Goal: Communication & Community: Answer question/provide support

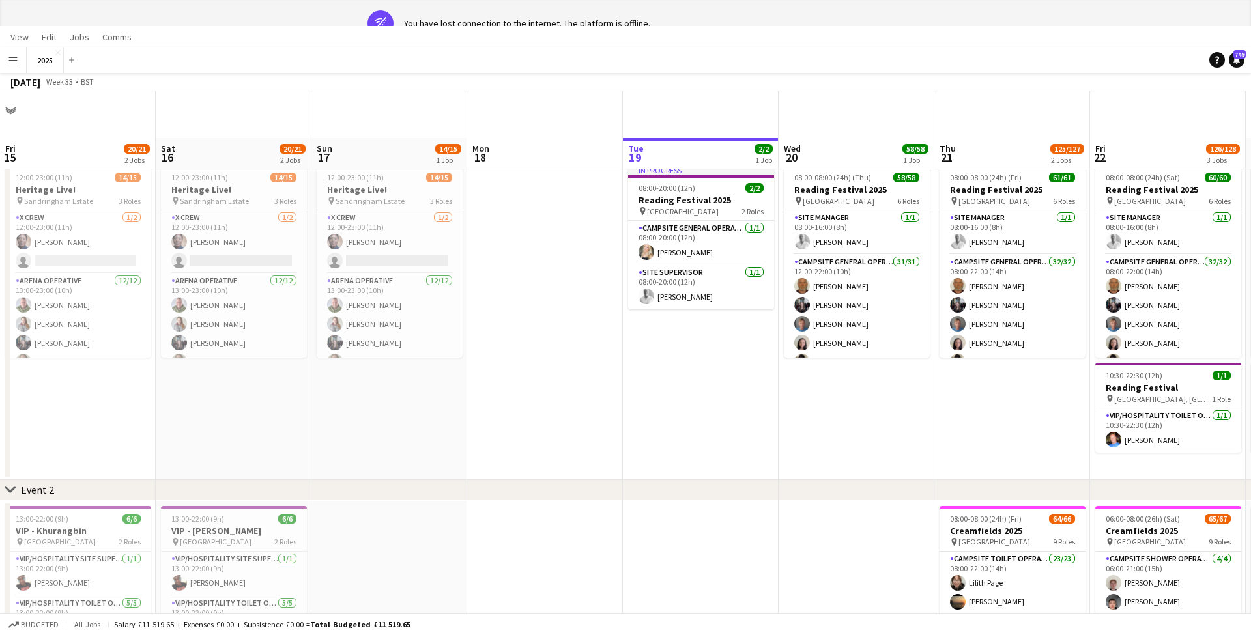
scroll to position [0, 312]
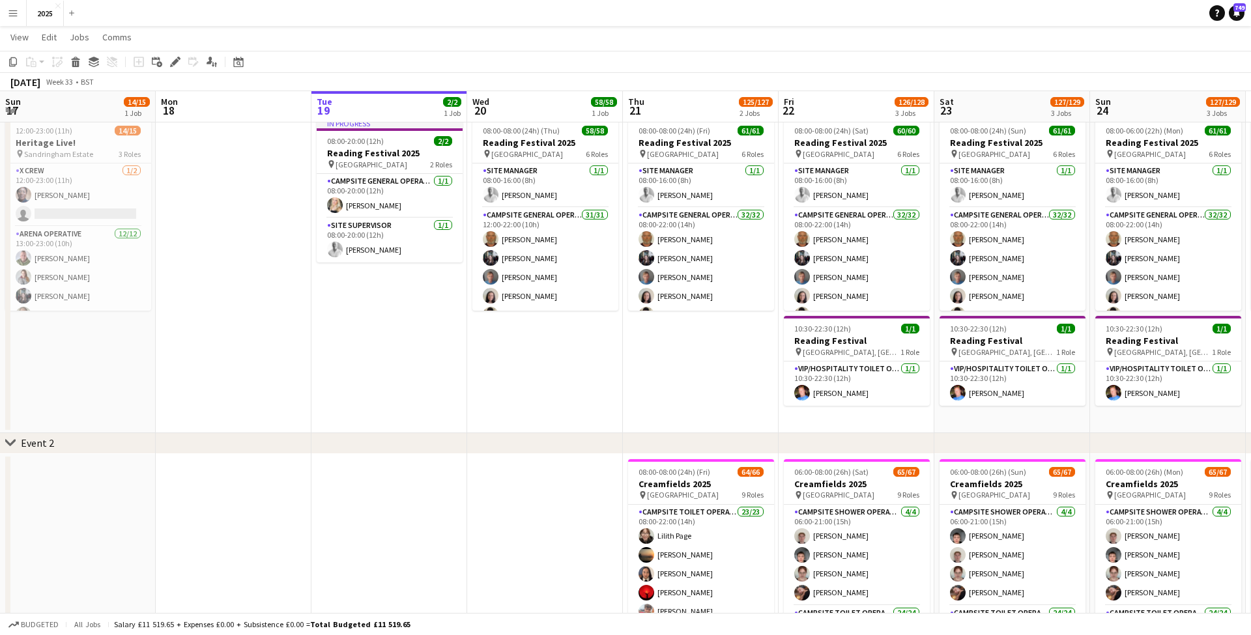
click at [15, 15] on app-icon "Menu" at bounding box center [13, 13] width 10 height 10
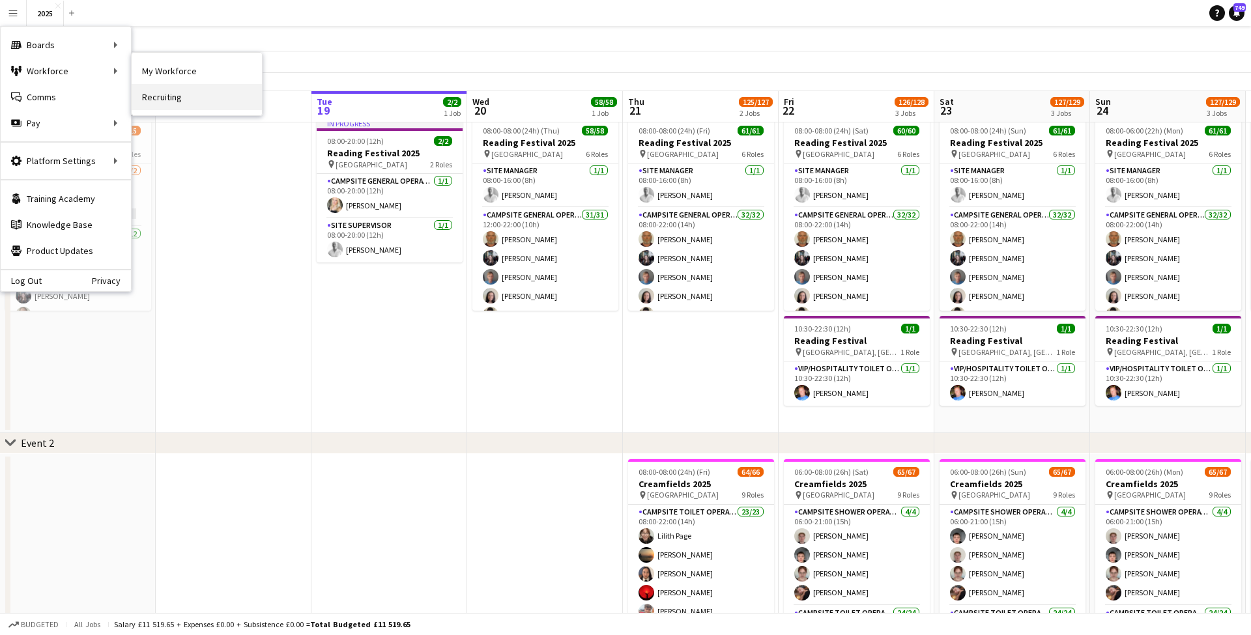
click at [194, 93] on link "Recruiting" at bounding box center [197, 97] width 130 height 26
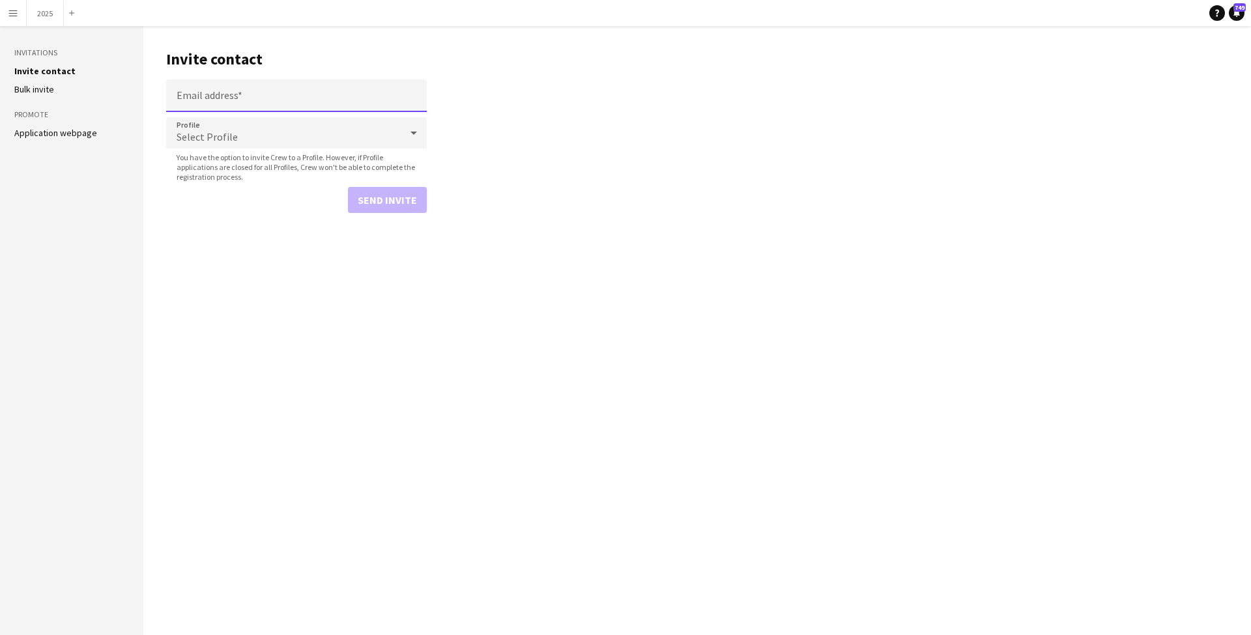
click at [220, 88] on input "Email address" at bounding box center [296, 96] width 261 height 33
paste input "**********"
type input "**********"
click at [228, 145] on div "Select Profile" at bounding box center [283, 132] width 235 height 31
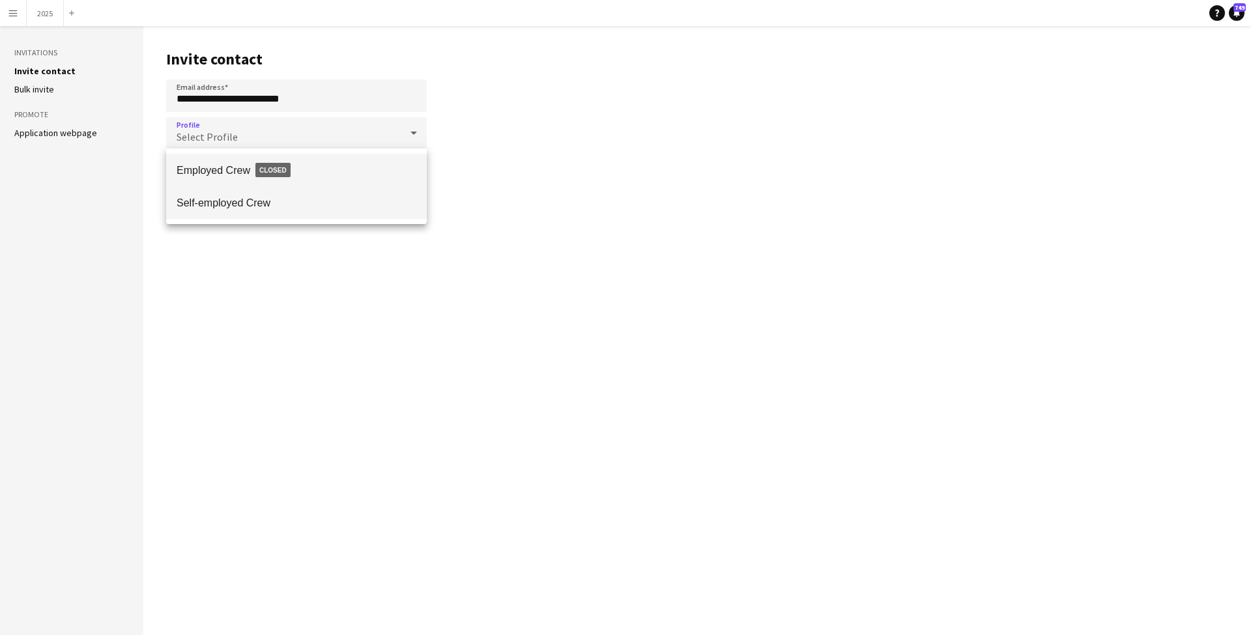
click at [283, 201] on span "Self-employed Crew" at bounding box center [297, 203] width 240 height 12
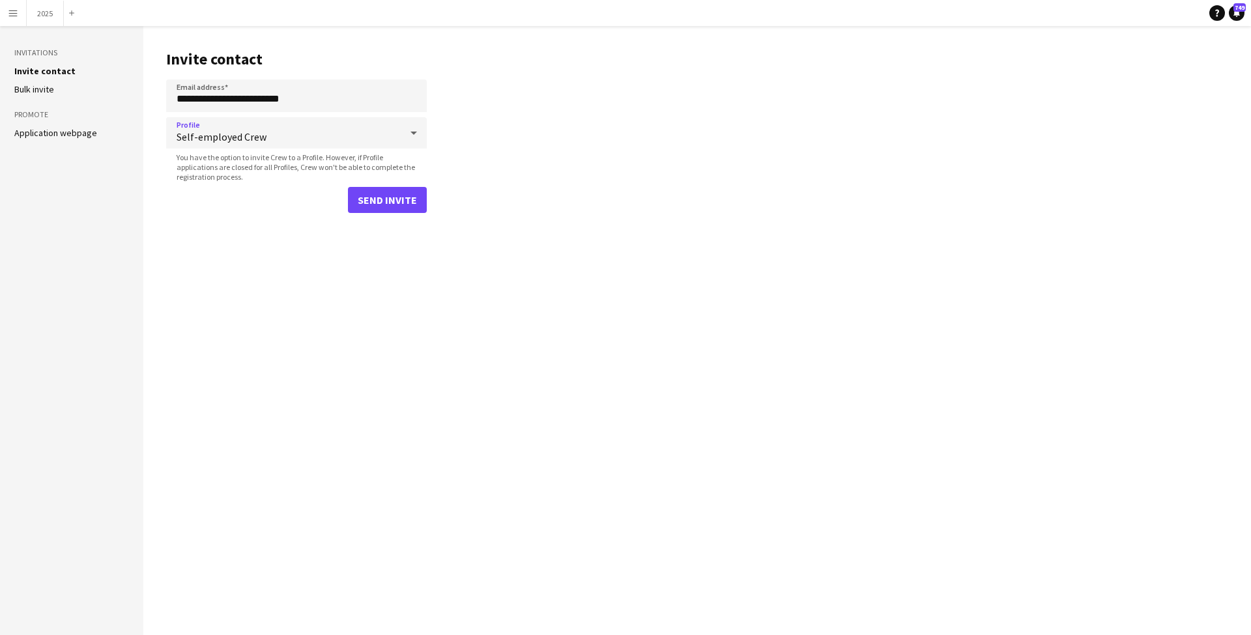
click at [381, 194] on button "Send invite" at bounding box center [387, 200] width 79 height 26
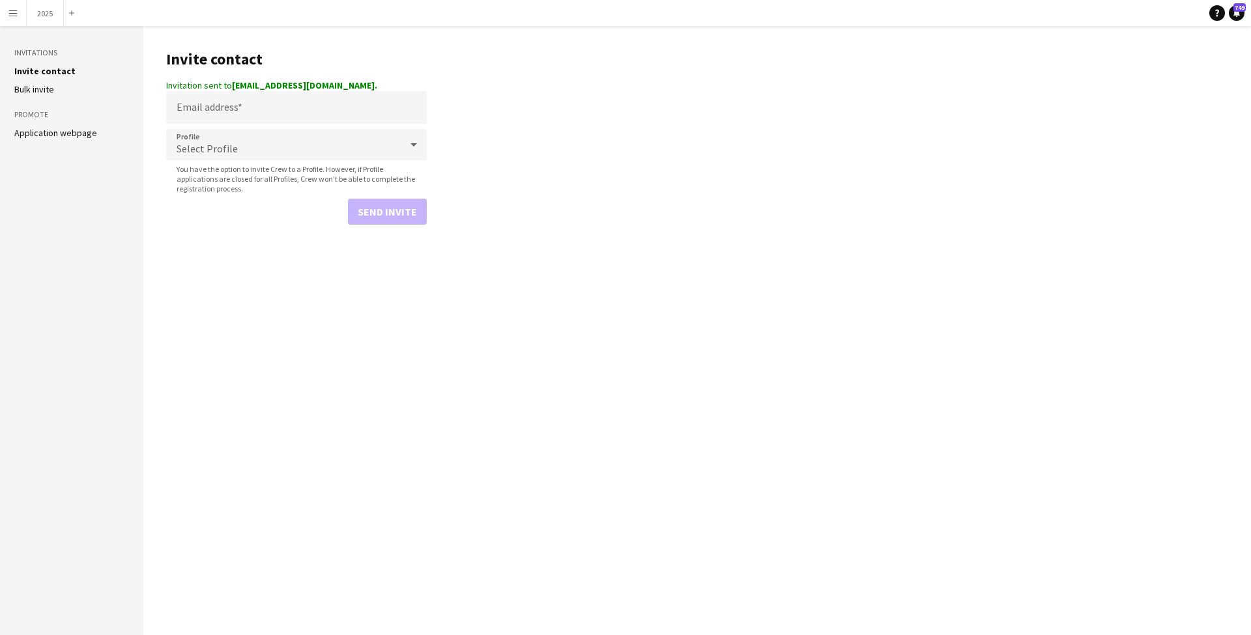
click at [16, 16] on app-icon "Menu" at bounding box center [13, 13] width 10 height 10
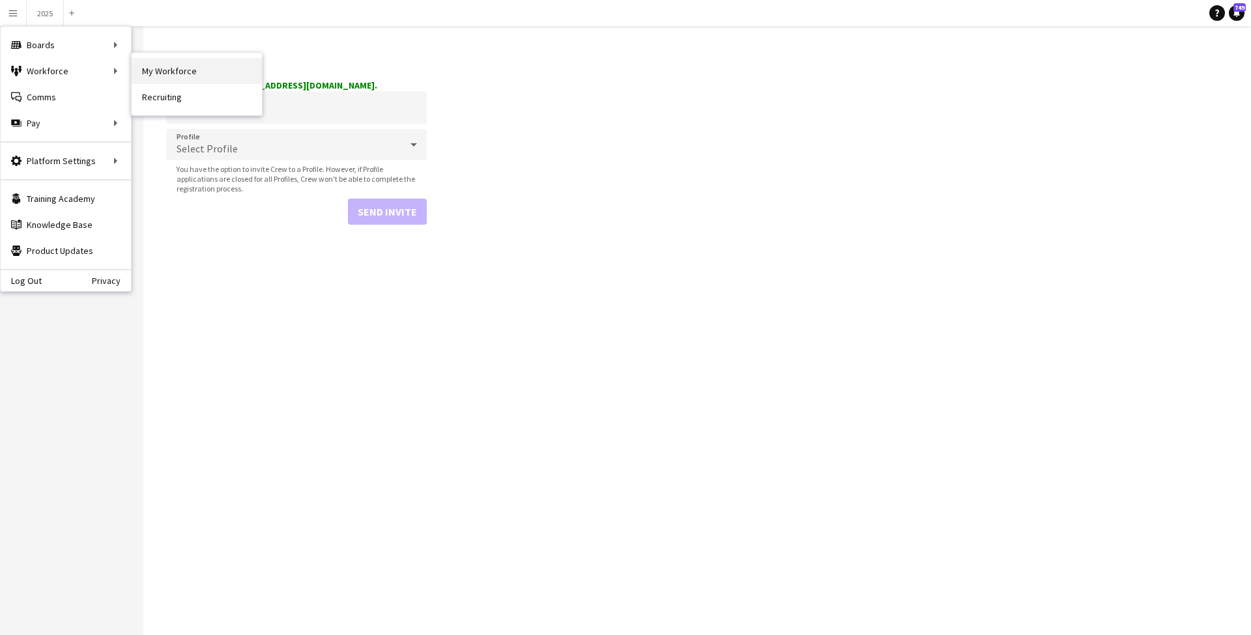
click at [155, 70] on link "My Workforce" at bounding box center [197, 71] width 130 height 26
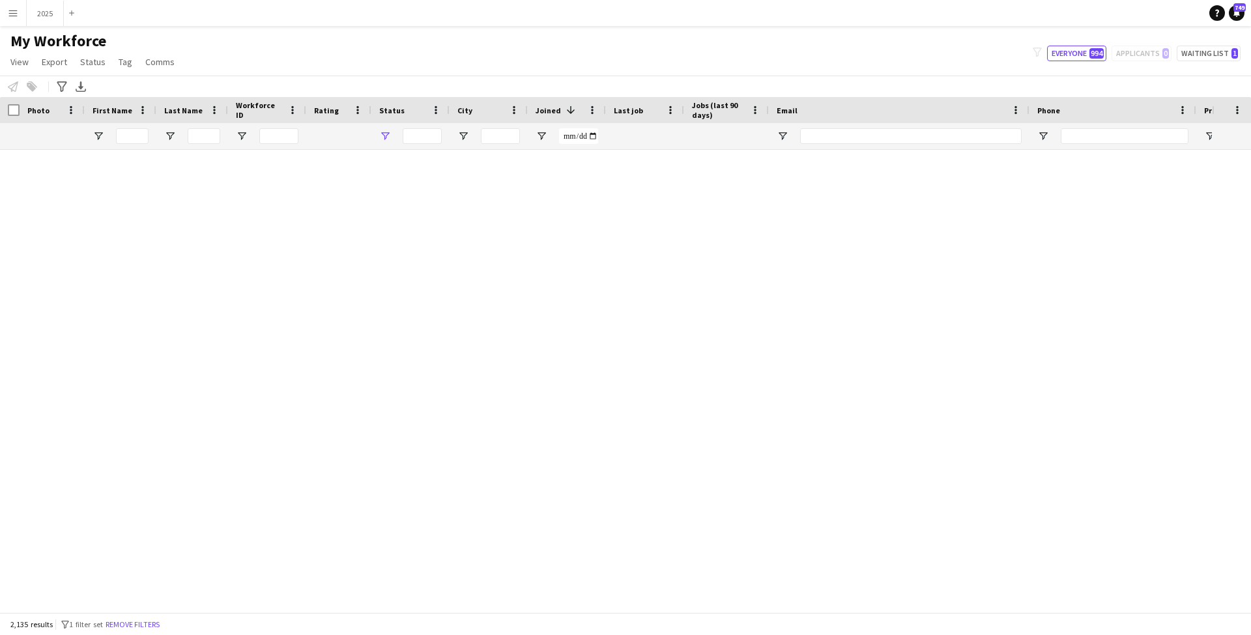
type input "**********"
click at [141, 134] on input "First Name Filter Input" at bounding box center [132, 136] width 33 height 16
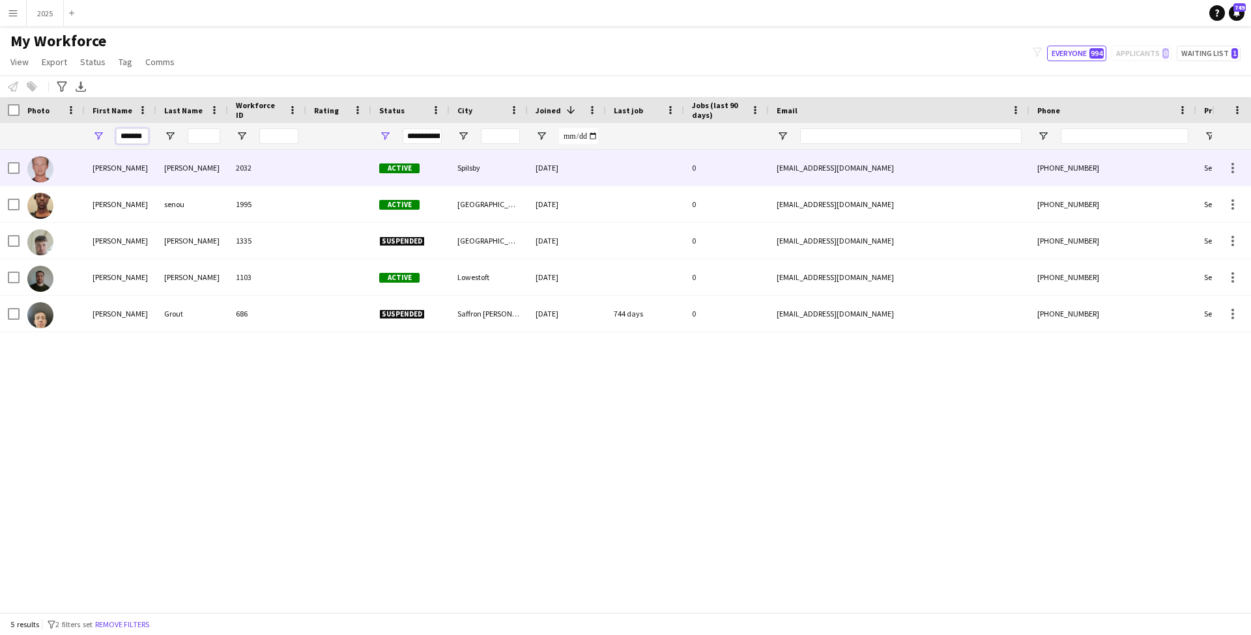
type input "*******"
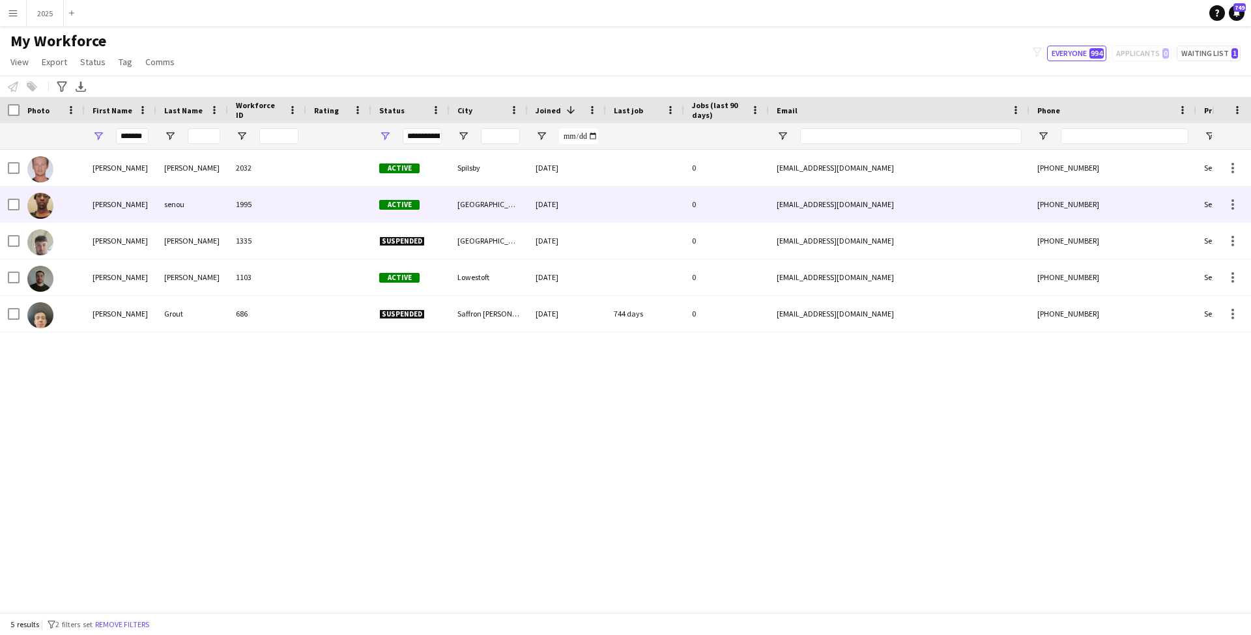
drag, startPoint x: 162, startPoint y: 157, endPoint x: 218, endPoint y: 206, distance: 73.9
click at [218, 206] on div "senou" at bounding box center [192, 204] width 72 height 36
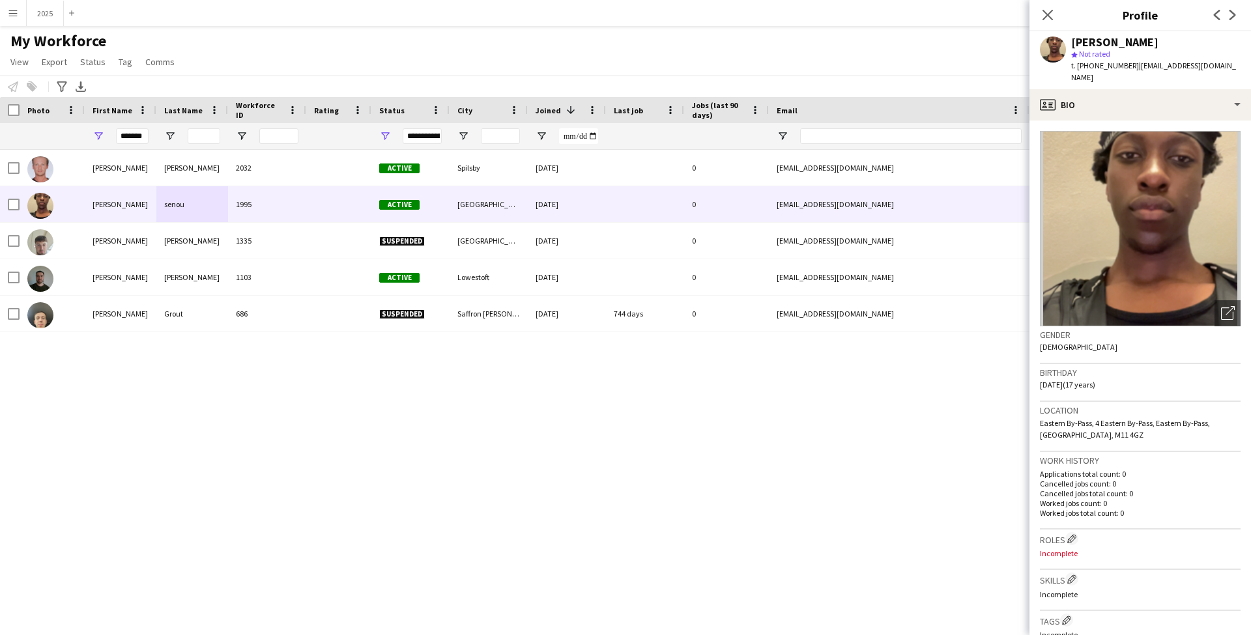
click at [12, 14] on app-icon "Menu" at bounding box center [13, 13] width 10 height 10
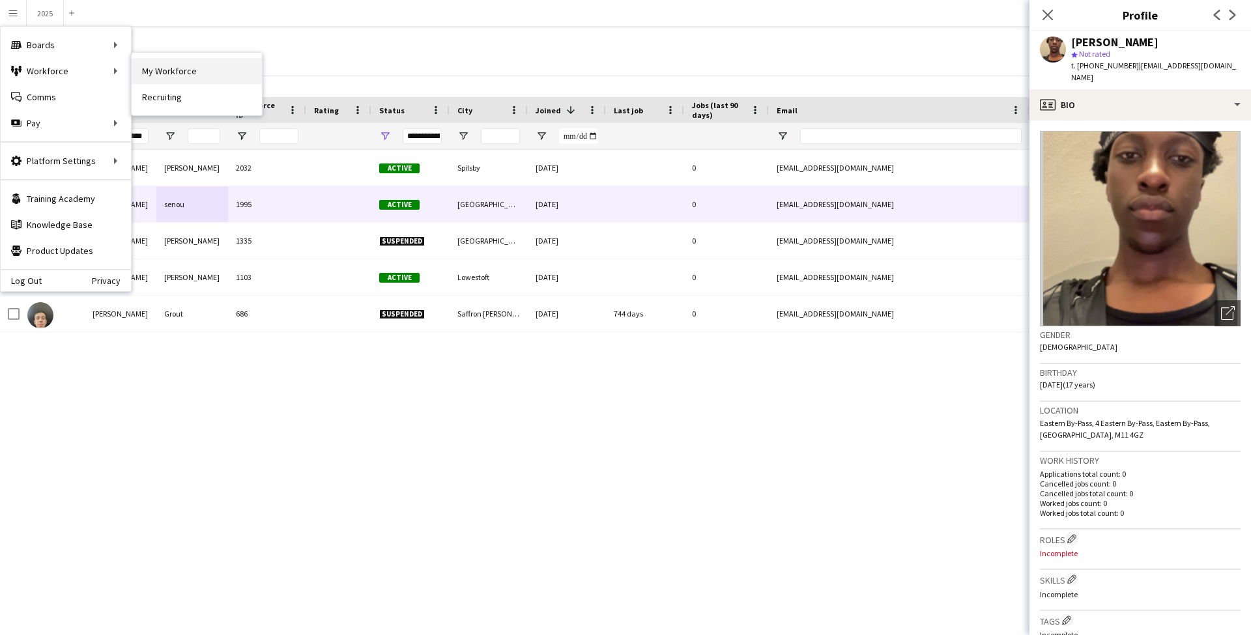
click at [199, 66] on link "My Workforce" at bounding box center [197, 71] width 130 height 26
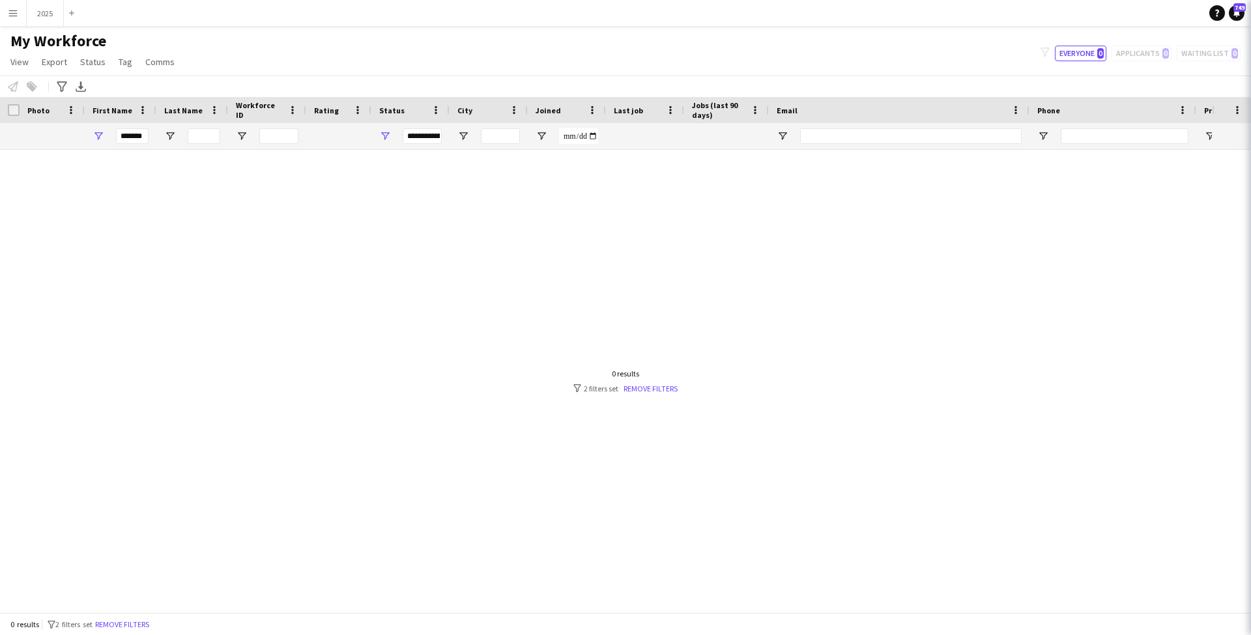
type input "*******"
type input "**********"
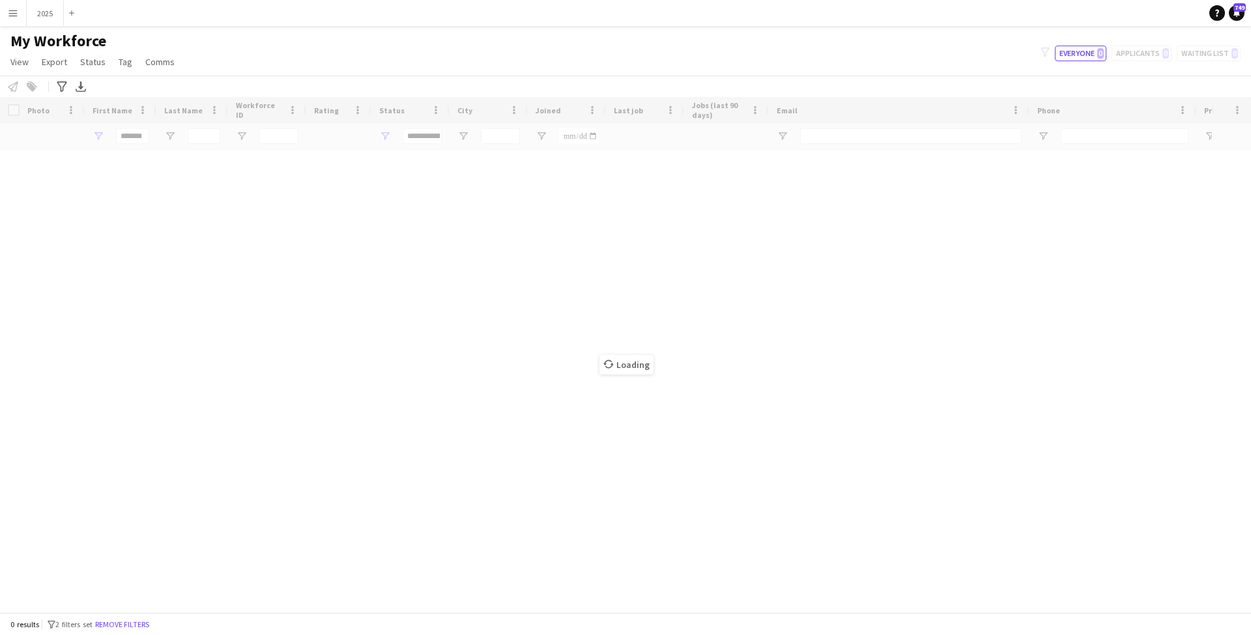
click at [14, 17] on app-icon "Menu" at bounding box center [13, 13] width 10 height 10
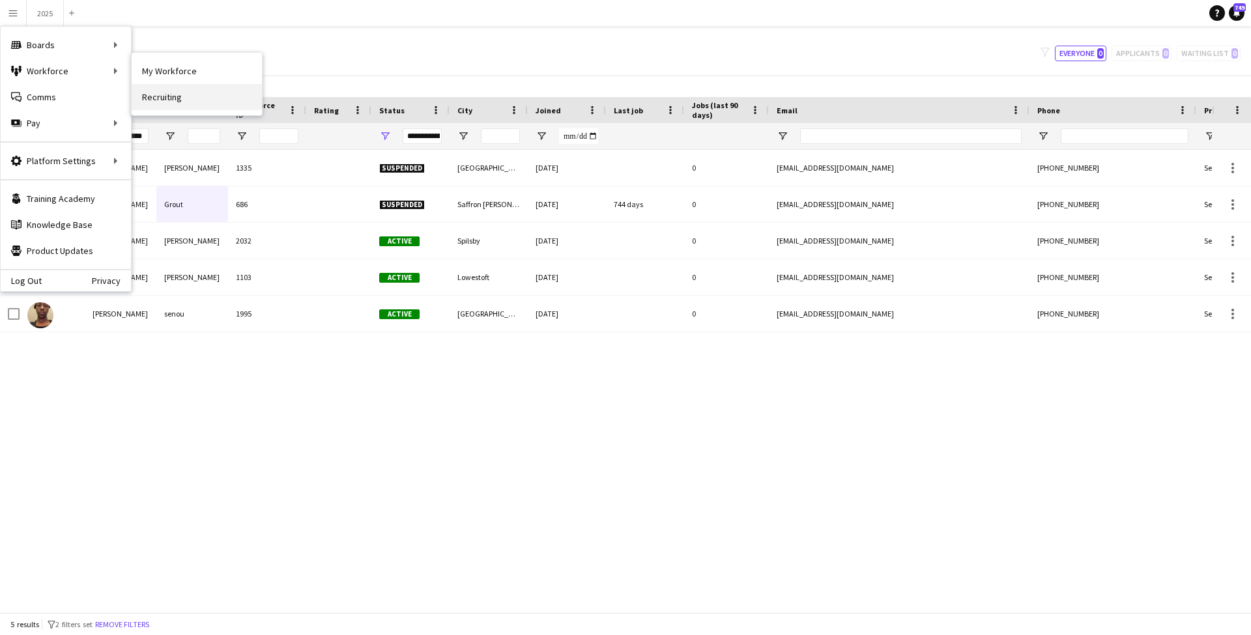
click at [212, 106] on link "Recruiting" at bounding box center [197, 97] width 130 height 26
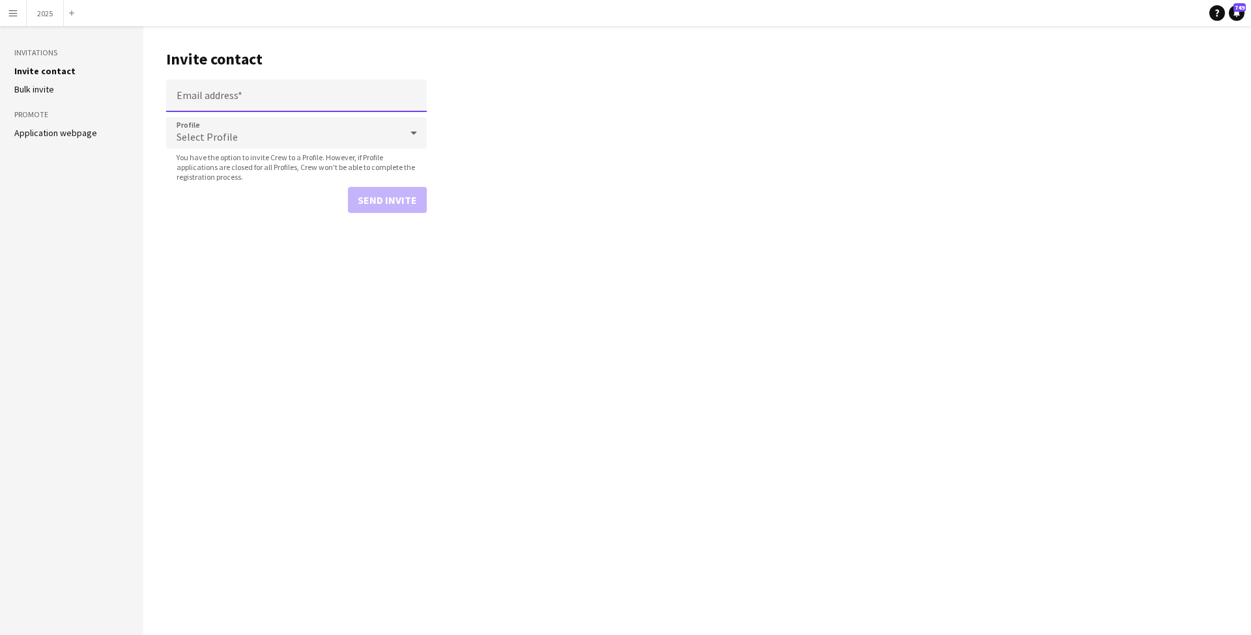
click at [210, 87] on input "Email address" at bounding box center [296, 96] width 261 height 33
paste input "**********"
type input "**********"
click at [218, 134] on span "Select Profile" at bounding box center [207, 136] width 61 height 13
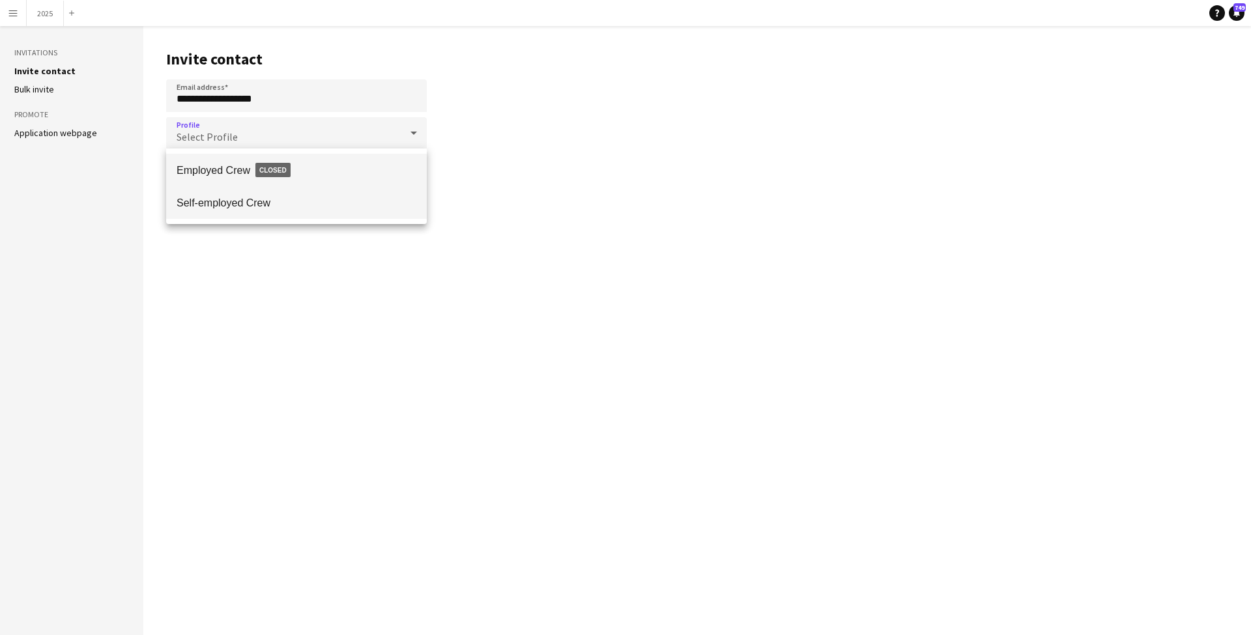
drag, startPoint x: 246, startPoint y: 196, endPoint x: 302, endPoint y: 195, distance: 56.7
click at [246, 196] on mat-option "Self-employed Crew" at bounding box center [296, 202] width 261 height 33
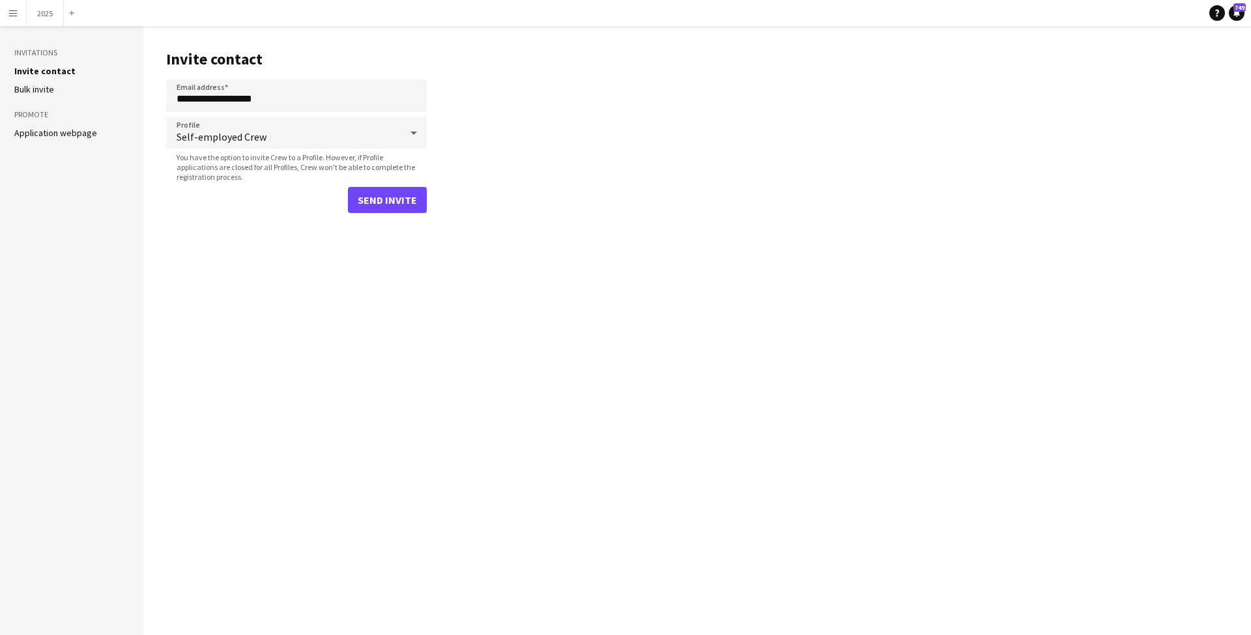
click at [386, 203] on button "Send invite" at bounding box center [387, 200] width 79 height 26
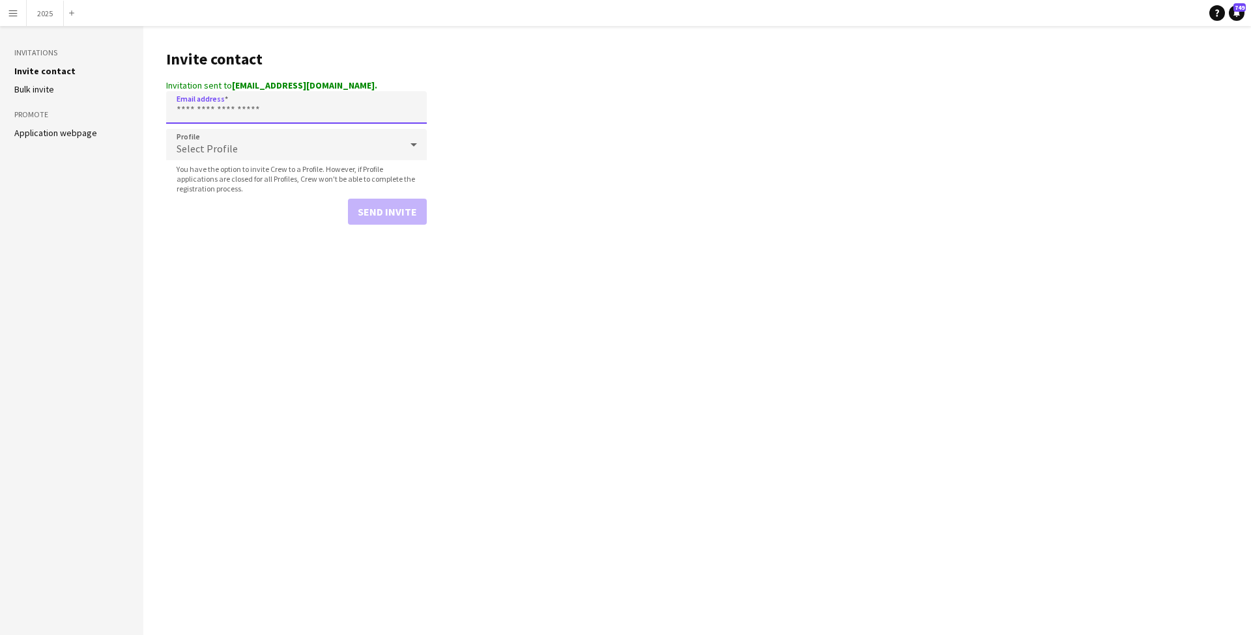
click at [304, 115] on input "Email address" at bounding box center [296, 107] width 261 height 33
paste input "**********"
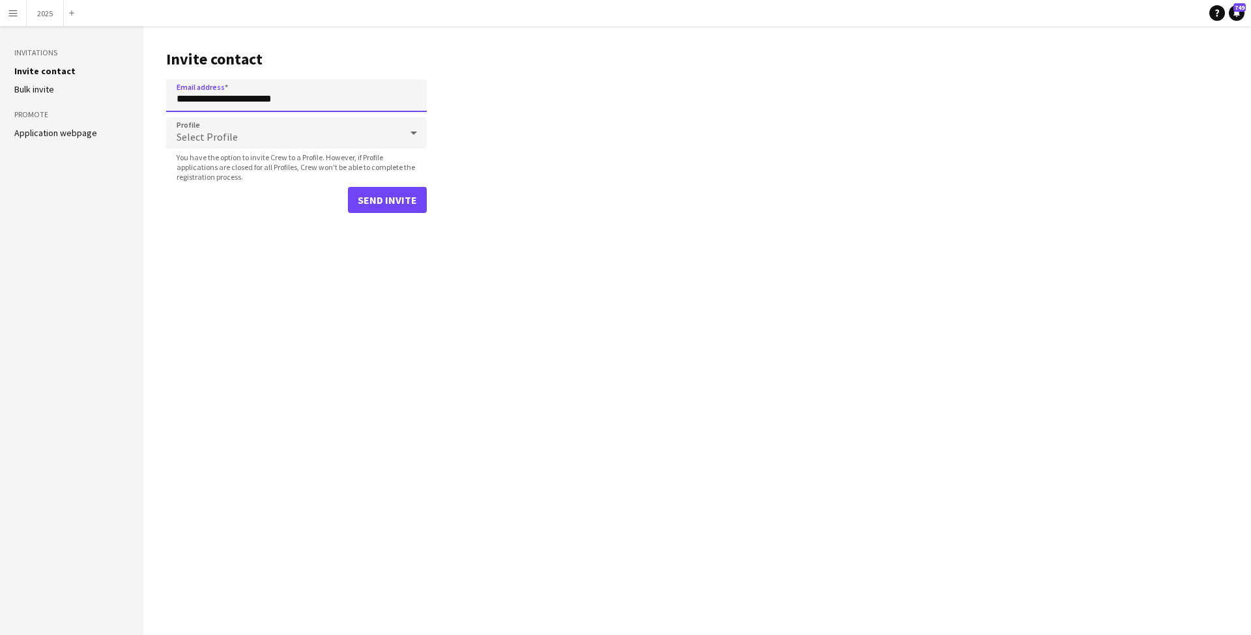
type input "**********"
click at [297, 134] on div "Select Profile" at bounding box center [283, 132] width 235 height 31
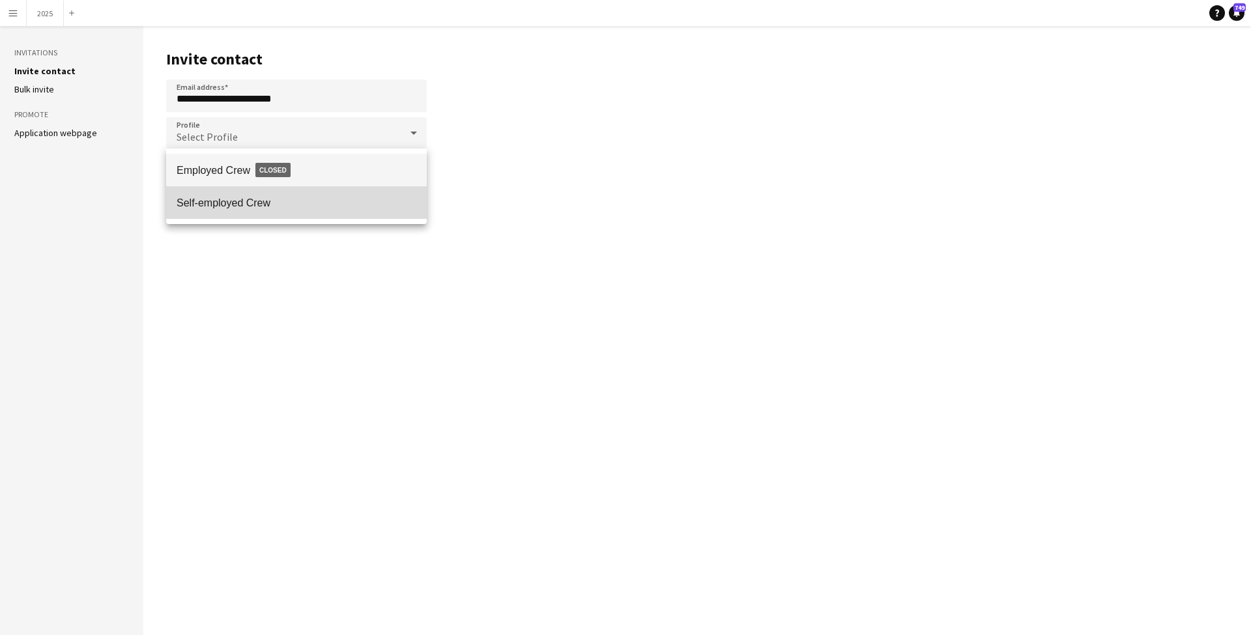
click at [345, 217] on mat-option "Self-employed Crew" at bounding box center [296, 202] width 261 height 33
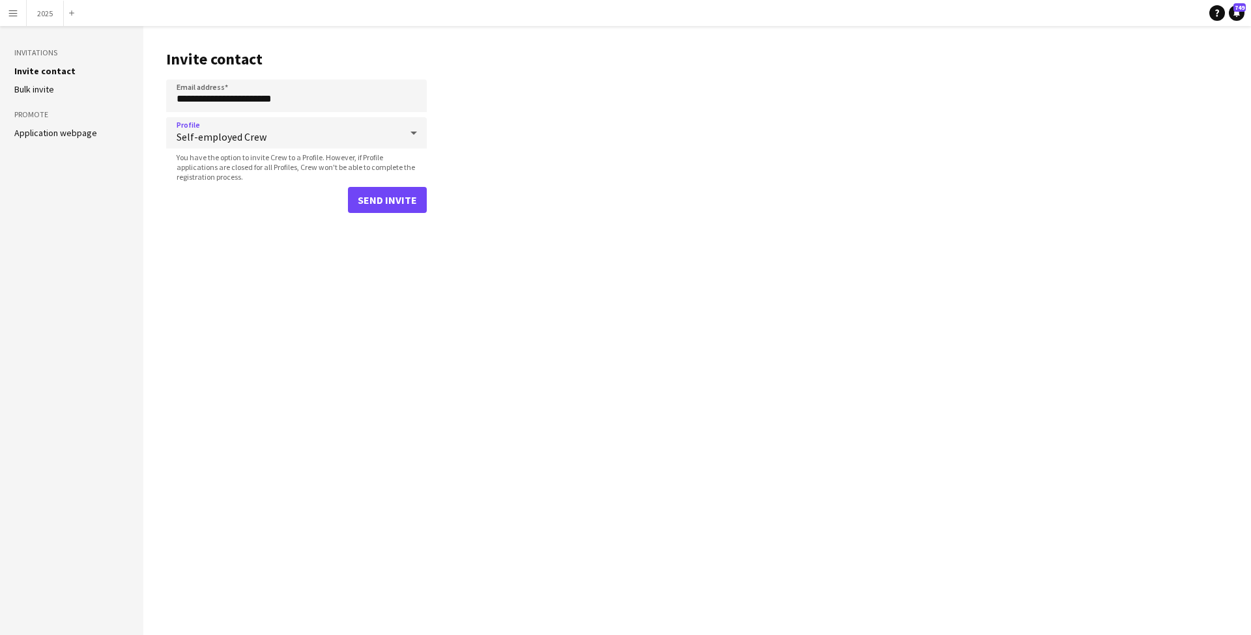
click at [392, 203] on button "Send invite" at bounding box center [387, 200] width 79 height 26
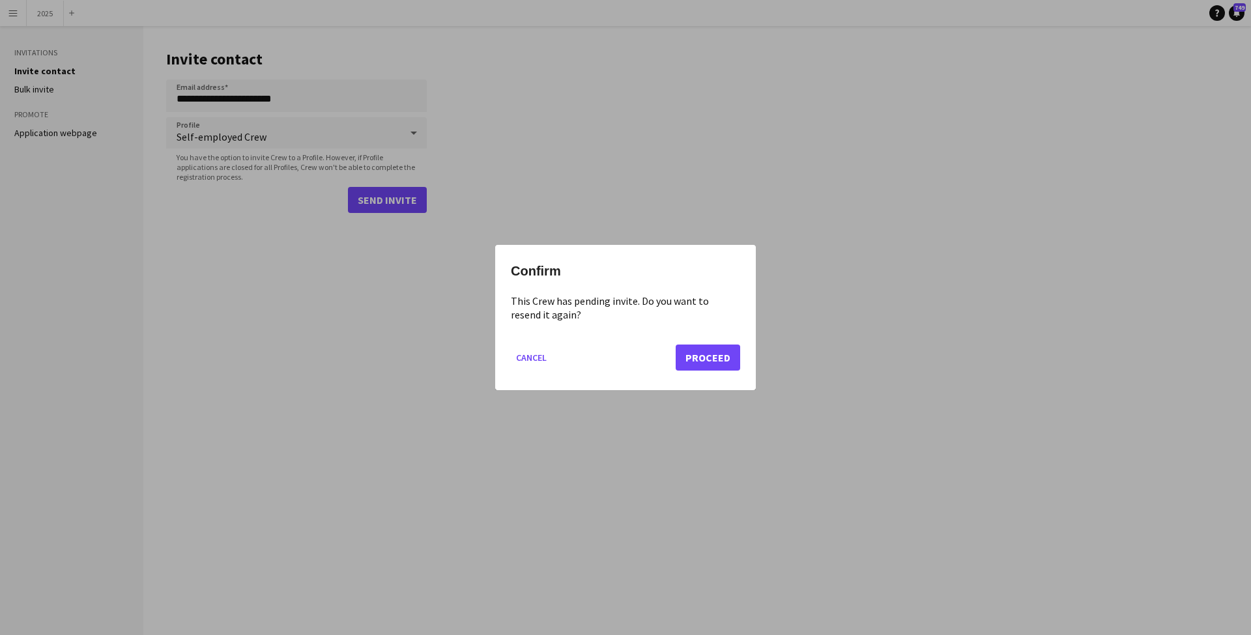
drag, startPoint x: 709, startPoint y: 355, endPoint x: 698, endPoint y: 349, distance: 12.9
click at [708, 355] on button "Proceed" at bounding box center [708, 358] width 65 height 26
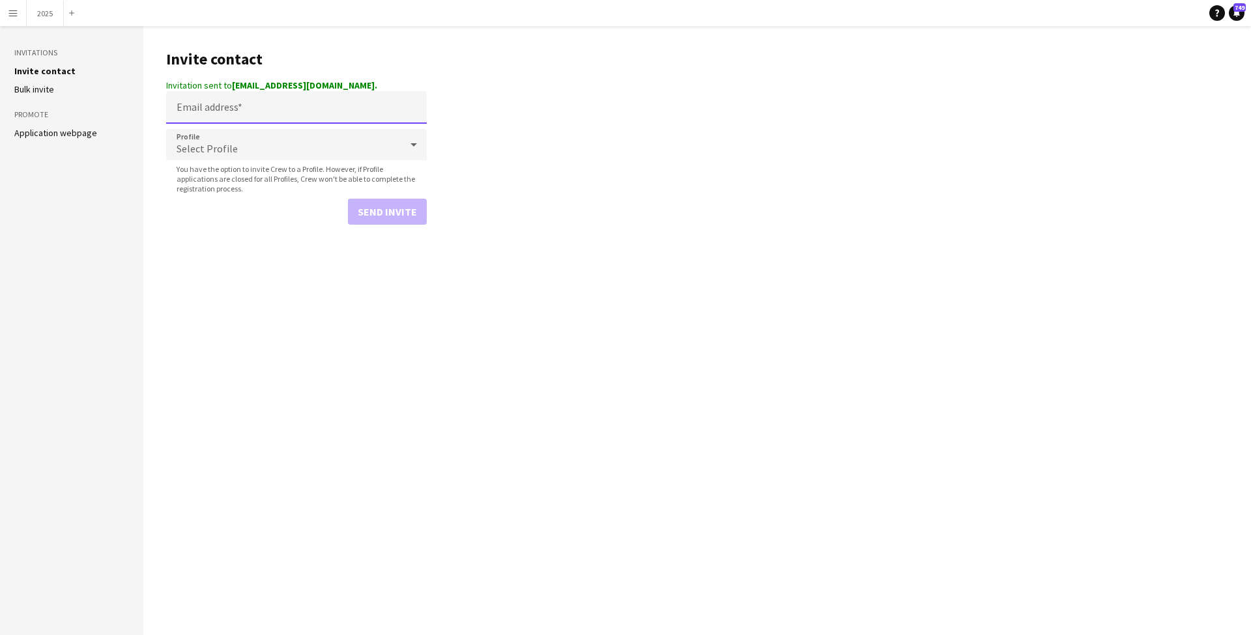
click at [258, 104] on input "Email address" at bounding box center [296, 107] width 261 height 33
paste input "**********"
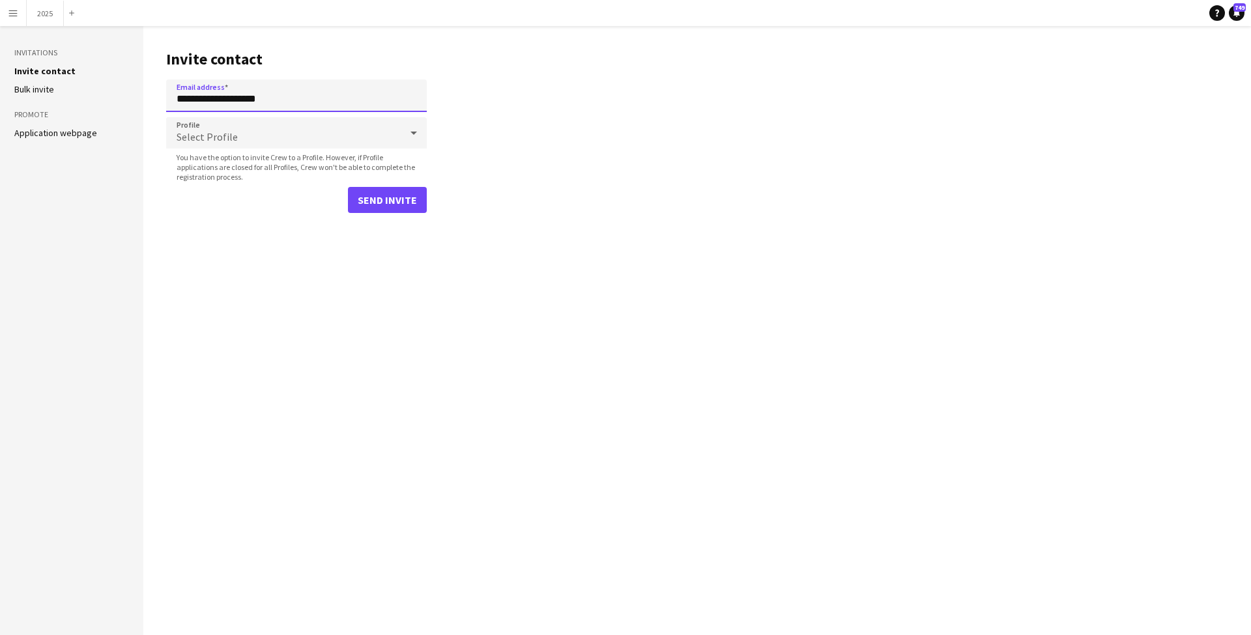
type input "**********"
click at [259, 130] on div "Select Profile" at bounding box center [283, 132] width 235 height 31
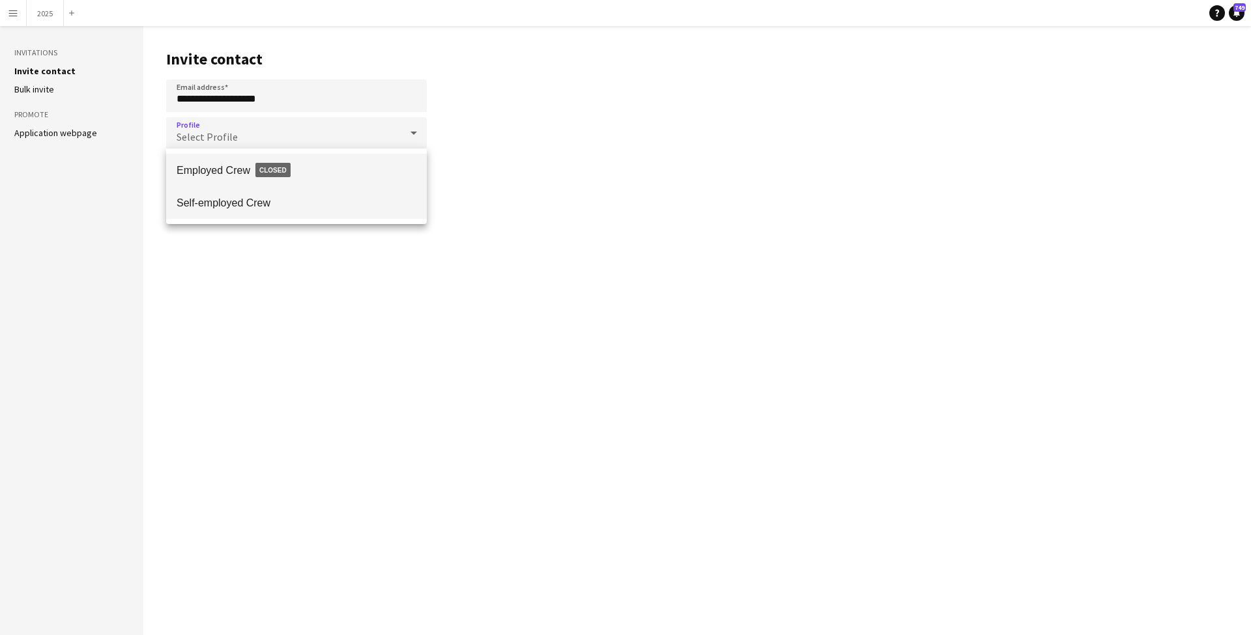
click at [276, 198] on span "Self-employed Crew" at bounding box center [297, 203] width 240 height 12
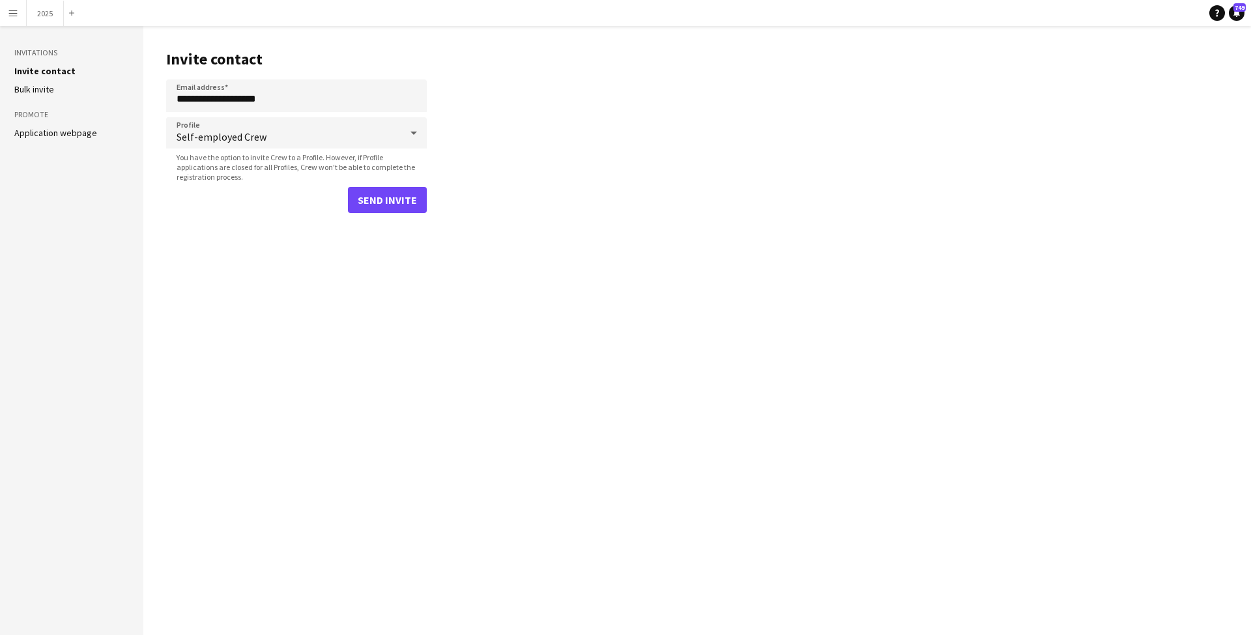
click at [379, 198] on button "Send invite" at bounding box center [387, 200] width 79 height 26
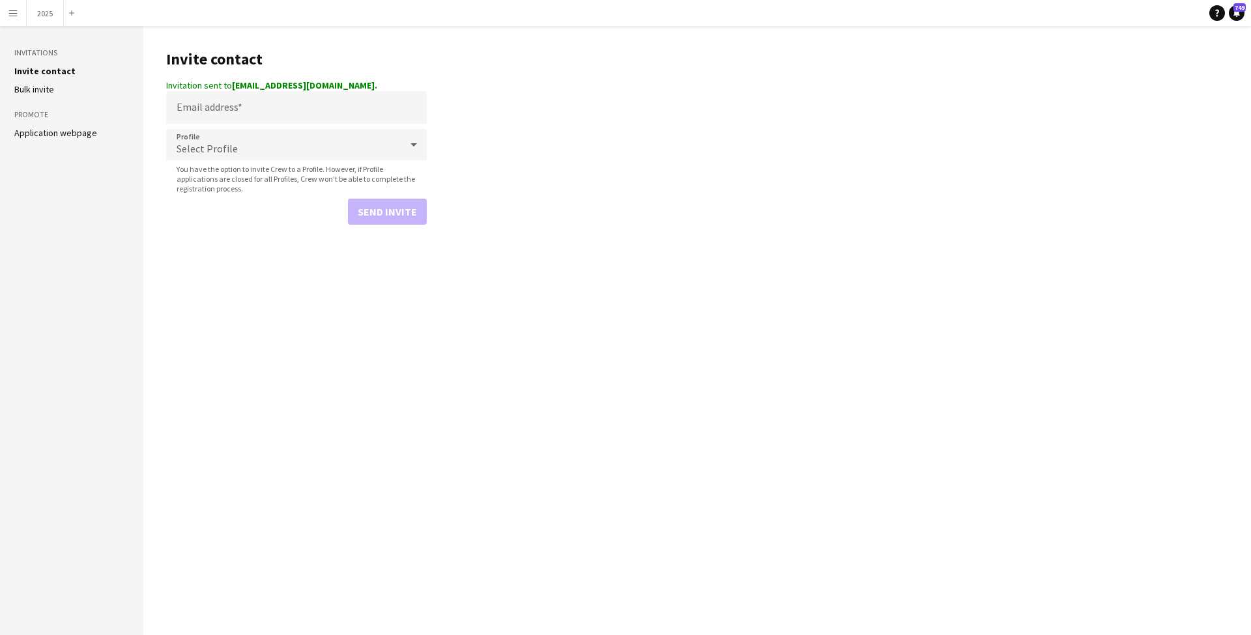
click at [7, 13] on button "Menu" at bounding box center [13, 13] width 26 height 26
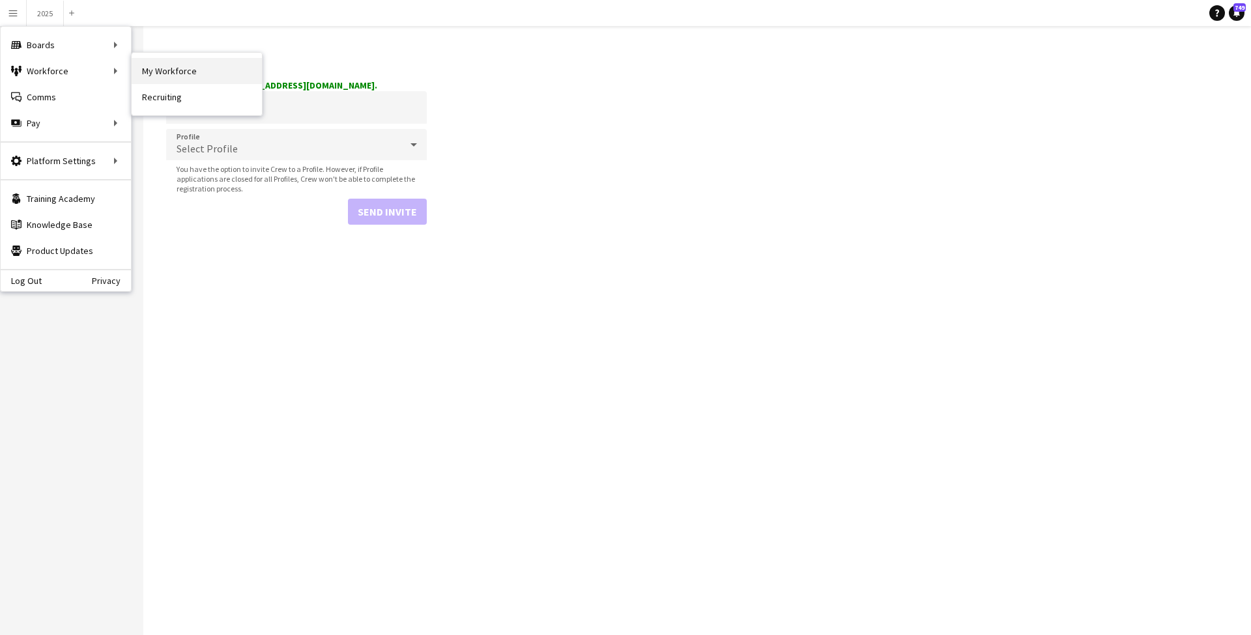
click at [160, 68] on link "My Workforce" at bounding box center [197, 71] width 130 height 26
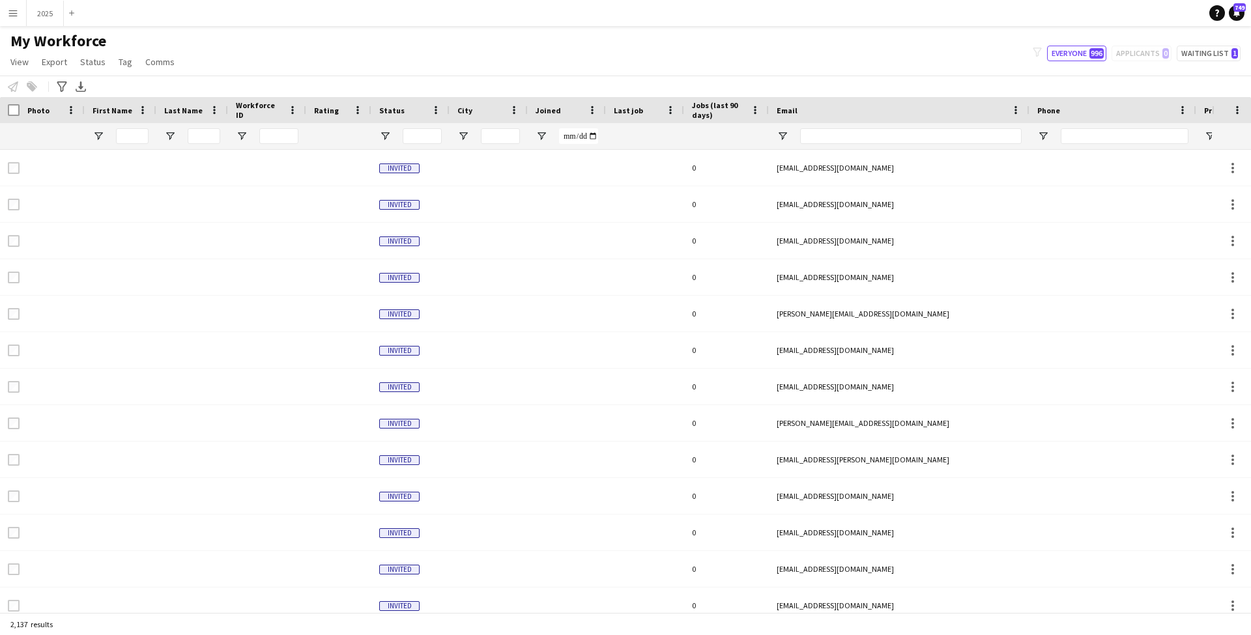
type input "*******"
type input "**********"
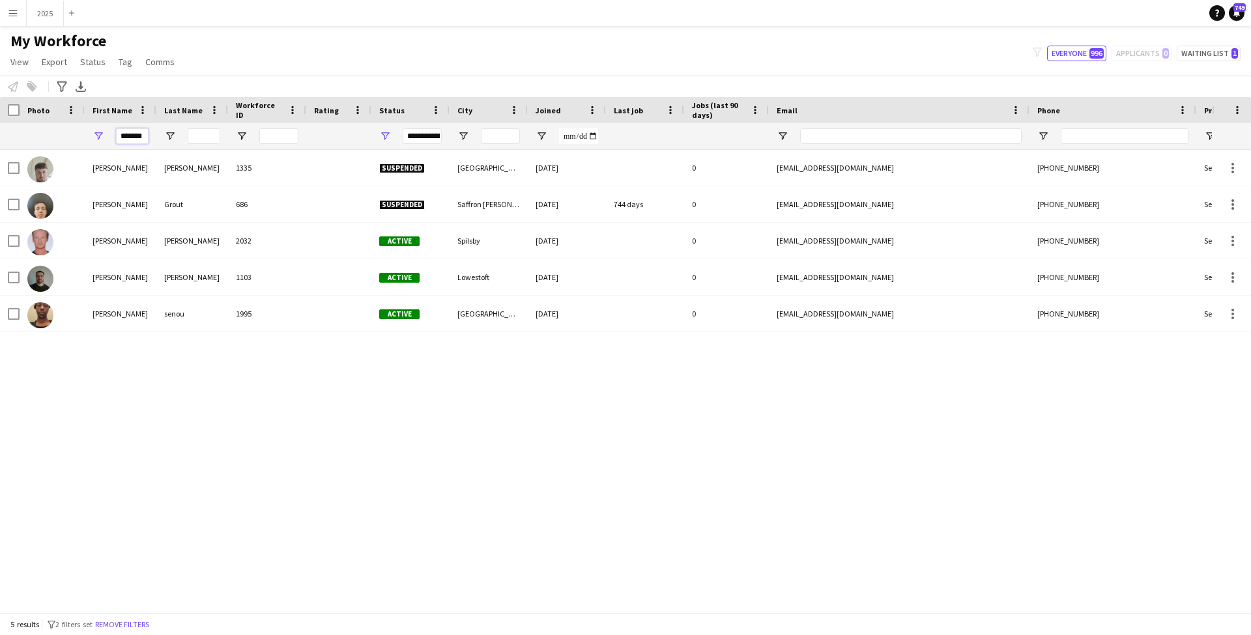
click at [146, 139] on input "*******" at bounding box center [132, 136] width 33 height 16
drag, startPoint x: 146, startPoint y: 139, endPoint x: -8, endPoint y: 134, distance: 153.9
click at [0, 134] on html "Menu Boards Boards Boards All jobs Status Workforce Workforce My Workforce Recr…" at bounding box center [625, 317] width 1251 height 635
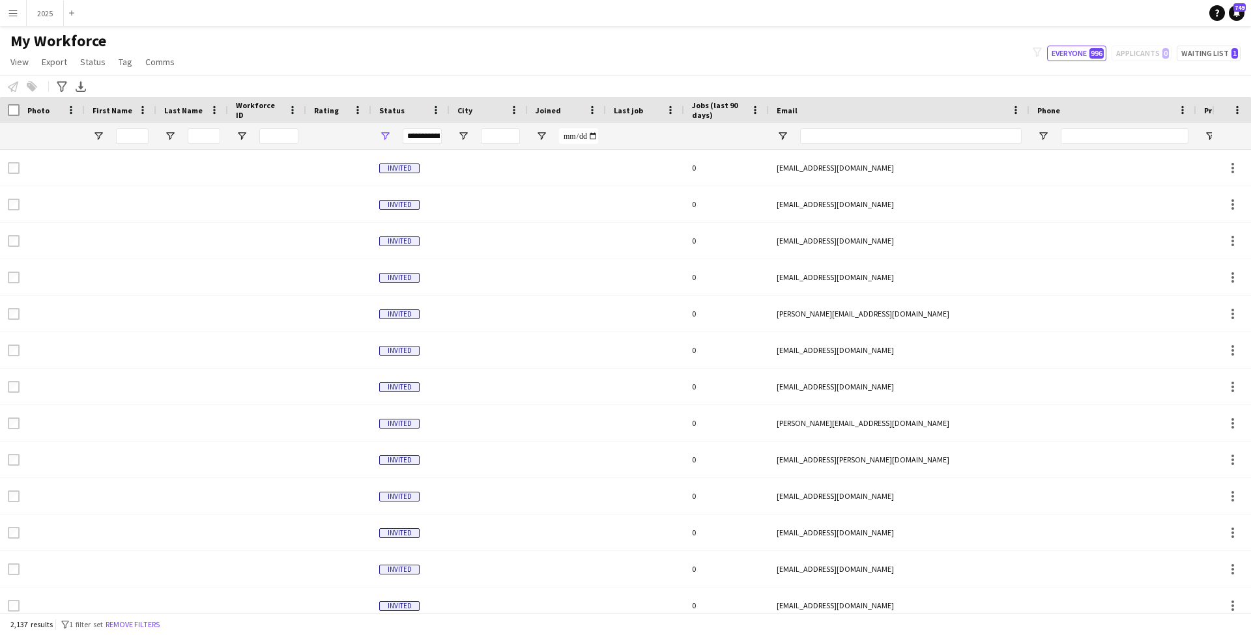
click at [559, 112] on span "Joined" at bounding box center [548, 111] width 25 height 10
click at [561, 112] on span at bounding box center [569, 110] width 16 height 12
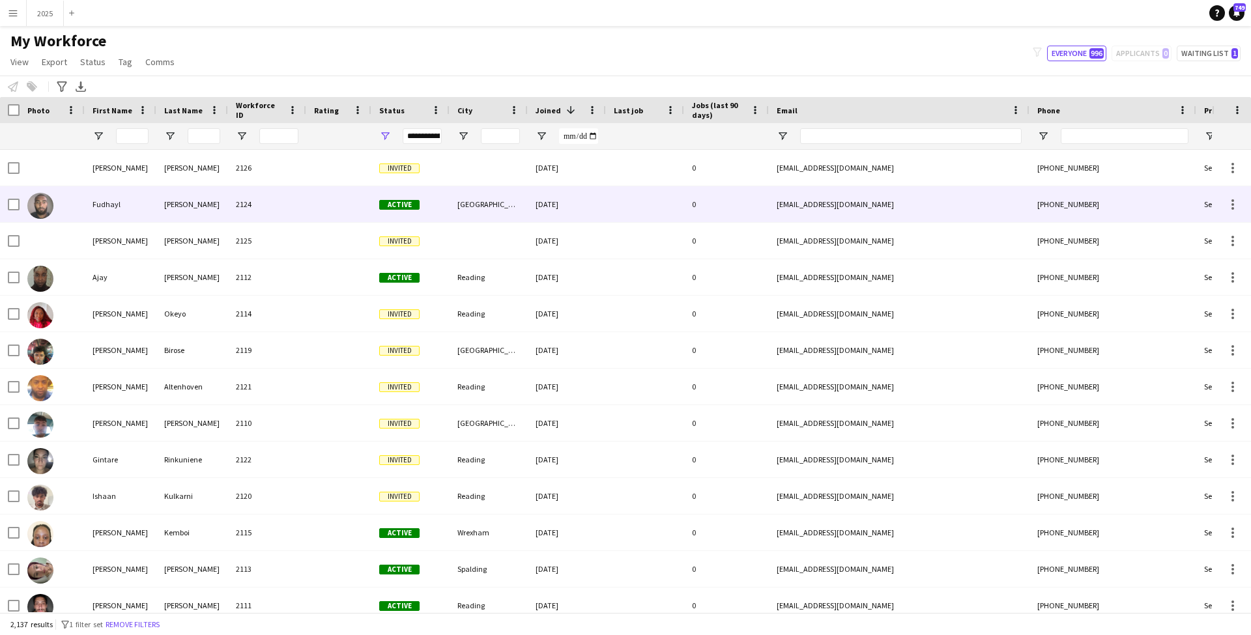
click at [282, 198] on div "2124" at bounding box center [267, 204] width 78 height 36
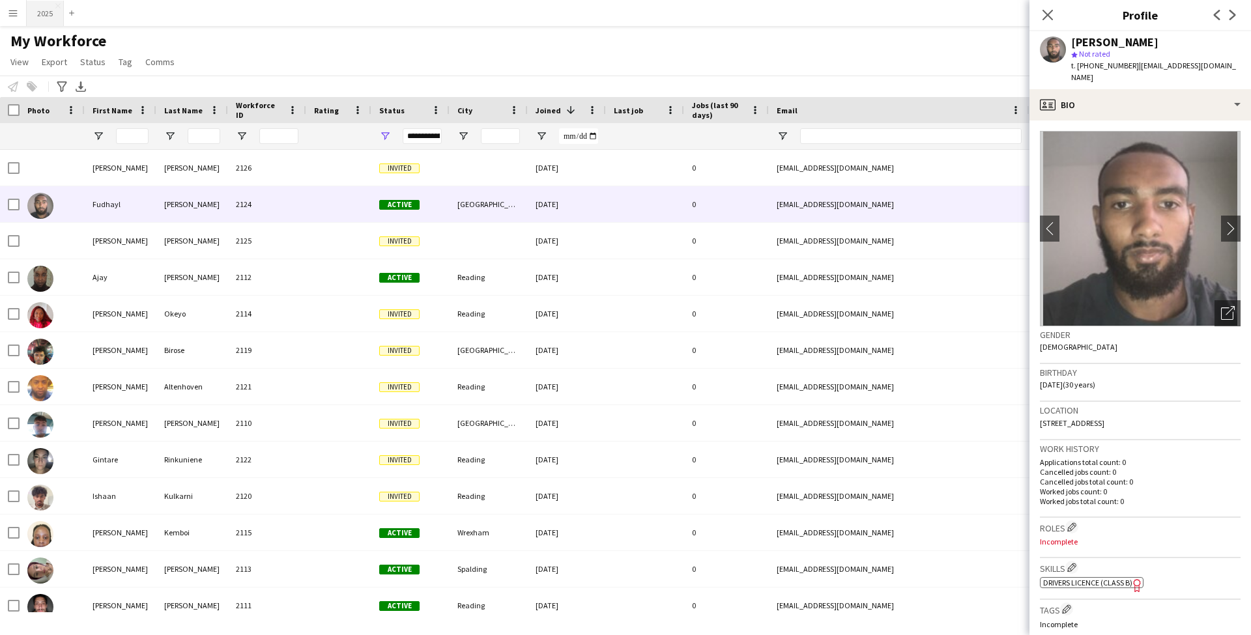
click at [49, 16] on button "2025 Close" at bounding box center [45, 13] width 37 height 25
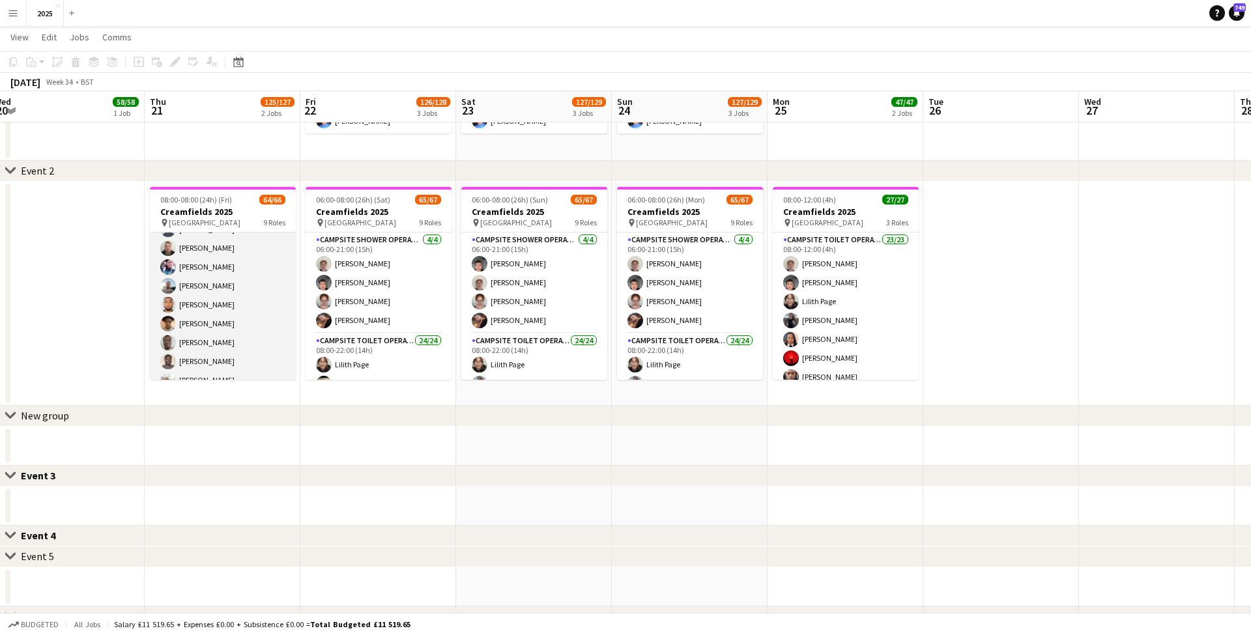
scroll to position [905, 0]
click at [229, 325] on app-card-role "Campsite Toilet Operative 22/22 22:00-08:00 (10h) [PERSON_NAME] [PERSON_NAME] […" at bounding box center [223, 479] width 146 height 441
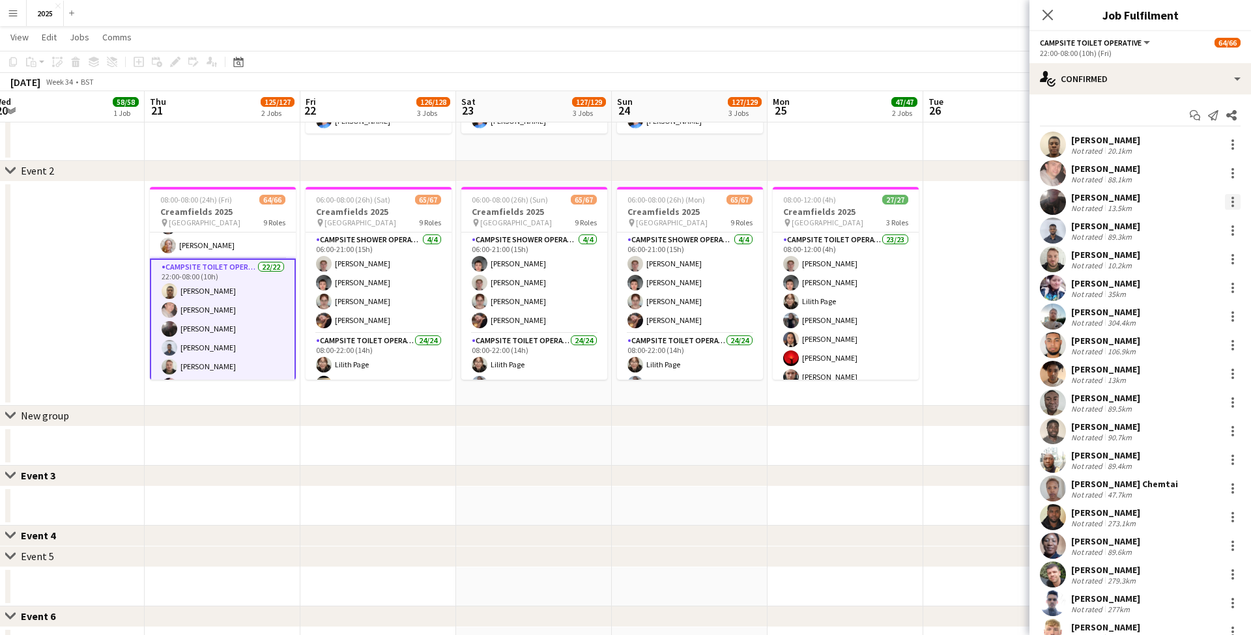
click at [1230, 201] on div at bounding box center [1233, 202] width 16 height 16
click at [1169, 347] on span "Remove" at bounding box center [1169, 350] width 39 height 11
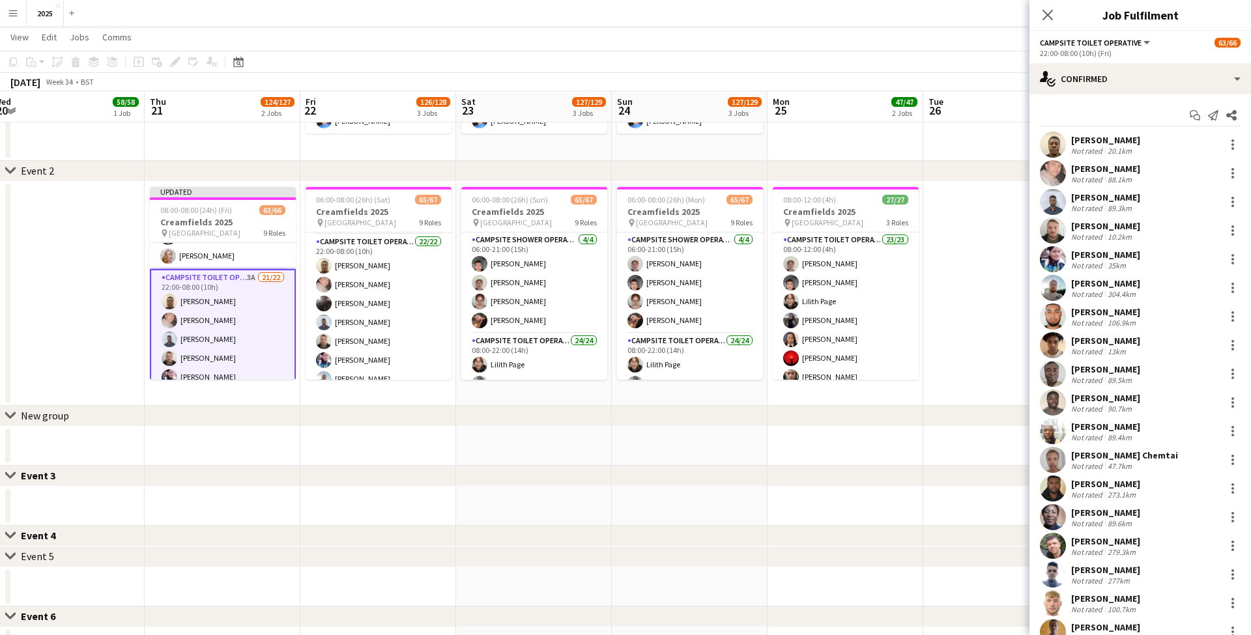
scroll to position [976, 0]
click at [396, 320] on app-card-role "Campsite Toilet Operative 22/22 22:00-08:00 (10h) [PERSON_NAME] [PERSON_NAME] […" at bounding box center [379, 427] width 146 height 441
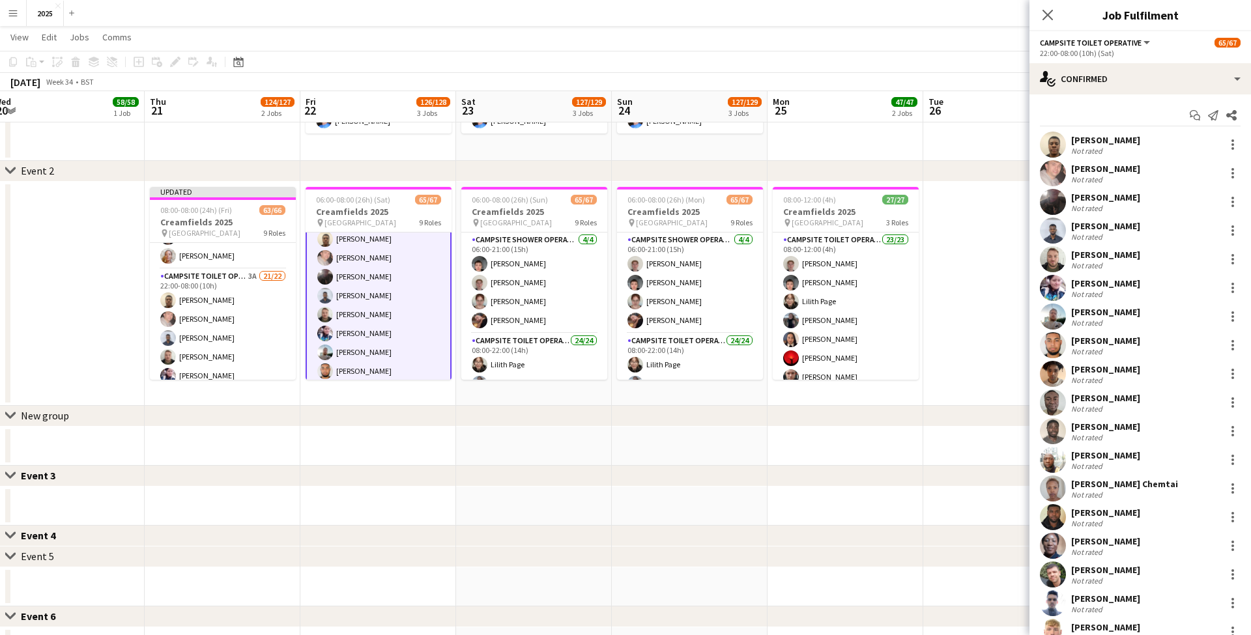
scroll to position [0, 326]
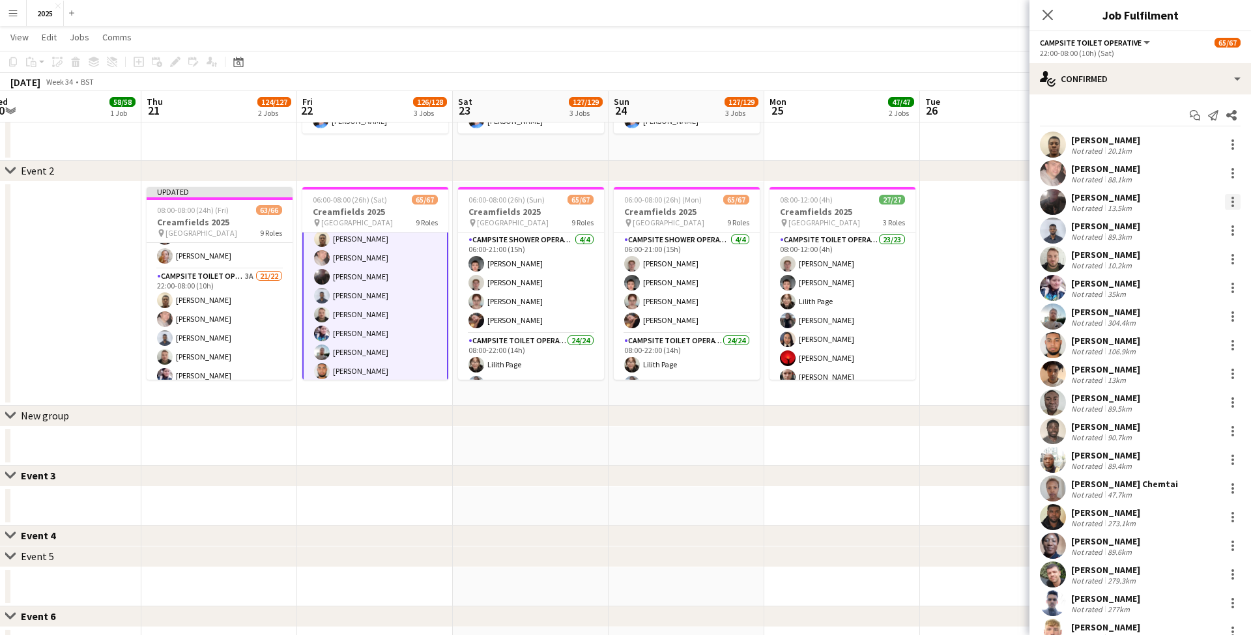
click at [1230, 203] on div at bounding box center [1233, 202] width 16 height 16
click at [1172, 353] on span "Remove" at bounding box center [1169, 350] width 39 height 11
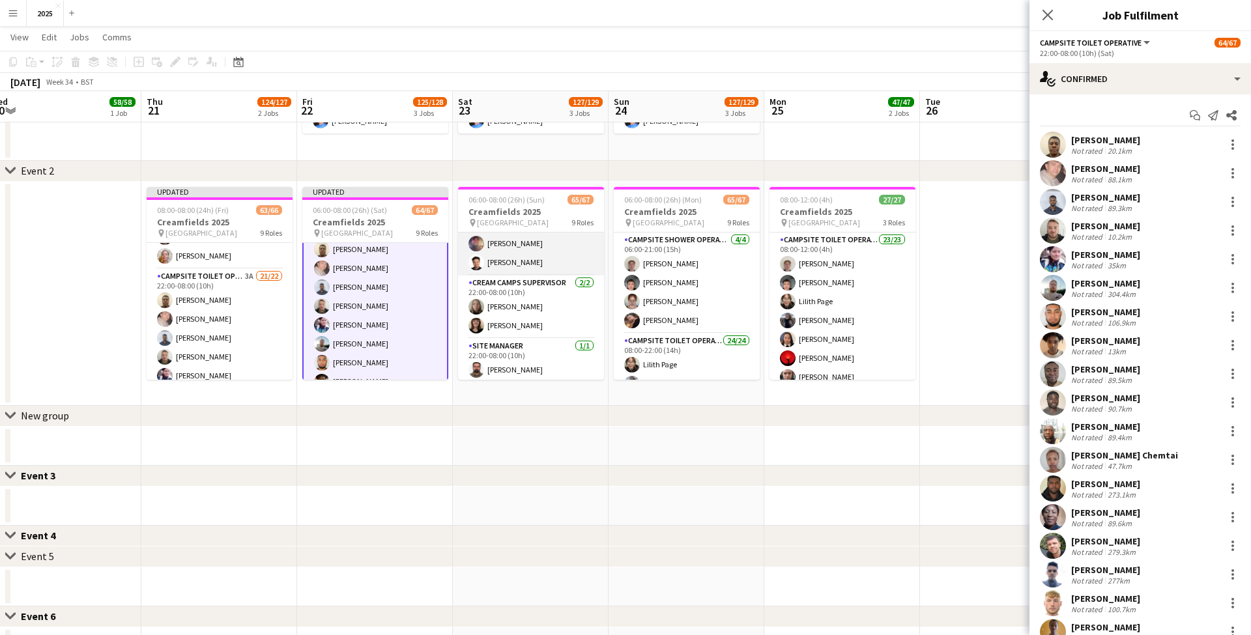
scroll to position [1348, 0]
click at [532, 254] on app-card-role "Campsite Toilet Operative 22/22 22:00-08:00 (10h) [PERSON_NAME] [PERSON_NAME] […" at bounding box center [531, 55] width 146 height 441
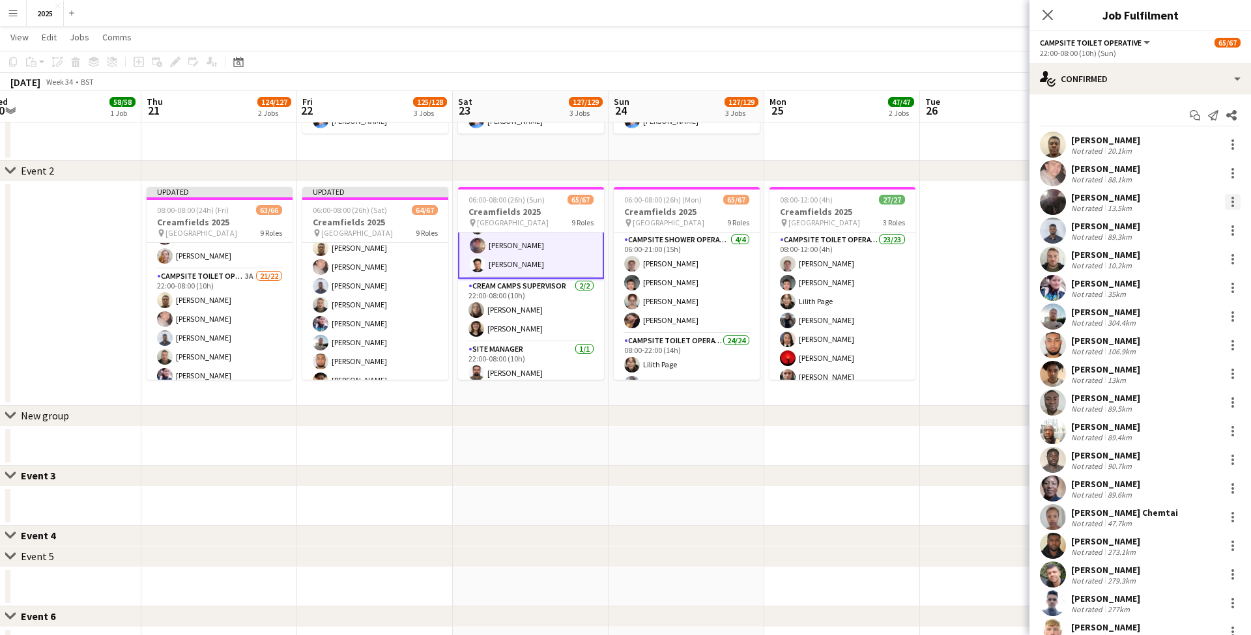
click at [1232, 205] on div at bounding box center [1233, 206] width 3 height 3
click at [1176, 349] on span "Remove" at bounding box center [1169, 350] width 39 height 11
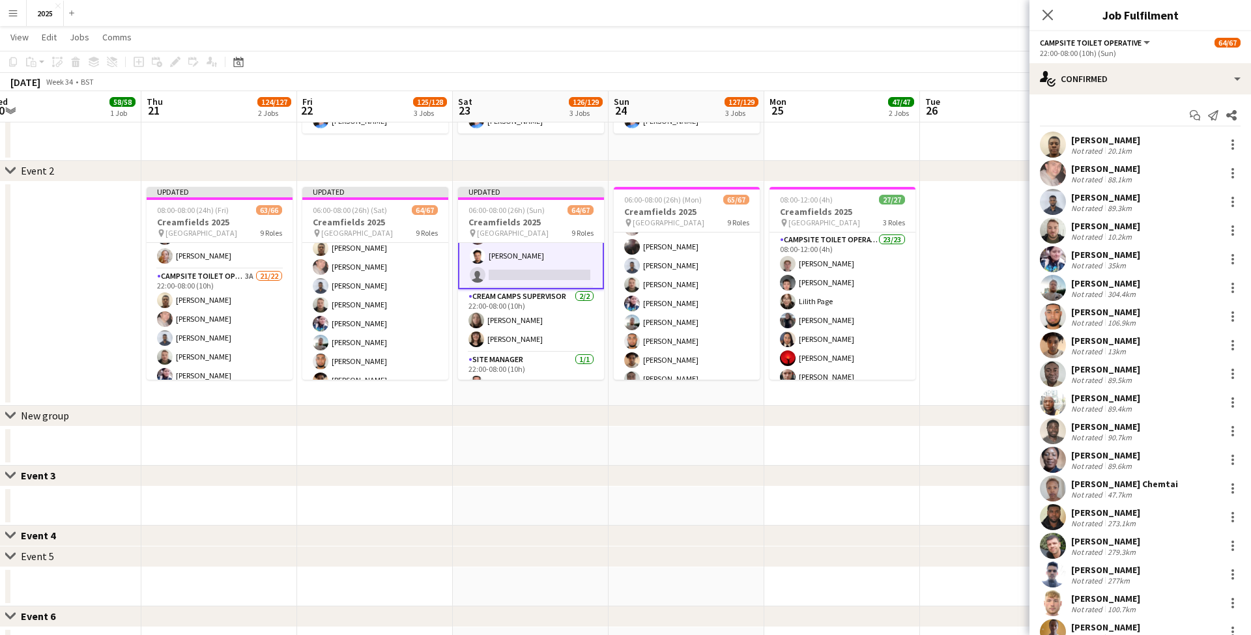
click at [684, 319] on app-card-role "Campsite Toilet Operative 22/22 22:00-08:00 (10h) [PERSON_NAME] [PERSON_NAME] […" at bounding box center [687, 398] width 146 height 441
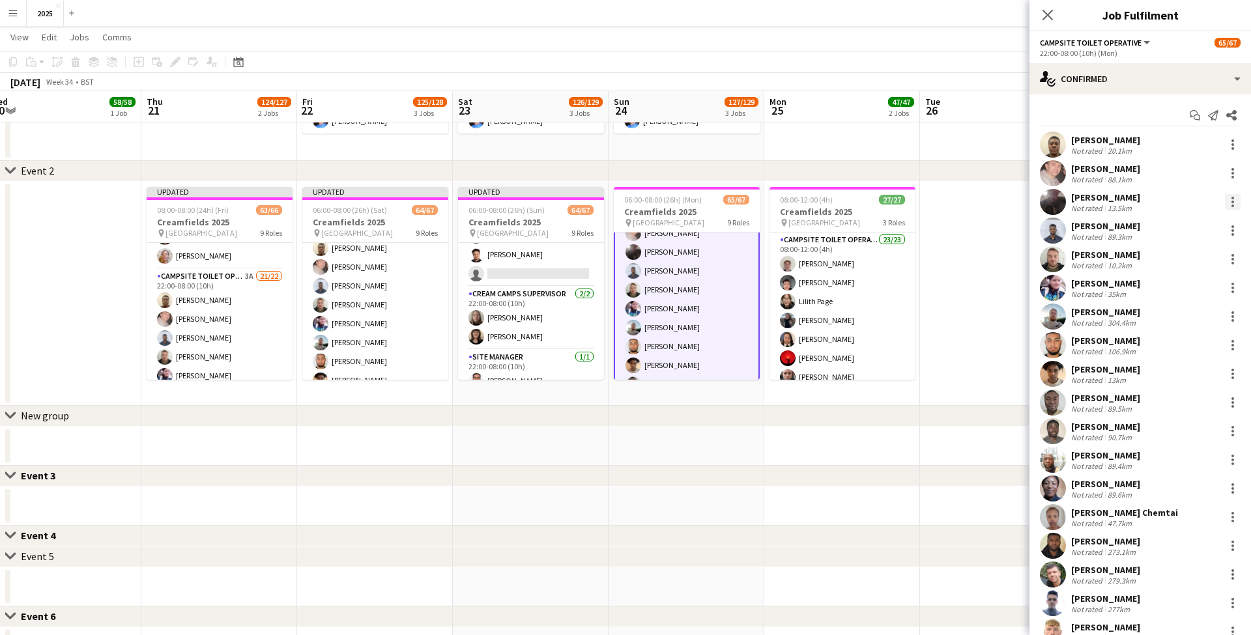
click at [1236, 203] on div at bounding box center [1233, 202] width 16 height 16
drag, startPoint x: 1178, startPoint y: 356, endPoint x: 1068, endPoint y: 330, distance: 113.2
click at [1178, 356] on span "Remove" at bounding box center [1169, 350] width 39 height 11
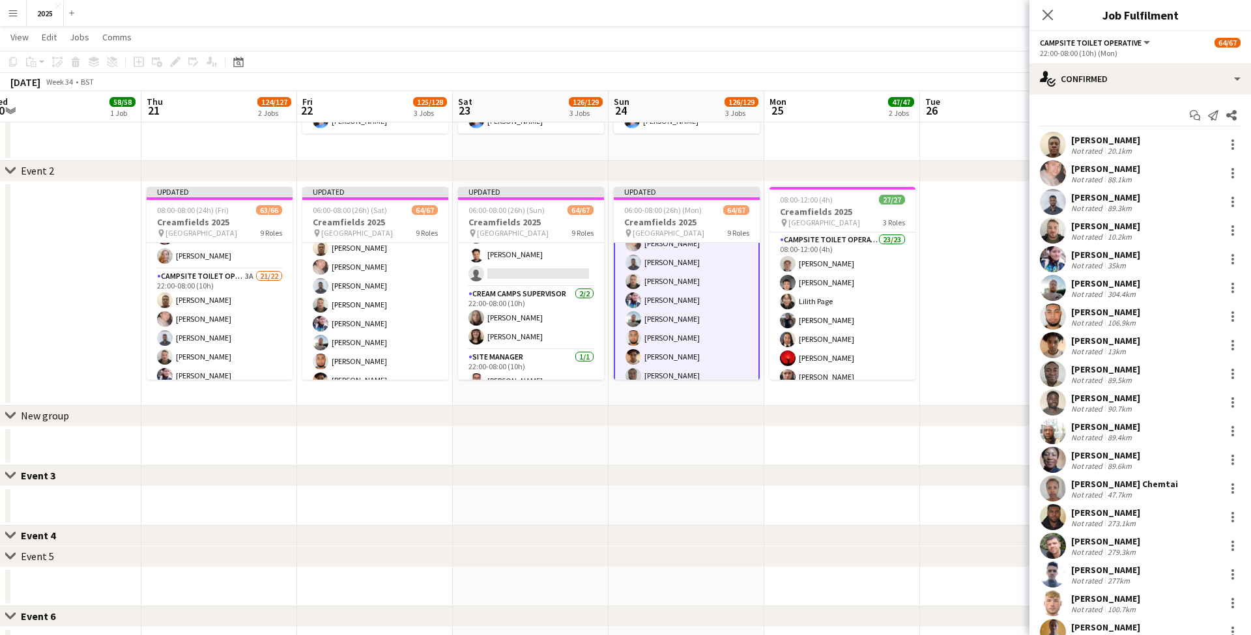
click at [952, 250] on app-date-cell at bounding box center [998, 294] width 156 height 224
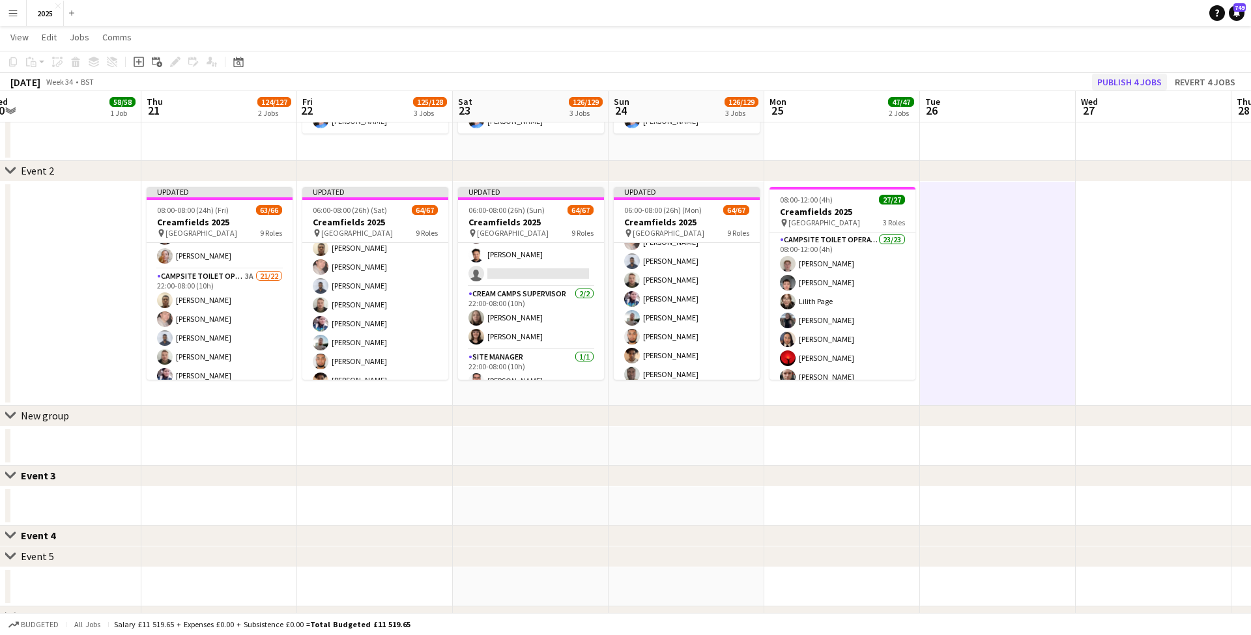
click at [1118, 80] on button "Publish 4 jobs" at bounding box center [1129, 82] width 75 height 17
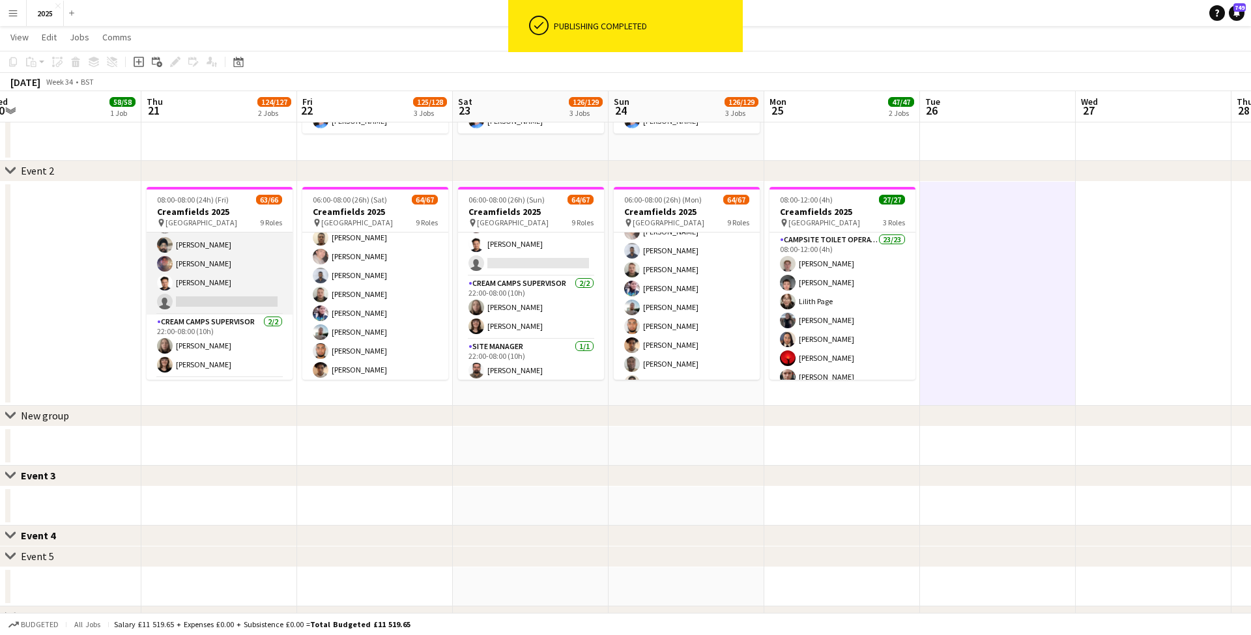
scroll to position [1308, 0]
click at [224, 278] on app-card-role "Campsite Toilet Operative 3A 21/22 22:00-08:00 (10h) [PERSON_NAME] [PERSON_NAME…" at bounding box center [220, 76] width 146 height 441
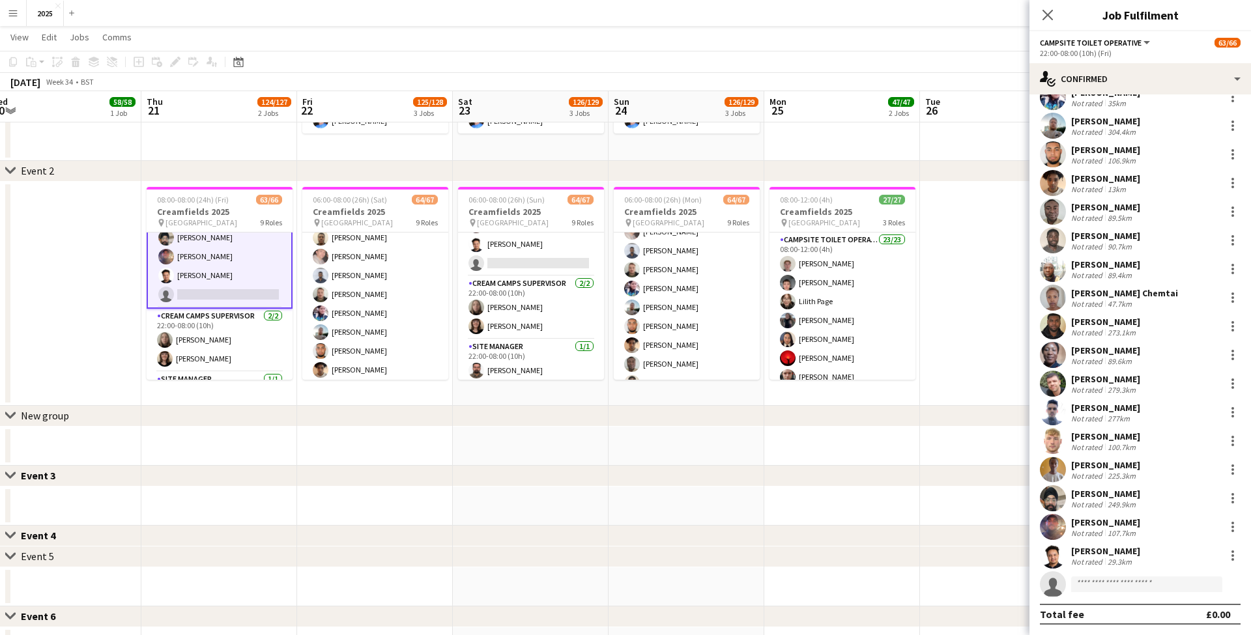
scroll to position [162, 0]
click at [1108, 580] on input at bounding box center [1146, 585] width 151 height 16
type input "***"
click at [1119, 606] on span "[PERSON_NAME]" at bounding box center [1119, 603] width 75 height 11
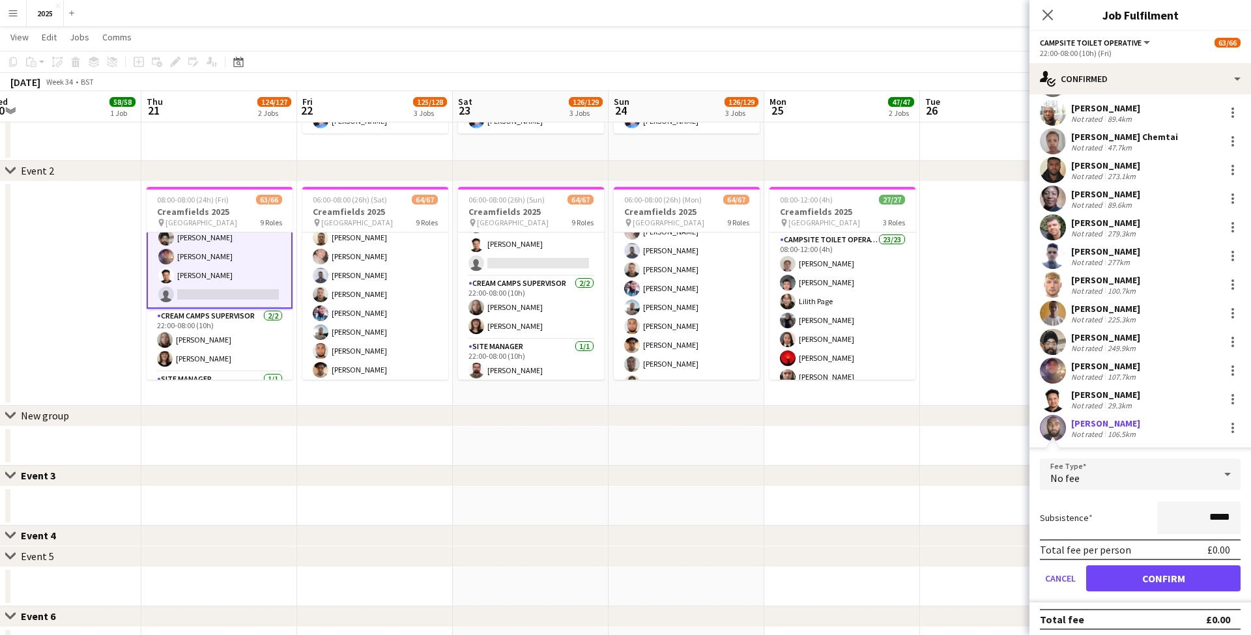
click at [1116, 571] on button "Confirm" at bounding box center [1163, 579] width 154 height 26
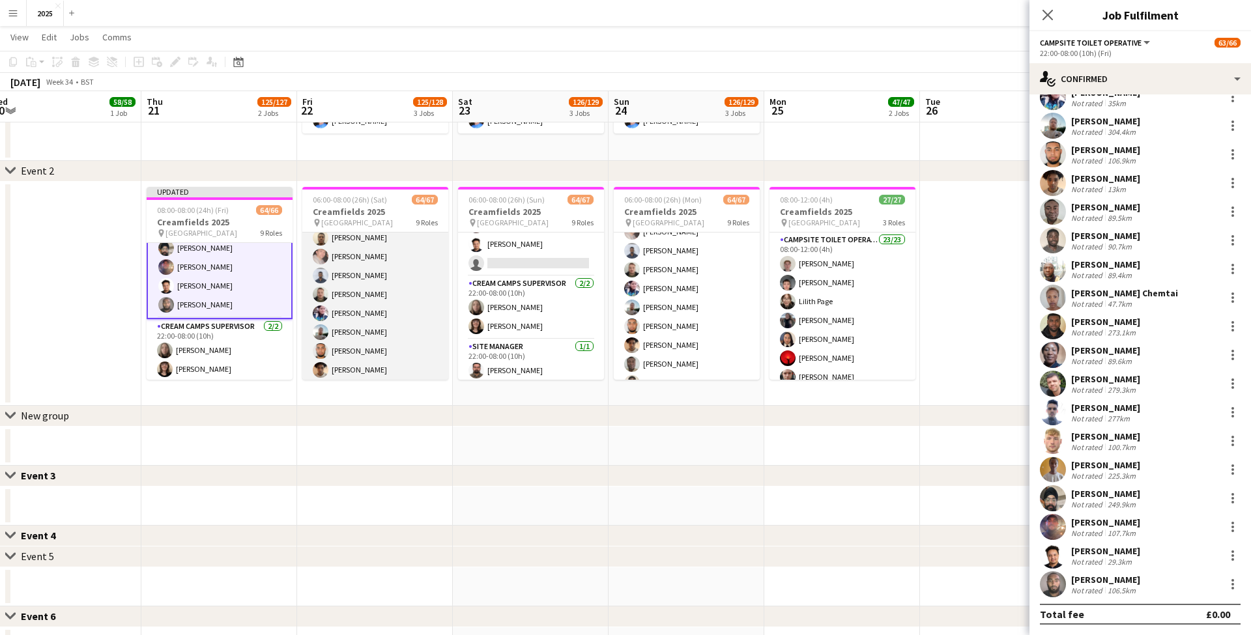
scroll to position [1293, 0]
click at [409, 313] on app-card-role "Campsite Toilet Operative 4A 21/22 22:00-08:00 (10h) [PERSON_NAME] [PERSON_NAME…" at bounding box center [375, 110] width 146 height 441
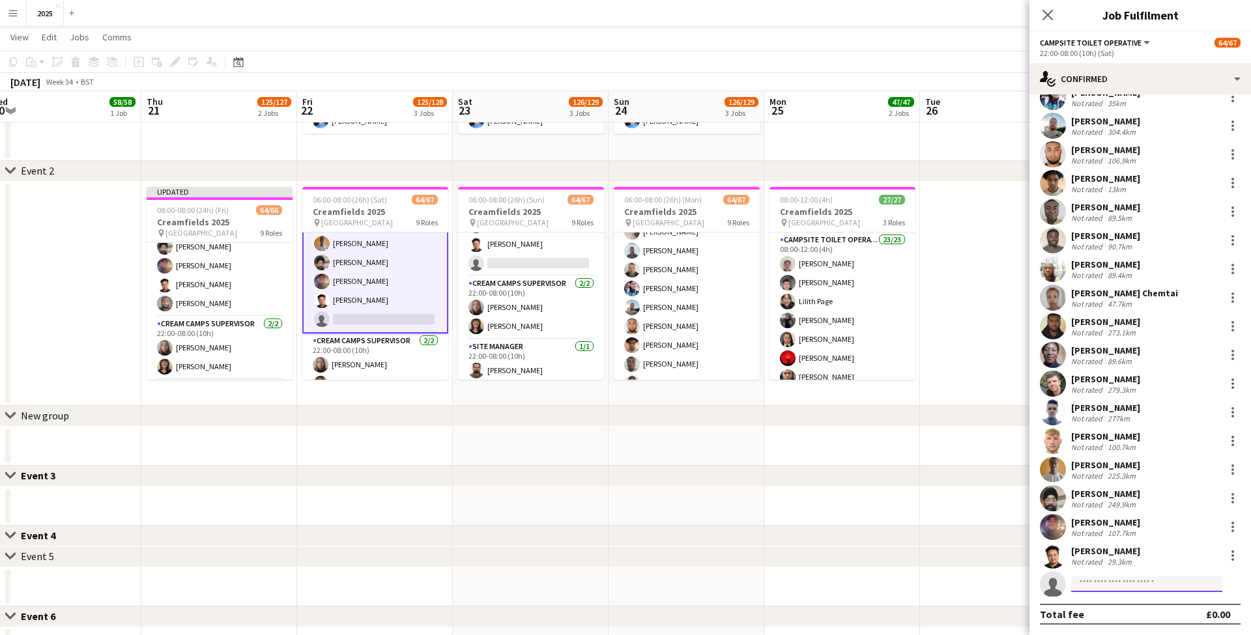
click at [1154, 581] on input at bounding box center [1146, 585] width 151 height 16
type input "***"
click at [1159, 613] on span "[EMAIL_ADDRESS][DOMAIN_NAME]" at bounding box center [1147, 614] width 130 height 10
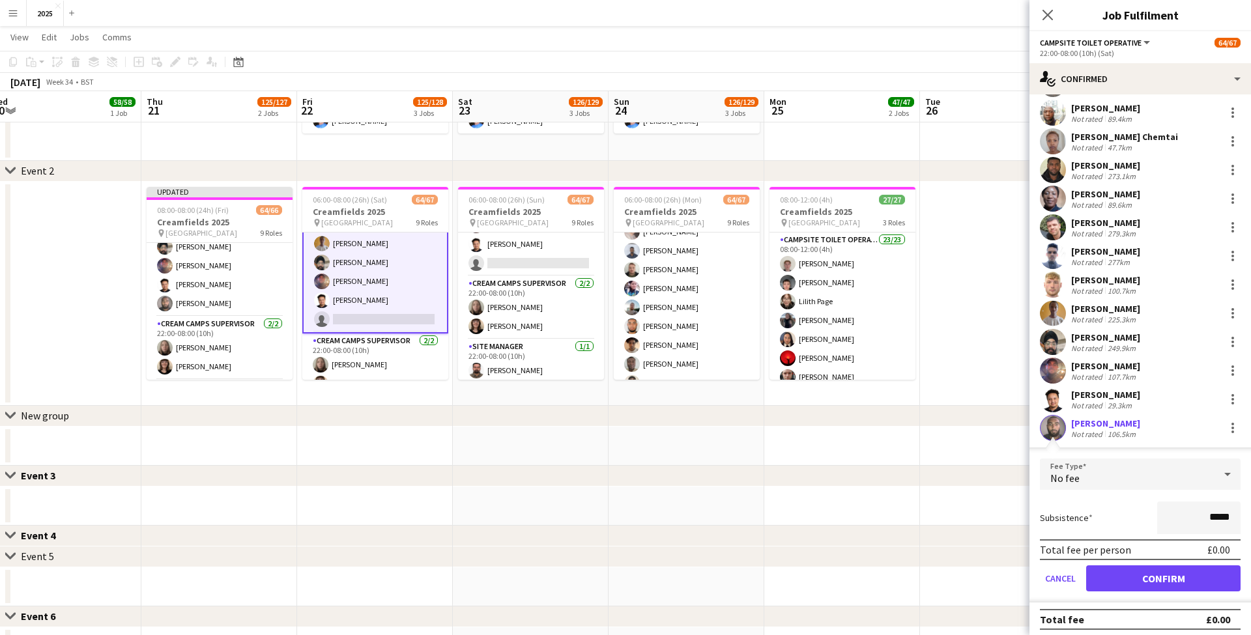
click at [1138, 577] on button "Confirm" at bounding box center [1163, 579] width 154 height 26
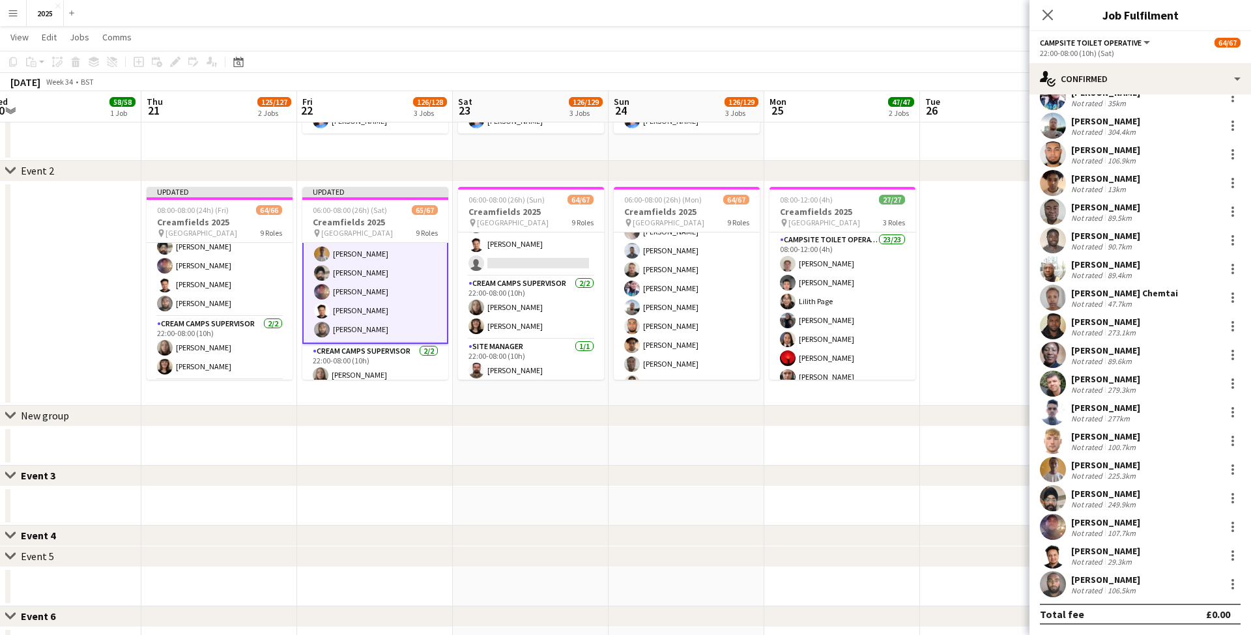
scroll to position [162, 0]
click at [545, 258] on app-card-role "Campsite Toilet Operative 2A 21/22 22:00-08:00 (10h) [PERSON_NAME] [PERSON_NAME…" at bounding box center [531, 55] width 146 height 441
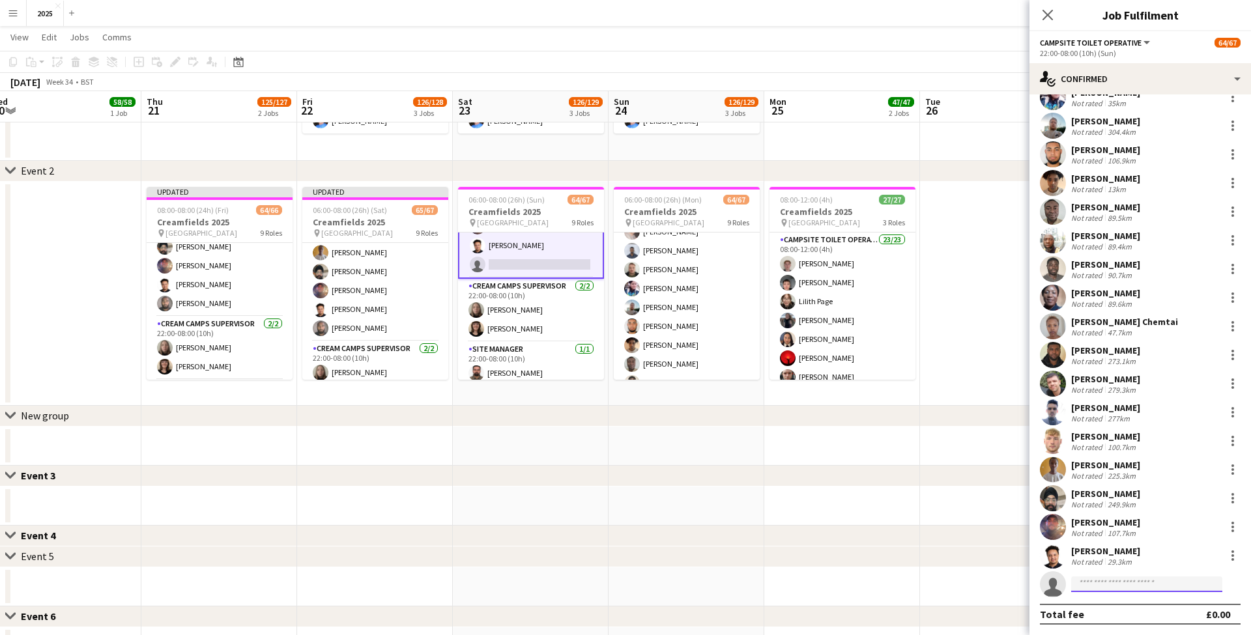
click at [1120, 581] on input at bounding box center [1146, 585] width 151 height 16
type input "***"
click at [1122, 609] on span "[EMAIL_ADDRESS][DOMAIN_NAME]" at bounding box center [1147, 614] width 130 height 10
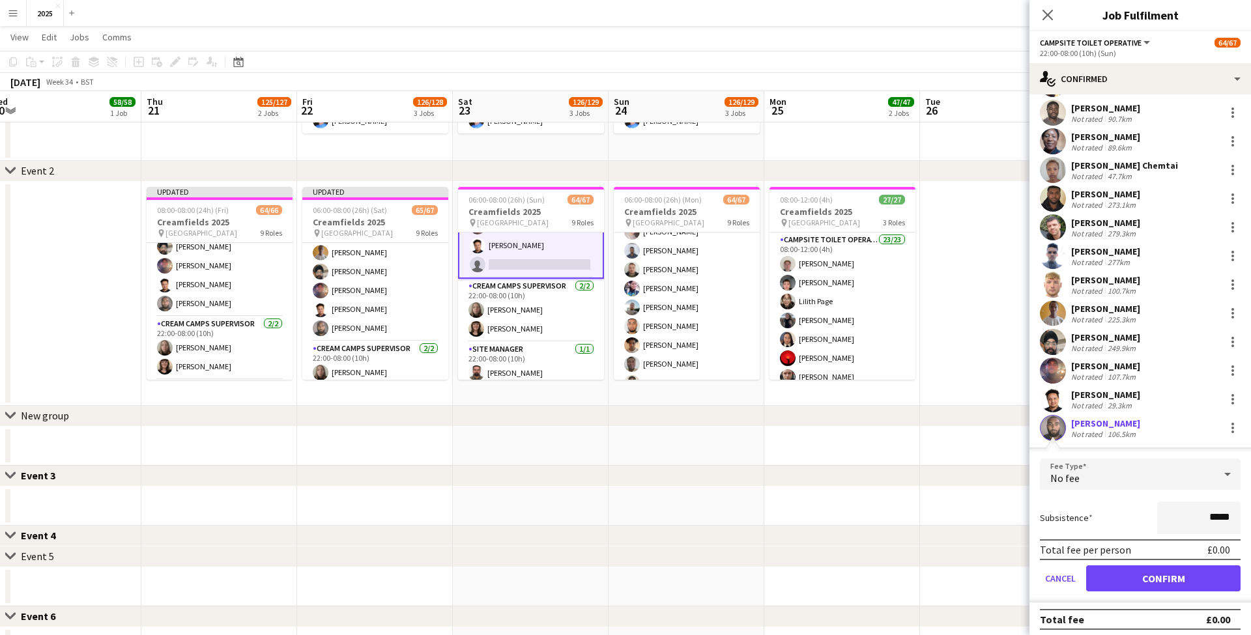
click at [1116, 568] on button "Confirm" at bounding box center [1163, 579] width 154 height 26
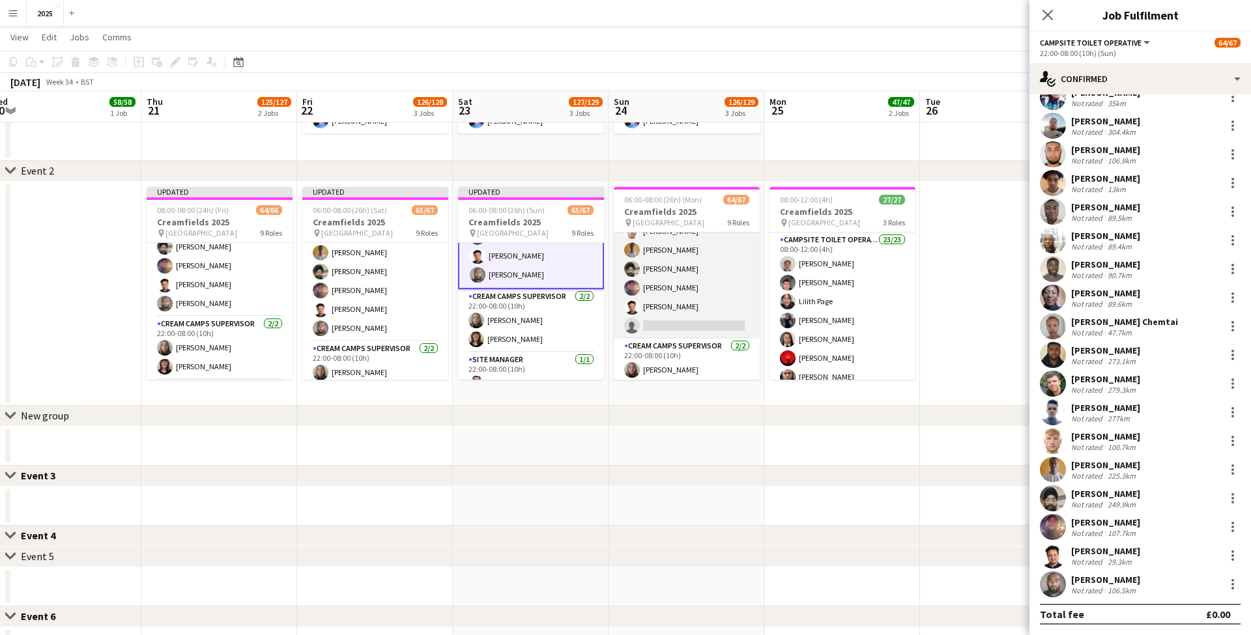
scroll to position [1284, 0]
click at [715, 322] on app-card-role "Campsite Toilet Operative 3A 21/22 22:00-08:00 (10h) [PERSON_NAME] [PERSON_NAME…" at bounding box center [687, 118] width 146 height 441
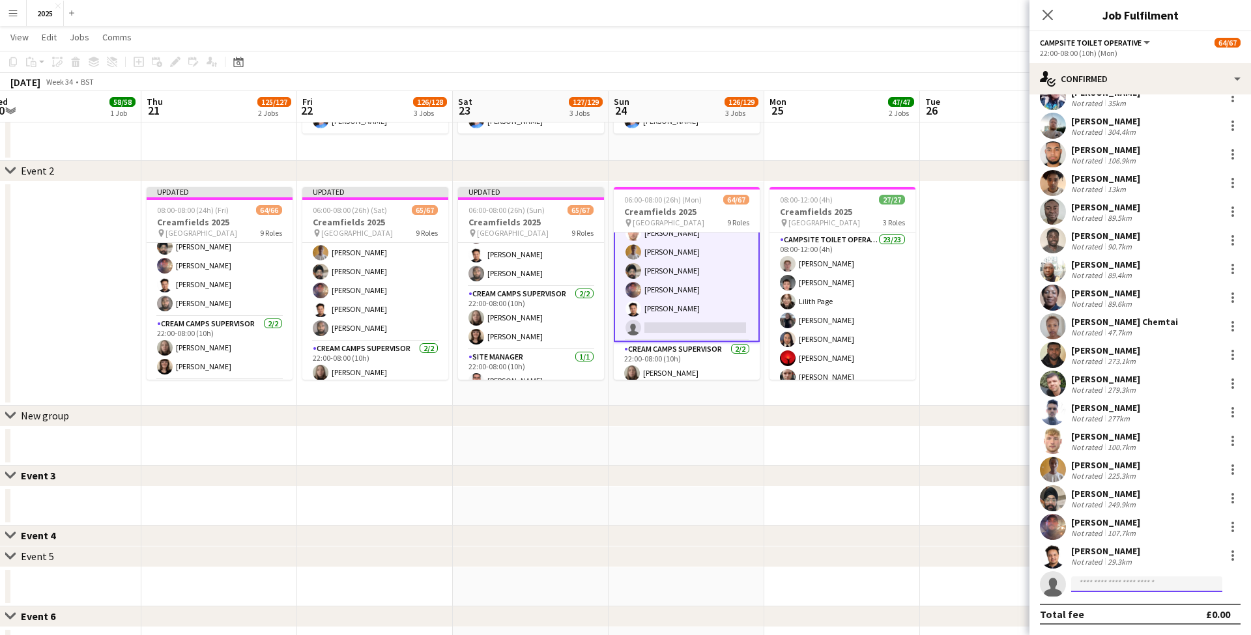
click at [1092, 585] on input at bounding box center [1146, 585] width 151 height 16
type input "***"
click at [1110, 609] on span "[EMAIL_ADDRESS][DOMAIN_NAME]" at bounding box center [1147, 614] width 130 height 10
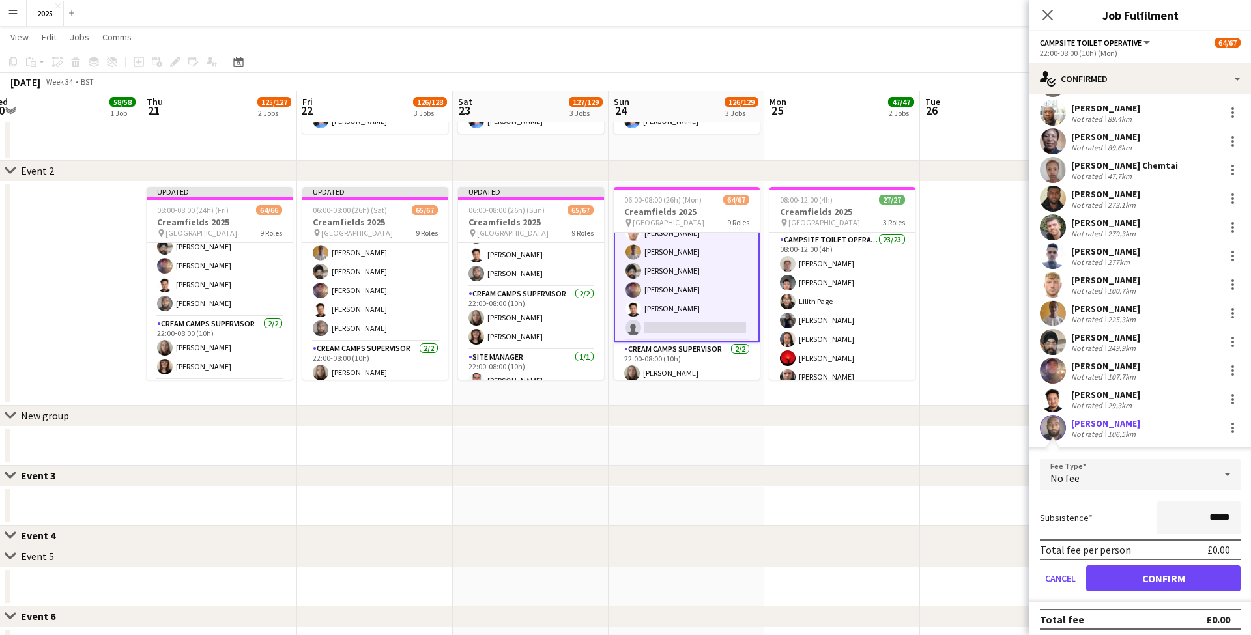
click at [1114, 573] on button "Confirm" at bounding box center [1163, 579] width 154 height 26
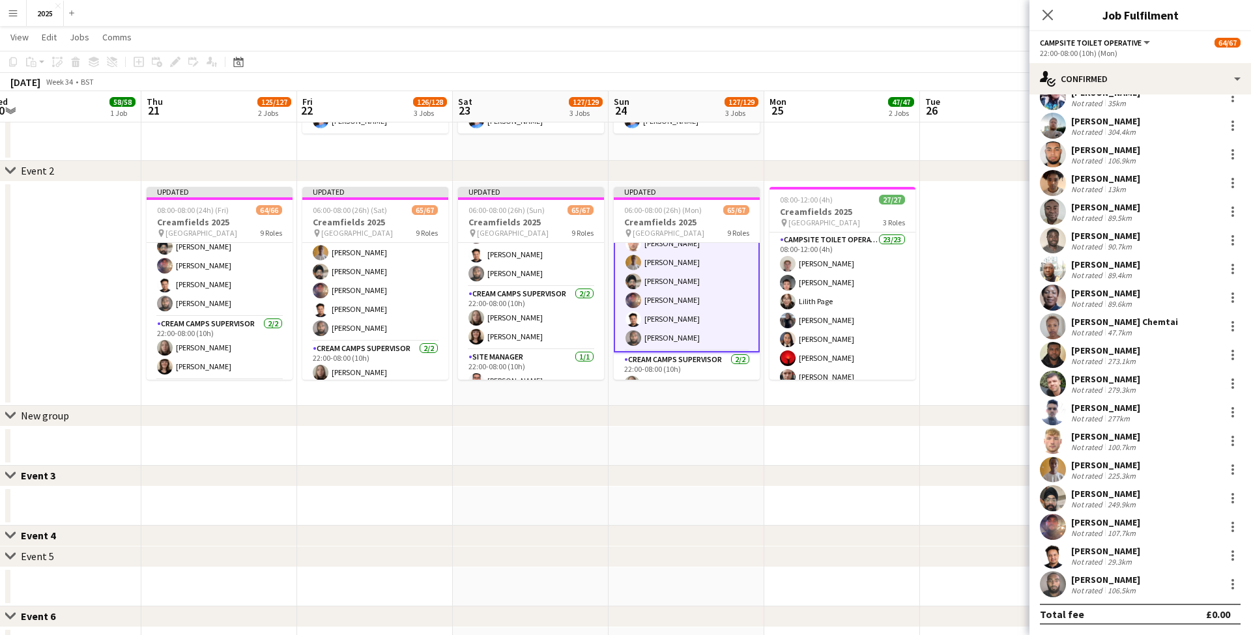
scroll to position [162, 0]
click at [966, 269] on app-date-cell at bounding box center [998, 294] width 156 height 224
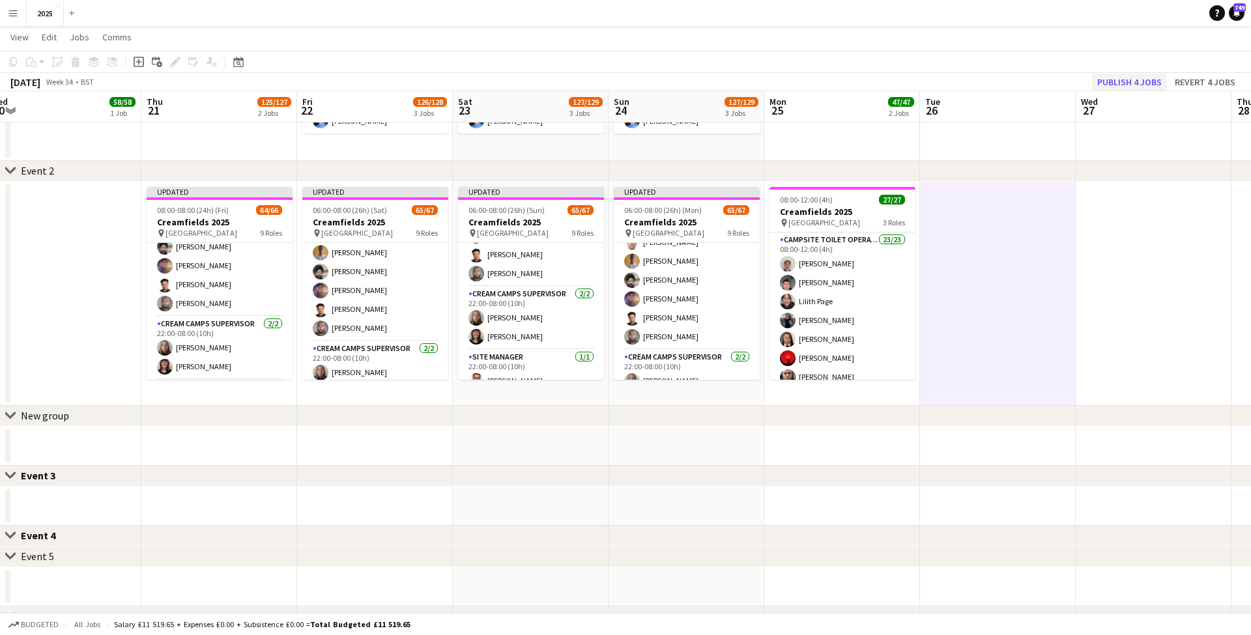
click at [1144, 85] on button "Publish 4 jobs" at bounding box center [1129, 82] width 75 height 17
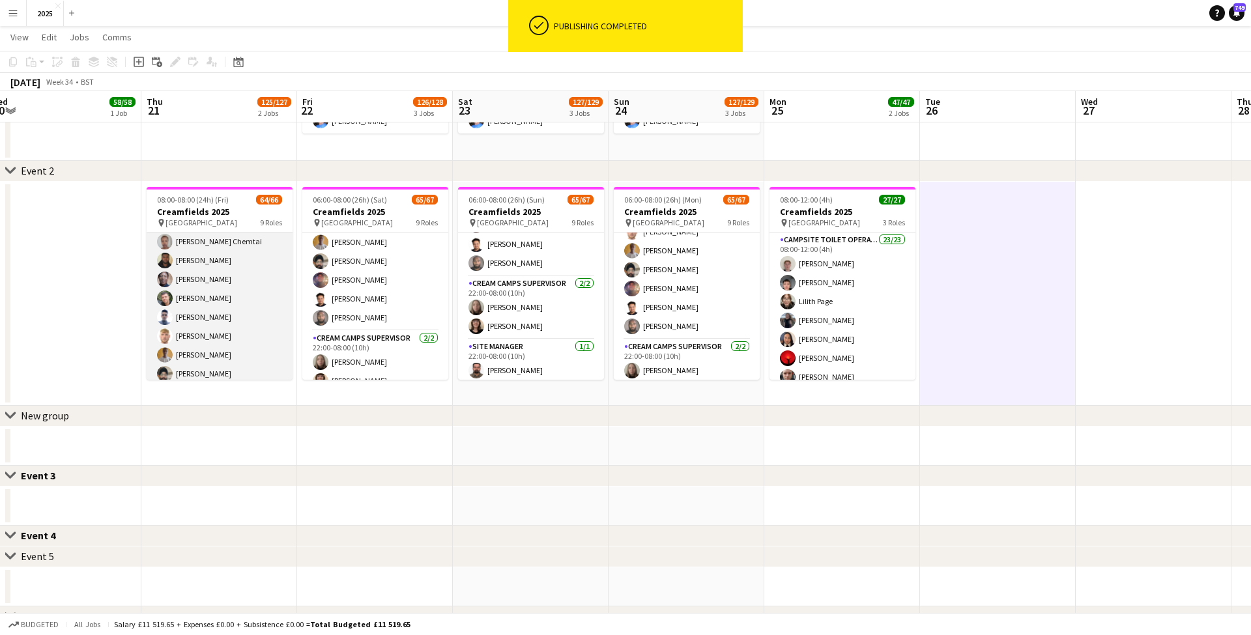
scroll to position [1164, 0]
click at [232, 336] on app-card-role "Campsite Toilet Operative 22/22 22:00-08:00 (10h) [PERSON_NAME] [PERSON_NAME] U…" at bounding box center [220, 220] width 146 height 441
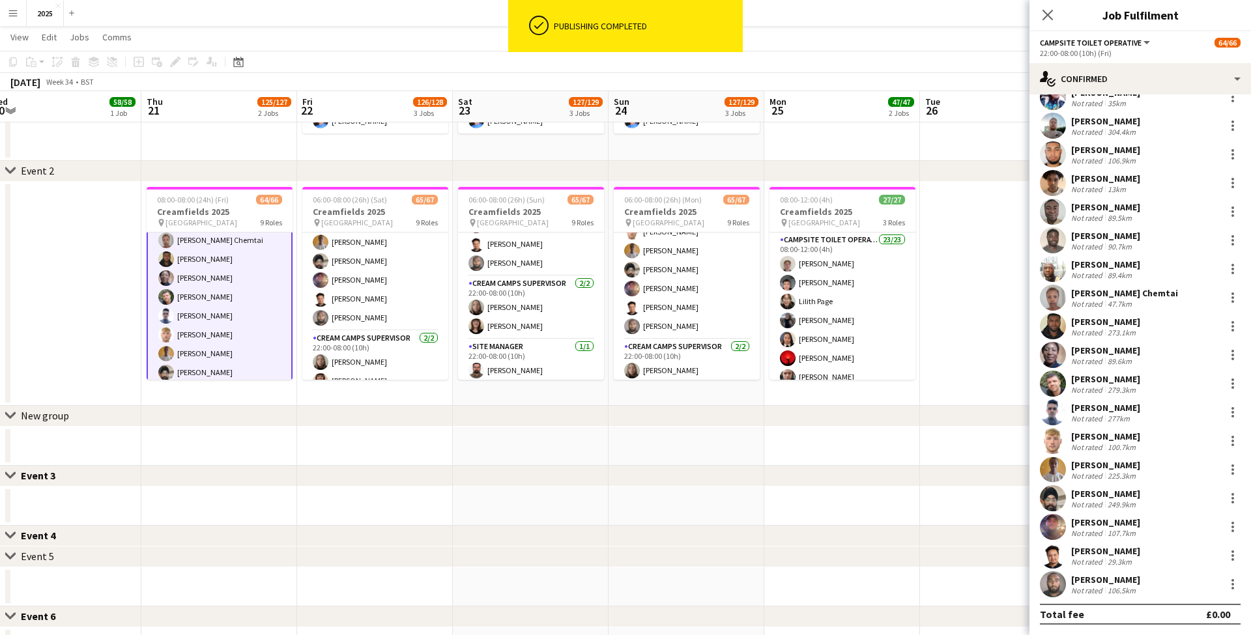
scroll to position [162, 0]
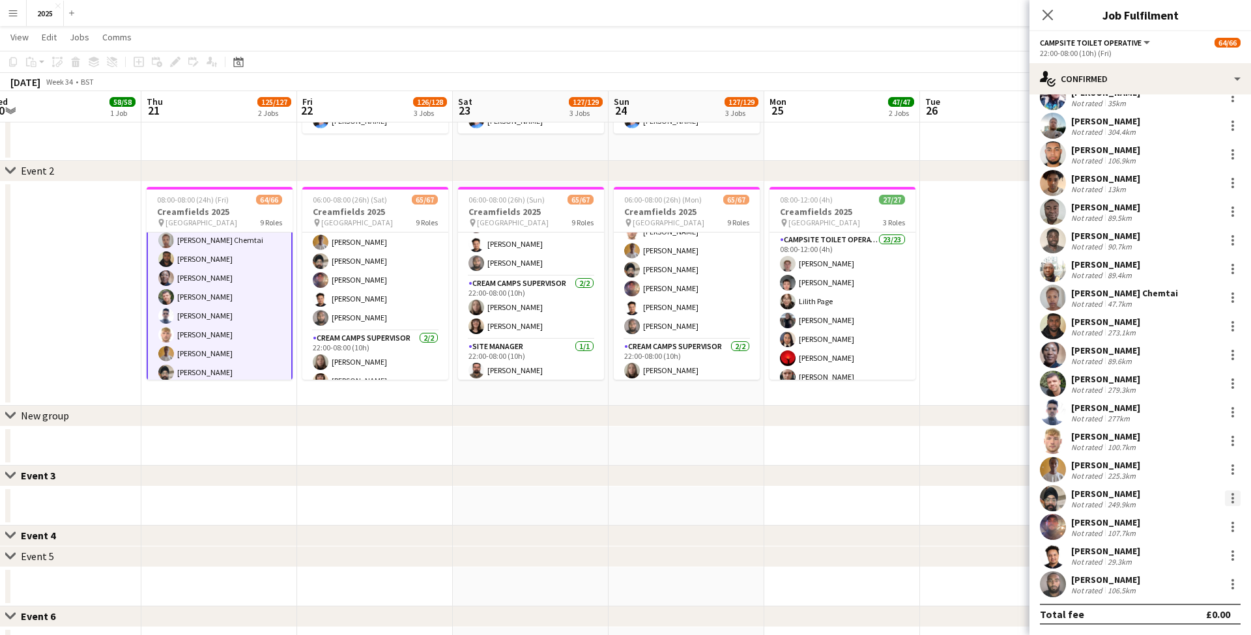
click at [1234, 504] on div at bounding box center [1233, 499] width 16 height 16
click at [1185, 443] on span "Remove" at bounding box center [1169, 442] width 39 height 11
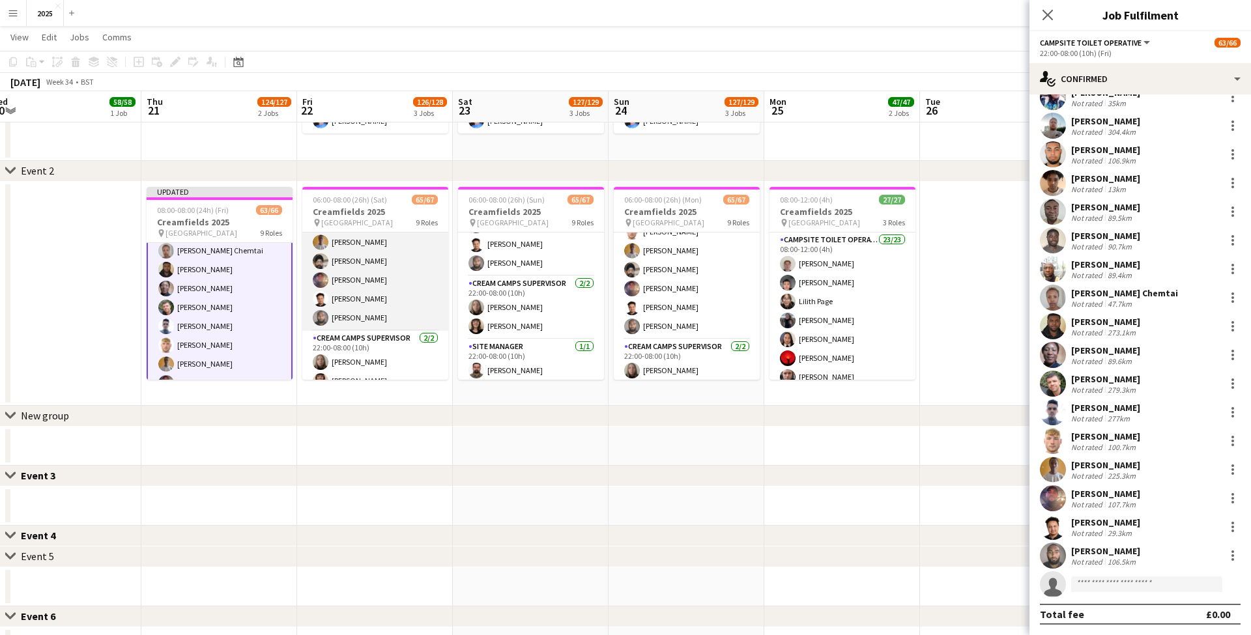
click at [360, 293] on app-card-role "Campsite Toilet Operative 22/22 22:00-08:00 (10h) [PERSON_NAME] [PERSON_NAME] U…" at bounding box center [375, 110] width 146 height 441
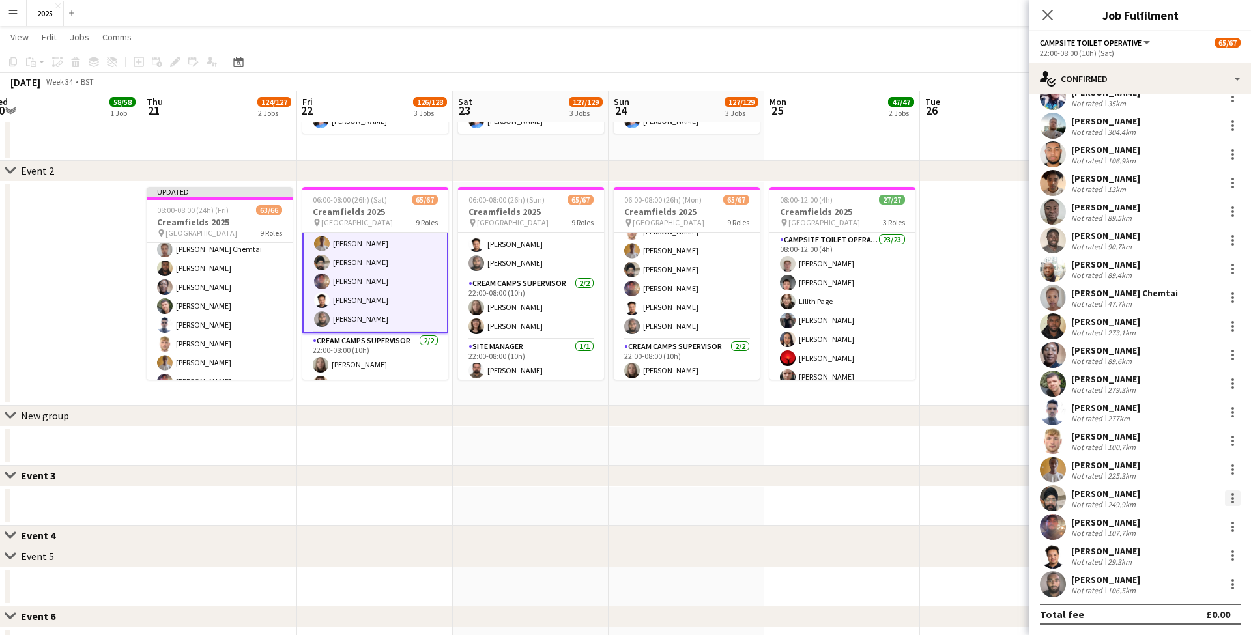
click at [1236, 499] on div at bounding box center [1233, 499] width 16 height 16
click at [1194, 440] on span "Remove" at bounding box center [1190, 443] width 81 height 12
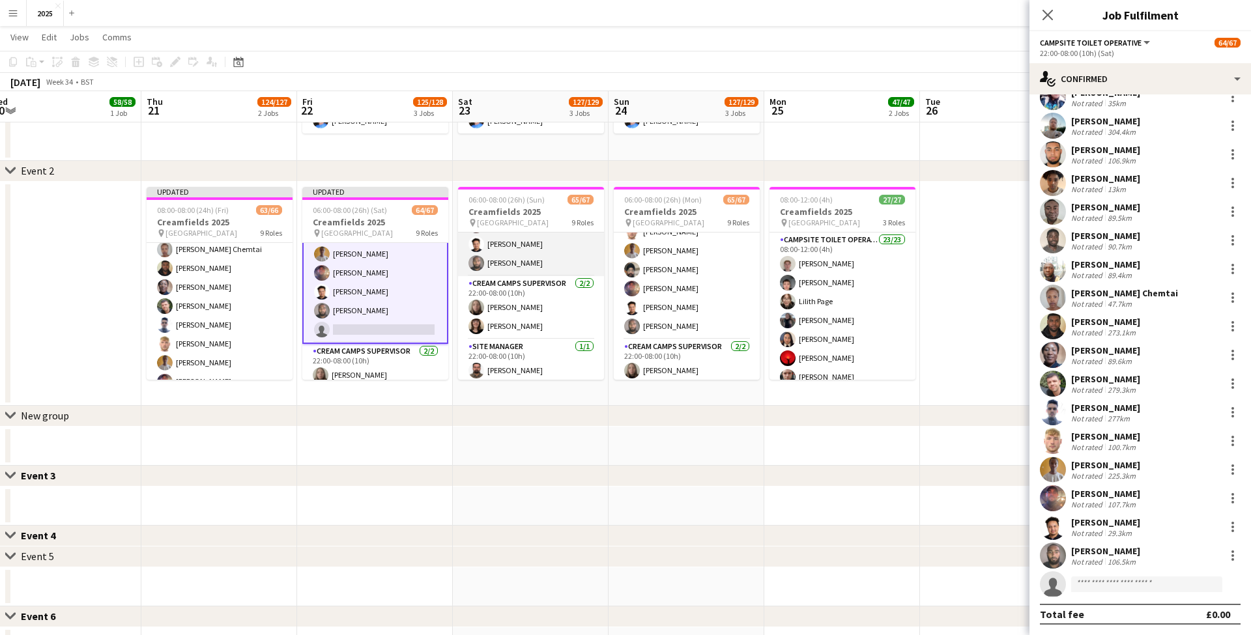
click at [533, 244] on app-card-role "Campsite Toilet Operative 22/22 22:00-08:00 (10h) [PERSON_NAME] [PERSON_NAME] U…" at bounding box center [531, 55] width 146 height 441
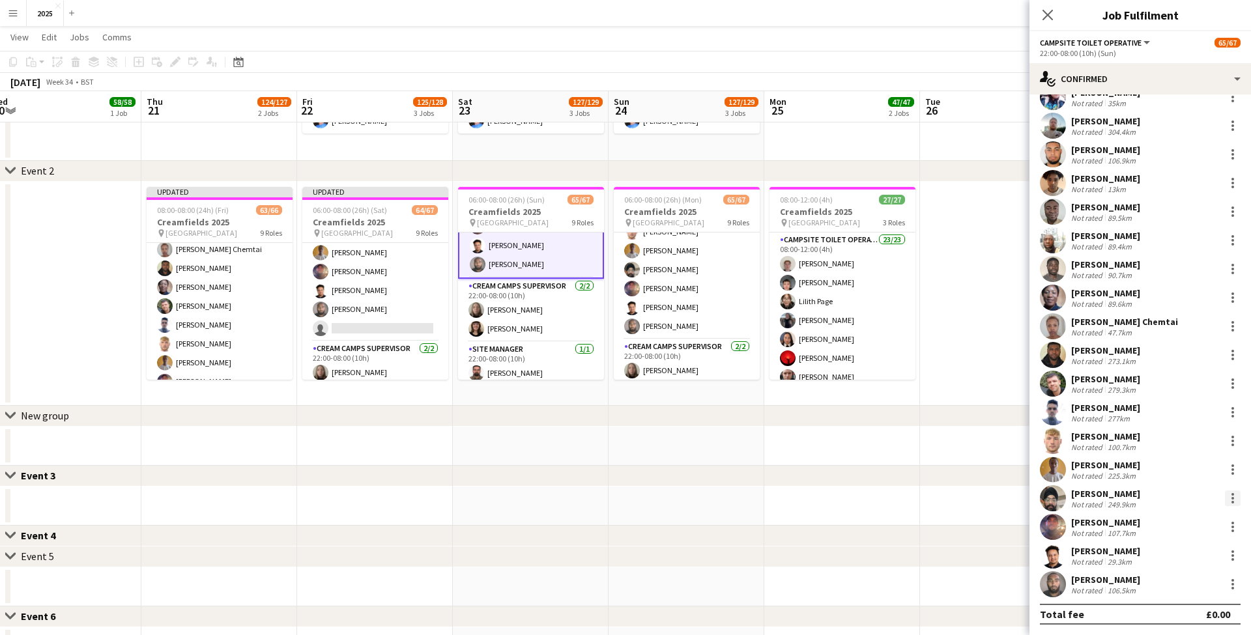
click at [1231, 500] on div at bounding box center [1233, 499] width 16 height 16
click at [1180, 447] on span "Remove" at bounding box center [1169, 442] width 39 height 11
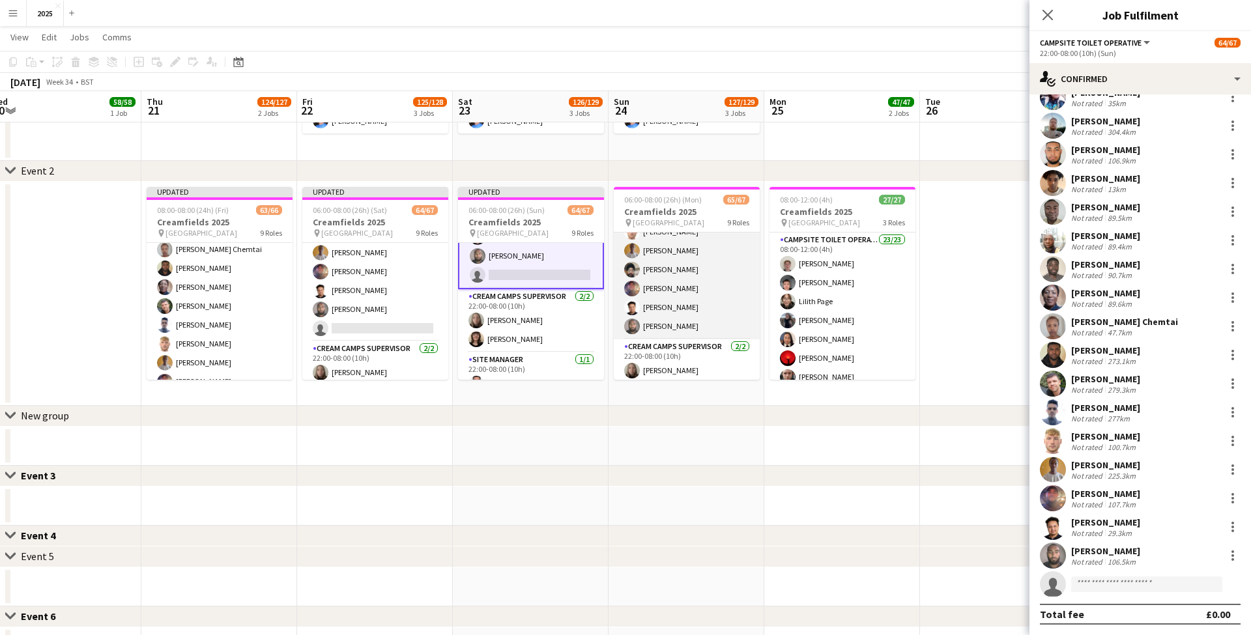
click at [666, 290] on app-card-role "Campsite Toilet Operative 22/22 22:00-08:00 (10h) [PERSON_NAME] [PERSON_NAME] U…" at bounding box center [687, 118] width 146 height 441
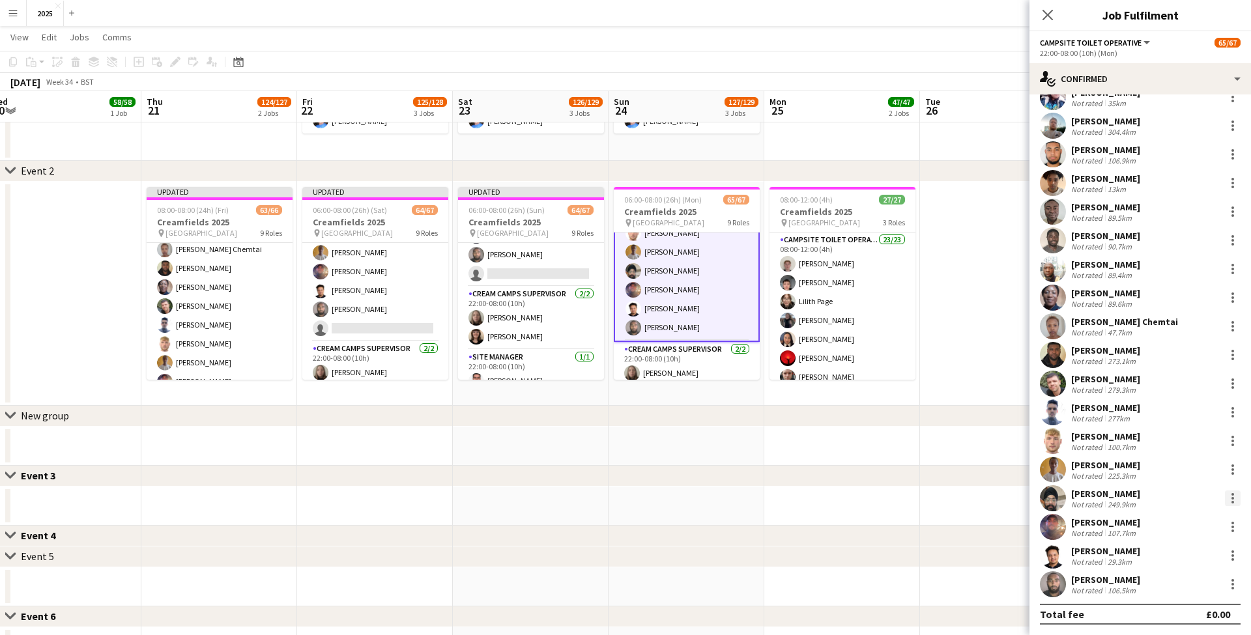
click at [1232, 499] on div at bounding box center [1233, 498] width 3 height 3
click at [1180, 450] on button "Remove" at bounding box center [1190, 443] width 102 height 31
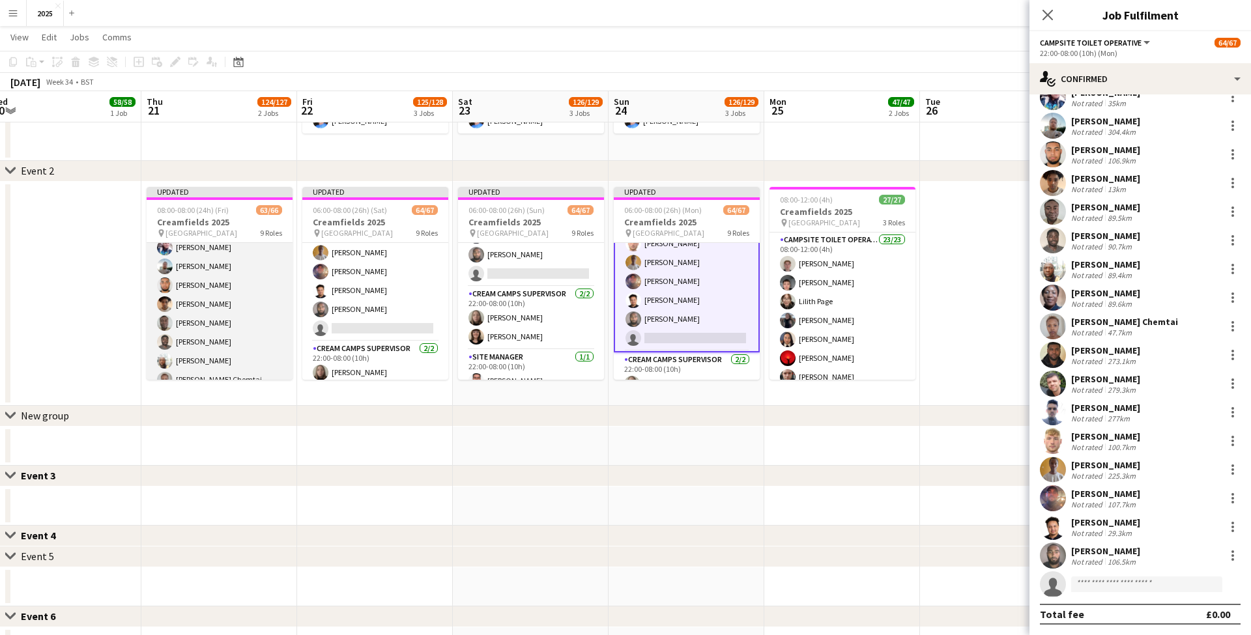
scroll to position [1045, 0]
click at [218, 289] on app-card-role "Campsite Toilet Operative 3A 21/22 22:00-08:00 (10h) [PERSON_NAME] [PERSON_NAME…" at bounding box center [220, 350] width 146 height 441
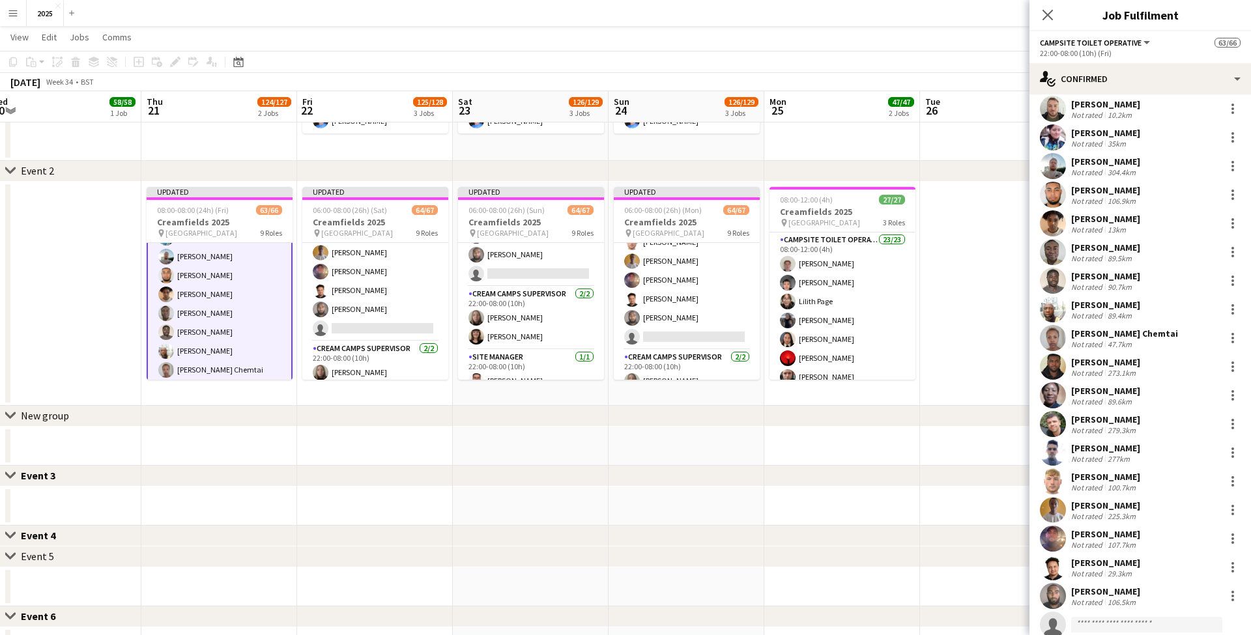
scroll to position [104, 0]
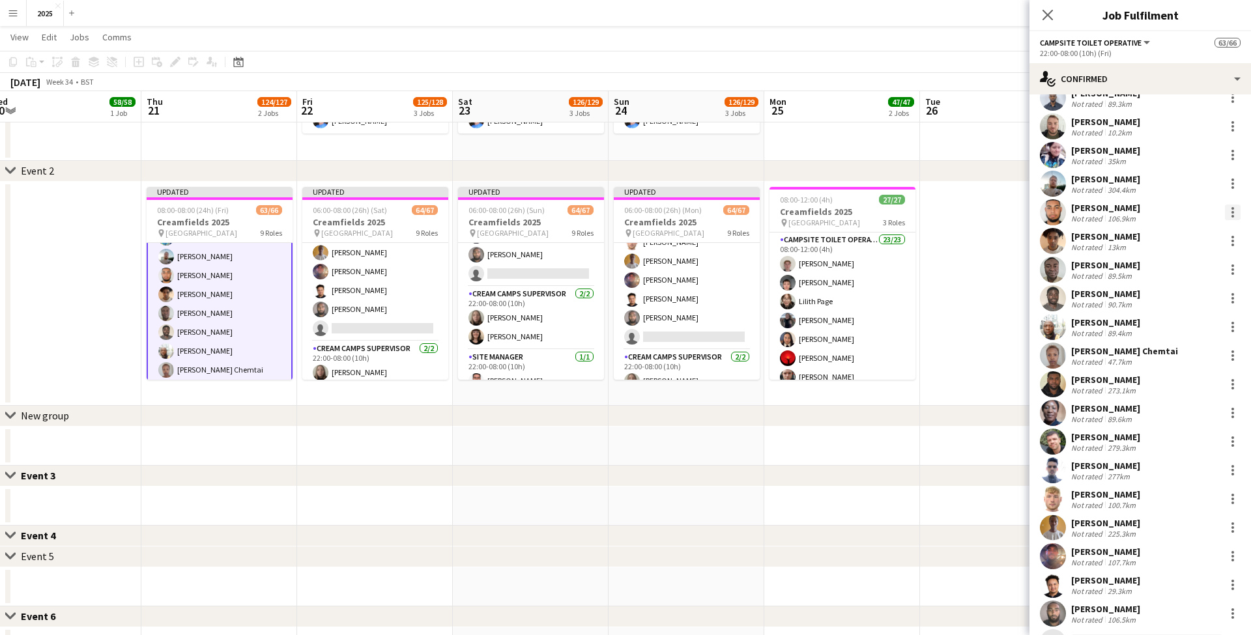
click at [1232, 210] on div at bounding box center [1233, 213] width 16 height 16
click at [1184, 358] on span "Remove" at bounding box center [1169, 361] width 39 height 11
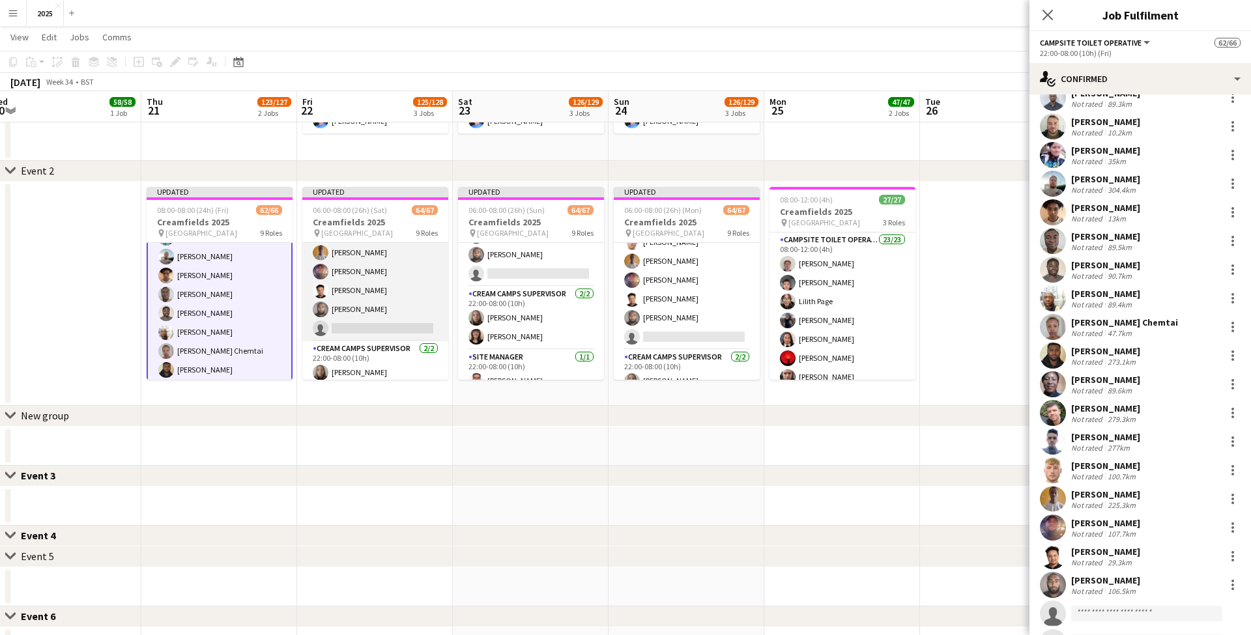
click at [345, 283] on app-card-role "Campsite Toilet Operative 4A 21/22 22:00-08:00 (10h) [PERSON_NAME] [PERSON_NAME…" at bounding box center [375, 120] width 146 height 441
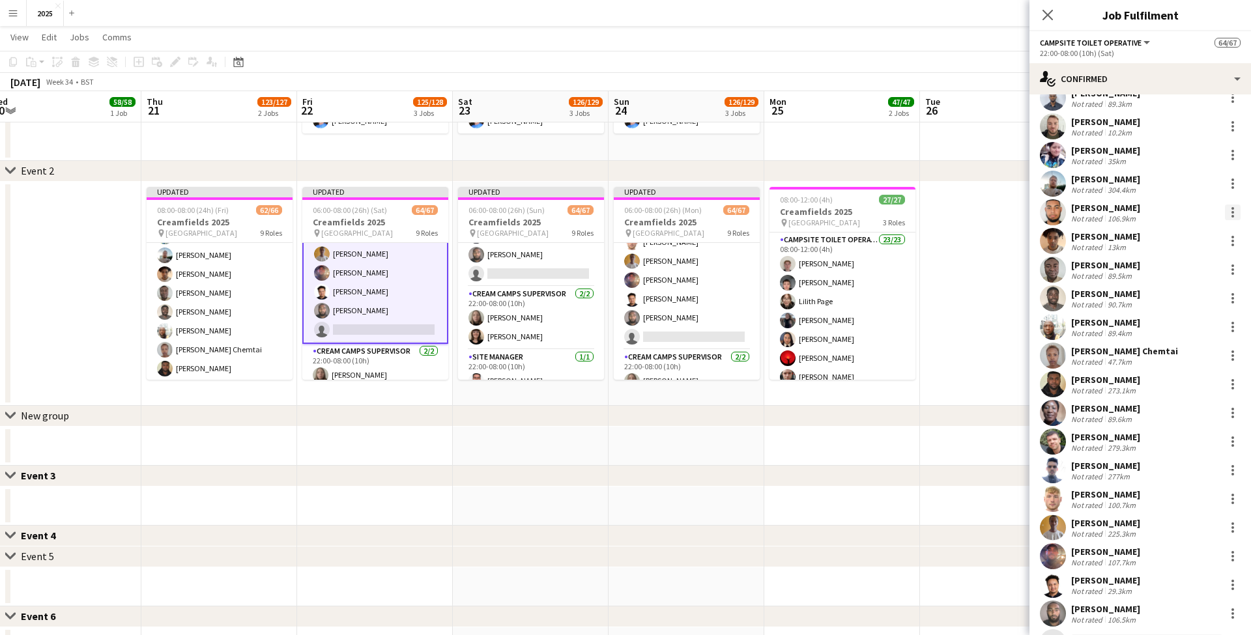
click at [1233, 214] on div at bounding box center [1233, 213] width 16 height 16
click at [1187, 365] on span "Remove" at bounding box center [1169, 361] width 39 height 11
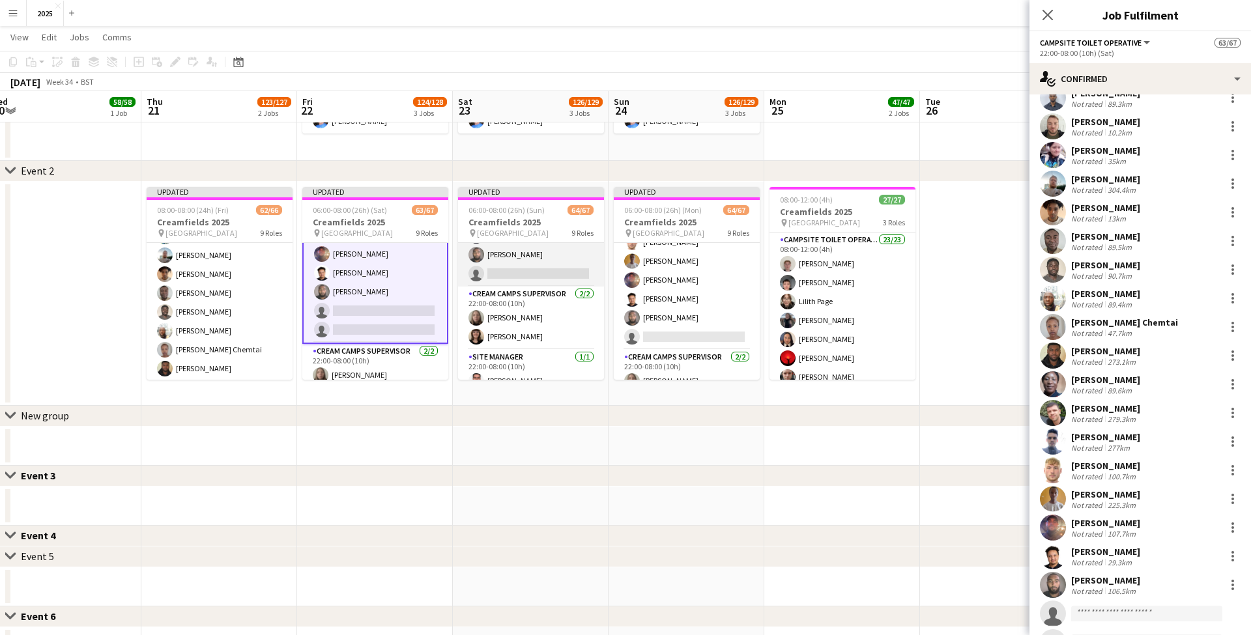
click at [513, 259] on app-card-role "Campsite Toilet Operative 2A 21/22 22:00-08:00 (10h) [PERSON_NAME] [PERSON_NAME…" at bounding box center [531, 66] width 146 height 441
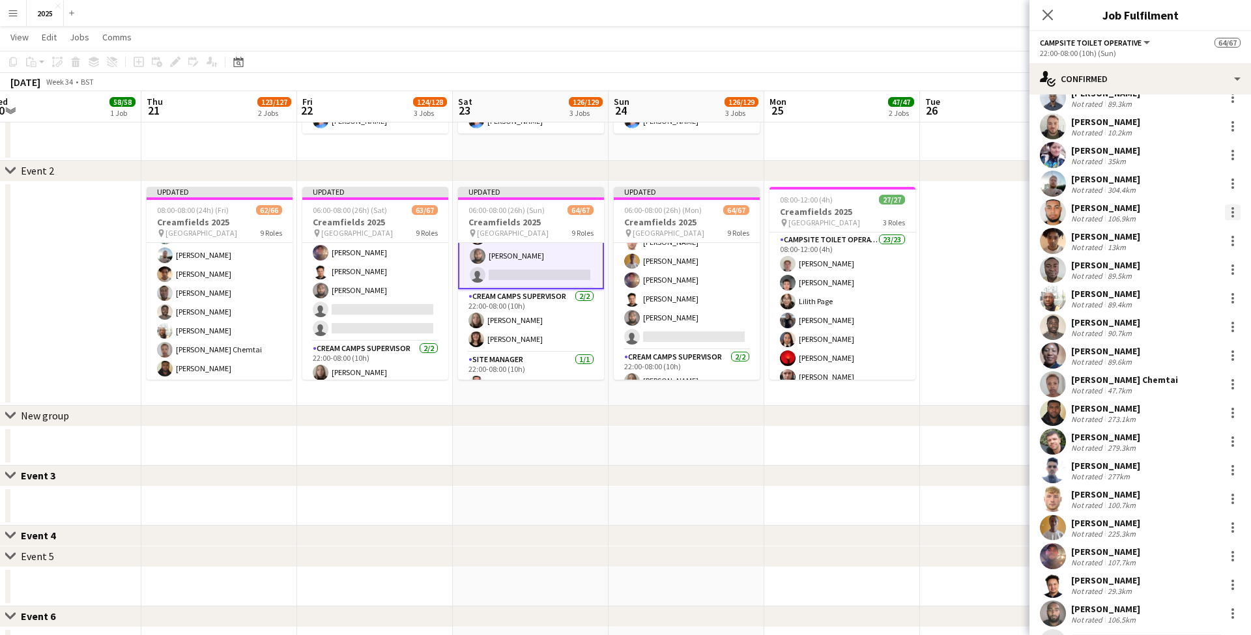
click at [1234, 212] on div at bounding box center [1233, 212] width 3 height 3
click at [1190, 364] on span "Remove" at bounding box center [1190, 362] width 81 height 12
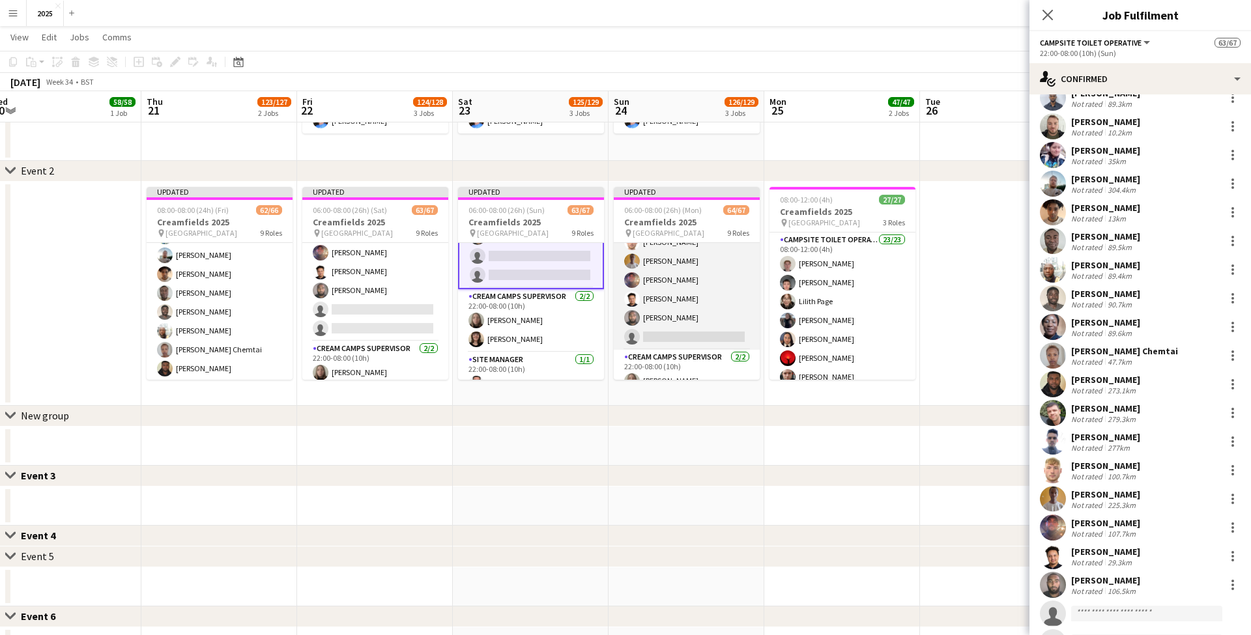
click at [671, 276] on app-card-role "Campsite Toilet Operative 3A 21/22 22:00-08:00 (10h) [PERSON_NAME] [PERSON_NAME…" at bounding box center [687, 129] width 146 height 441
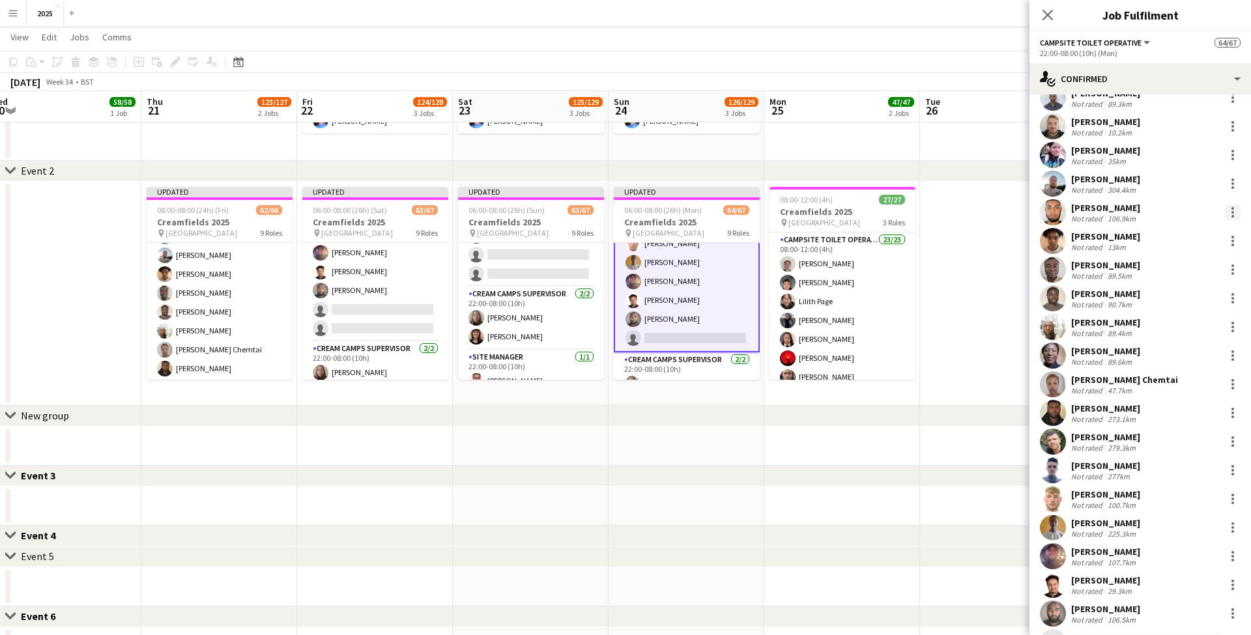
click at [1238, 212] on div at bounding box center [1233, 213] width 16 height 16
click at [1190, 362] on span "Remove" at bounding box center [1190, 362] width 81 height 12
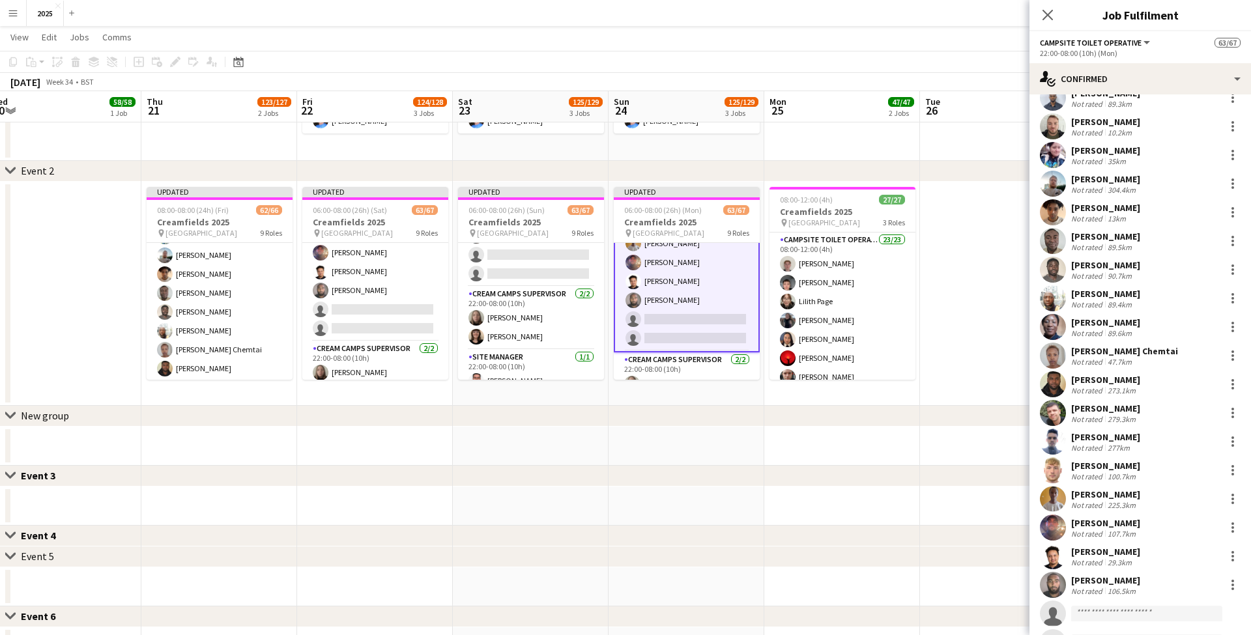
click at [986, 230] on app-date-cell at bounding box center [998, 294] width 156 height 224
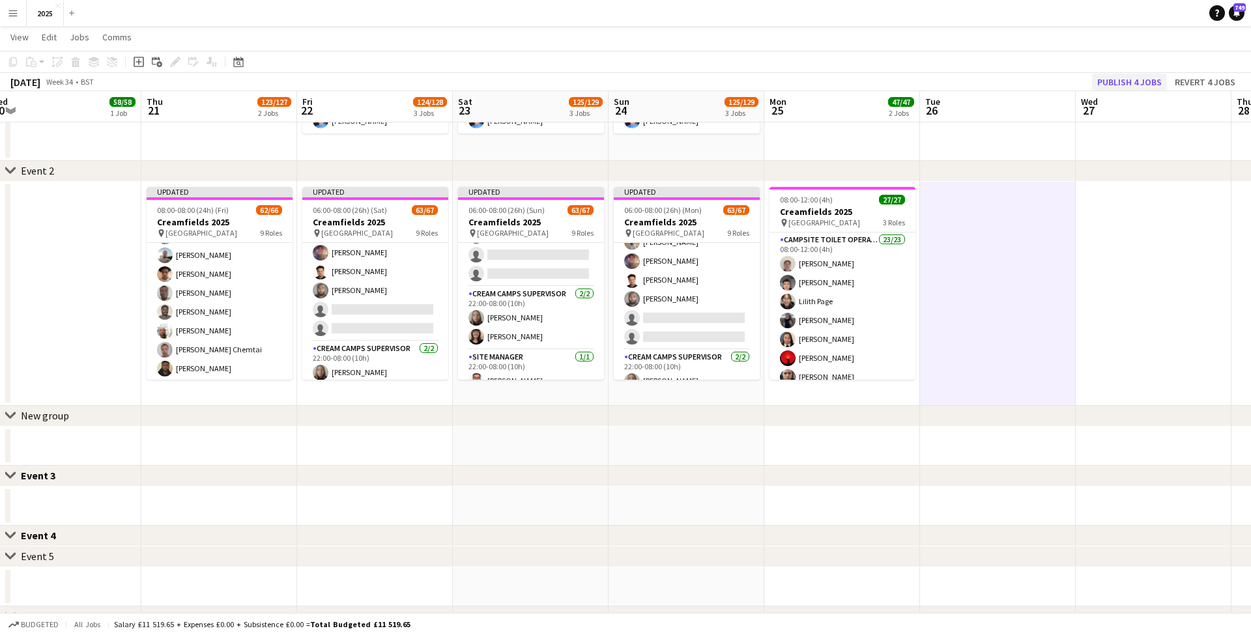
click at [1116, 82] on button "Publish 4 jobs" at bounding box center [1129, 82] width 75 height 17
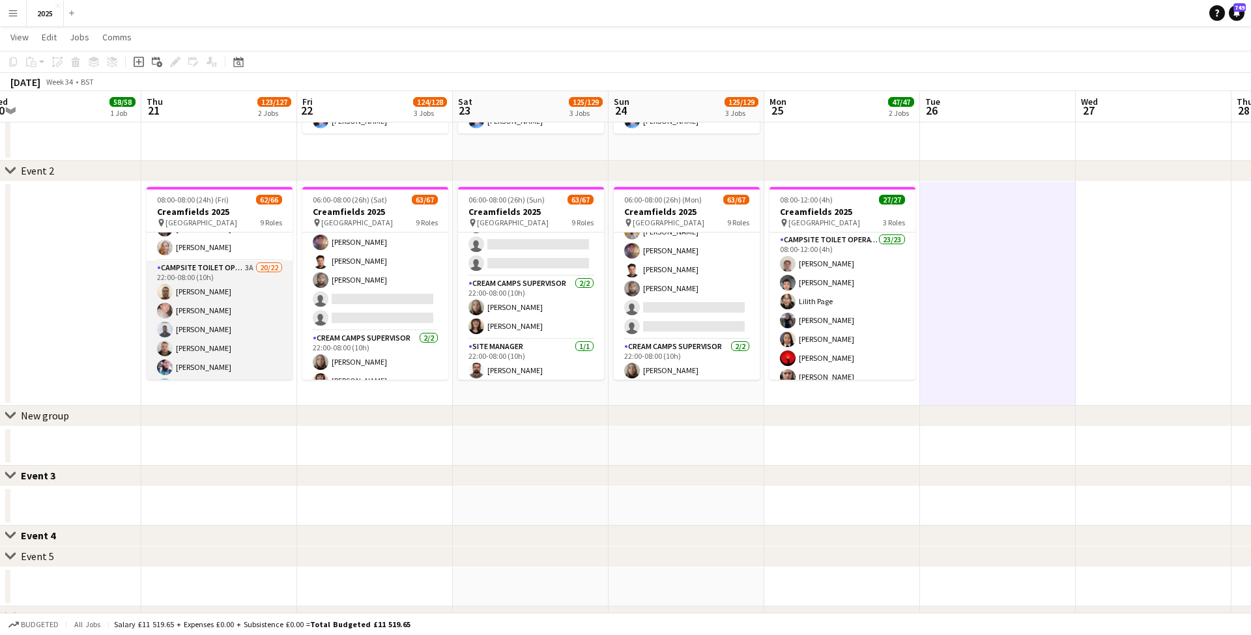
scroll to position [884, 0]
click at [247, 285] on app-card-role "Campsite Toilet Operative 3A 20/22 22:00-08:00 (10h) [PERSON_NAME] [PERSON_NAME…" at bounding box center [220, 500] width 146 height 441
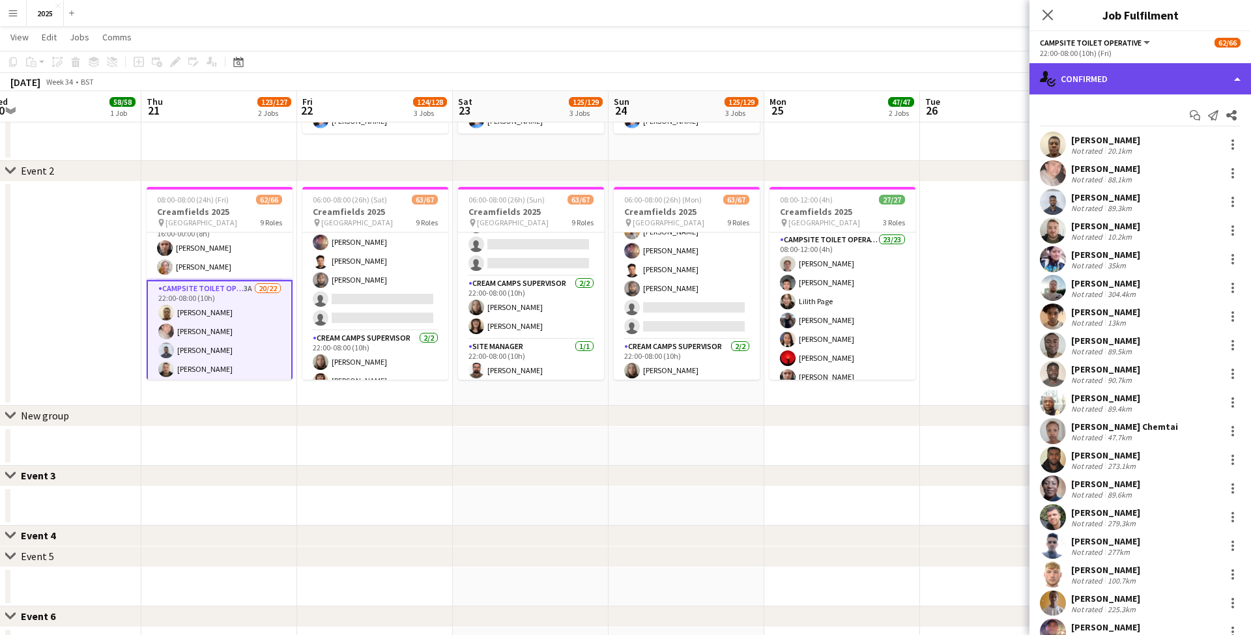
click at [1086, 81] on div "single-neutral-actions-check-2 Confirmed" at bounding box center [1141, 78] width 222 height 31
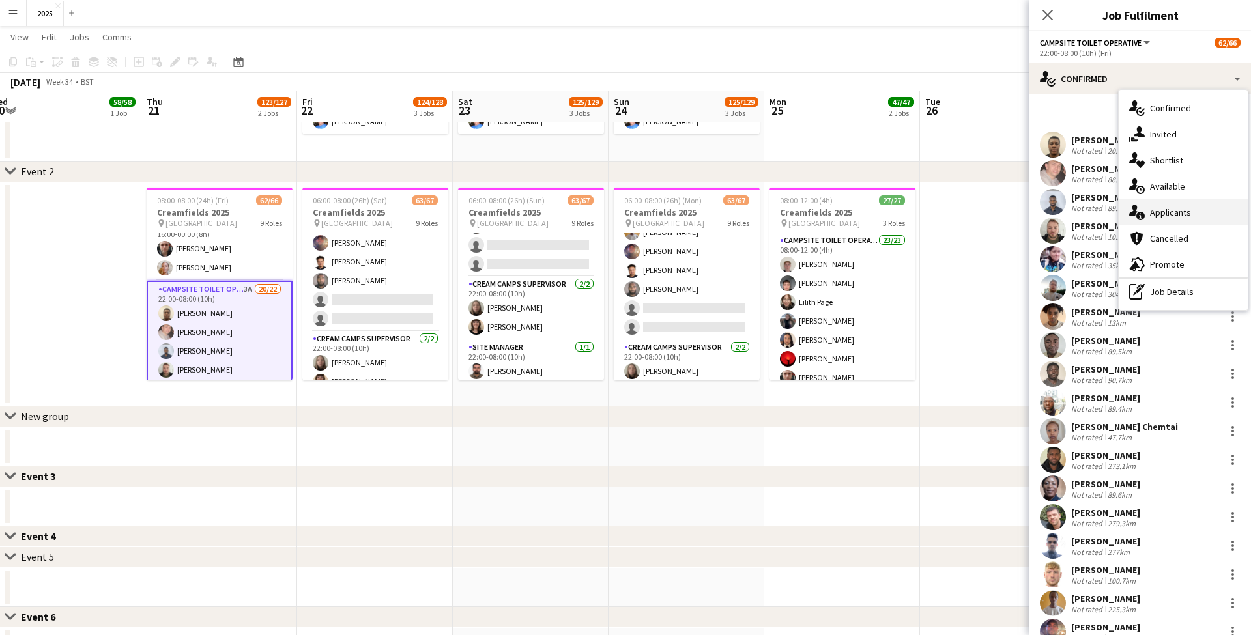
scroll to position [306, 0]
click at [1144, 203] on div "single-neutral-actions-information Applicants" at bounding box center [1183, 212] width 129 height 26
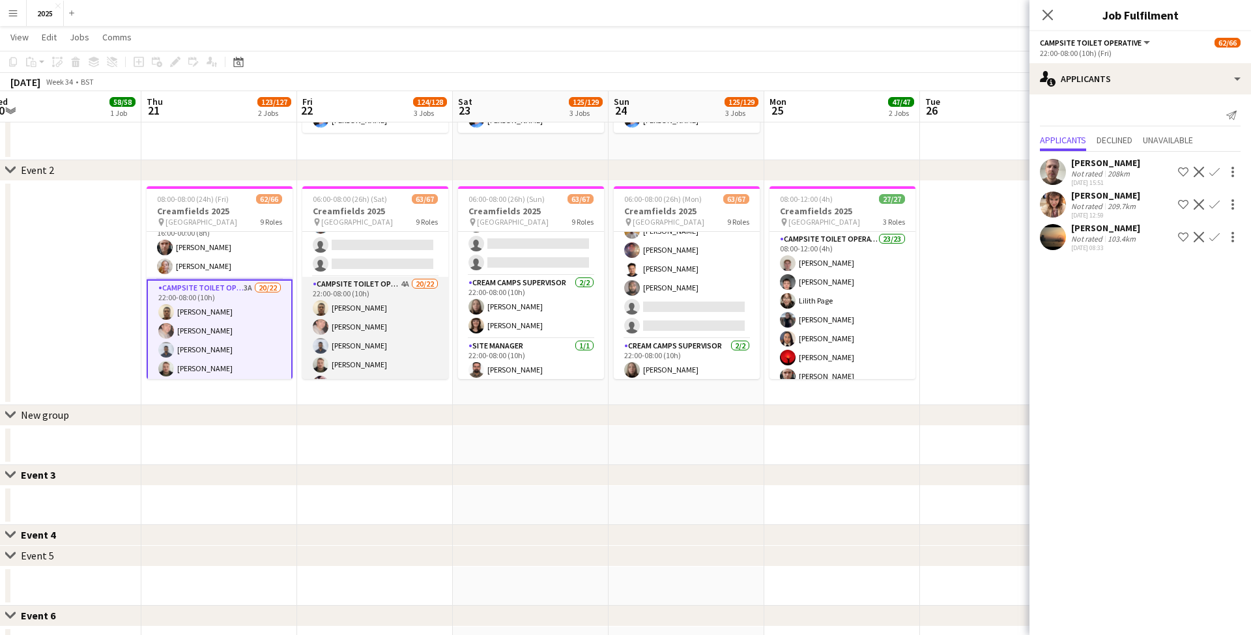
scroll to position [881, 0]
click at [404, 304] on app-card-role "Campsite Toilet Operative 4A 20/22 22:00-08:00 (10h) [PERSON_NAME] [PERSON_NAME…" at bounding box center [375, 521] width 146 height 441
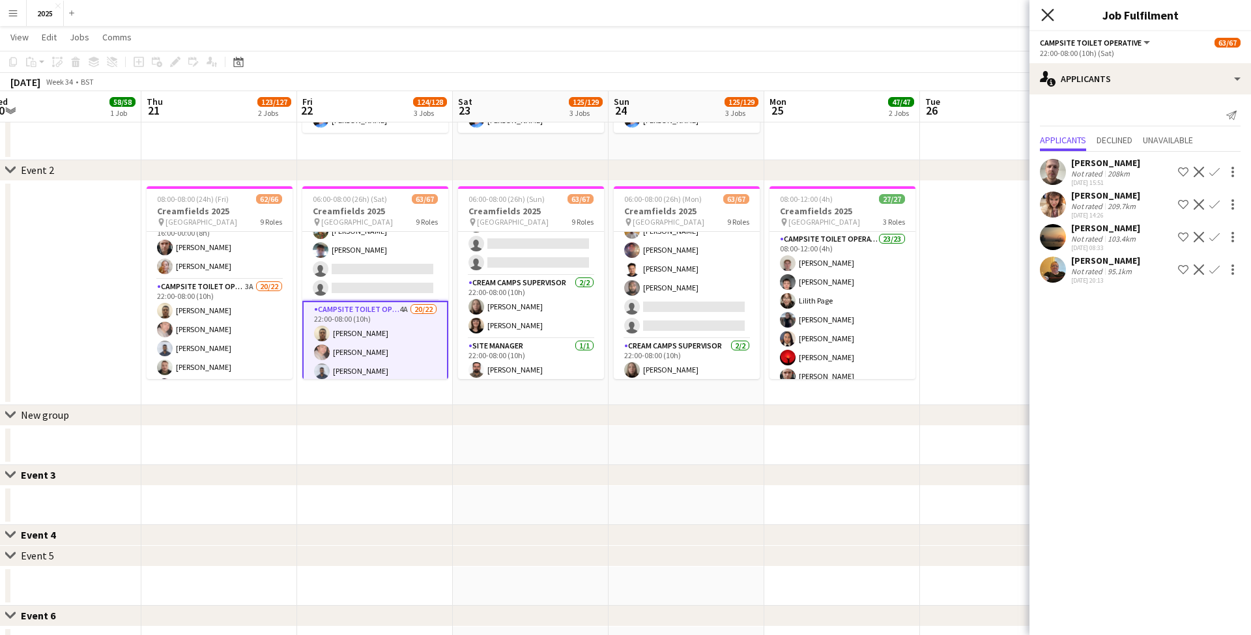
click at [1043, 12] on icon "Close pop-in" at bounding box center [1047, 14] width 12 height 12
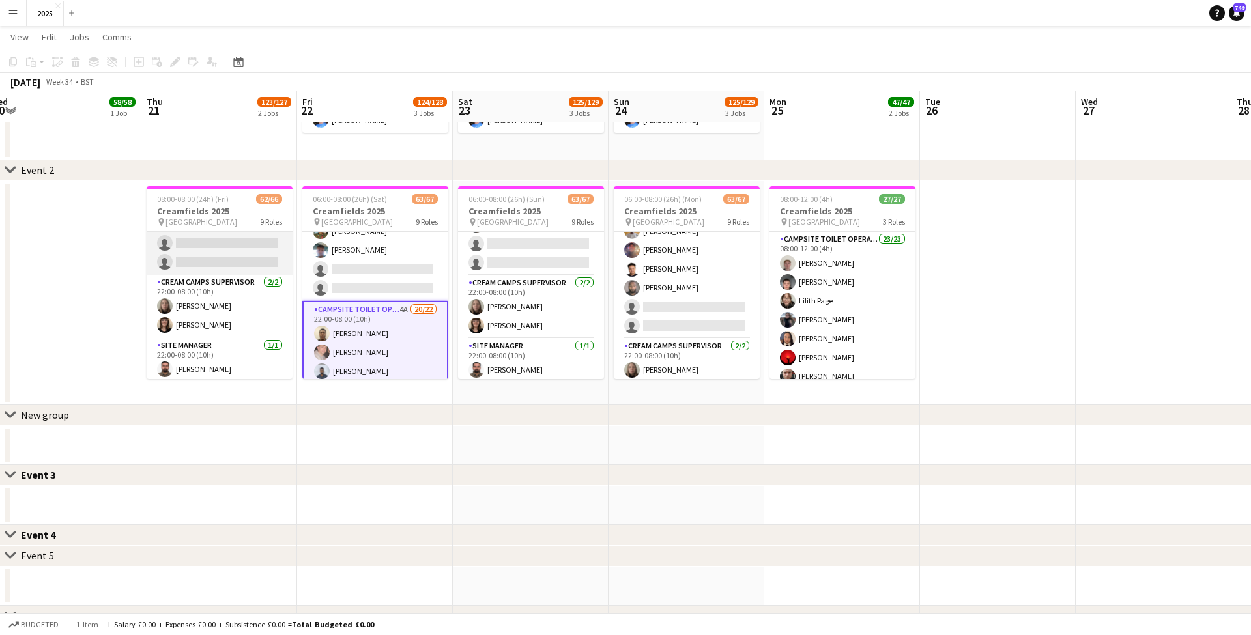
scroll to position [1329, 0]
click at [12, 14] on app-icon "Menu" at bounding box center [13, 13] width 10 height 10
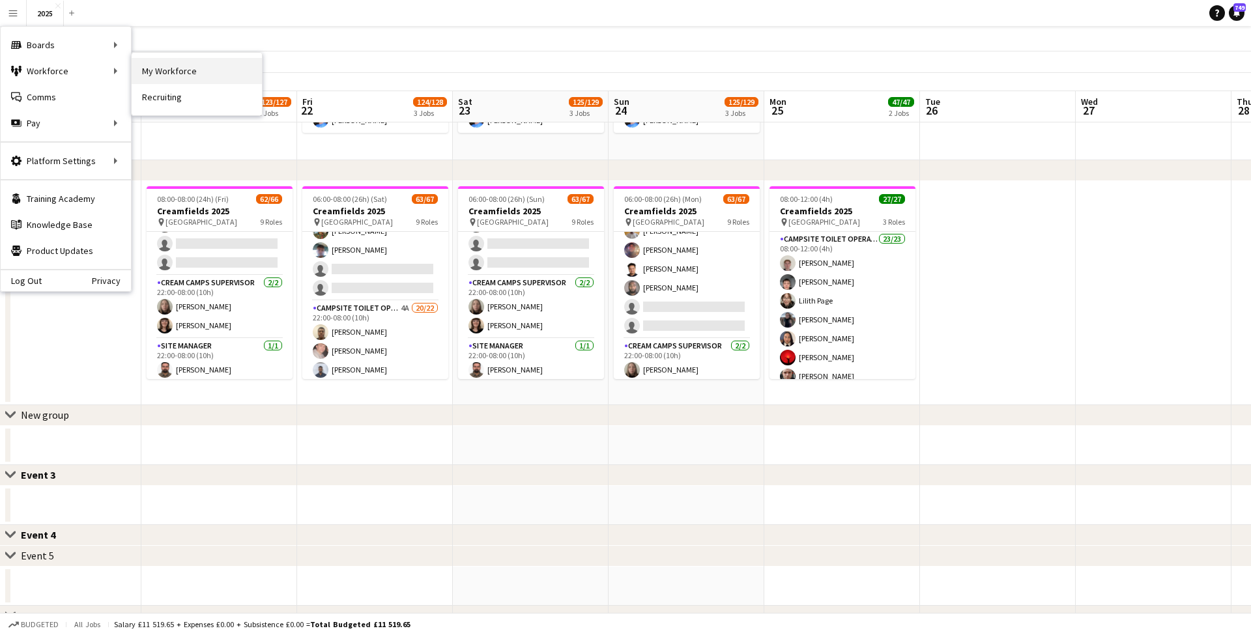
click at [171, 72] on link "My Workforce" at bounding box center [197, 71] width 130 height 26
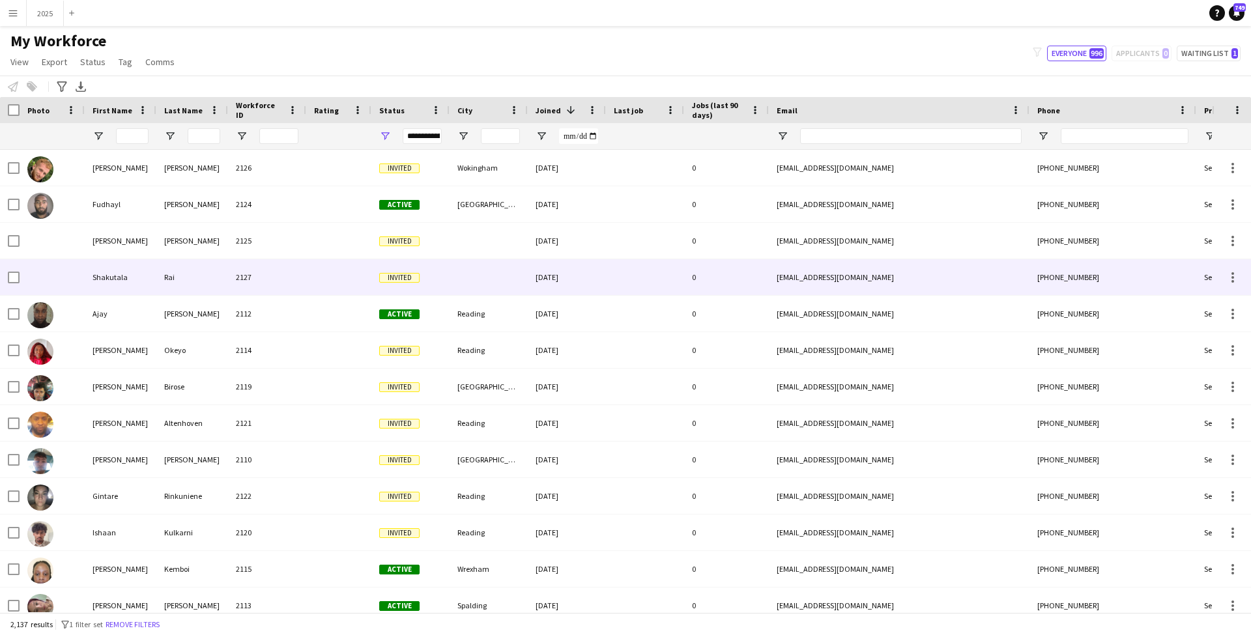
click at [227, 271] on div "Rai" at bounding box center [192, 277] width 72 height 36
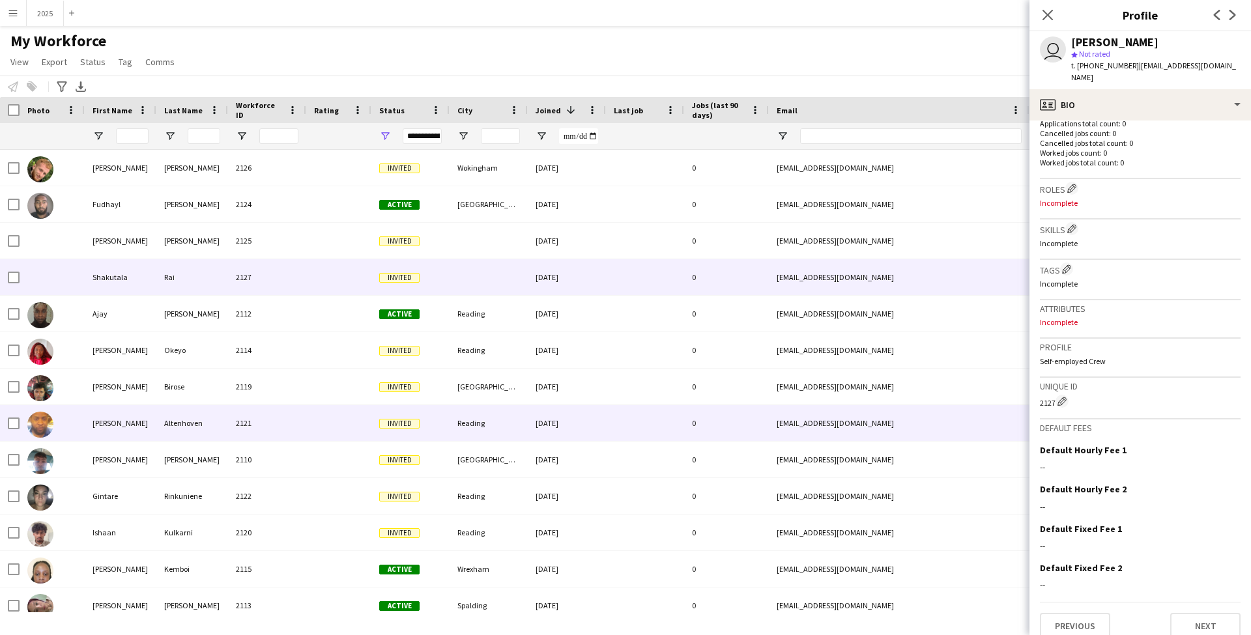
scroll to position [341, 0]
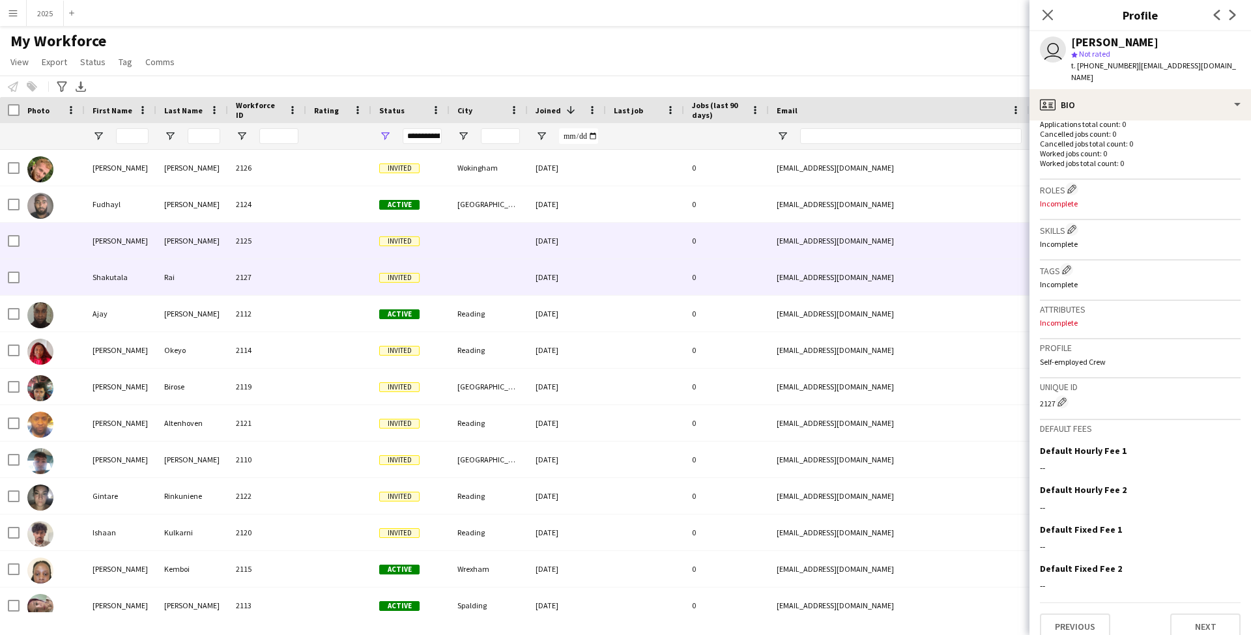
click at [254, 239] on div "2125" at bounding box center [267, 241] width 78 height 36
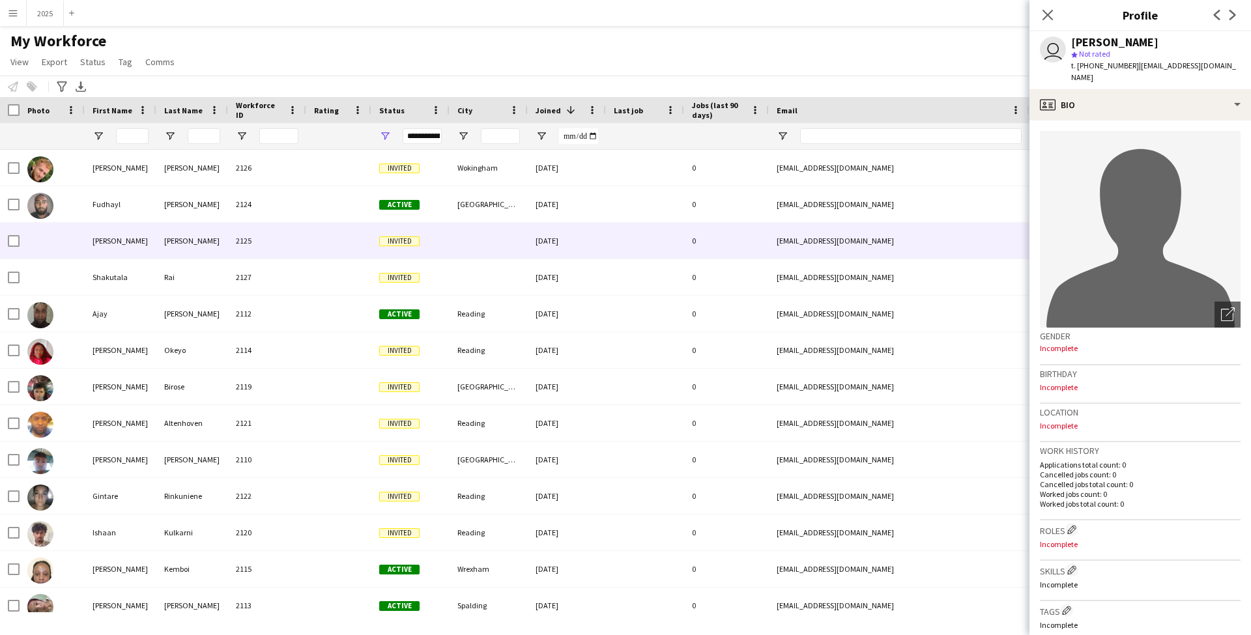
click at [10, 14] on app-icon "Menu" at bounding box center [13, 13] width 10 height 10
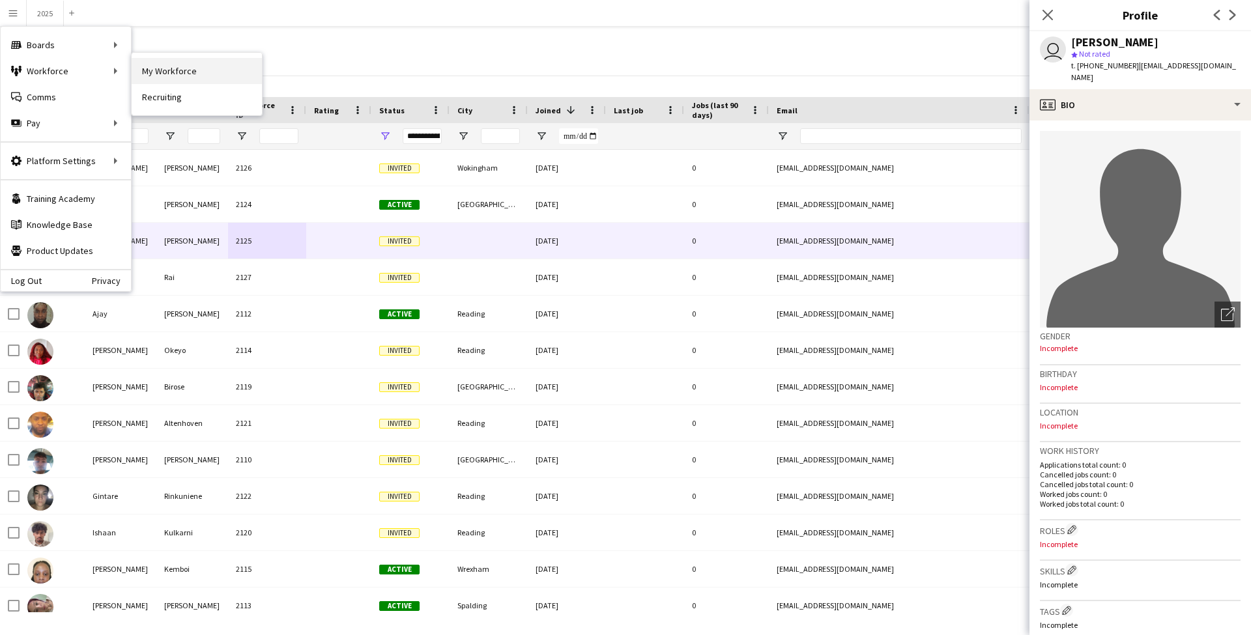
click at [153, 70] on link "My Workforce" at bounding box center [197, 71] width 130 height 26
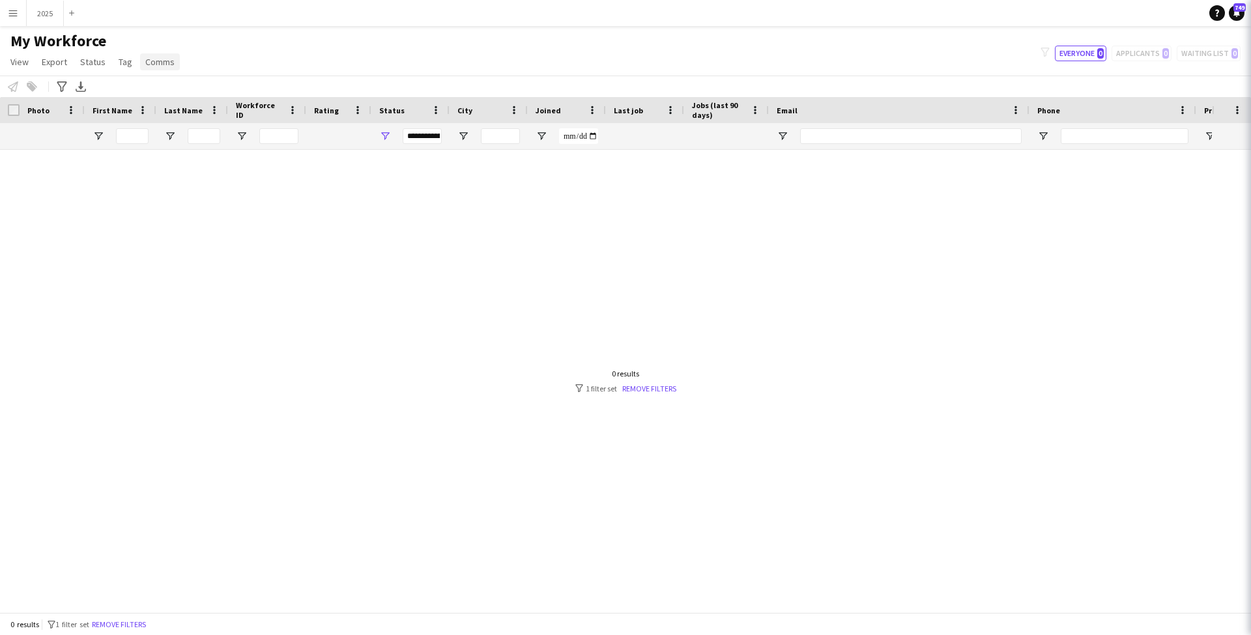
type input "**********"
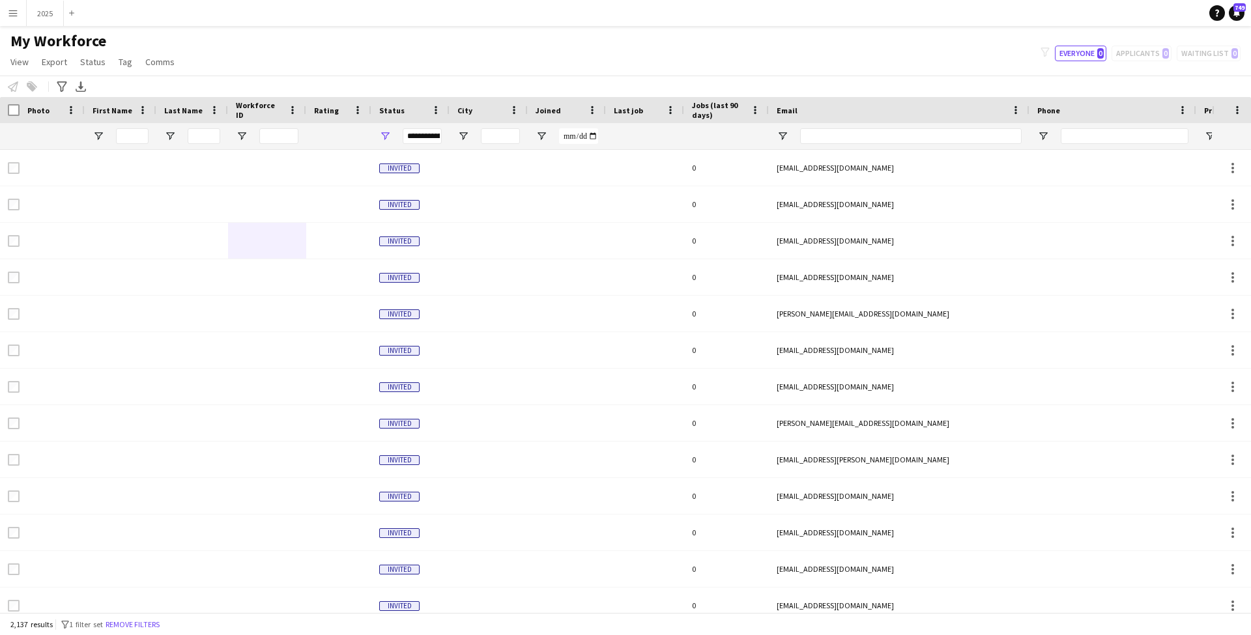
click at [568, 113] on div "Joined" at bounding box center [559, 110] width 47 height 20
click at [568, 110] on span at bounding box center [571, 110] width 12 height 12
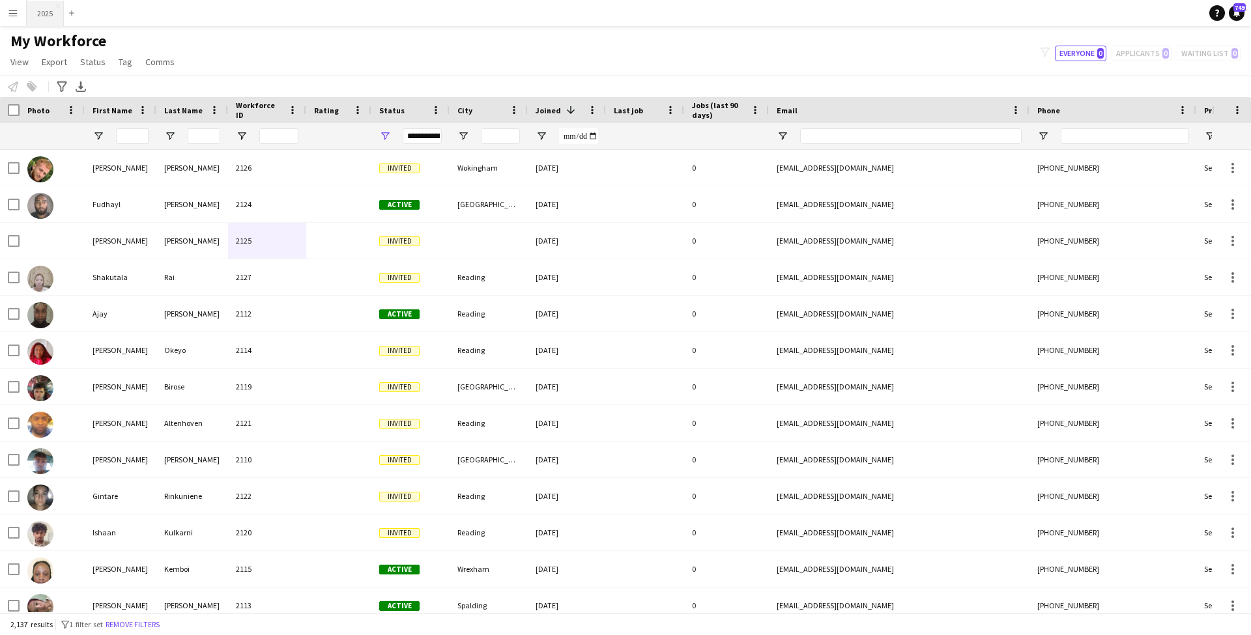
click at [43, 15] on button "2025 Close" at bounding box center [45, 13] width 37 height 25
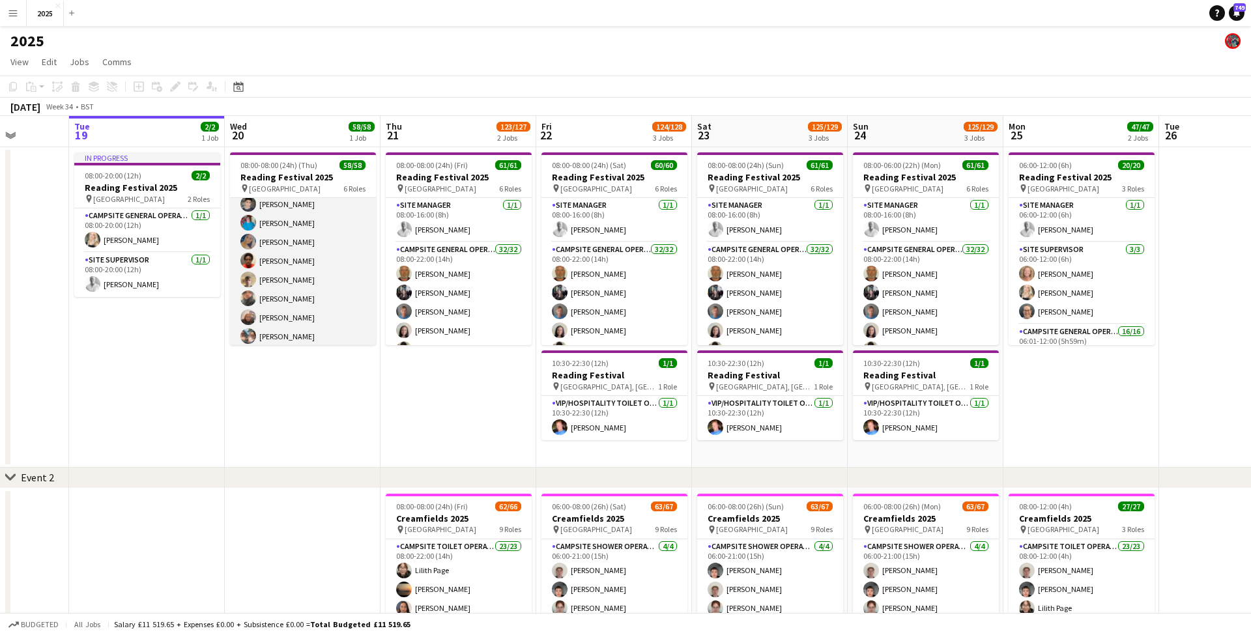
scroll to position [375, 0]
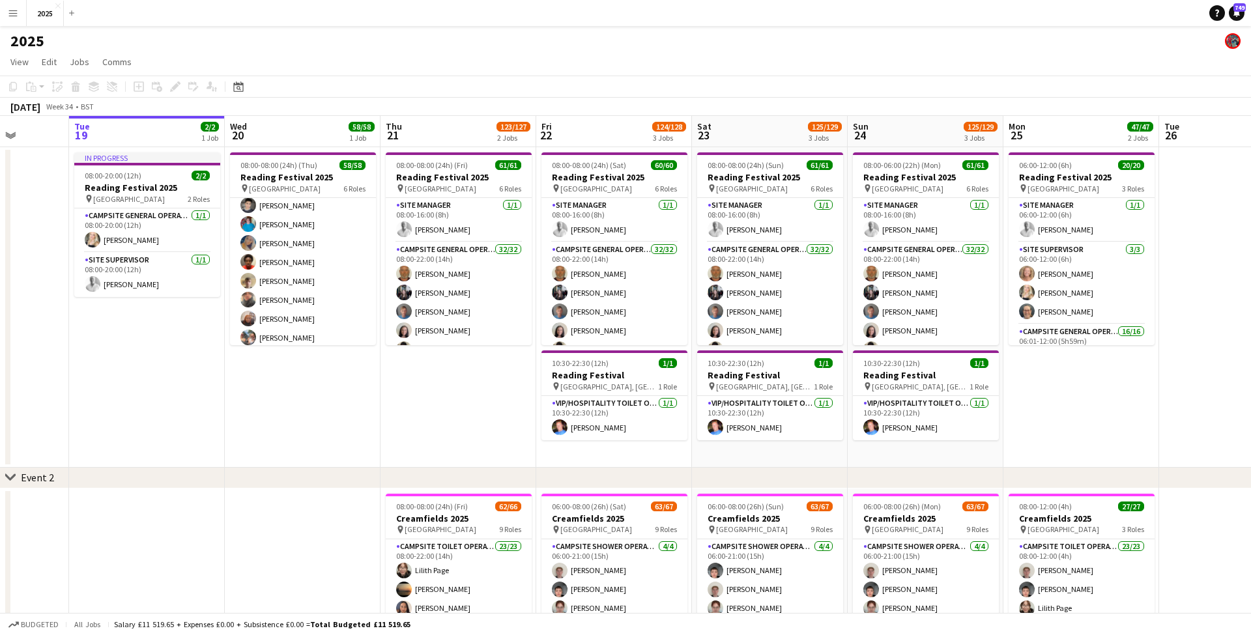
click at [11, 18] on app-icon "Menu" at bounding box center [13, 13] width 10 height 10
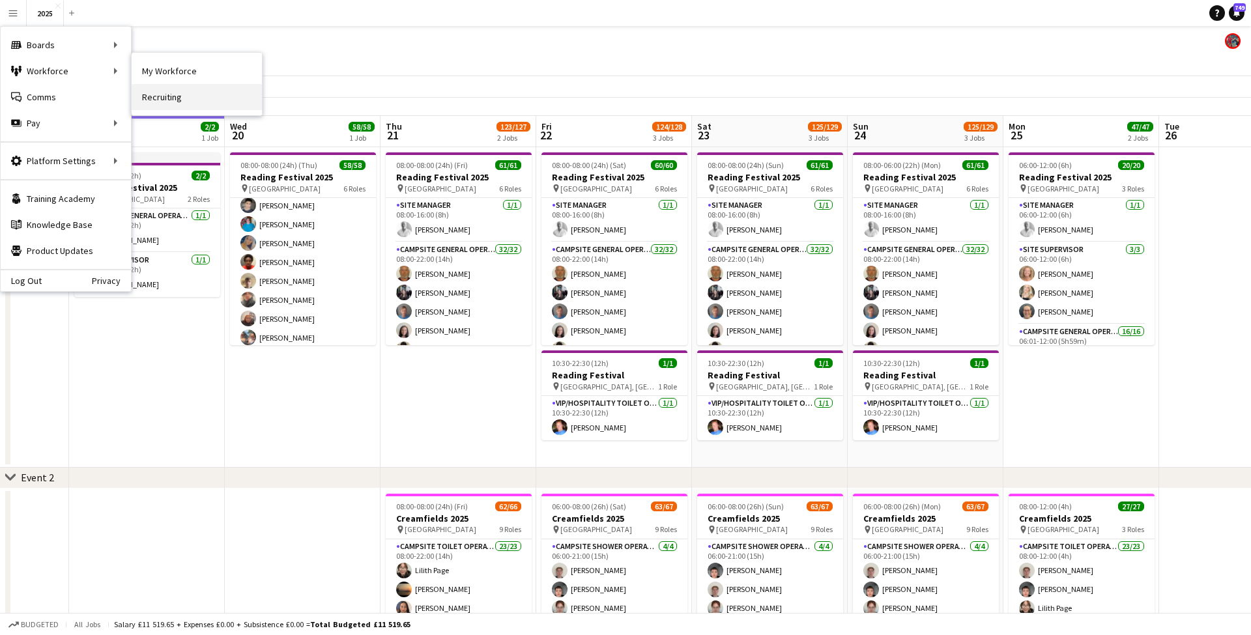
click at [203, 95] on link "Recruiting" at bounding box center [197, 97] width 130 height 26
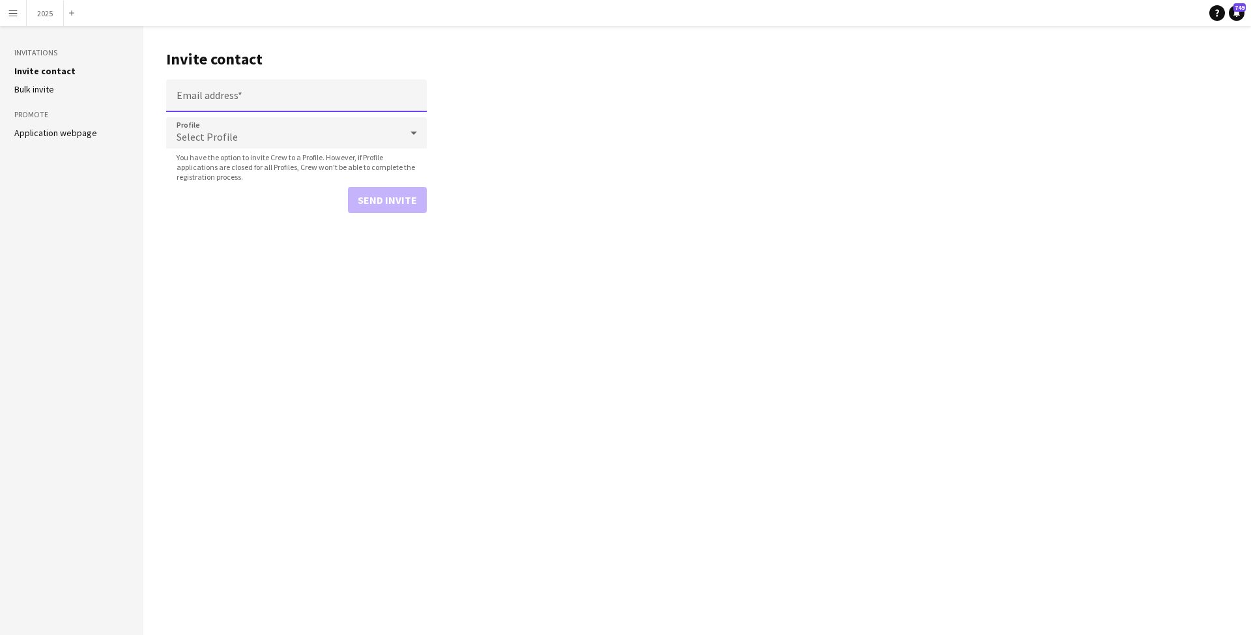
click at [244, 98] on input "Email address" at bounding box center [296, 96] width 261 height 33
paste input "**********"
type input "**********"
click at [242, 128] on div "Select Profile" at bounding box center [283, 132] width 235 height 31
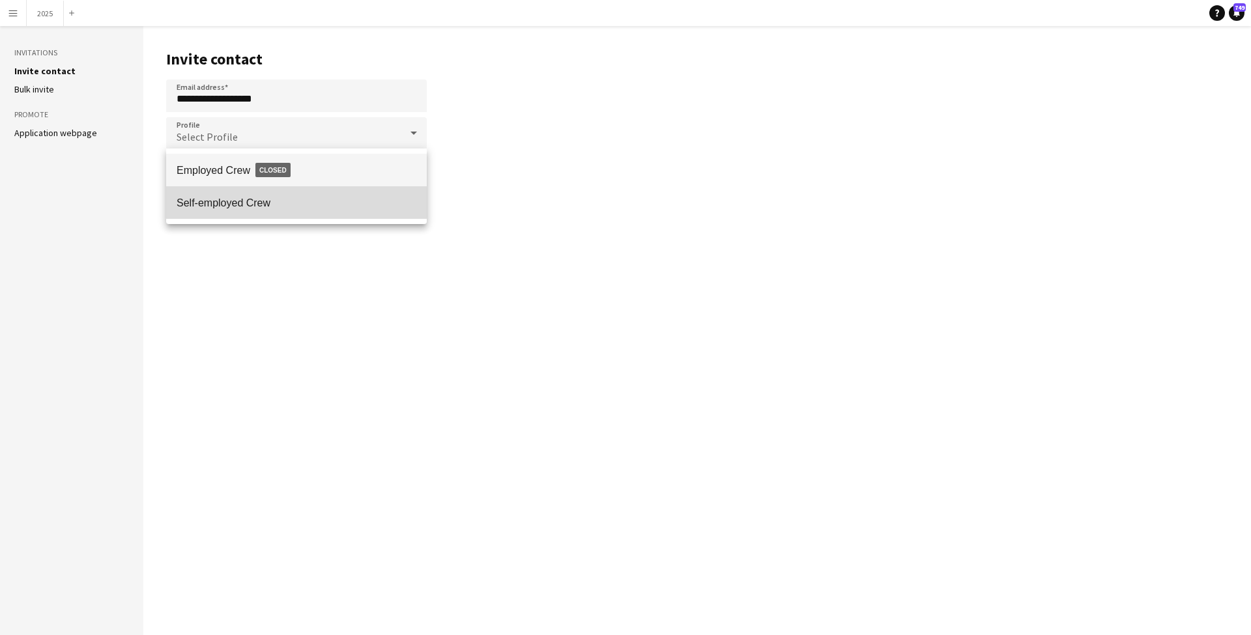
click at [254, 193] on mat-option "Self-employed Crew" at bounding box center [296, 202] width 261 height 33
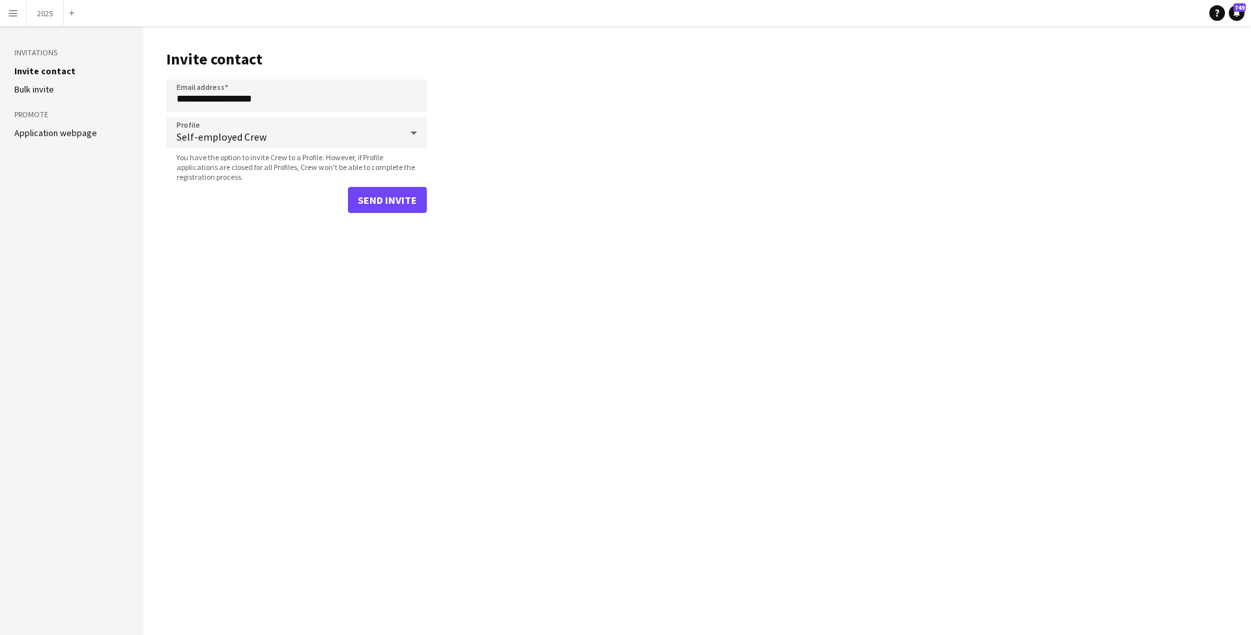
click at [405, 197] on button "Send invite" at bounding box center [387, 200] width 79 height 26
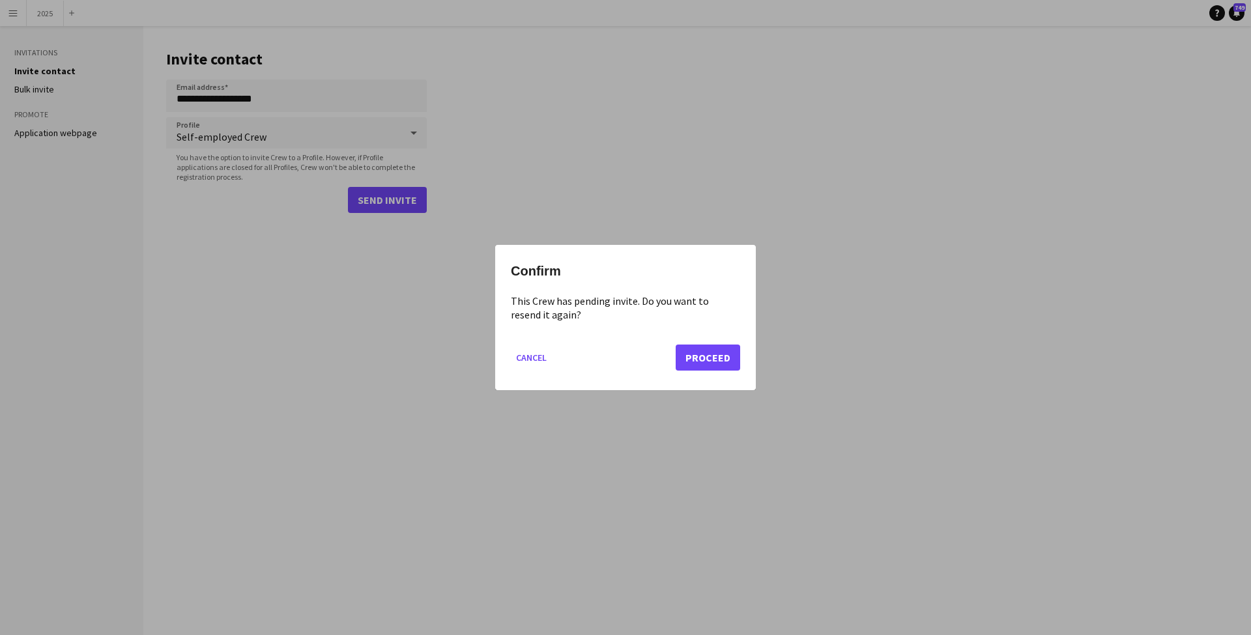
click at [701, 349] on button "Proceed" at bounding box center [708, 358] width 65 height 26
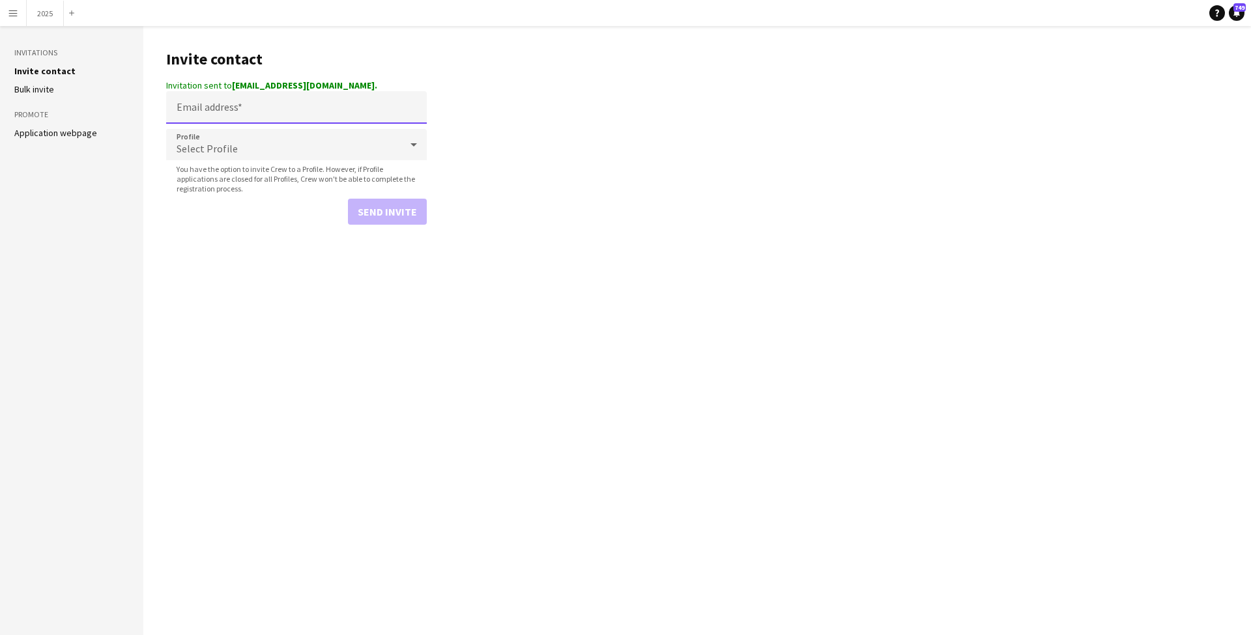
click at [264, 108] on input "Email address" at bounding box center [296, 107] width 261 height 33
paste input "**********"
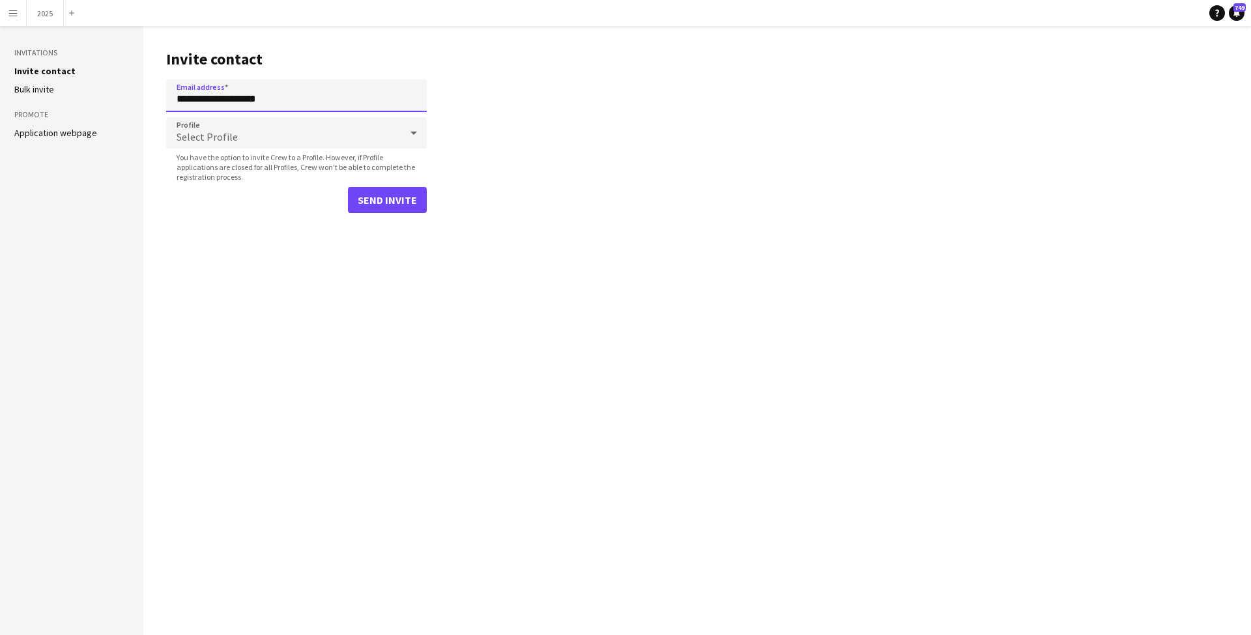
type input "**********"
click at [256, 140] on div "Select Profile" at bounding box center [283, 132] width 235 height 31
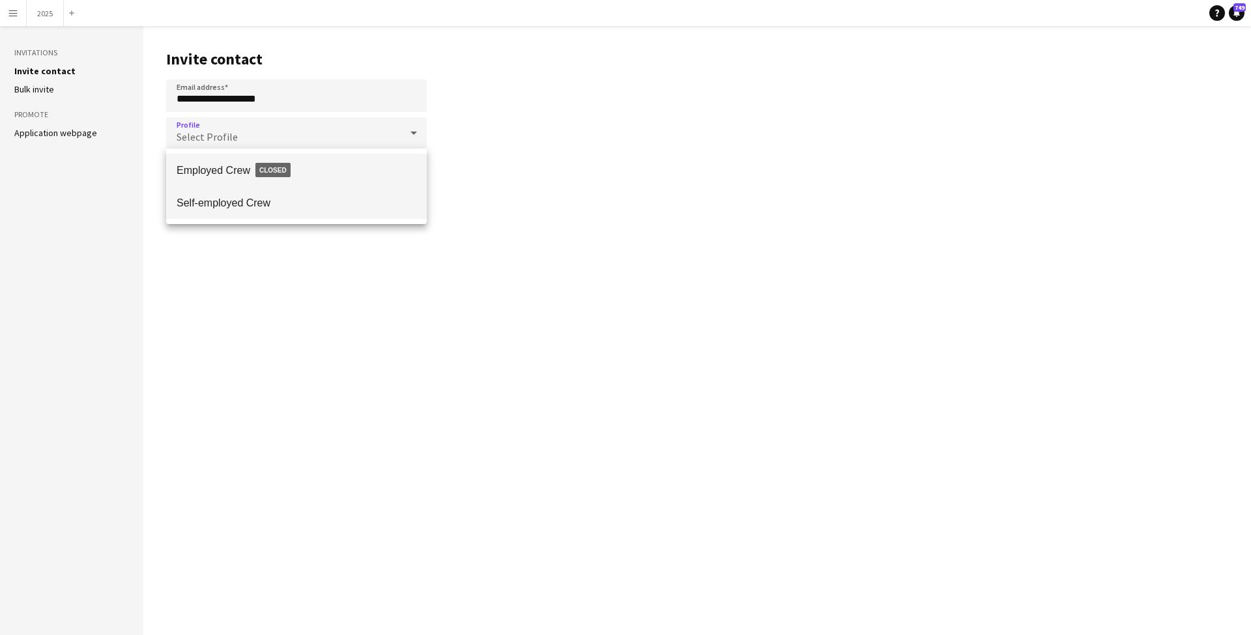
drag, startPoint x: 291, startPoint y: 212, endPoint x: 325, endPoint y: 215, distance: 34.0
click at [291, 212] on mat-option "Self-employed Crew" at bounding box center [296, 202] width 261 height 33
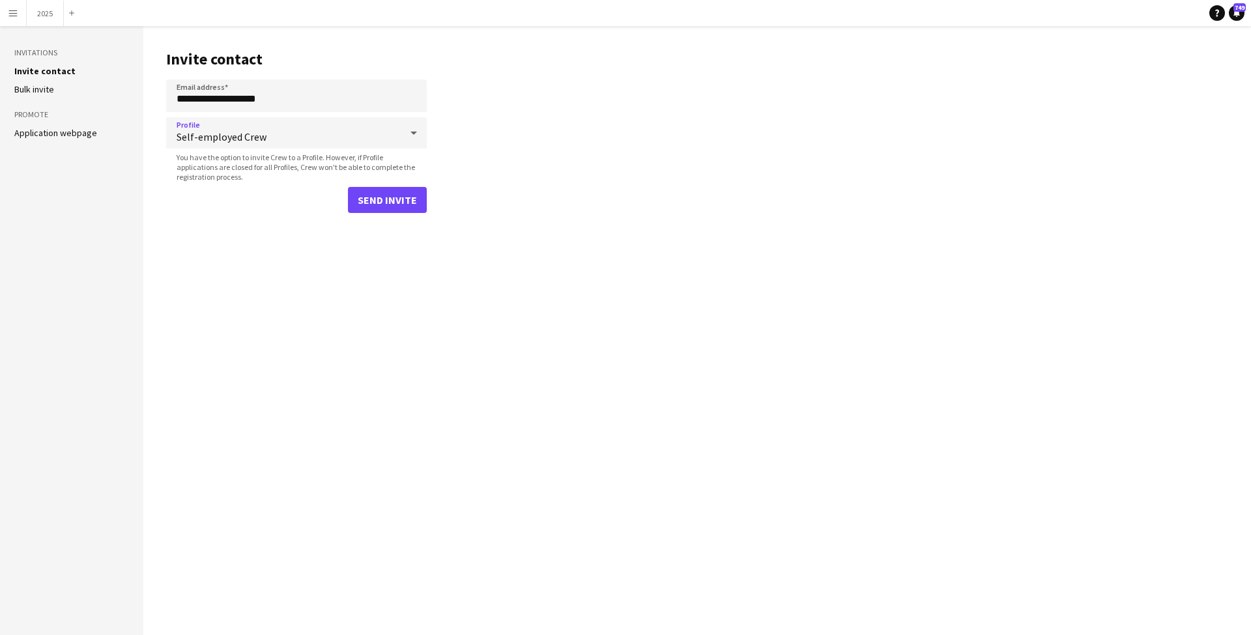
click at [379, 208] on button "Send invite" at bounding box center [387, 200] width 79 height 26
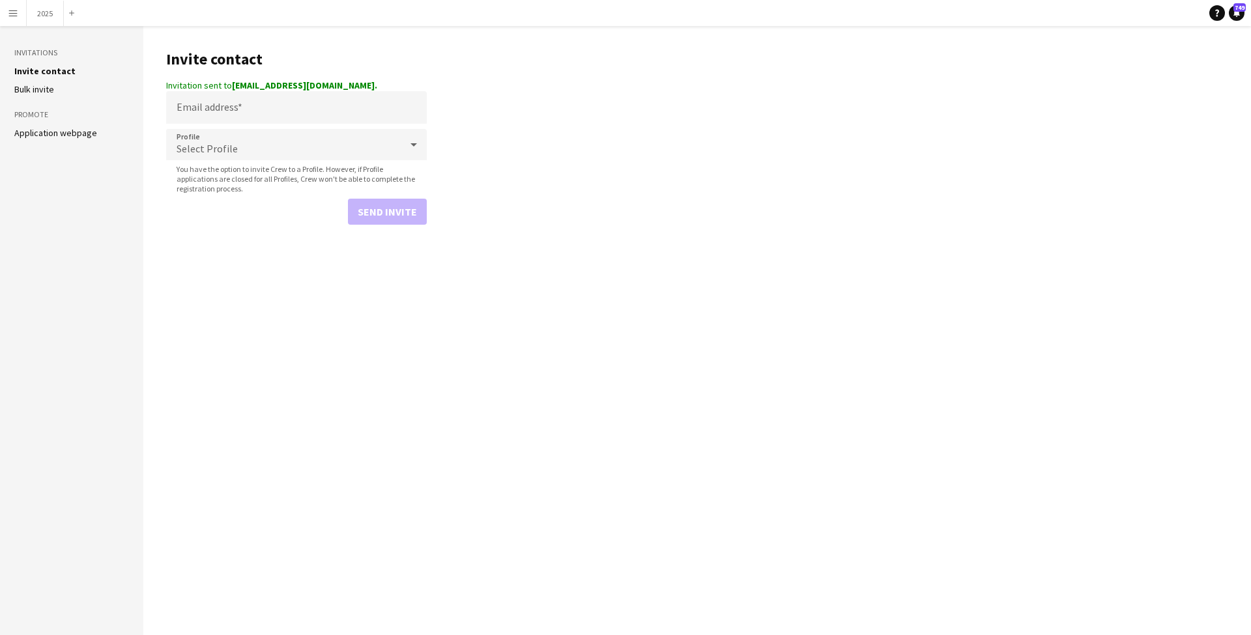
click at [17, 12] on app-icon "Menu" at bounding box center [13, 13] width 10 height 10
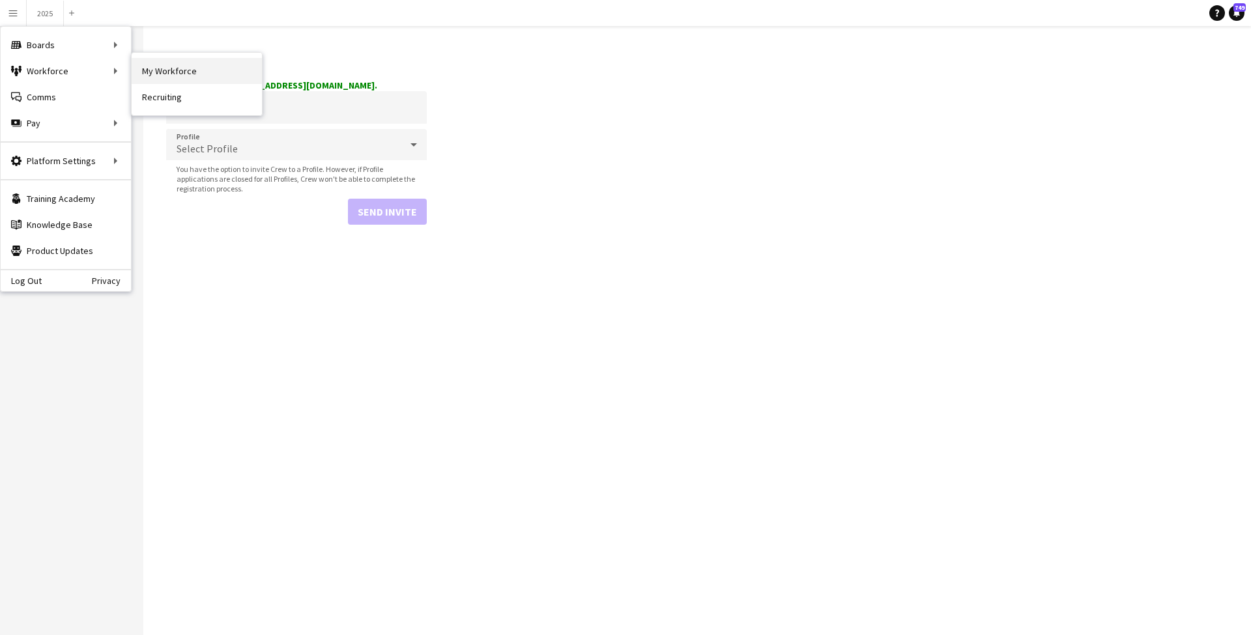
click at [157, 72] on link "My Workforce" at bounding box center [197, 71] width 130 height 26
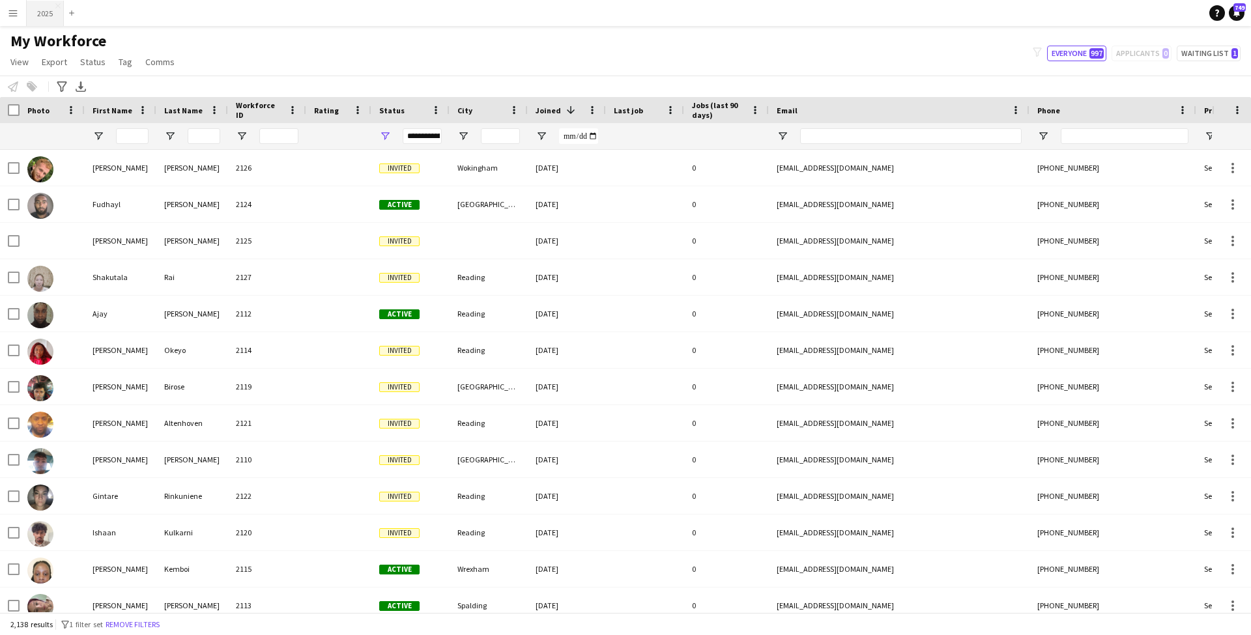
click at [42, 9] on button "2025 Close" at bounding box center [45, 13] width 37 height 25
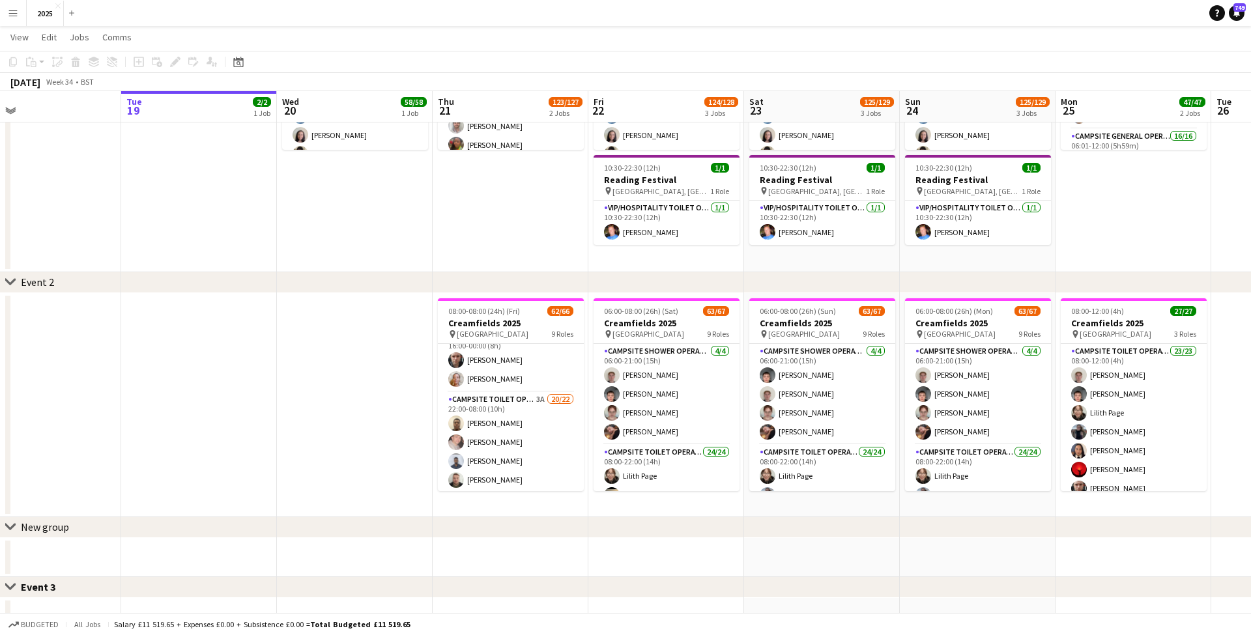
scroll to position [892, 0]
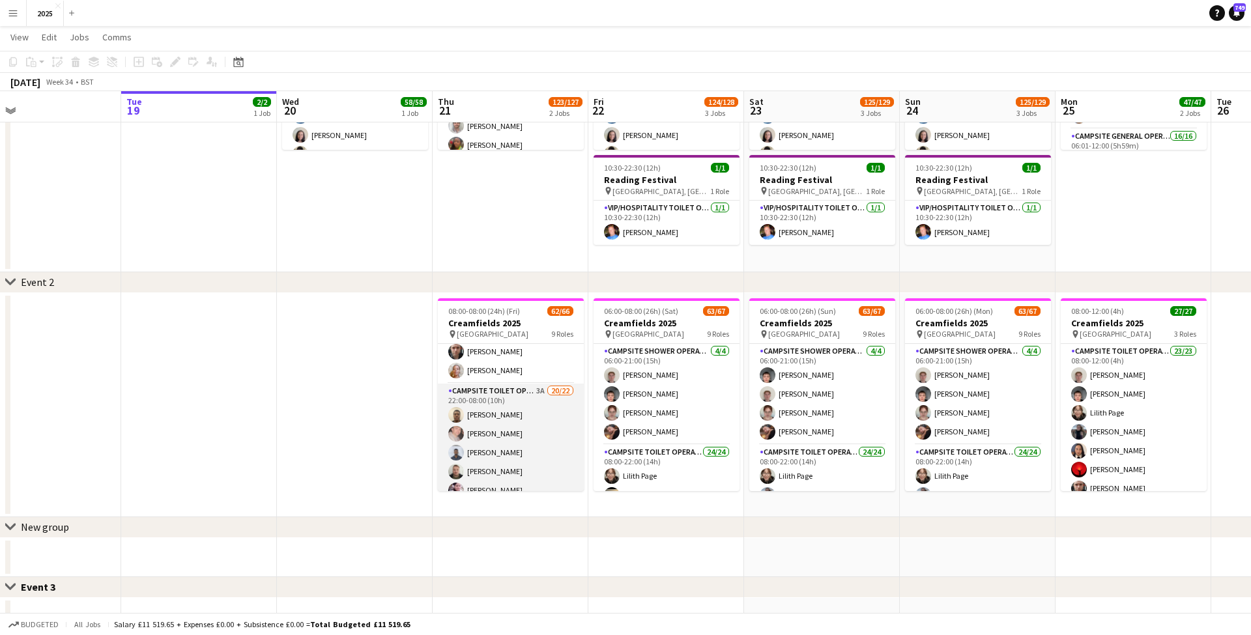
click at [543, 386] on app-card-role "Campsite Toilet Operative 3A 20/22 22:00-08:00 (10h) [PERSON_NAME] [PERSON_NAME…" at bounding box center [511, 604] width 146 height 441
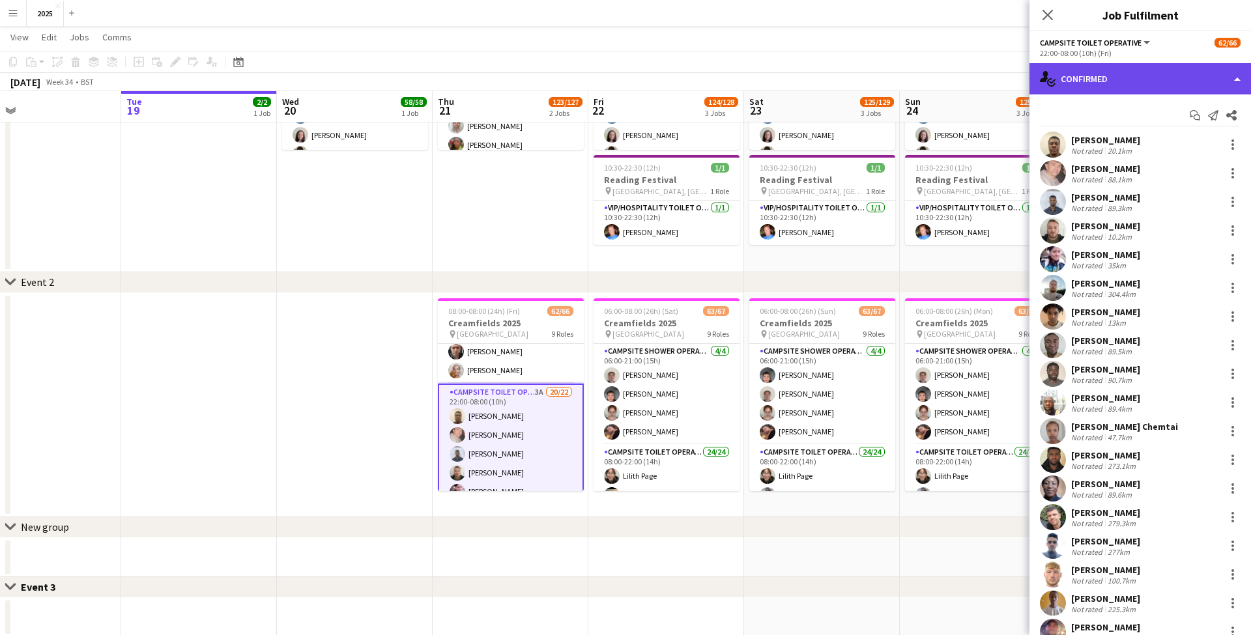
click at [1076, 68] on div "single-neutral-actions-check-2 Confirmed" at bounding box center [1141, 78] width 222 height 31
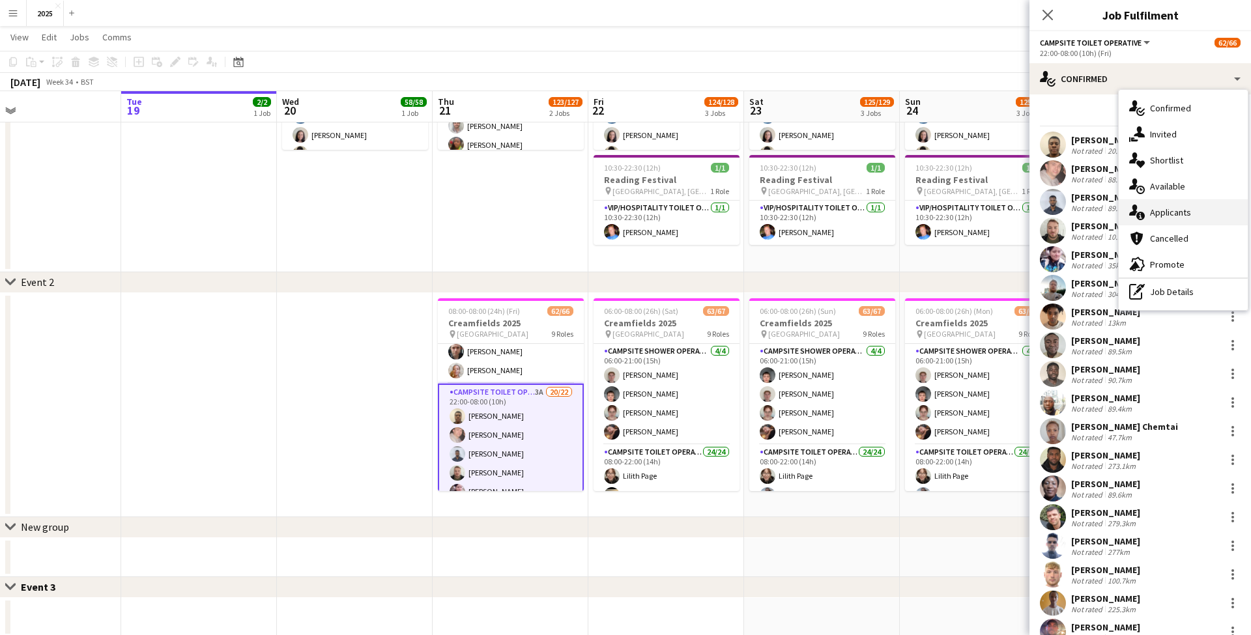
click at [1185, 204] on div "single-neutral-actions-information Applicants" at bounding box center [1183, 212] width 129 height 26
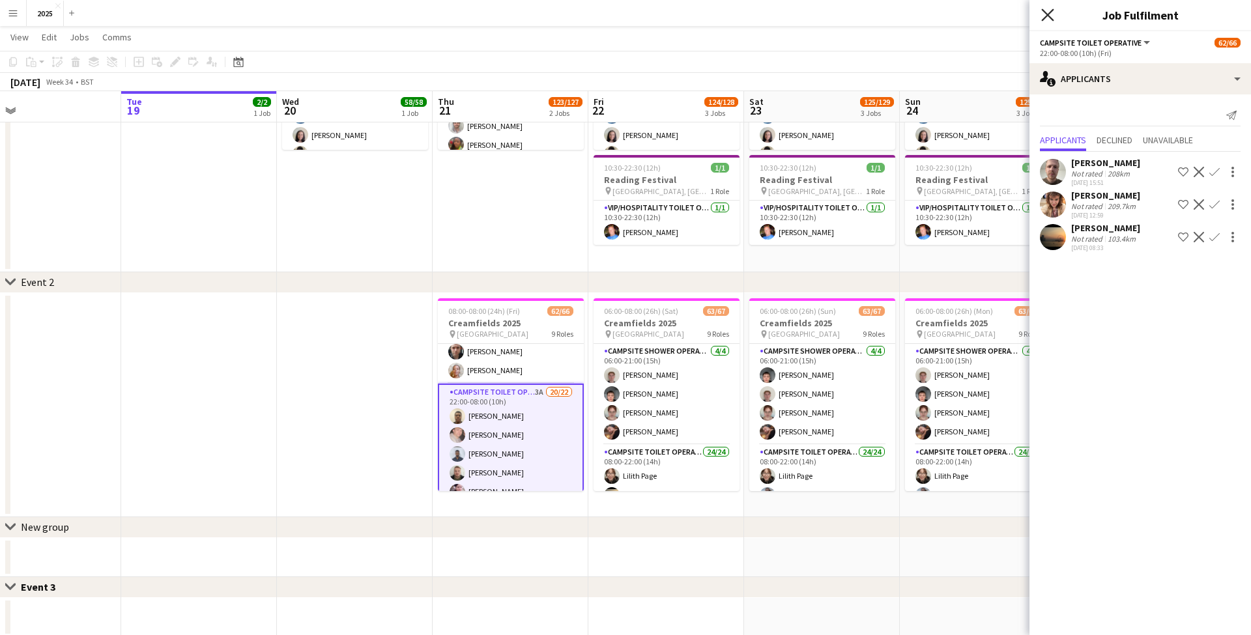
click at [1047, 13] on icon "Close pop-in" at bounding box center [1047, 14] width 12 height 12
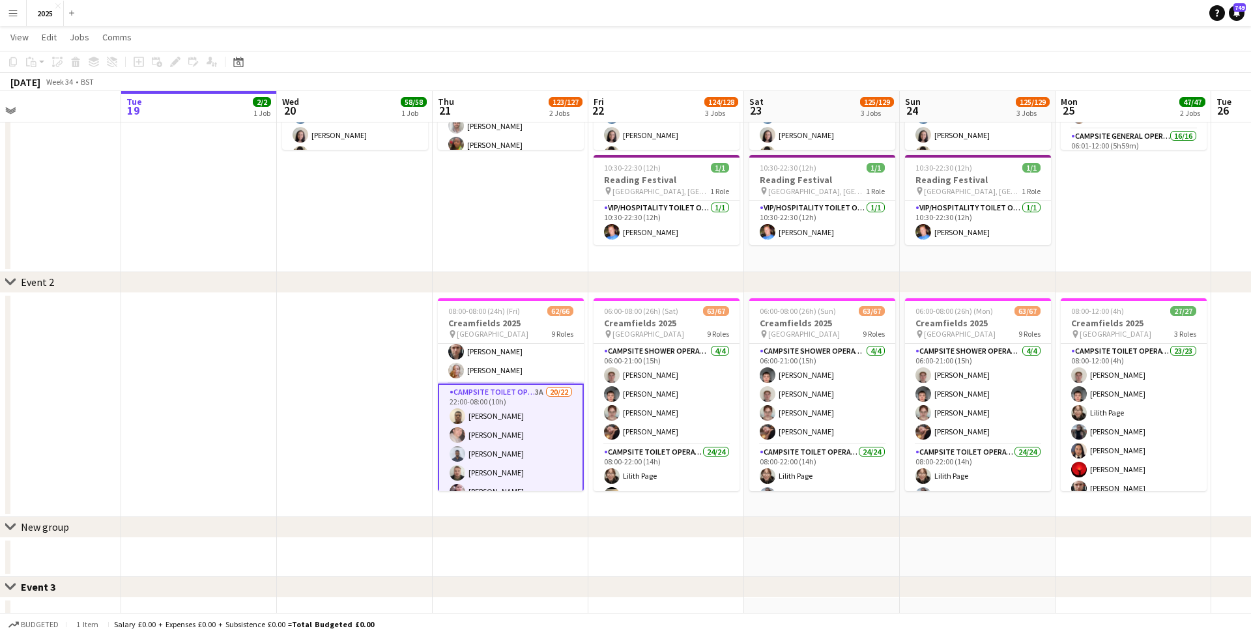
scroll to position [194, 1]
click at [20, 14] on button "Menu" at bounding box center [13, 13] width 26 height 26
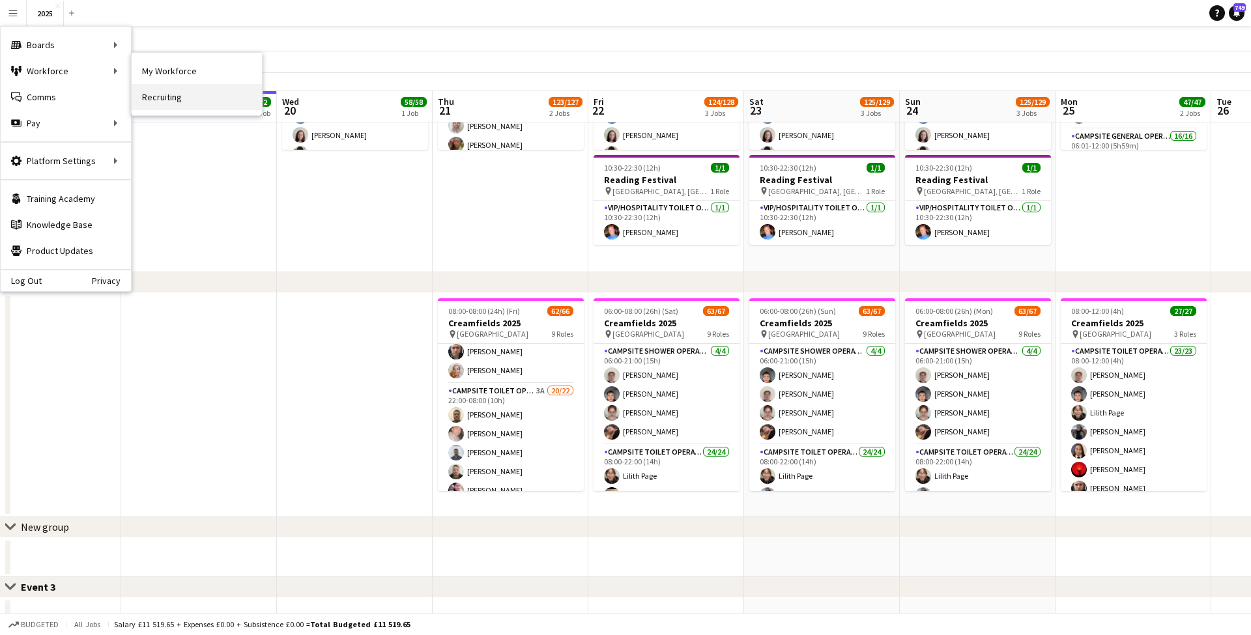
click at [169, 99] on link "Recruiting" at bounding box center [197, 97] width 130 height 26
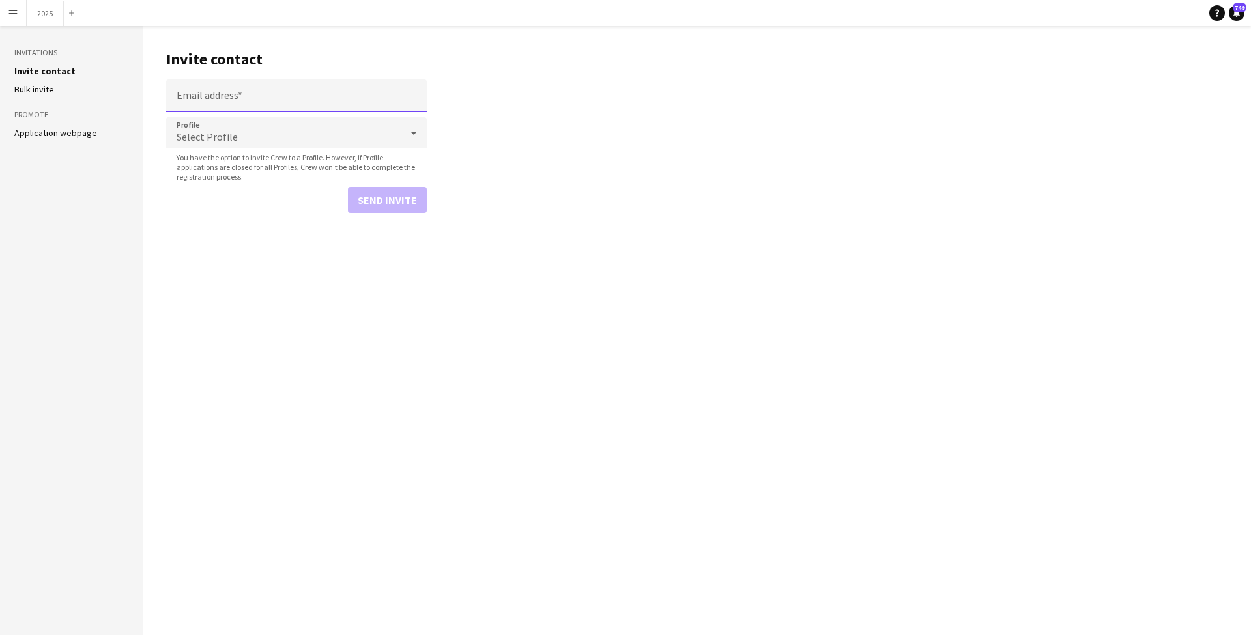
click at [221, 96] on input "Email address" at bounding box center [296, 96] width 261 height 33
paste input "**********"
type input "**********"
click at [228, 128] on div "Select Profile" at bounding box center [283, 132] width 235 height 31
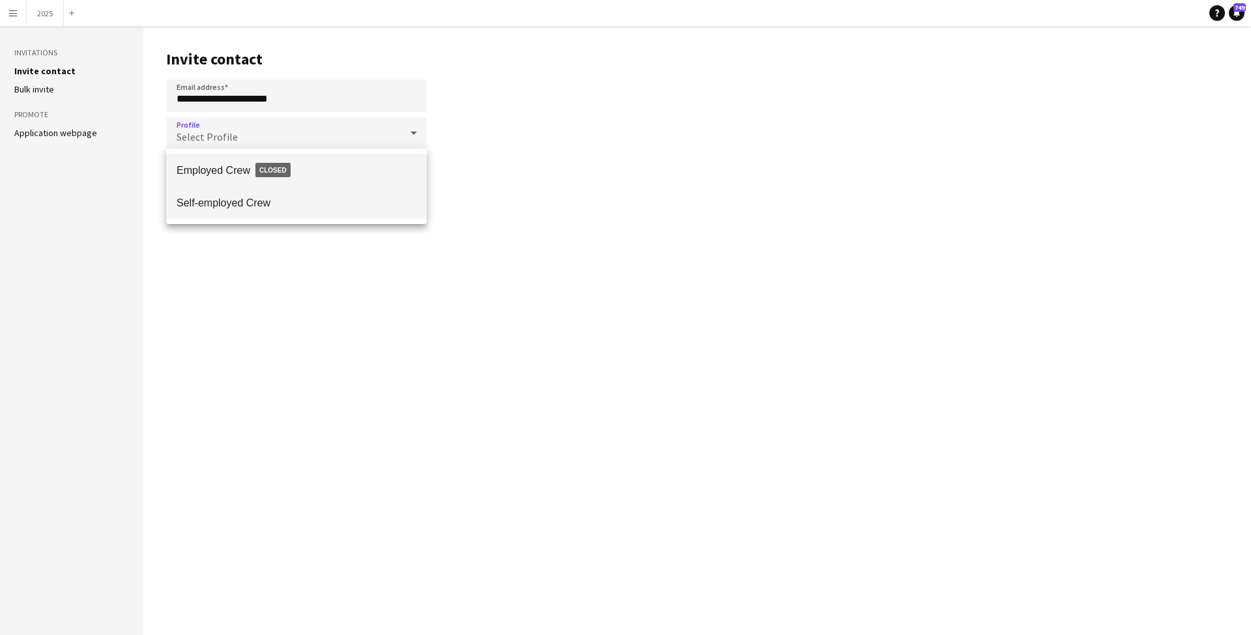
click at [385, 201] on span "Self-employed Crew" at bounding box center [297, 203] width 240 height 12
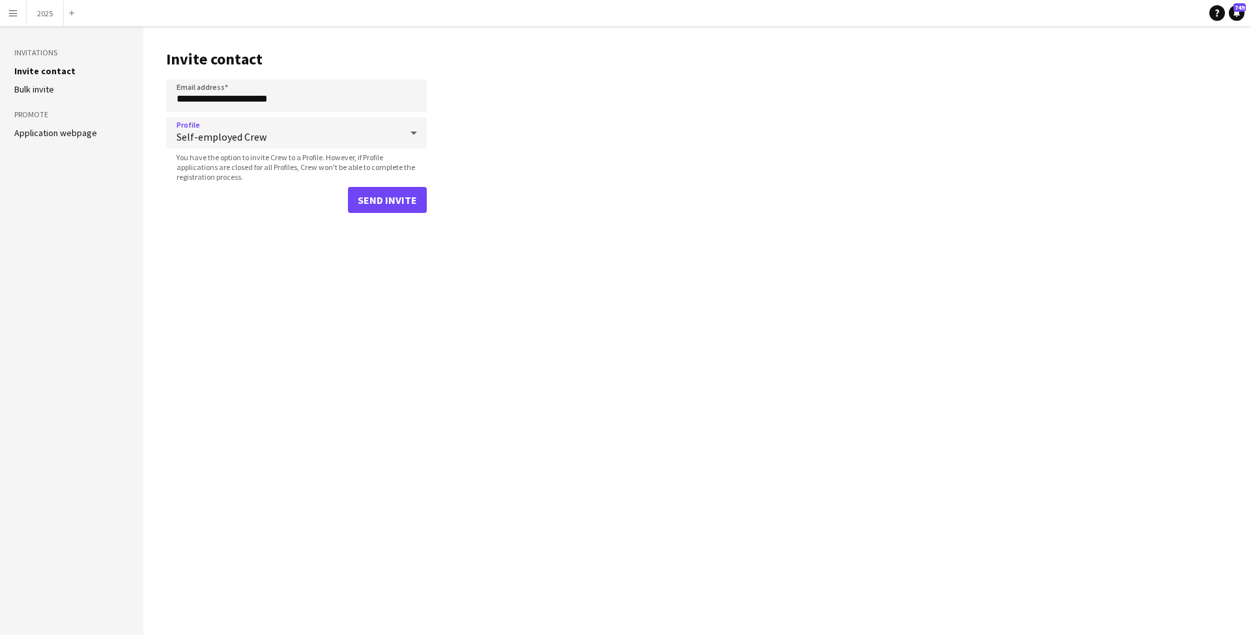
click at [394, 201] on button "Send invite" at bounding box center [387, 200] width 79 height 26
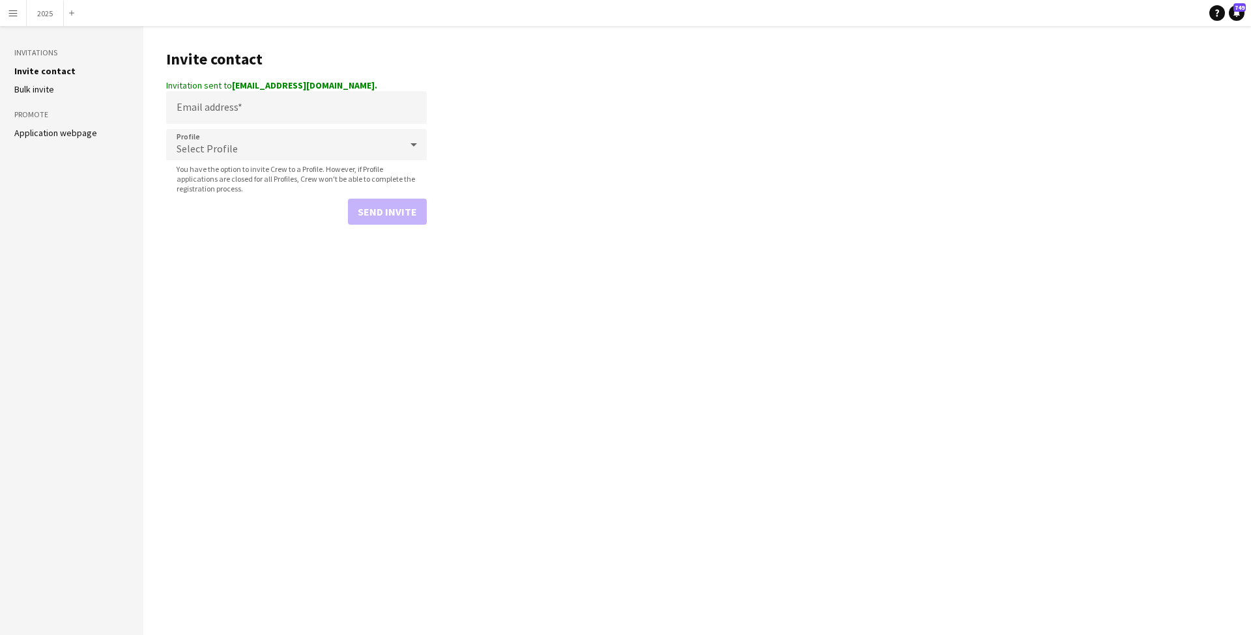
click at [10, 17] on app-icon "Menu" at bounding box center [13, 13] width 10 height 10
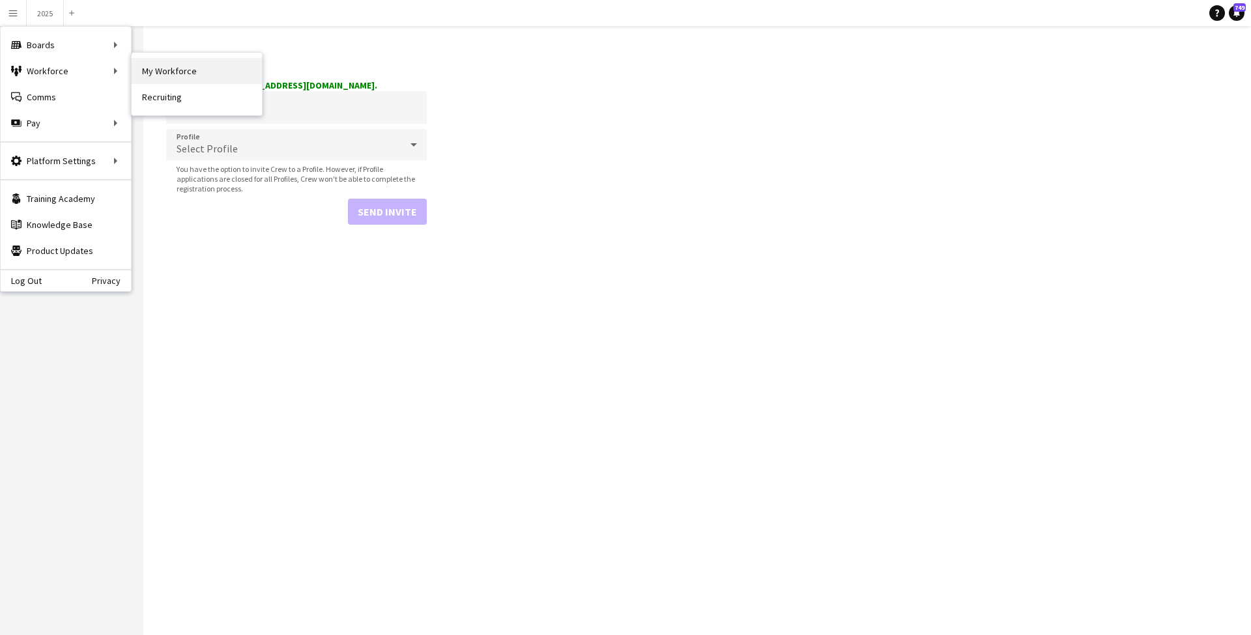
click at [169, 70] on link "My Workforce" at bounding box center [197, 71] width 130 height 26
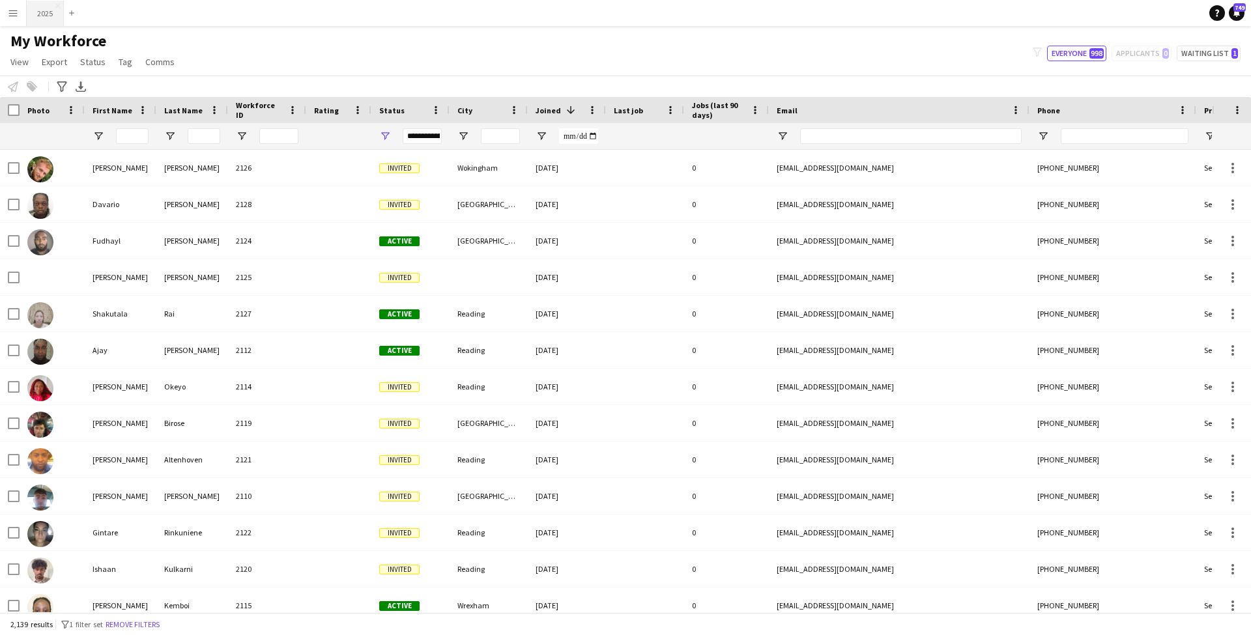
click at [39, 13] on button "2025 Close" at bounding box center [45, 13] width 37 height 25
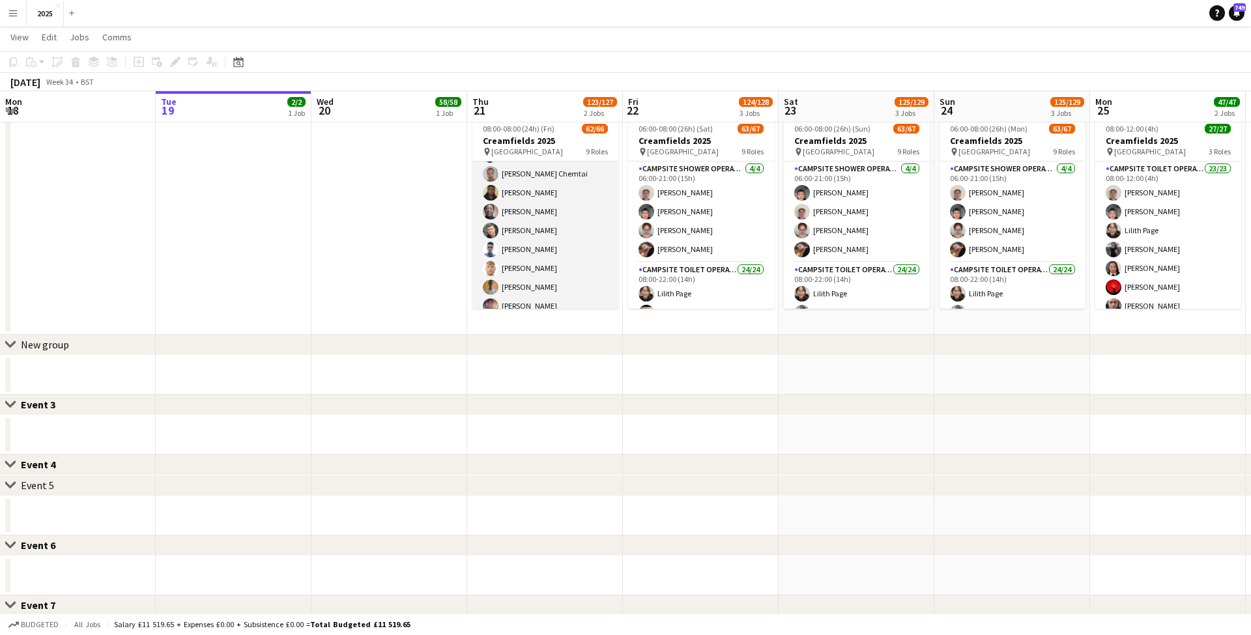
scroll to position [1253, 0]
click at [557, 246] on app-card-role "Campsite Toilet Operative 3A 20/22 22:00-08:00 (10h) [PERSON_NAME] [PERSON_NAME…" at bounding box center [545, 60] width 146 height 441
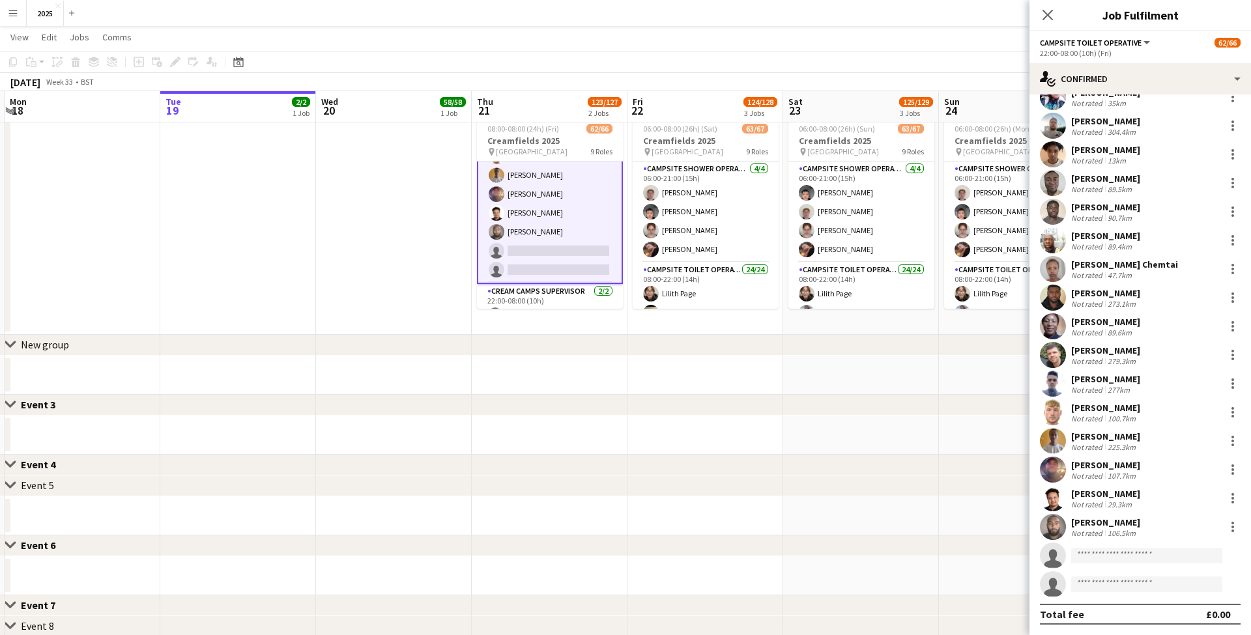
scroll to position [162, 0]
click at [1106, 559] on input at bounding box center [1146, 556] width 151 height 16
type input "*******"
click at [1116, 596] on span "[PHONE_NUMBER]" at bounding box center [1147, 595] width 130 height 10
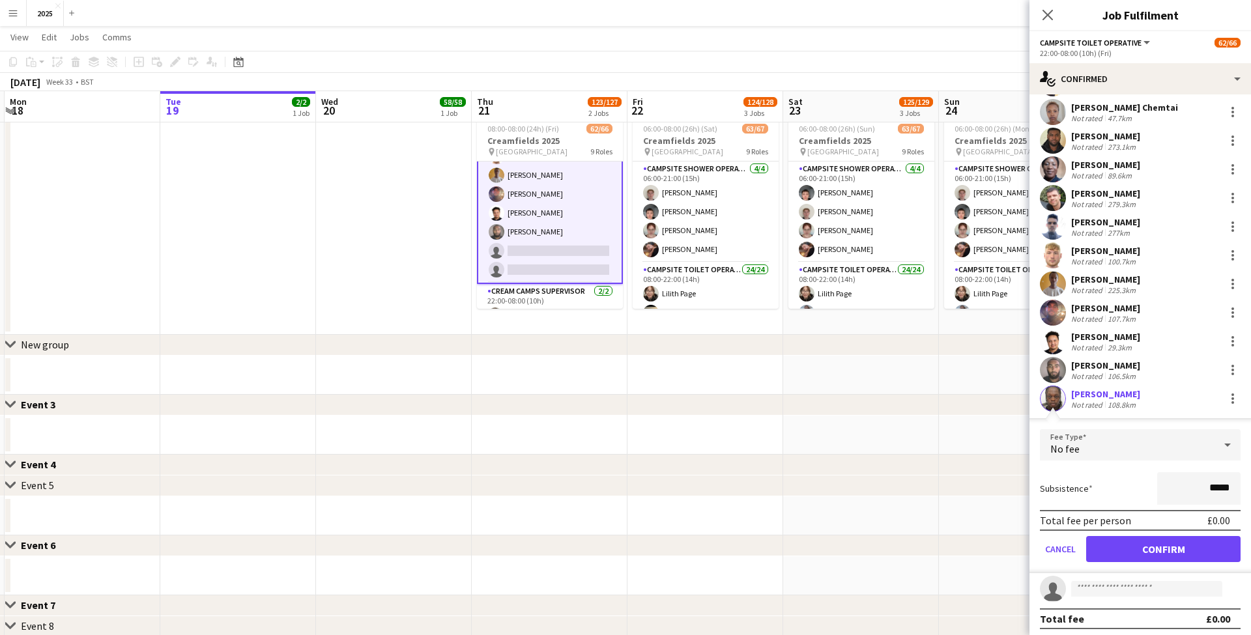
scroll to position [319, 0]
click at [1051, 398] on app-user-avatar at bounding box center [1053, 399] width 26 height 26
click at [1120, 544] on button "Confirm" at bounding box center [1163, 550] width 154 height 26
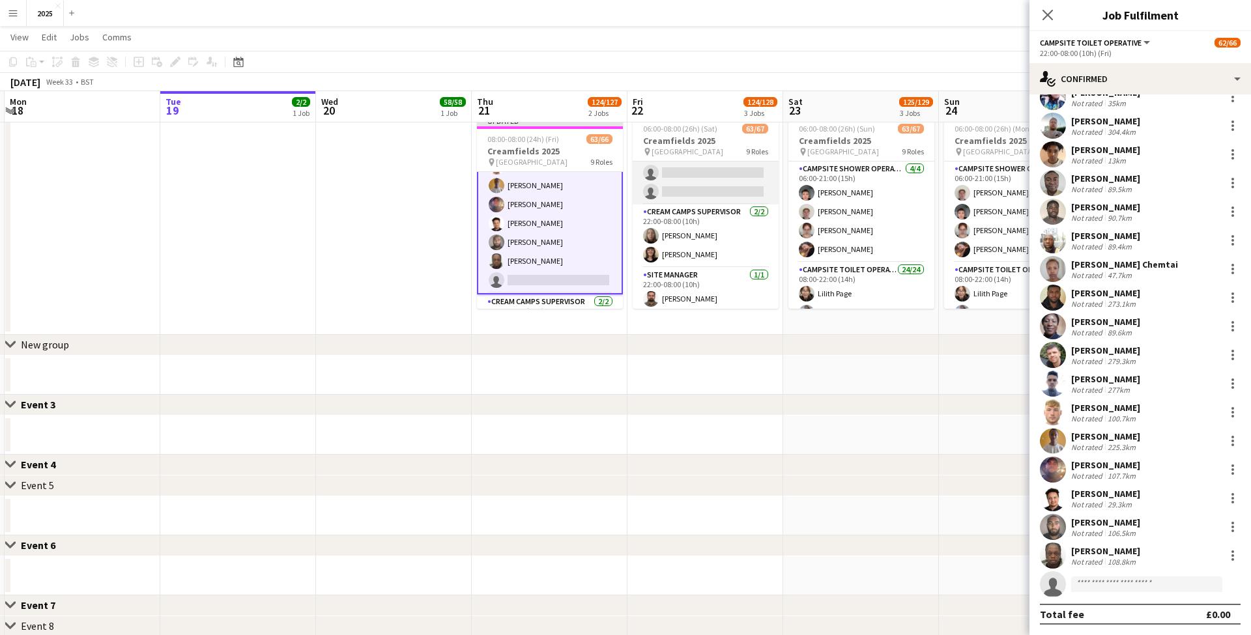
scroll to position [1348, 0]
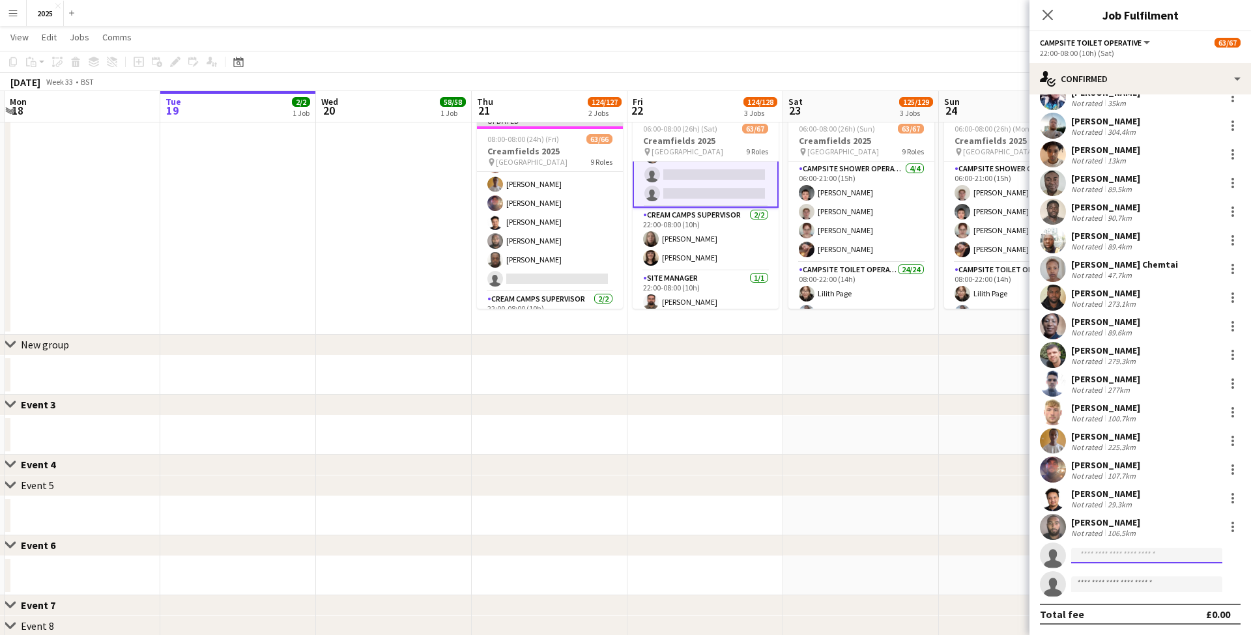
click at [1089, 555] on input at bounding box center [1146, 556] width 151 height 16
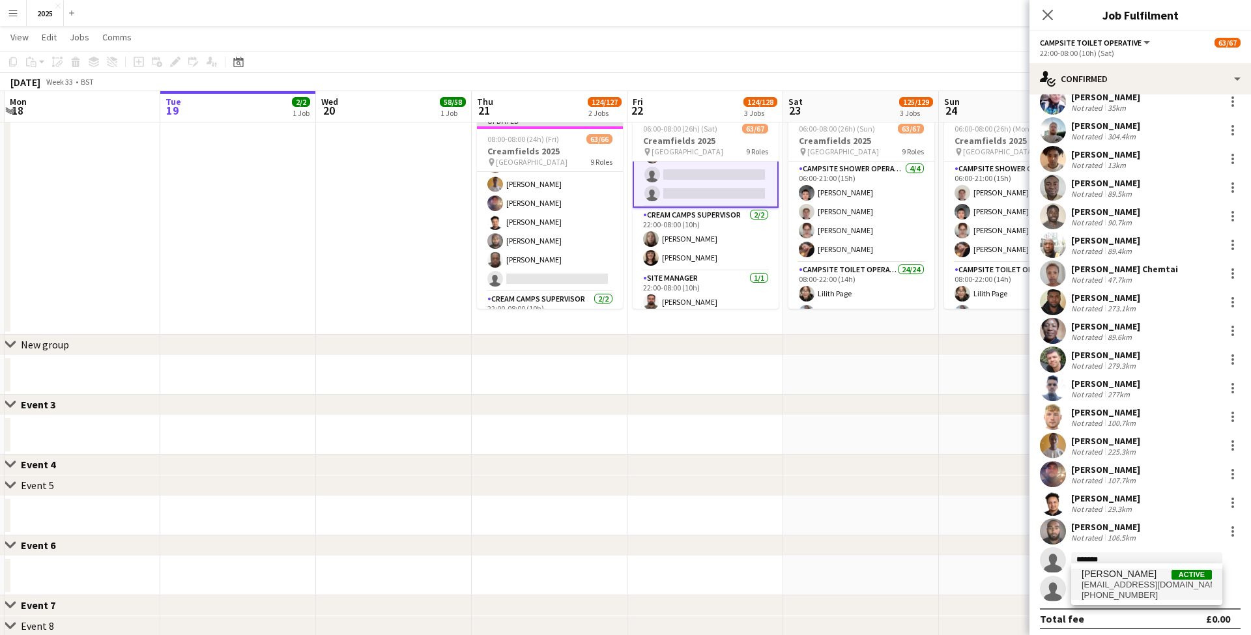
type input "*******"
click at [1098, 578] on span "[PERSON_NAME]" at bounding box center [1119, 574] width 75 height 11
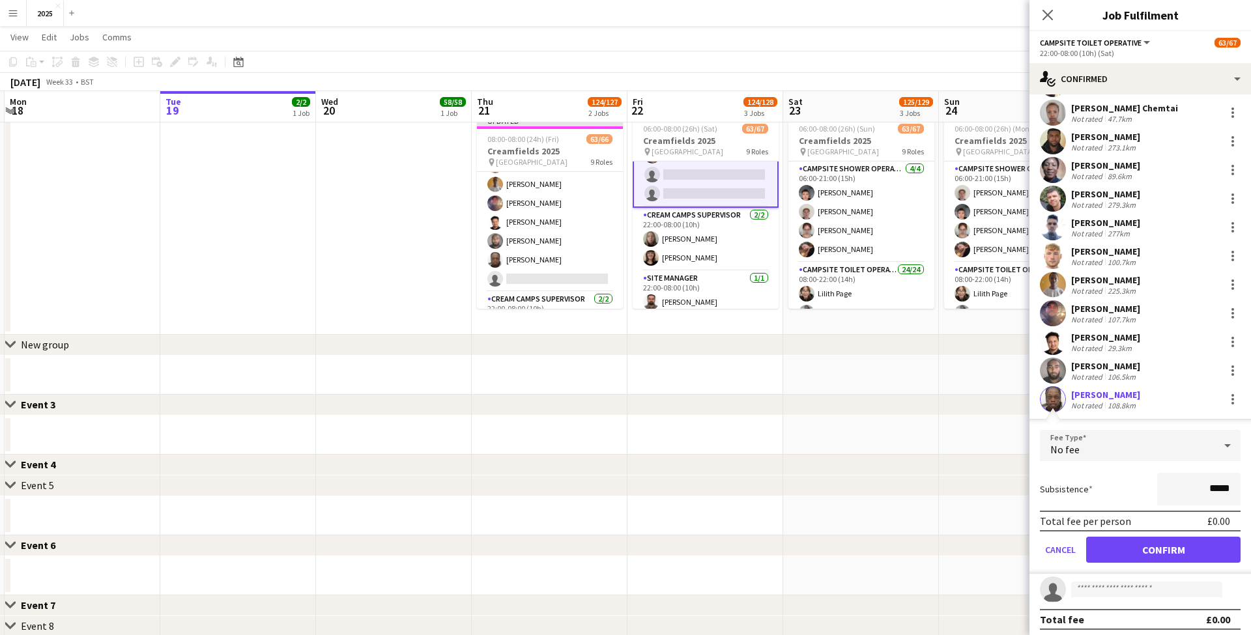
click at [1125, 540] on button "Confirm" at bounding box center [1163, 550] width 154 height 26
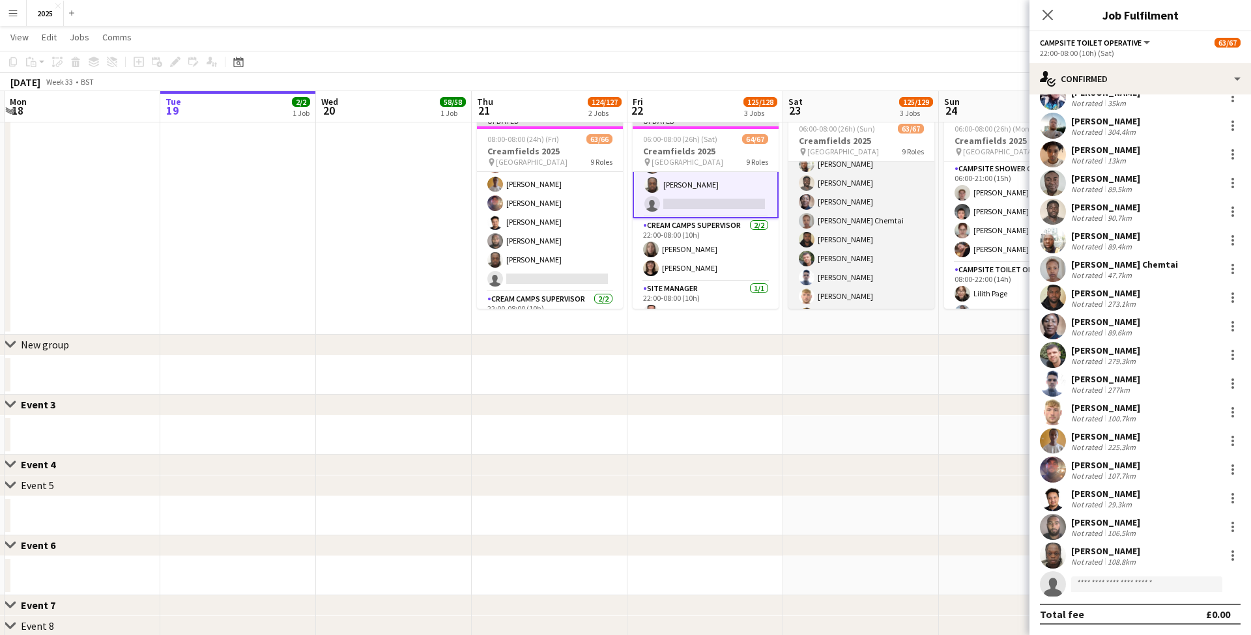
scroll to position [1235, 0]
click at [882, 280] on app-card-role "Campsite Toilet Operative 2A 20/22 22:00-08:00 (10h) [PERSON_NAME] [PERSON_NAME…" at bounding box center [862, 97] width 146 height 441
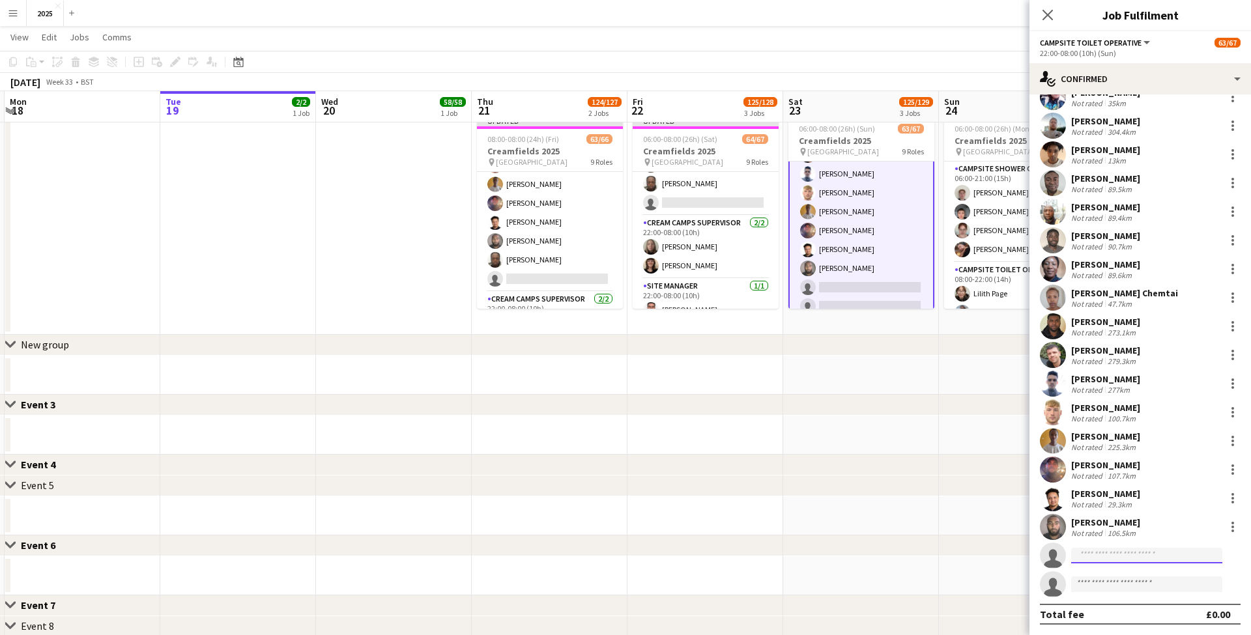
click at [1110, 560] on input at bounding box center [1146, 556] width 151 height 16
type input "*******"
click at [1108, 580] on span "[EMAIL_ADDRESS][DOMAIN_NAME]" at bounding box center [1147, 585] width 130 height 10
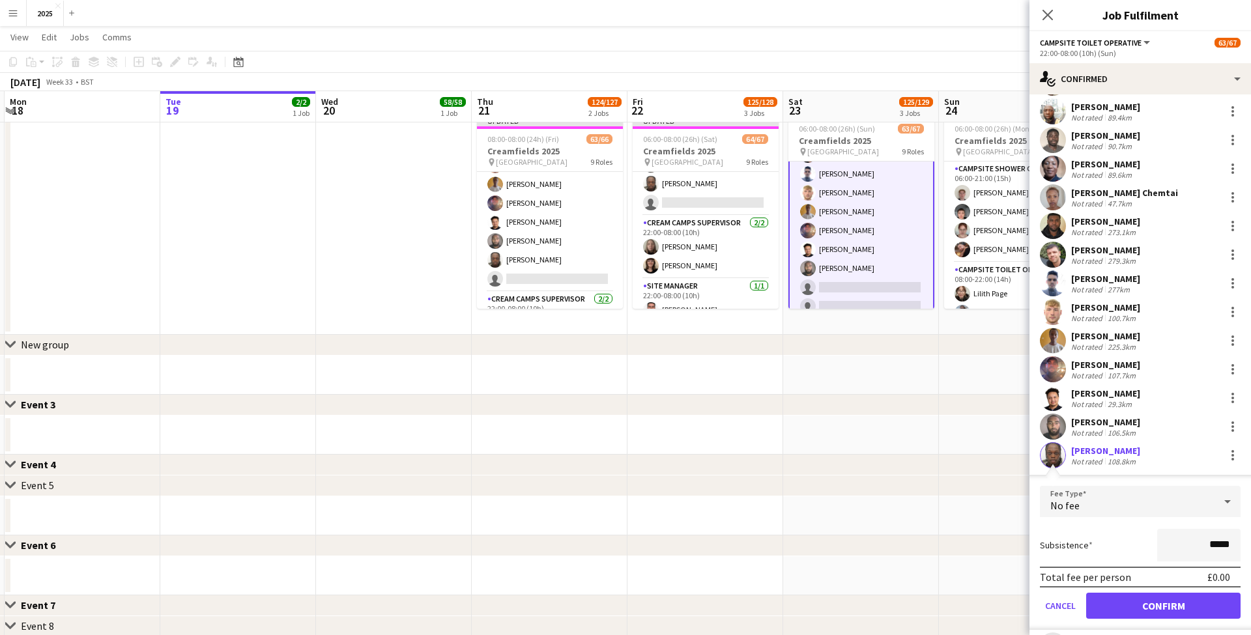
click at [1114, 600] on button "Confirm" at bounding box center [1163, 606] width 154 height 26
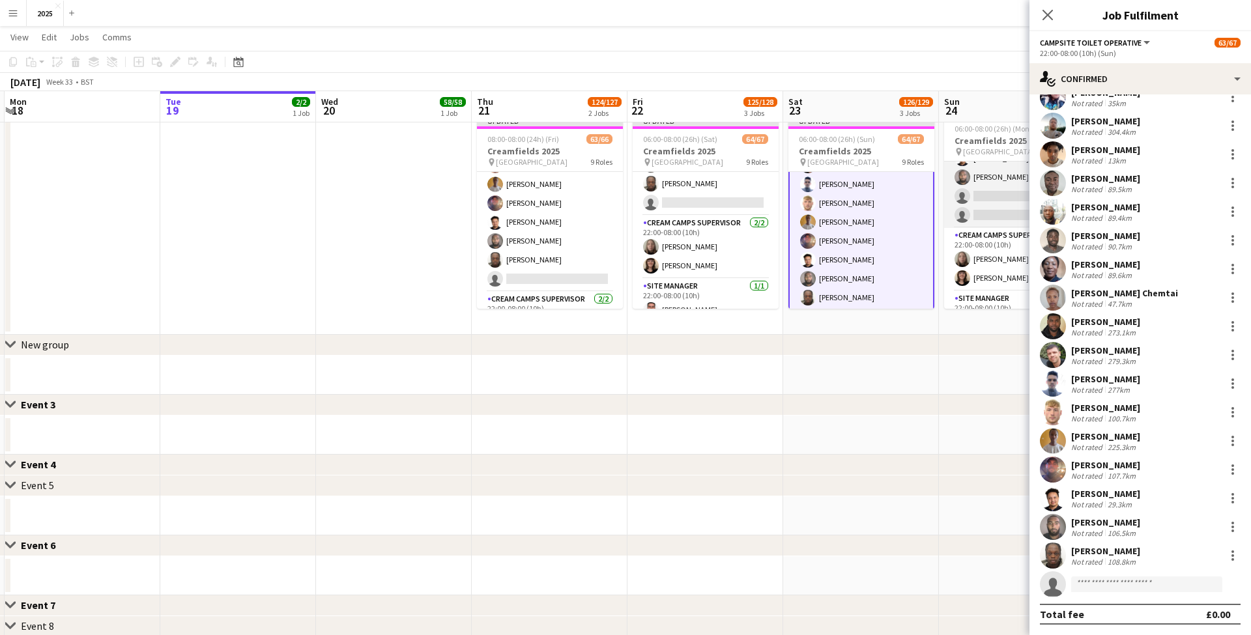
scroll to position [1317, 0]
click at [991, 197] on app-card-role "Campsite Toilet Operative 3A 20/22 22:00-08:00 (10h) [PERSON_NAME] [PERSON_NAME…" at bounding box center [1017, 15] width 146 height 441
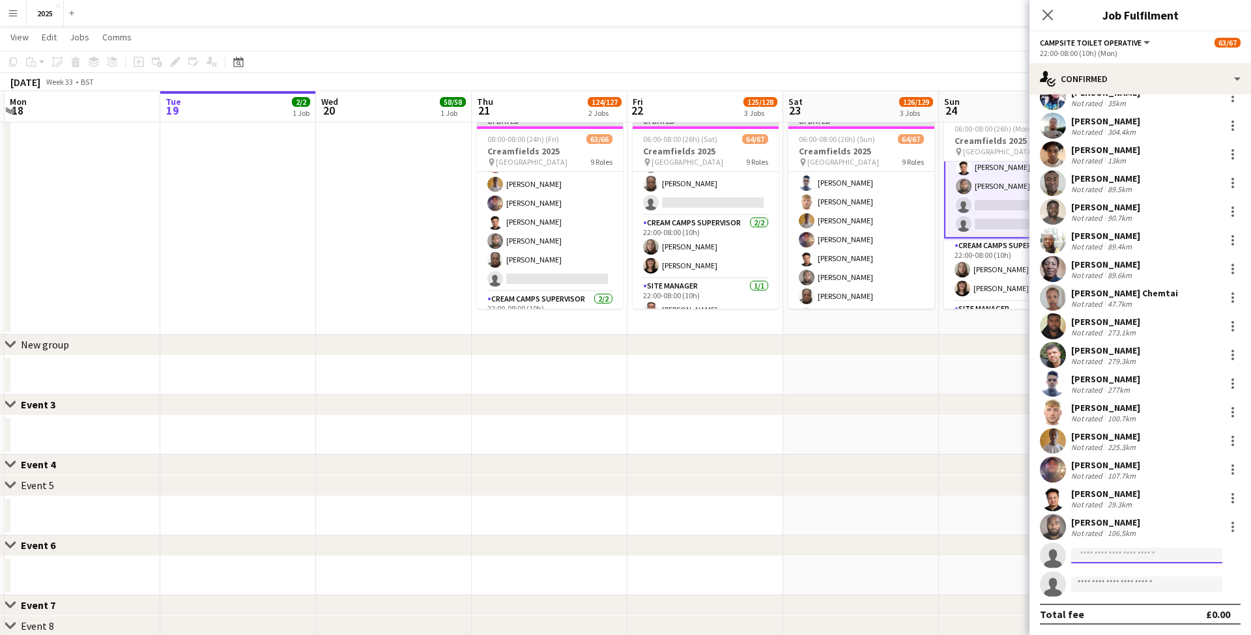
click at [1096, 553] on input at bounding box center [1146, 556] width 151 height 16
type input "*******"
click at [1094, 581] on span "[EMAIL_ADDRESS][DOMAIN_NAME]" at bounding box center [1147, 585] width 130 height 10
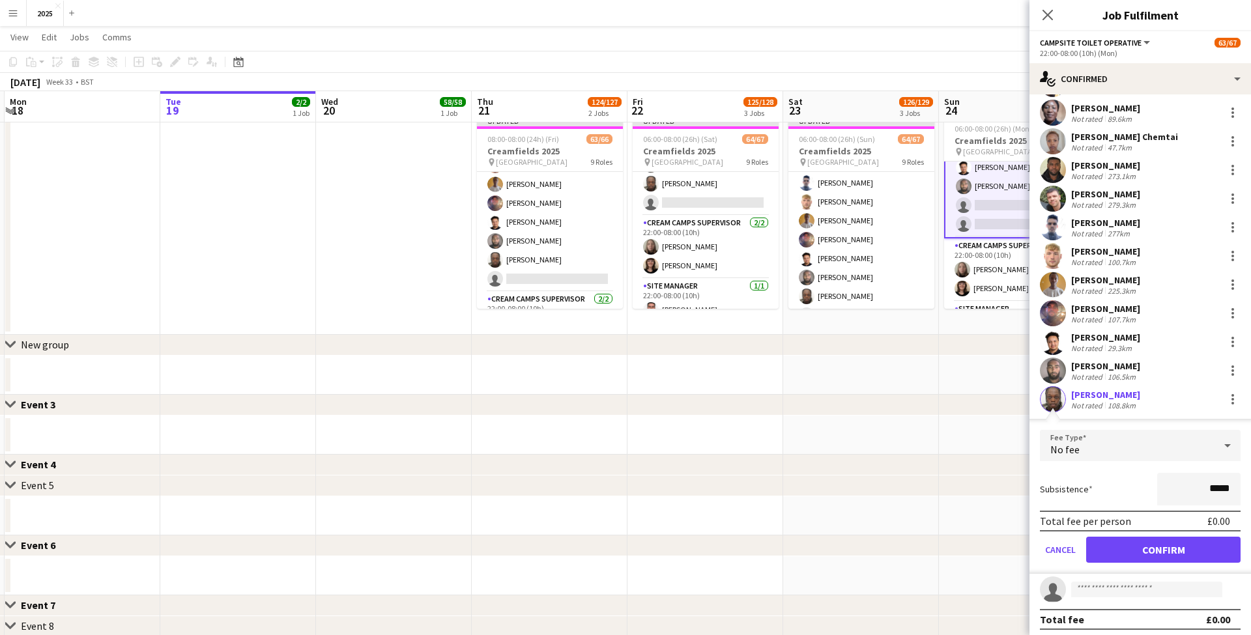
click at [1109, 549] on button "Confirm" at bounding box center [1163, 550] width 154 height 26
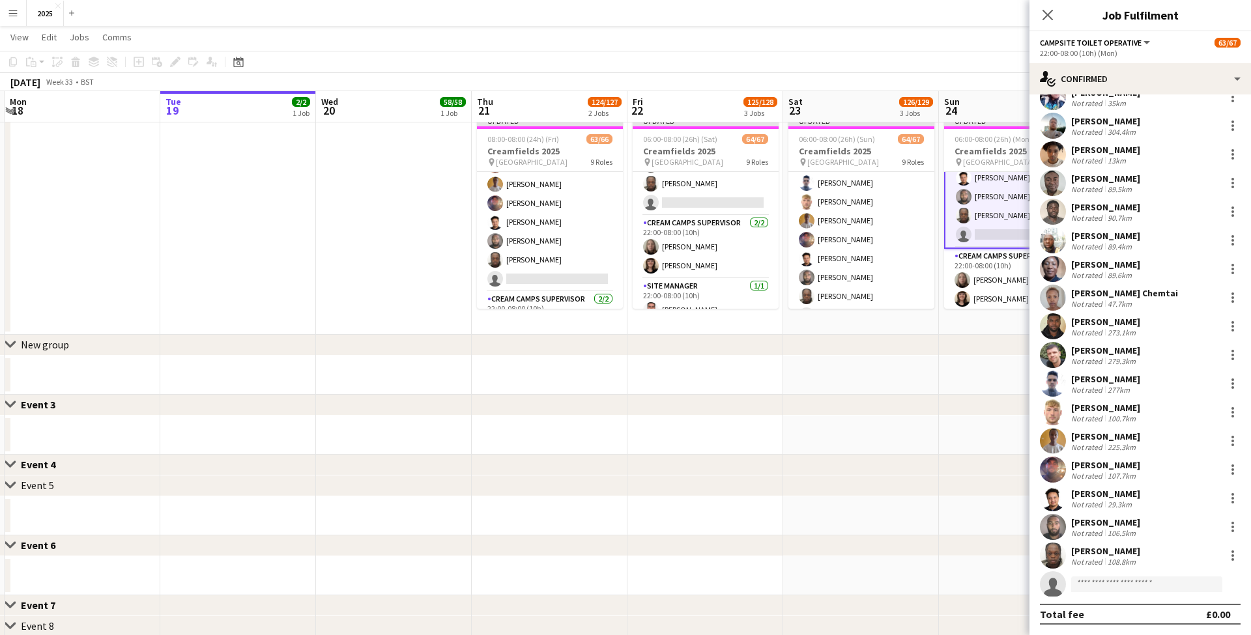
scroll to position [162, 0]
click at [999, 388] on app-date-cell at bounding box center [1017, 375] width 156 height 39
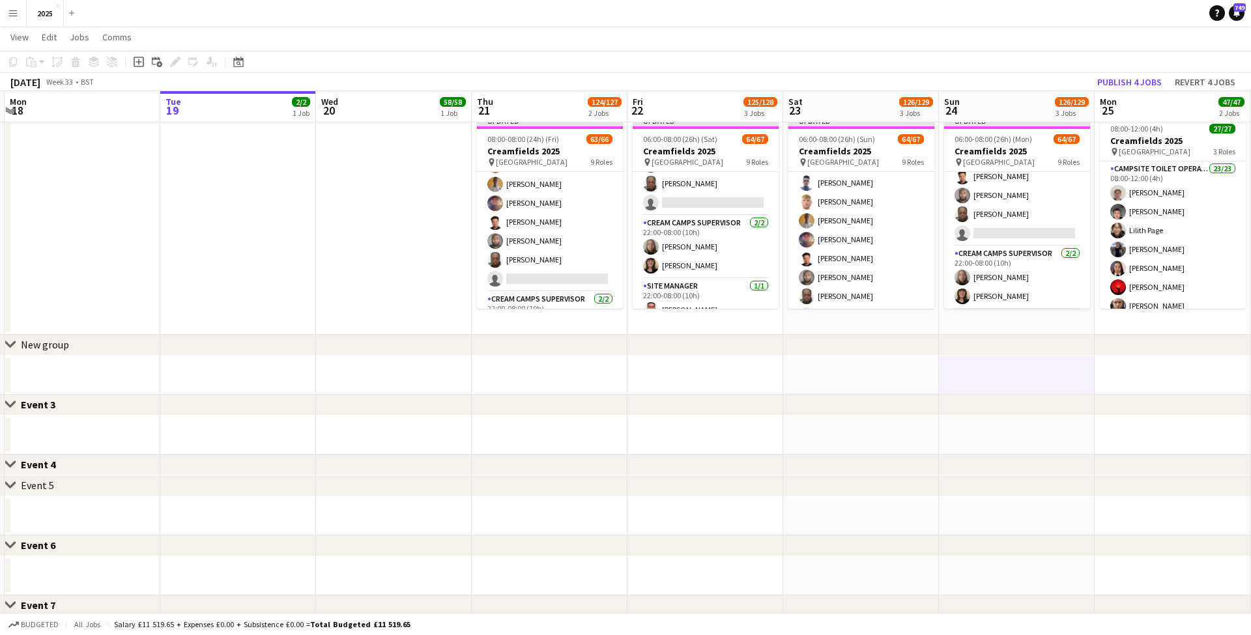
scroll to position [0, 409]
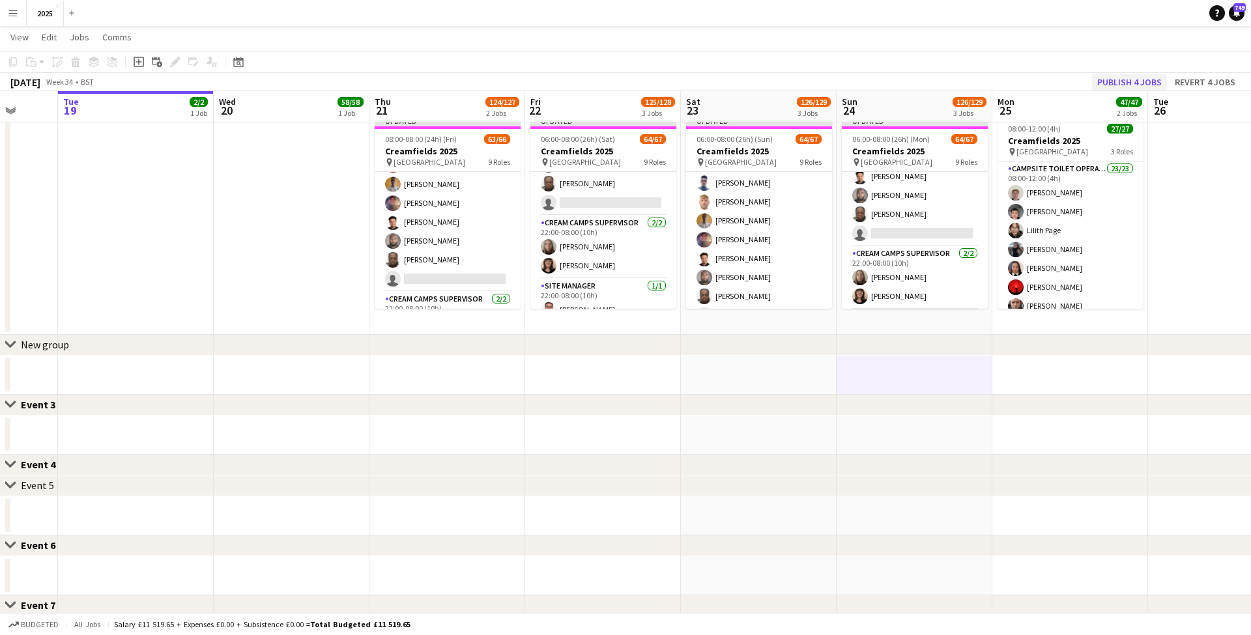
click at [1141, 80] on button "Publish 4 jobs" at bounding box center [1129, 82] width 75 height 17
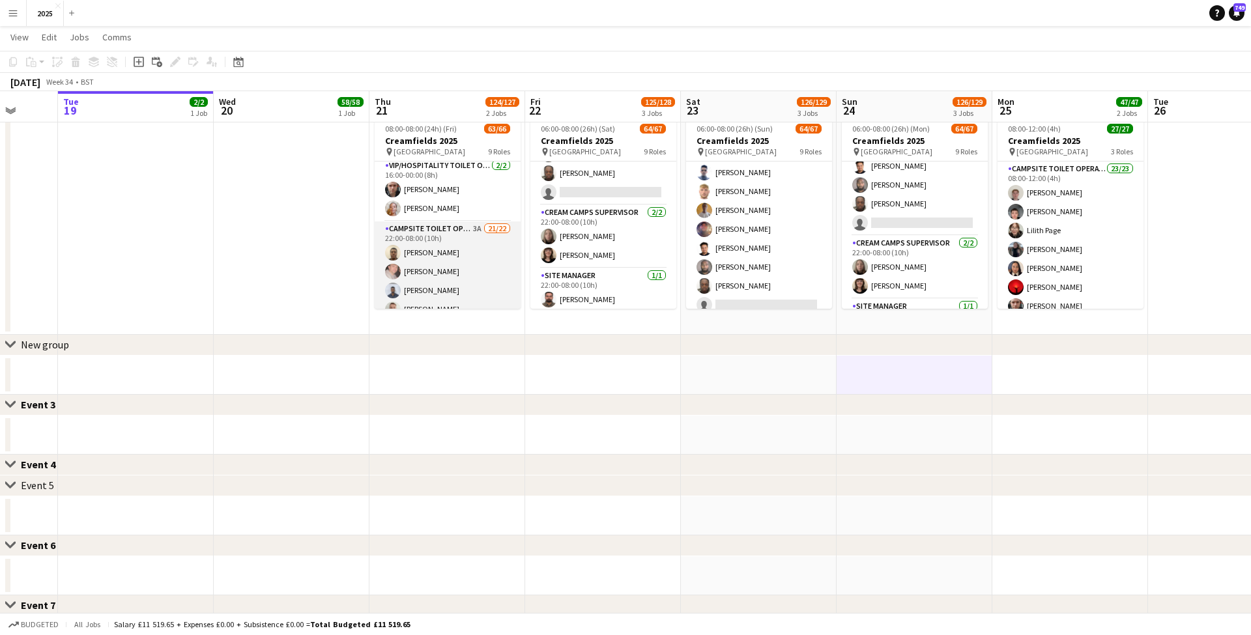
scroll to position [0, 407]
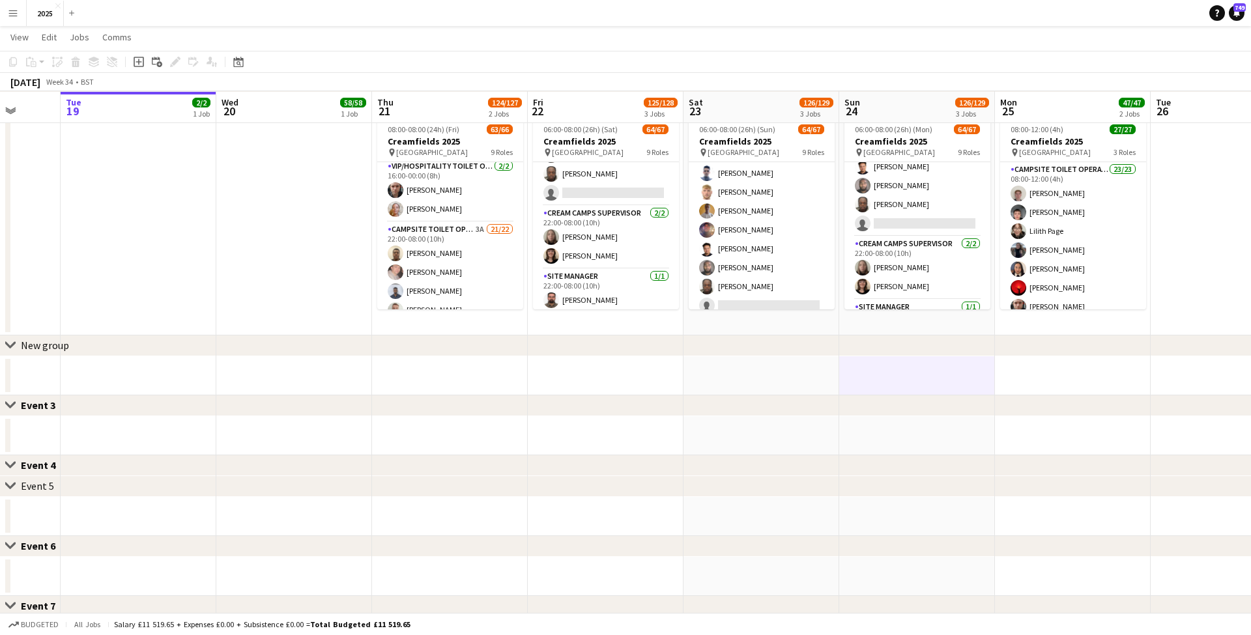
click at [10, 10] on app-icon "Menu" at bounding box center [13, 13] width 10 height 10
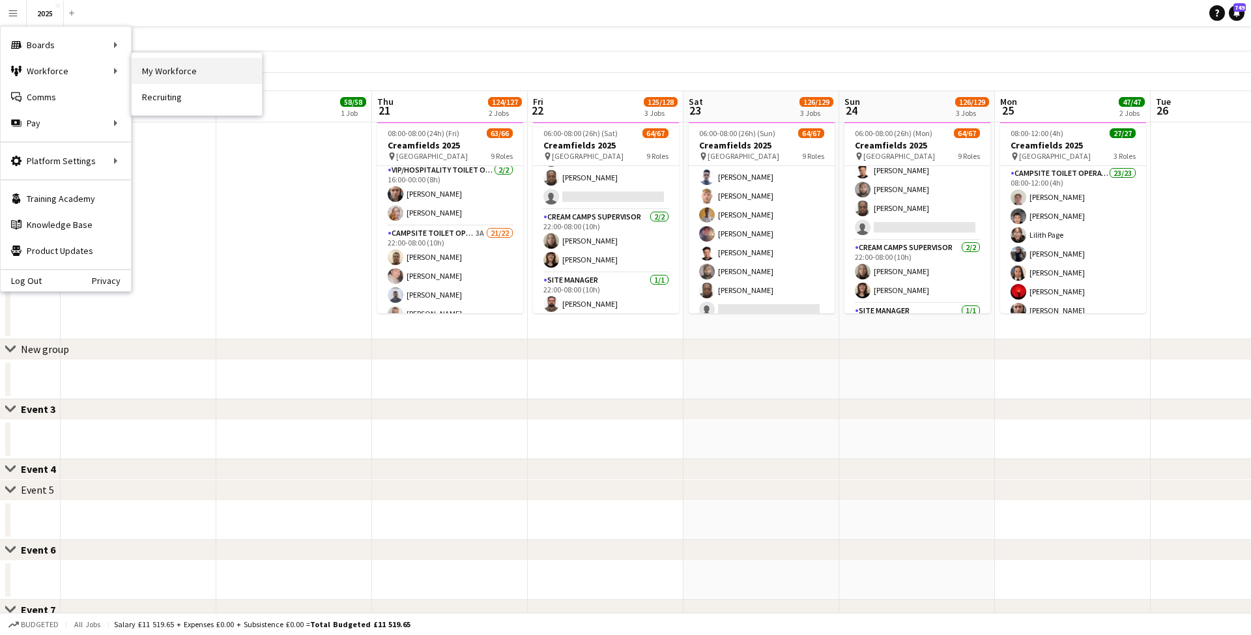
scroll to position [372, 1]
click at [237, 72] on link "My Workforce" at bounding box center [197, 71] width 130 height 26
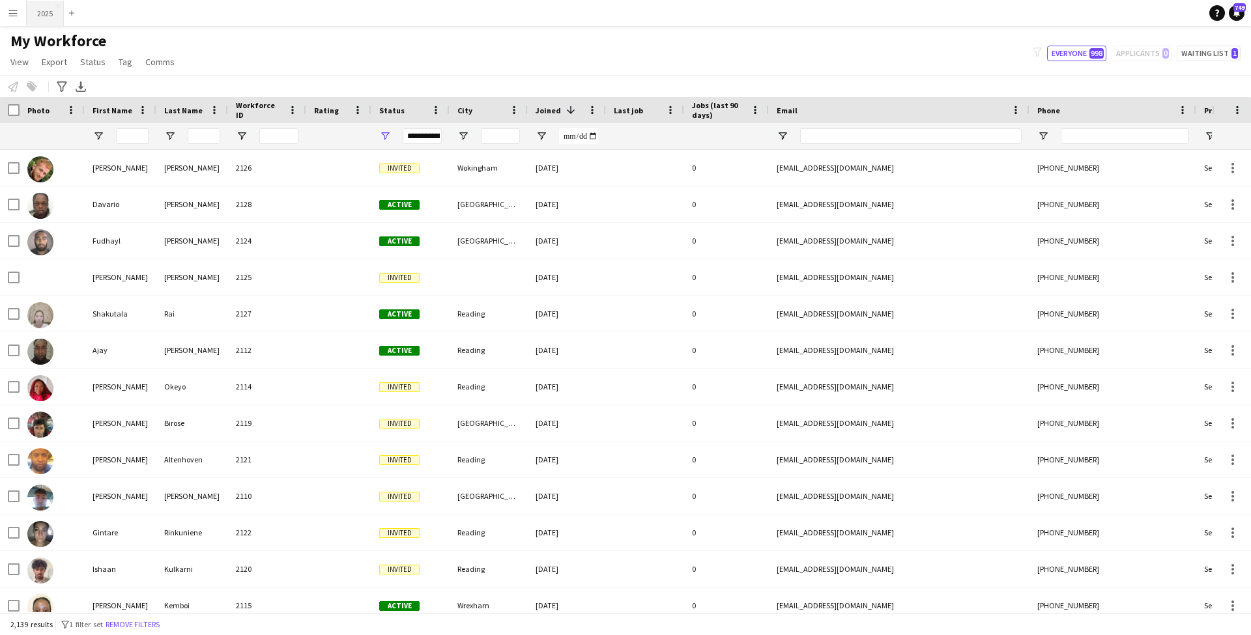
click at [46, 15] on button "2025 Close" at bounding box center [45, 13] width 37 height 25
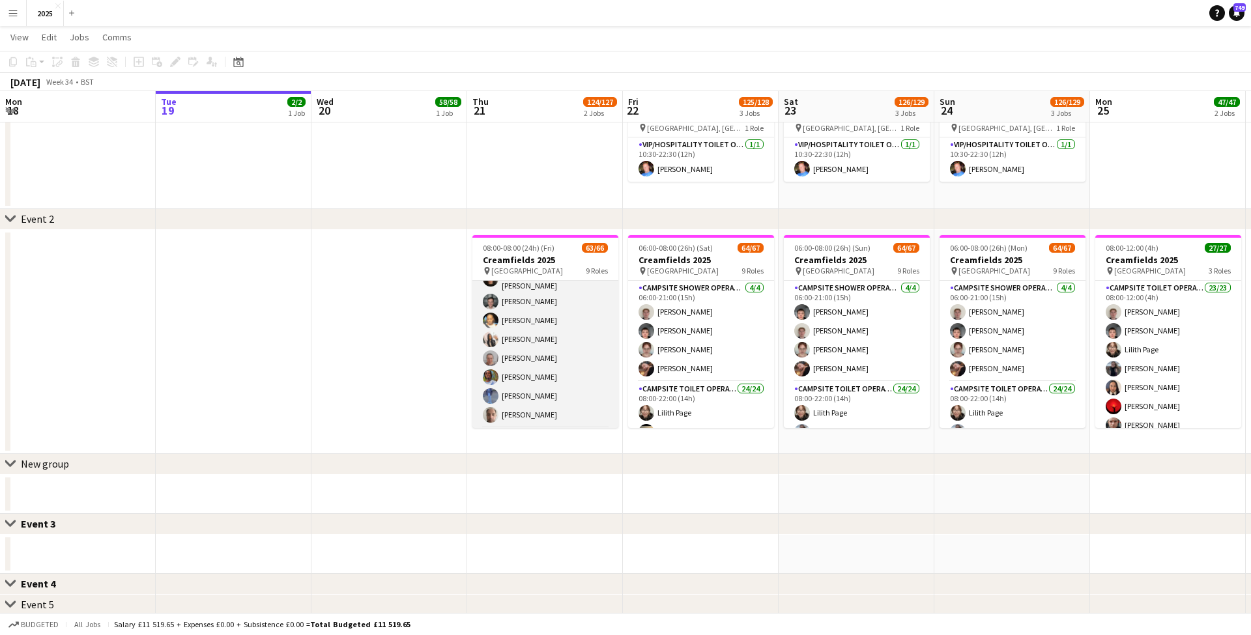
scroll to position [317, 0]
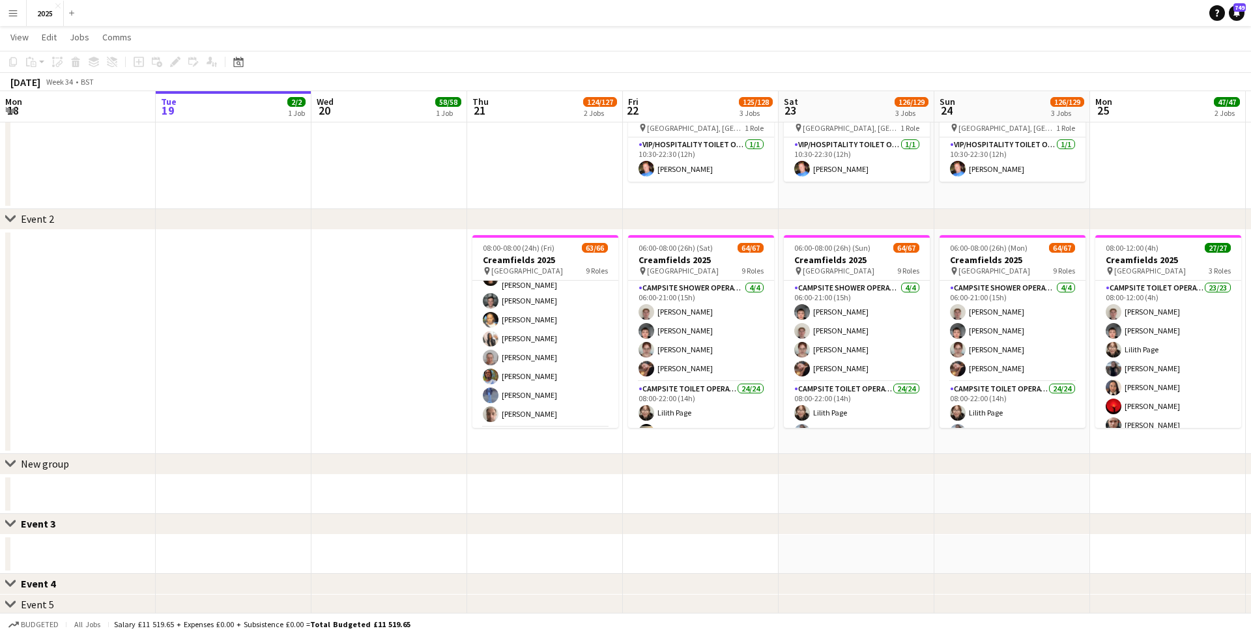
click at [18, 16] on app-icon "Menu" at bounding box center [13, 13] width 10 height 10
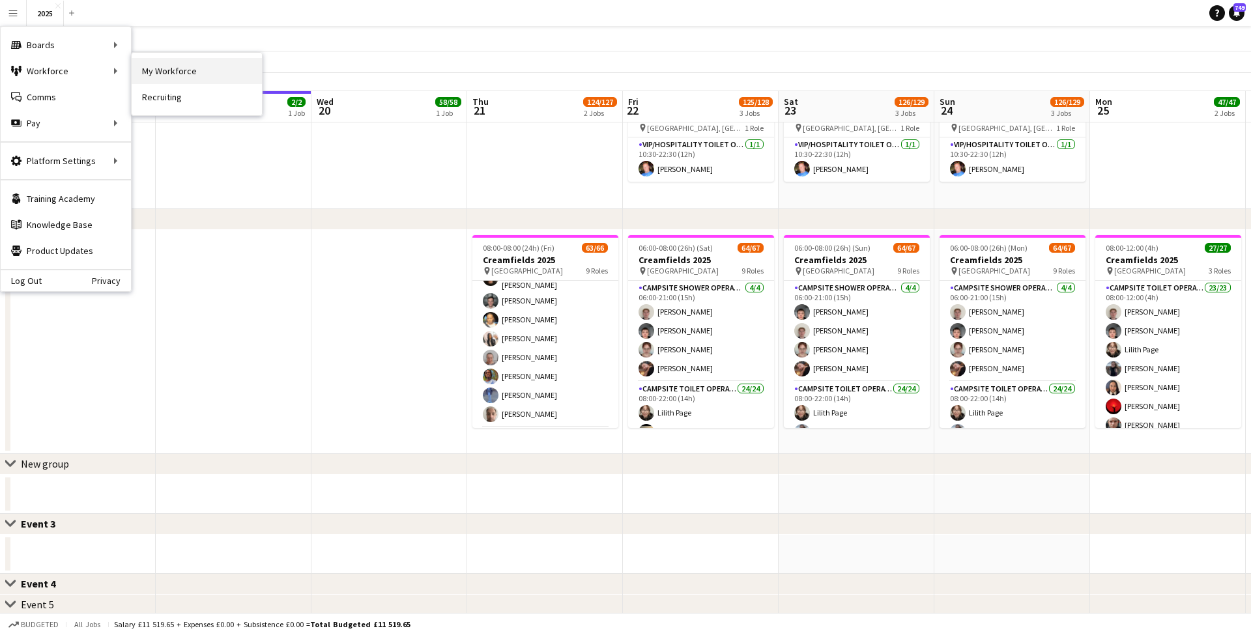
click at [167, 70] on link "My Workforce" at bounding box center [197, 71] width 130 height 26
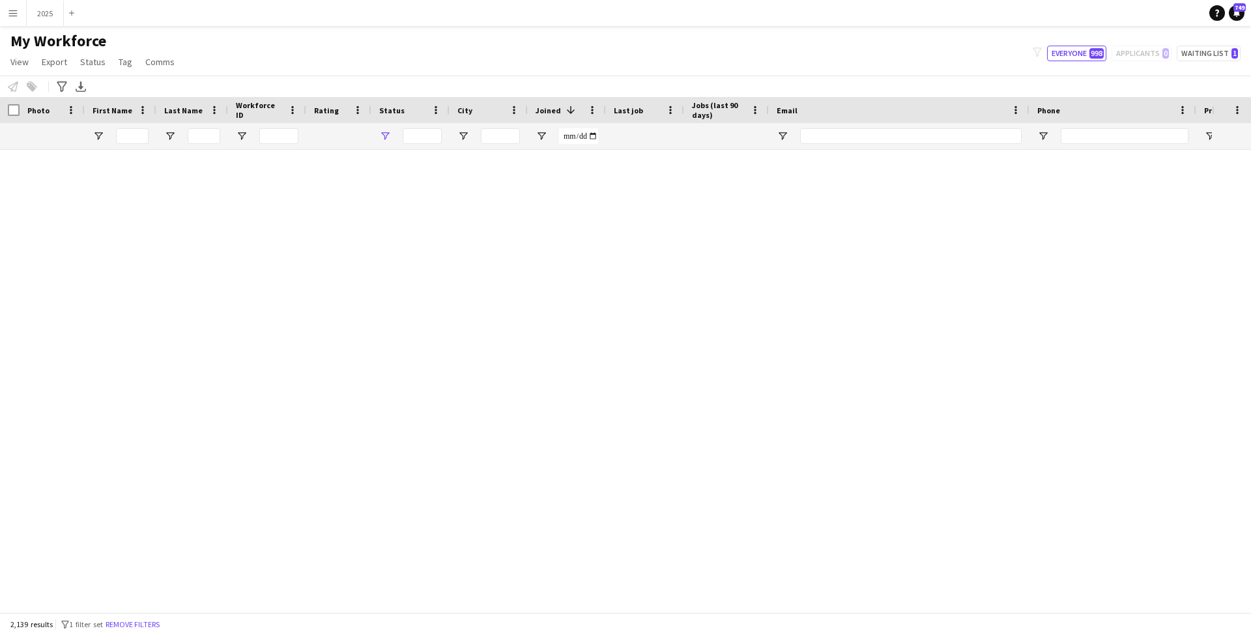
type input "**********"
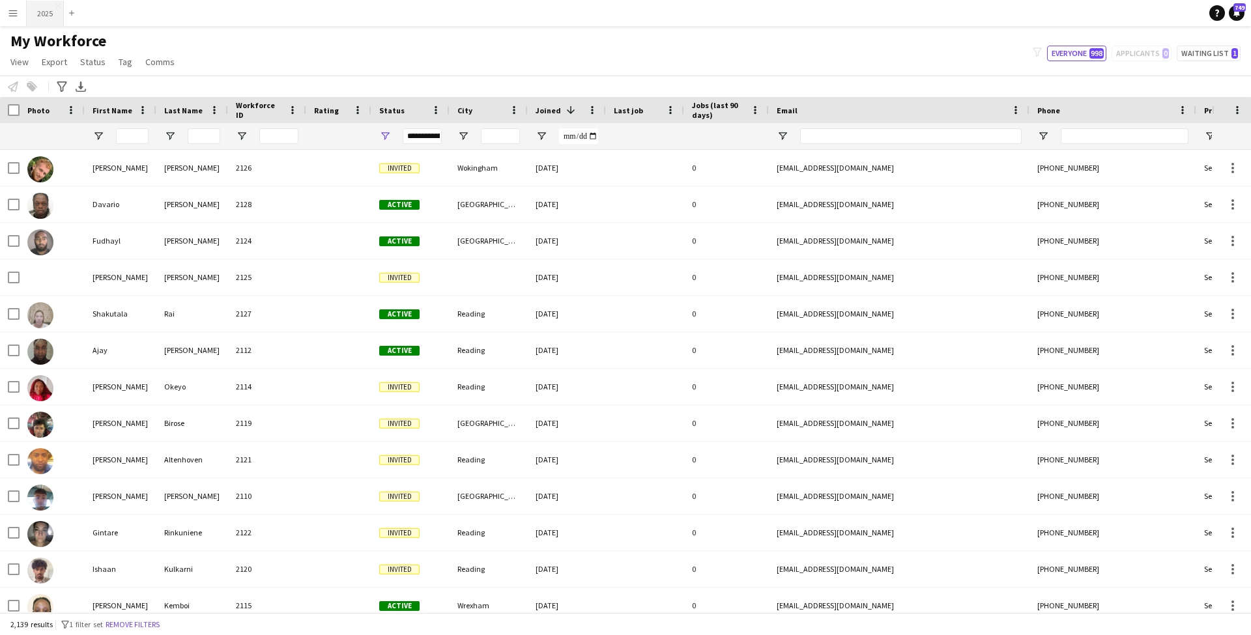
click at [49, 14] on button "2025 Close" at bounding box center [45, 13] width 37 height 25
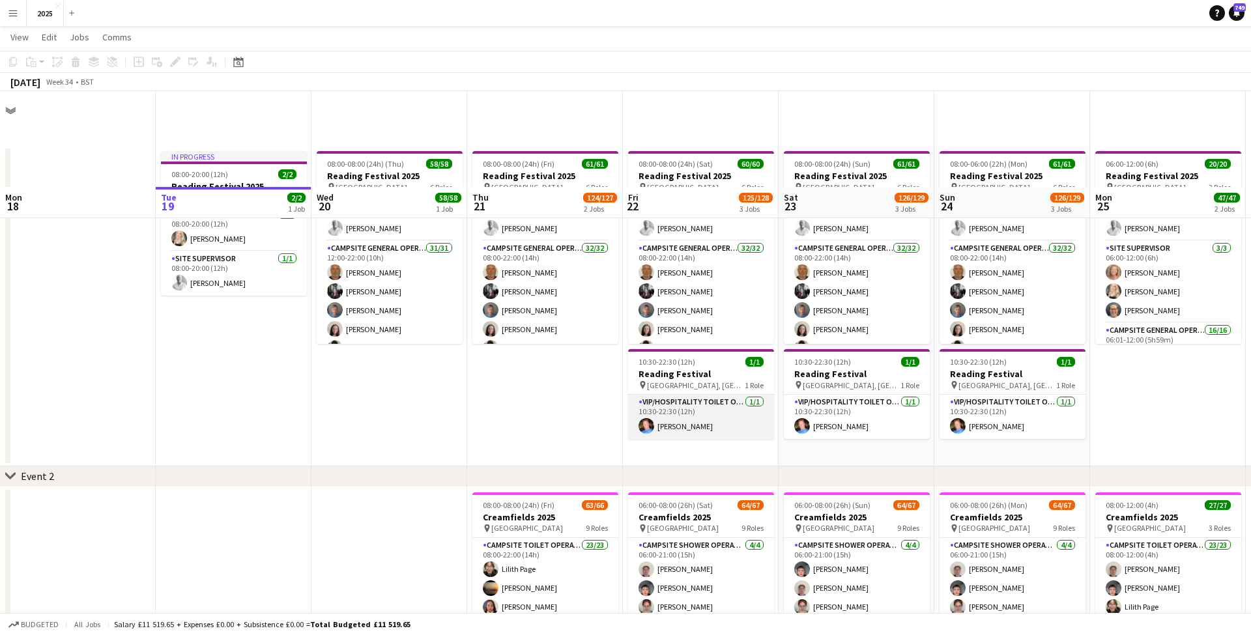
scroll to position [112, 0]
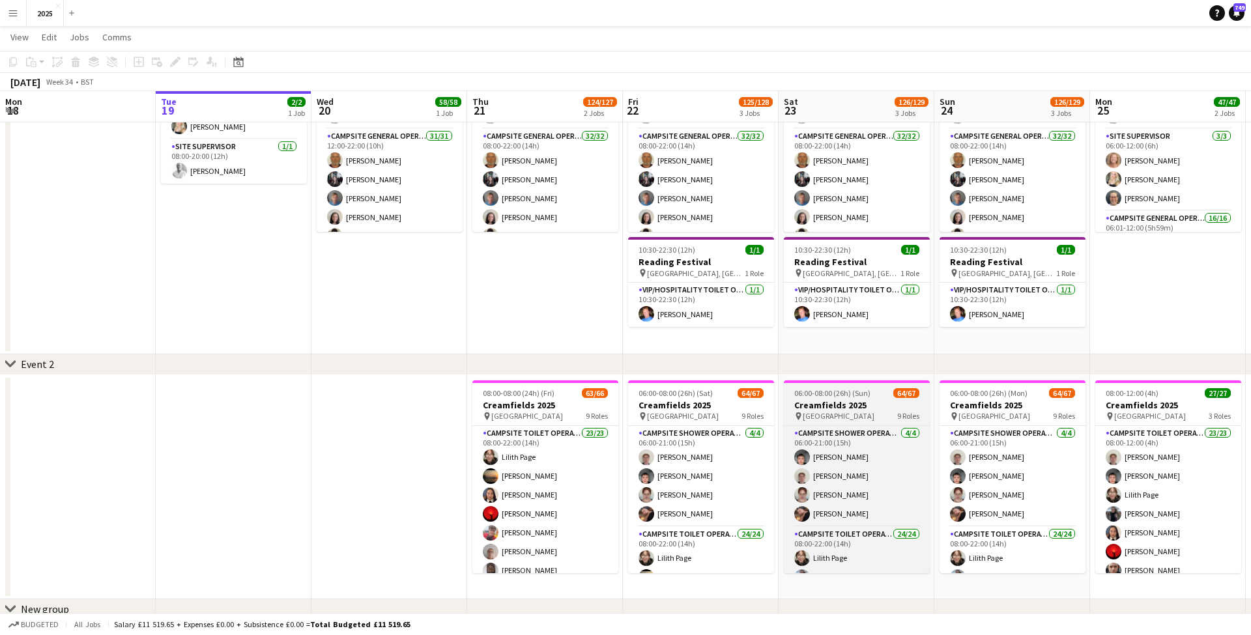
click at [827, 401] on h3 "Creamfields 2025" at bounding box center [857, 405] width 146 height 12
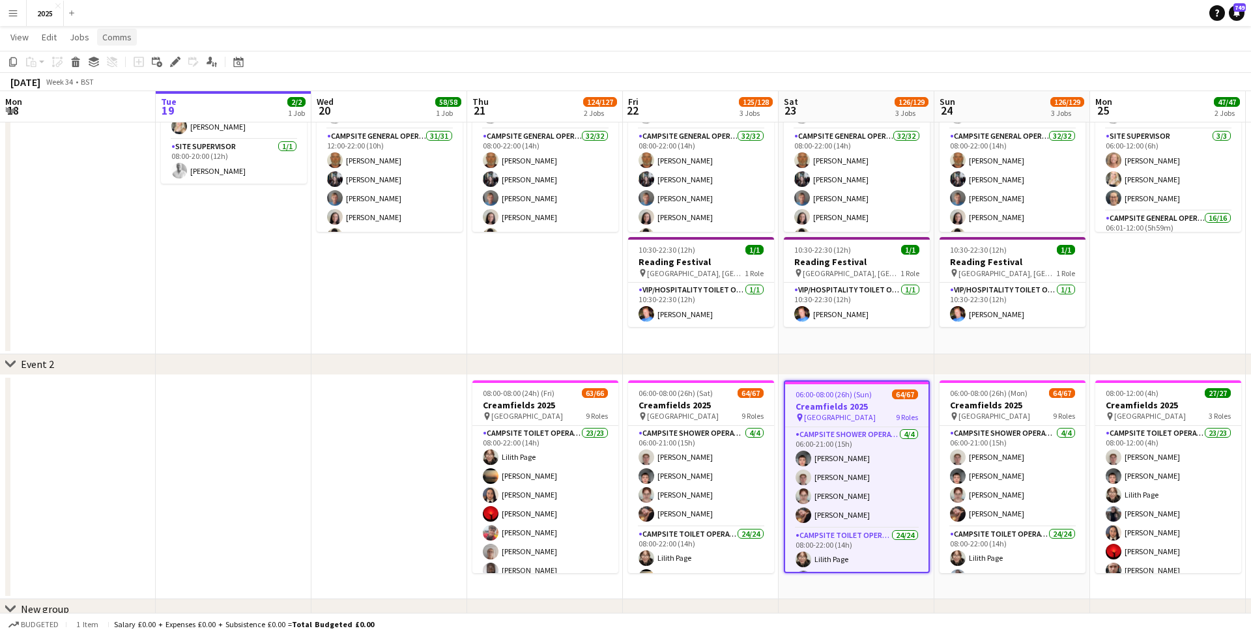
click at [123, 40] on span "Comms" at bounding box center [116, 37] width 29 height 12
click at [144, 64] on span "Notify confirmed crew" at bounding box center [150, 65] width 87 height 12
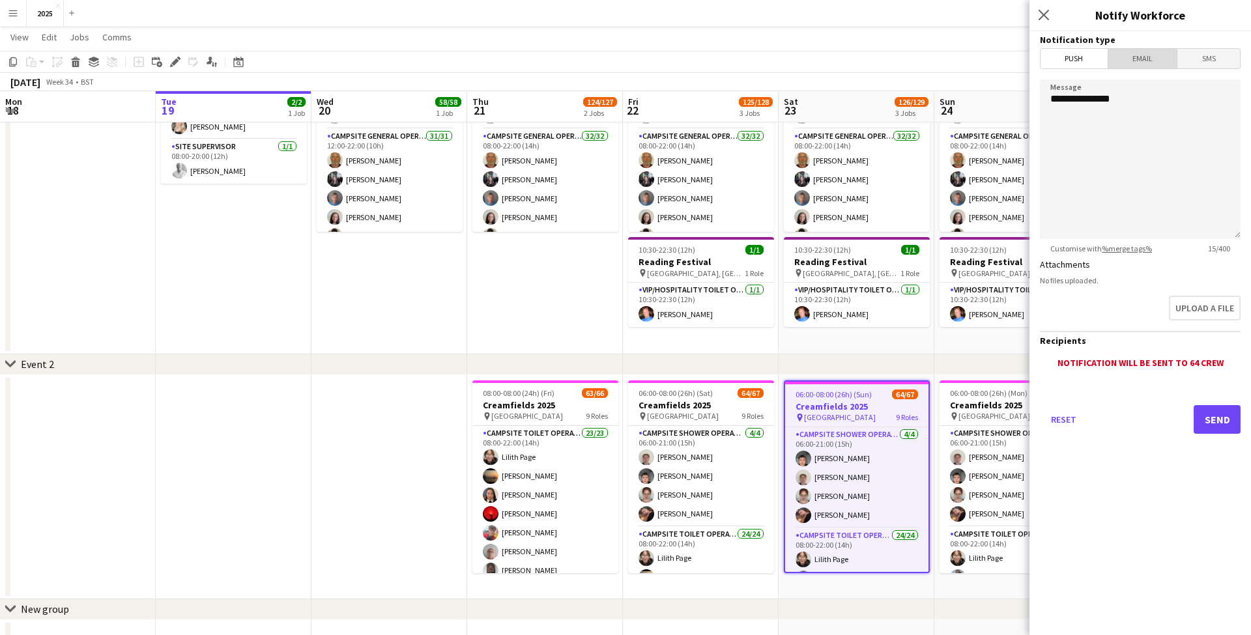
click at [1129, 62] on span "Email" at bounding box center [1143, 59] width 69 height 20
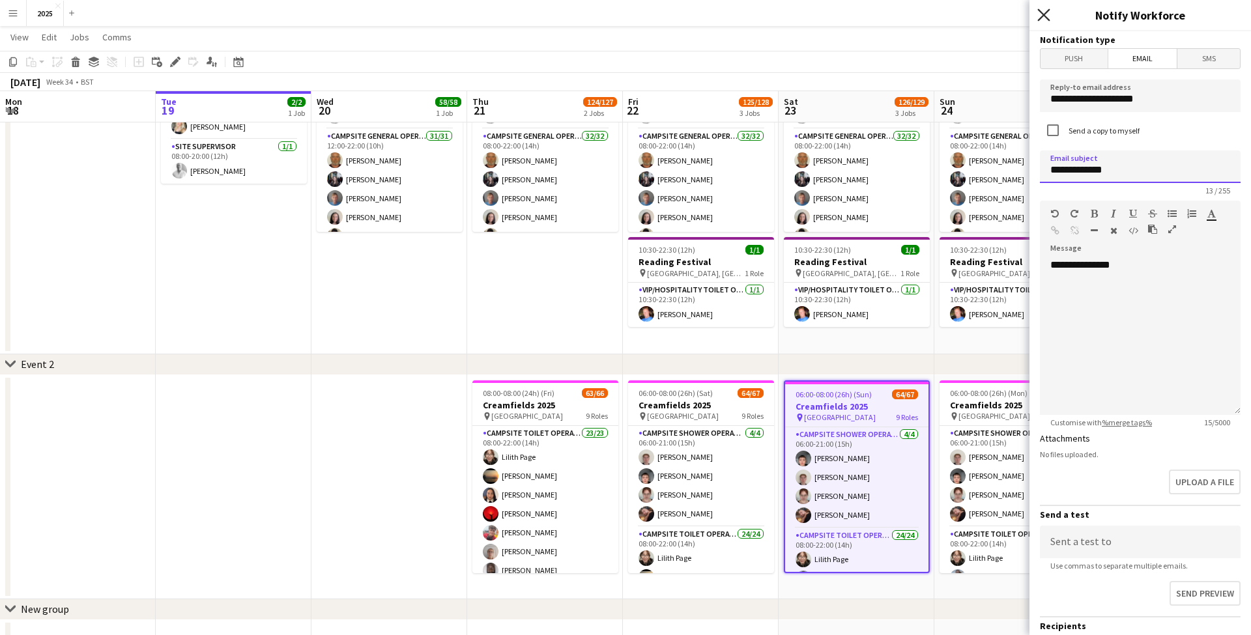
type input "**********"
click at [1044, 18] on icon "Close pop-in" at bounding box center [1044, 14] width 12 height 12
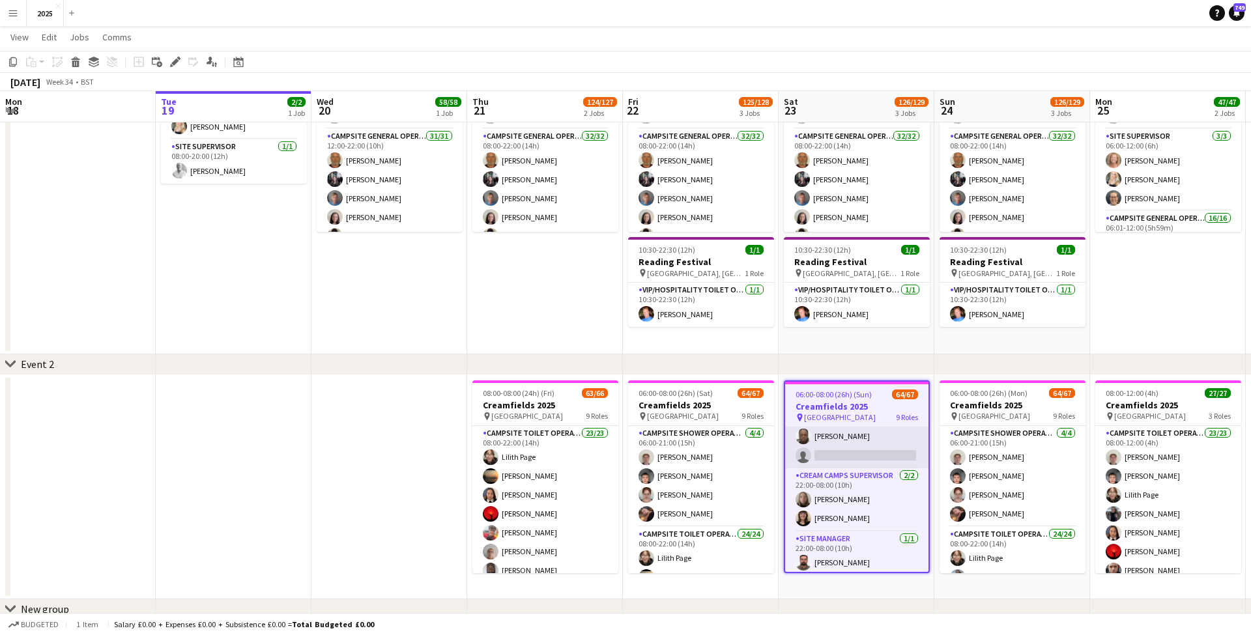
scroll to position [1304, 0]
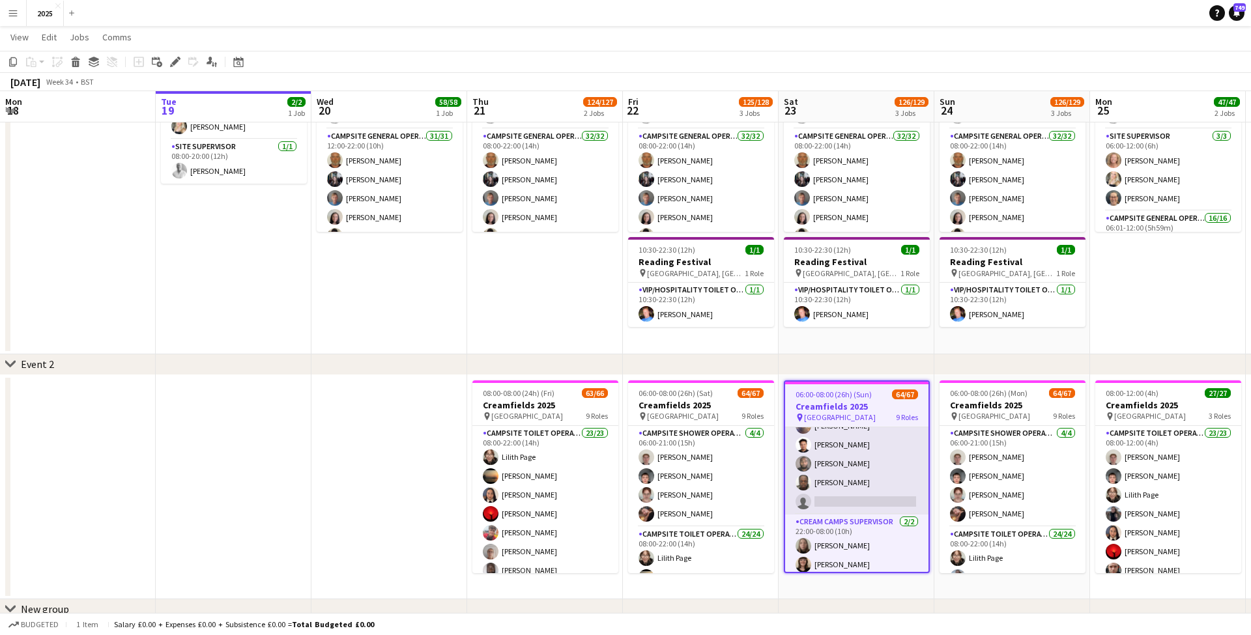
click at [850, 450] on app-card-role "Campsite Toilet Operative 2A 21/22 22:00-08:00 (10h) [PERSON_NAME] [PERSON_NAME…" at bounding box center [856, 294] width 143 height 441
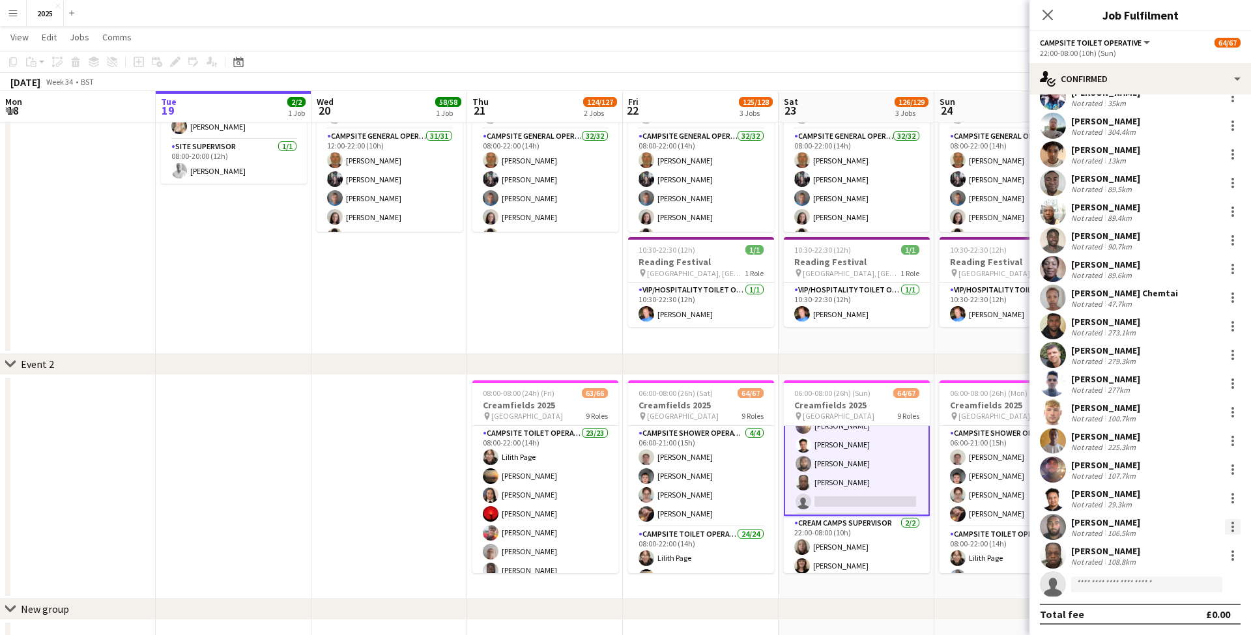
scroll to position [162, 0]
click at [1231, 526] on div at bounding box center [1233, 527] width 16 height 16
click at [1176, 414] on span "Send notification" at bounding box center [1188, 408] width 77 height 11
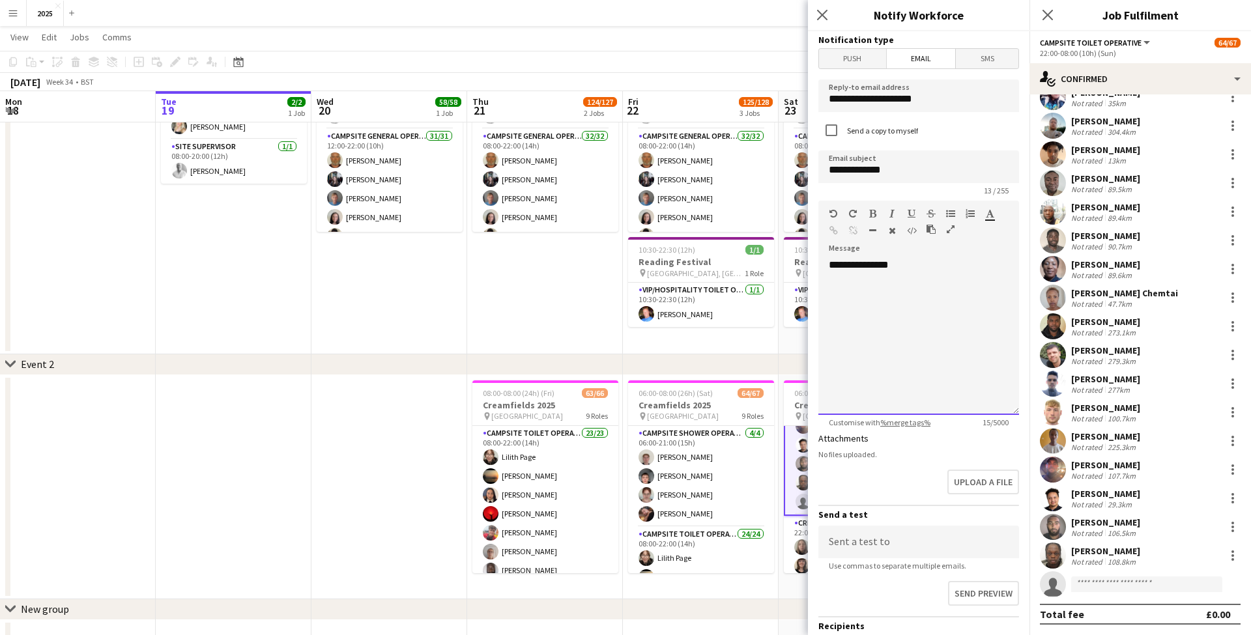
click at [937, 267] on div "**********" at bounding box center [919, 337] width 201 height 156
drag, startPoint x: 939, startPoint y: 273, endPoint x: 834, endPoint y: 242, distance: 110.1
click at [800, 257] on body "Menu Boards Boards Boards All jobs Status Workforce Workforce My Workforce Recr…" at bounding box center [625, 455] width 1251 height 1135
paste div
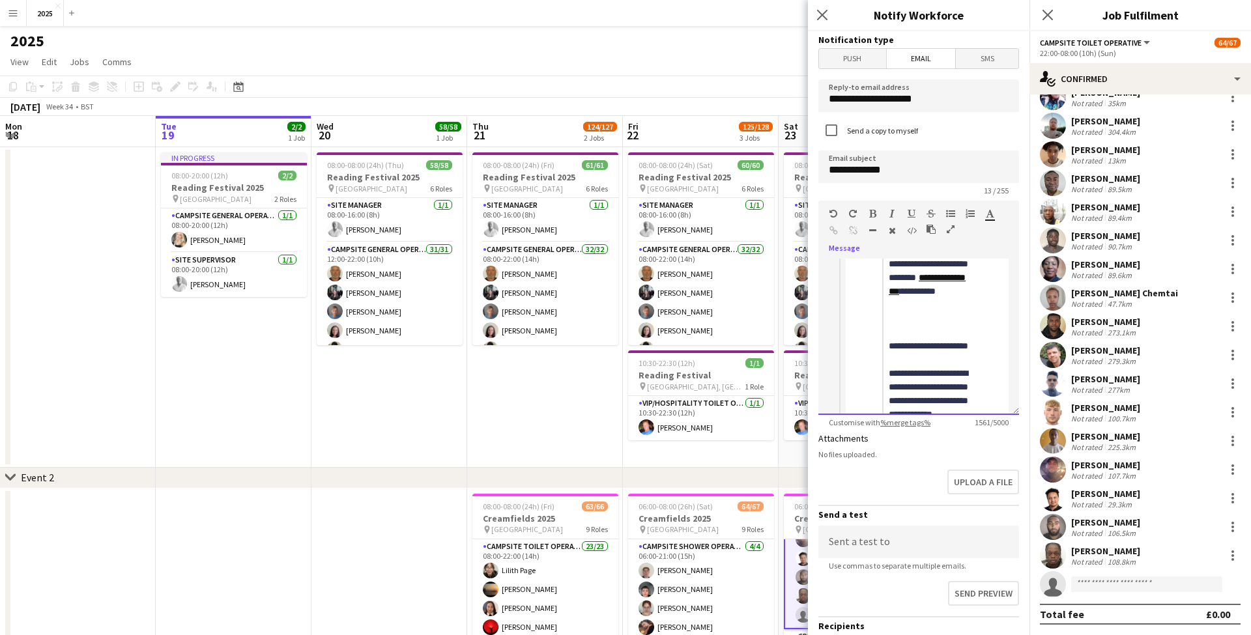
scroll to position [468, 0]
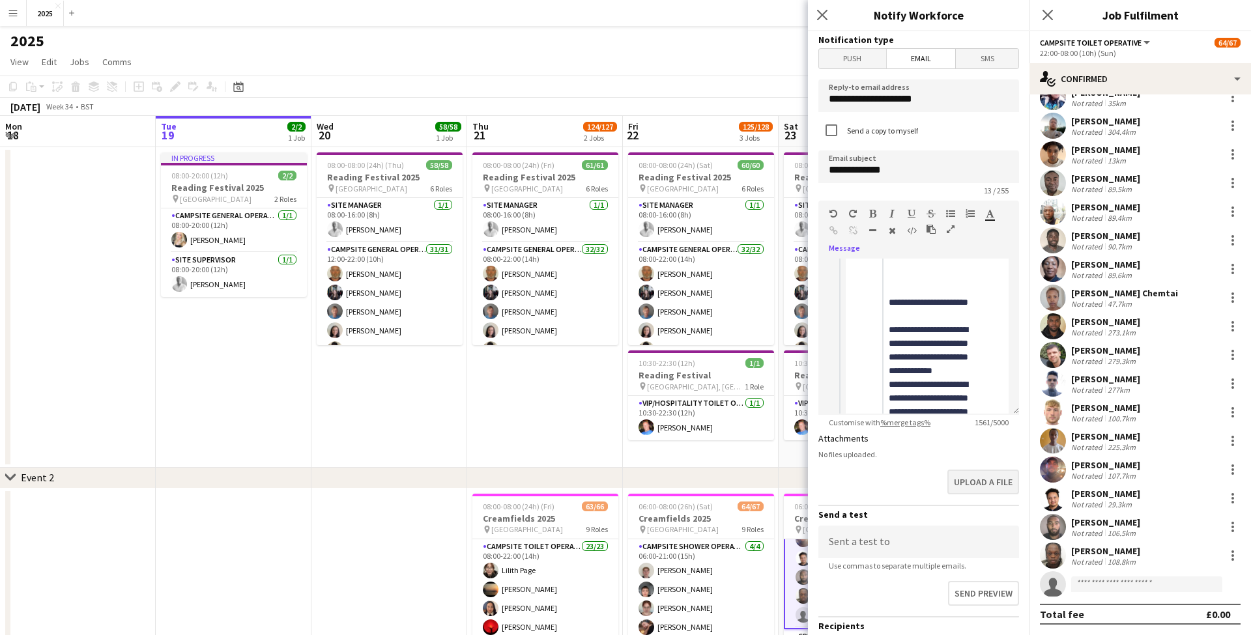
click at [993, 482] on button "Upload a file" at bounding box center [984, 482] width 72 height 25
click at [978, 491] on button "Upload a file" at bounding box center [984, 492] width 72 height 25
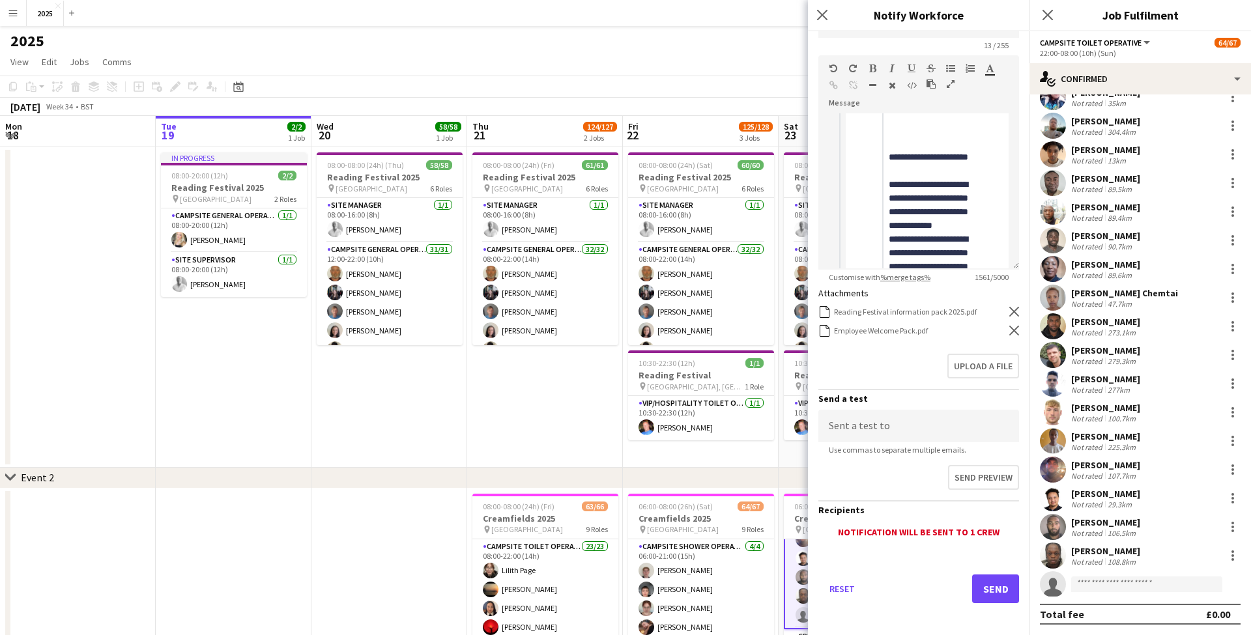
scroll to position [145, 0]
click at [994, 582] on button "Send" at bounding box center [995, 589] width 47 height 29
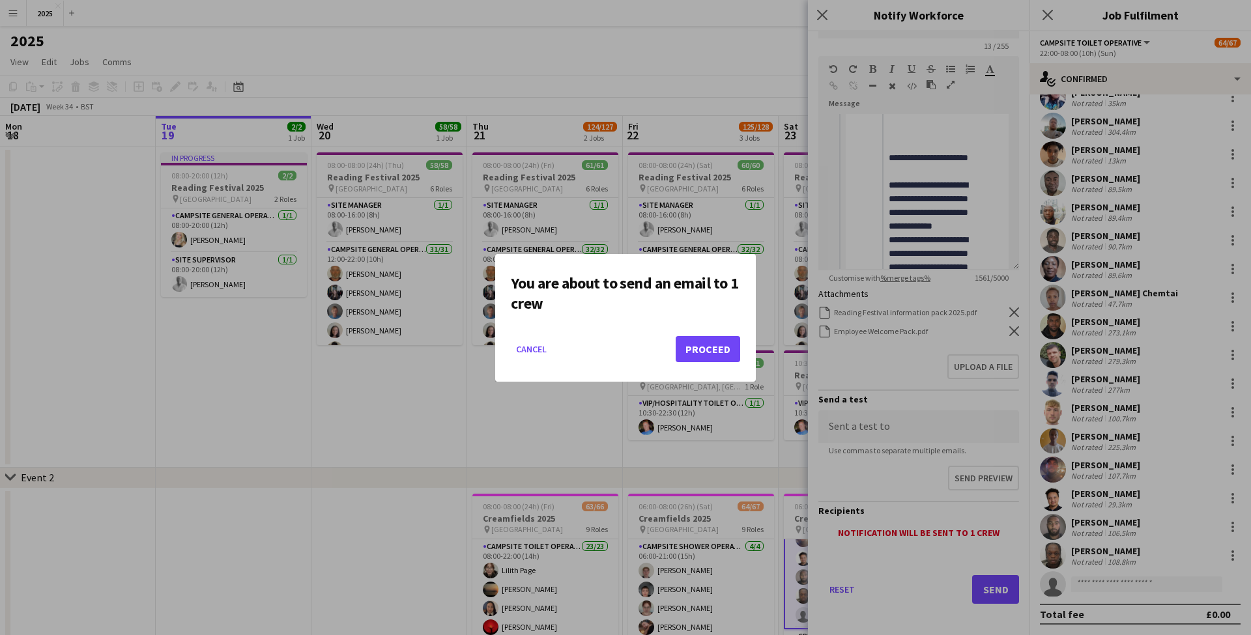
click at [697, 356] on button "Proceed" at bounding box center [708, 349] width 65 height 26
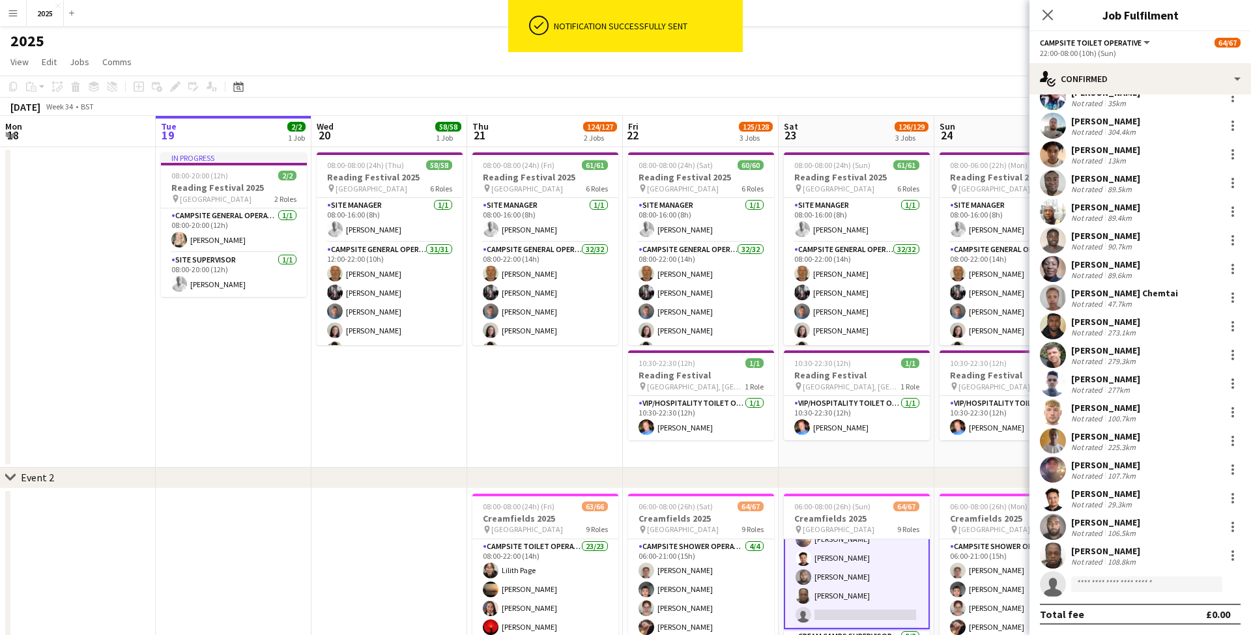
drag, startPoint x: 1114, startPoint y: 549, endPoint x: 1145, endPoint y: 559, distance: 32.2
click at [1114, 549] on div "[PERSON_NAME]" at bounding box center [1105, 551] width 69 height 12
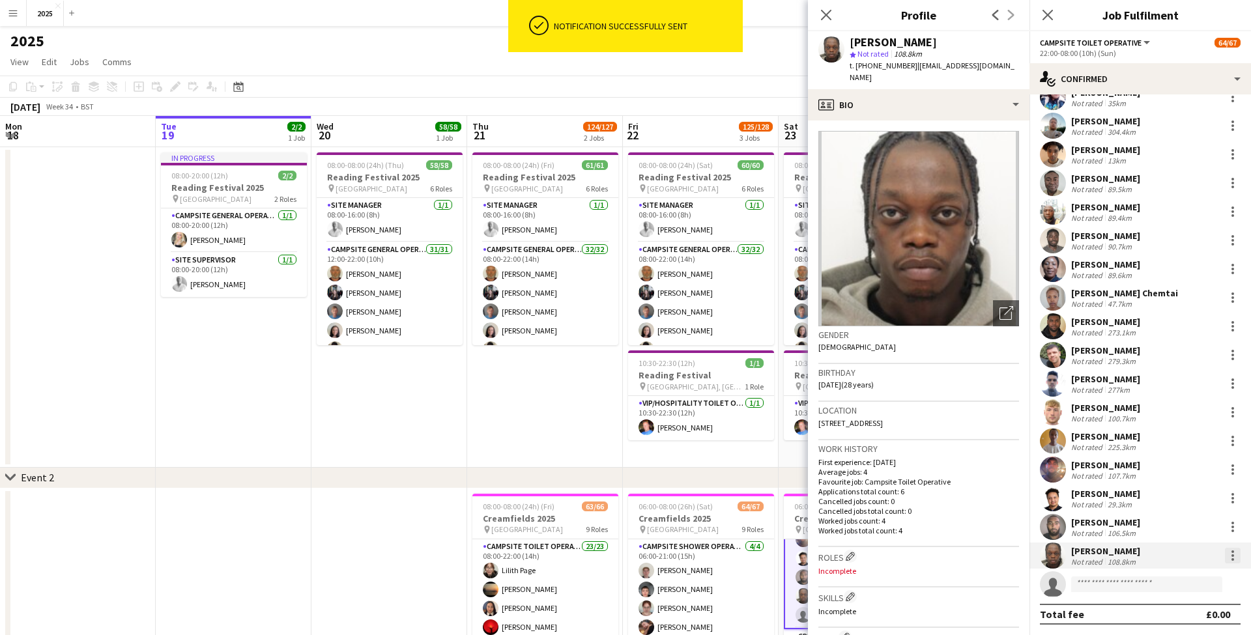
click at [1233, 553] on div at bounding box center [1233, 556] width 16 height 16
click at [1185, 439] on span "Send notification" at bounding box center [1188, 437] width 77 height 11
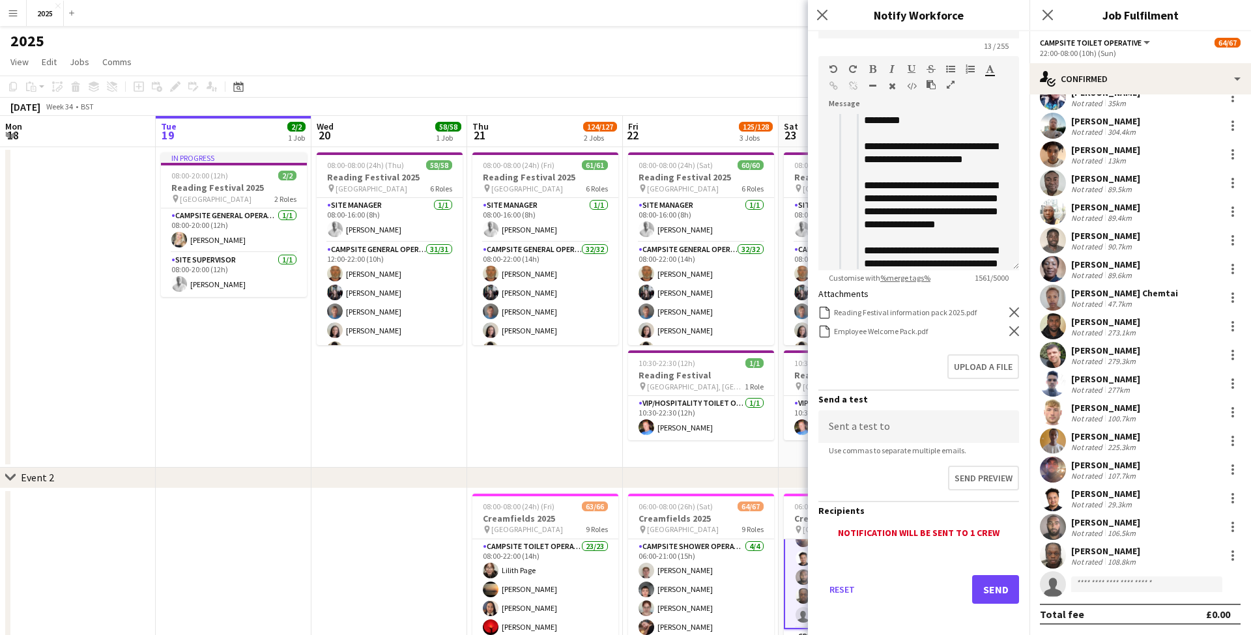
click at [1005, 588] on button "Send" at bounding box center [995, 589] width 47 height 29
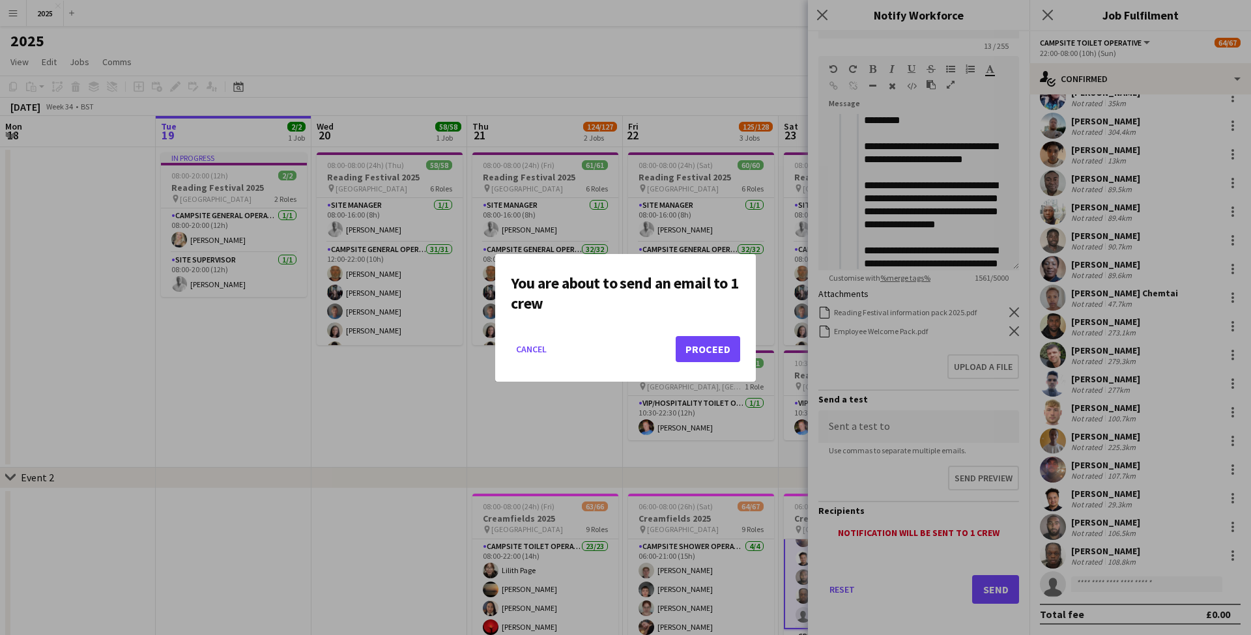
click at [701, 345] on button "Proceed" at bounding box center [708, 349] width 65 height 26
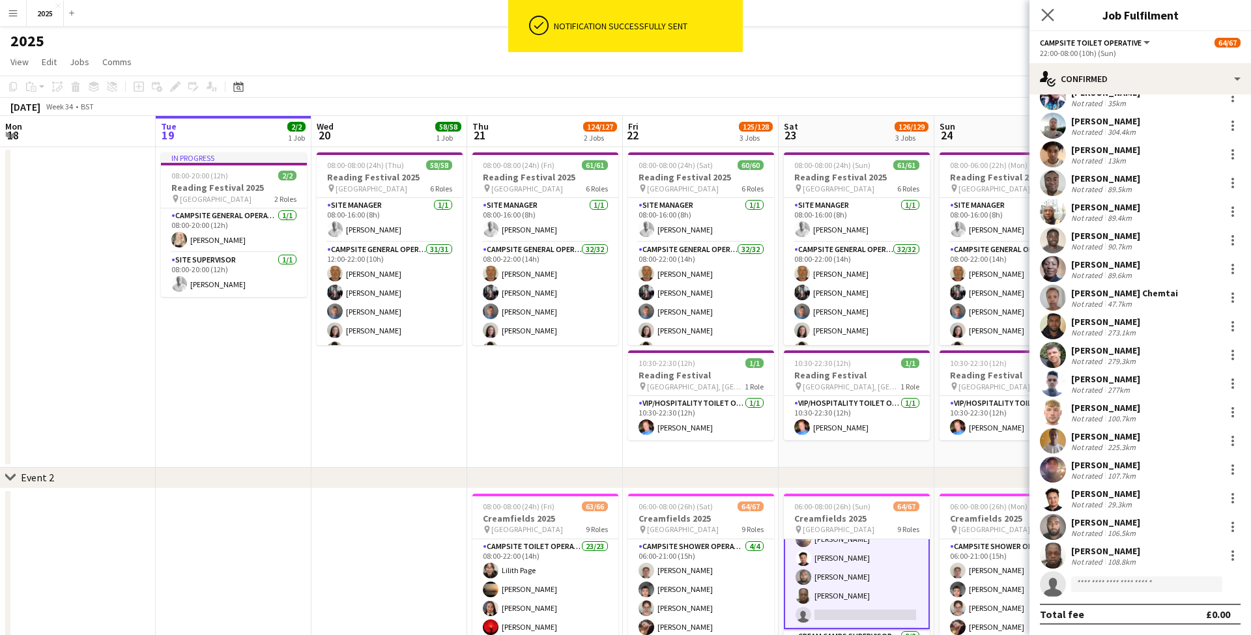
click at [1046, 22] on app-icon "Close pop-in" at bounding box center [1048, 15] width 19 height 19
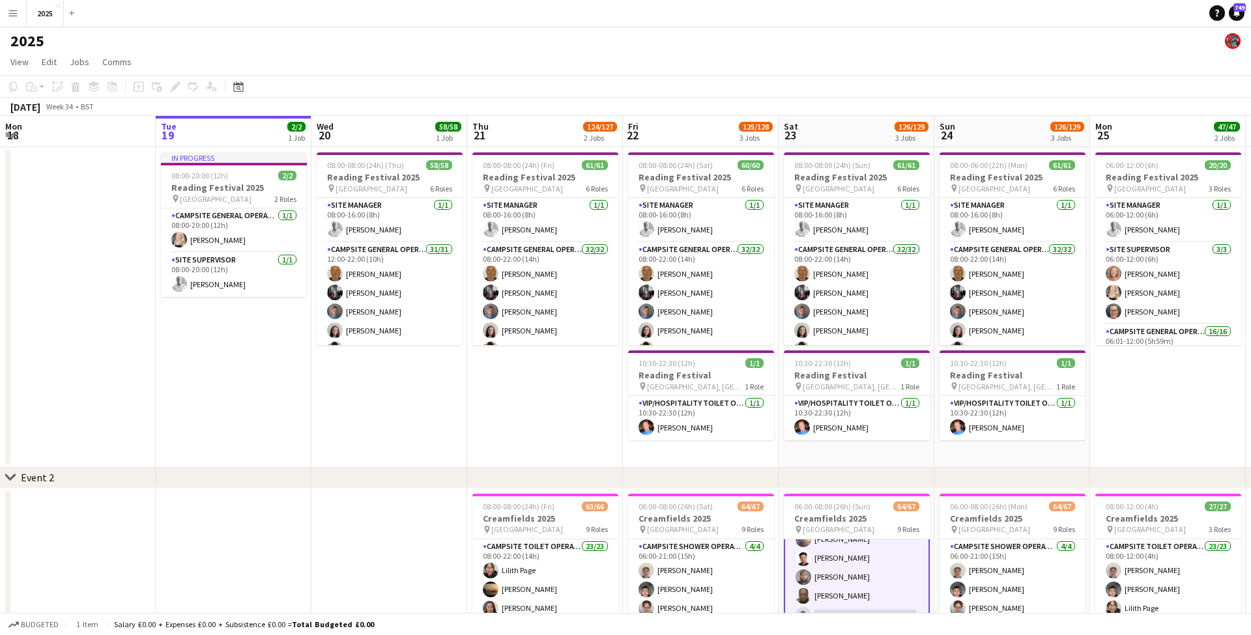
click at [599, 399] on app-date-cell "08:00-08:00 (24h) (Fri) 61/61 Reading Festival 2025 pin Richfield Avenue 6 Role…" at bounding box center [545, 307] width 156 height 321
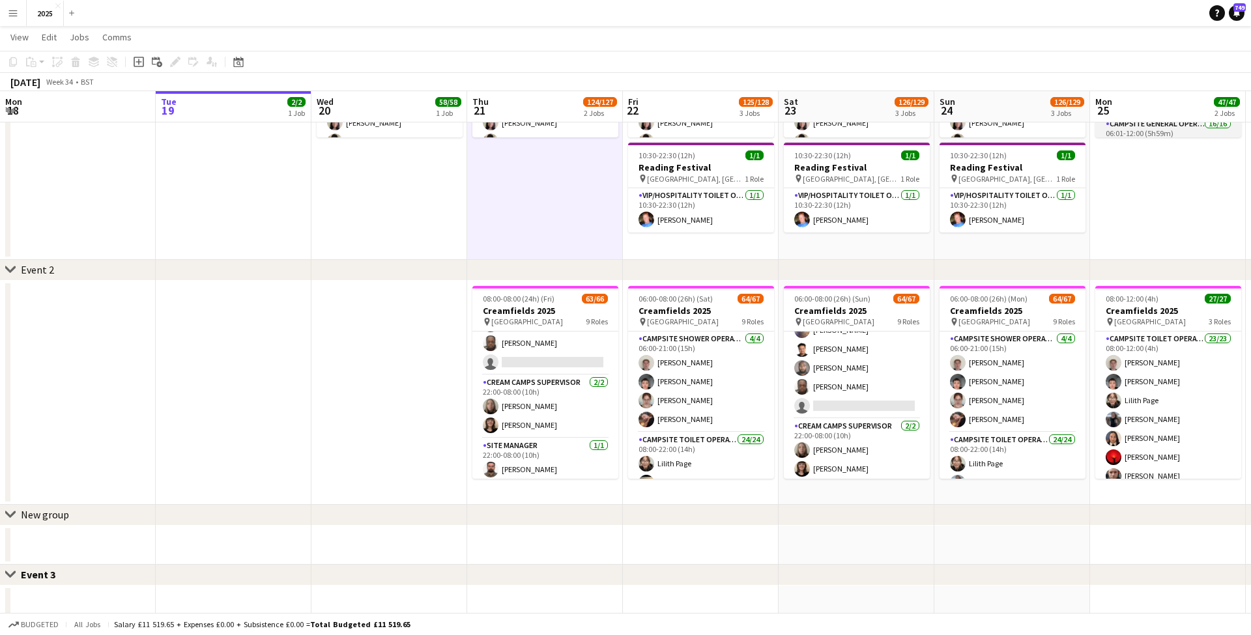
scroll to position [1305, 0]
click at [569, 362] on app-card-role "Campsite Toilet Operative 3A 21/22 22:00-08:00 (10h) [PERSON_NAME] [PERSON_NAME…" at bounding box center [545, 178] width 146 height 441
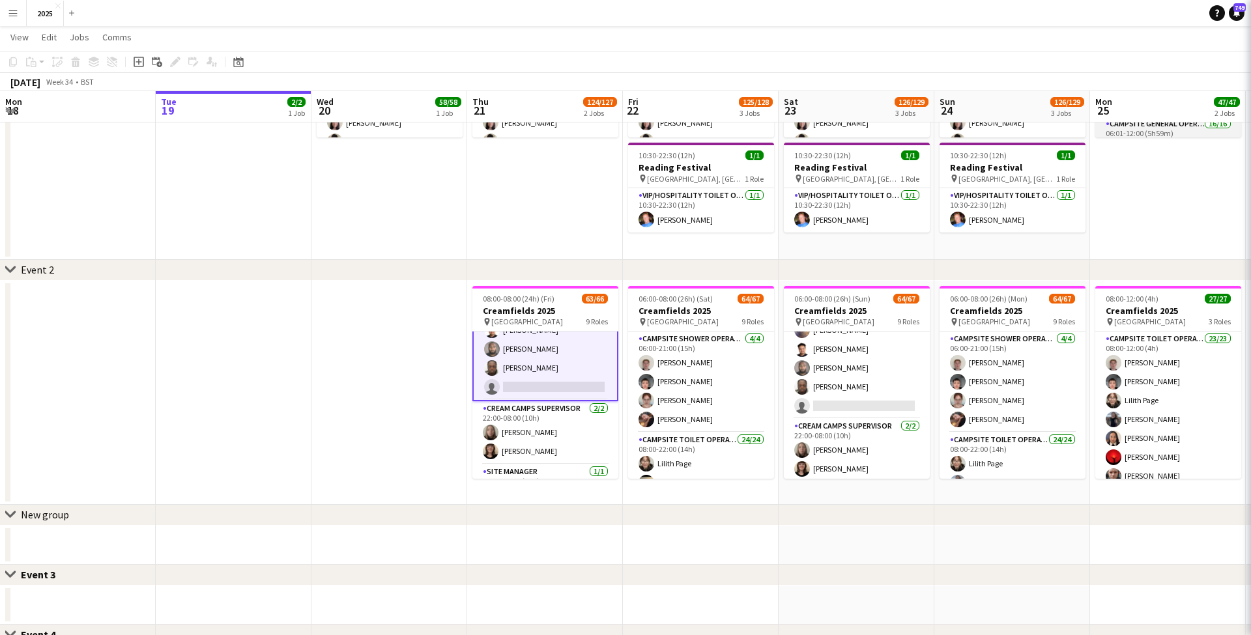
click at [569, 362] on app-card-role "Campsite Toilet Operative 3A 21/22 22:00-08:00 (10h) [PERSON_NAME] [PERSON_NAME…" at bounding box center [545, 180] width 146 height 444
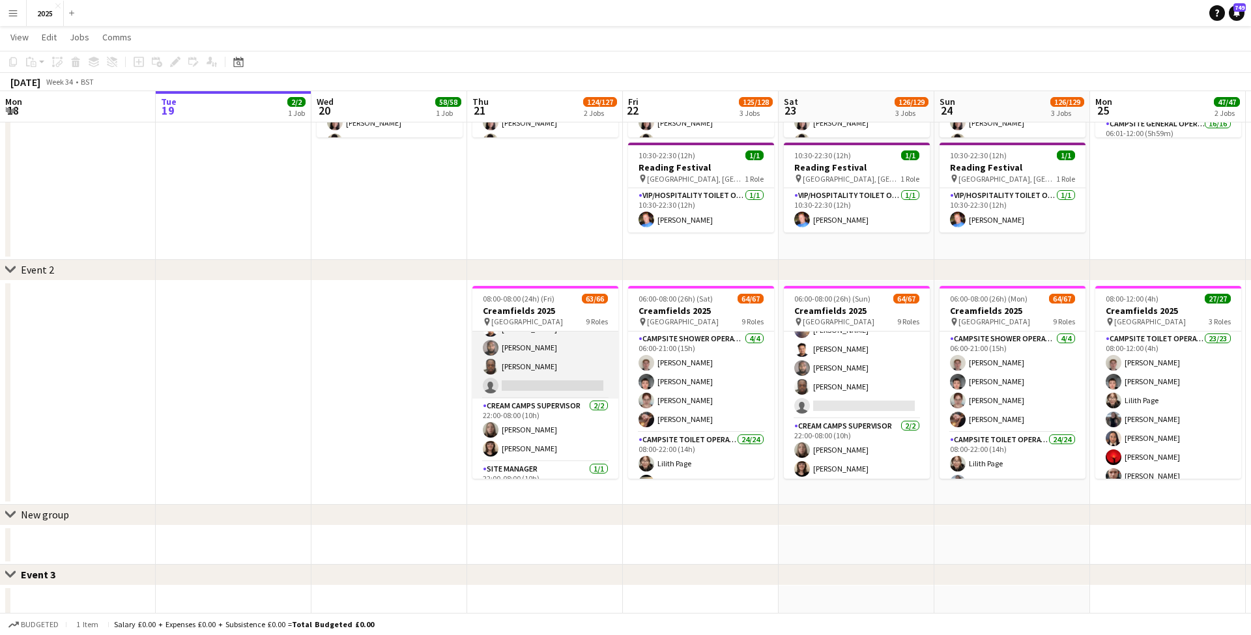
click at [556, 363] on app-card-role "Campsite Toilet Operative 3A 21/22 22:00-08:00 (10h) [PERSON_NAME] [PERSON_NAME…" at bounding box center [545, 178] width 146 height 441
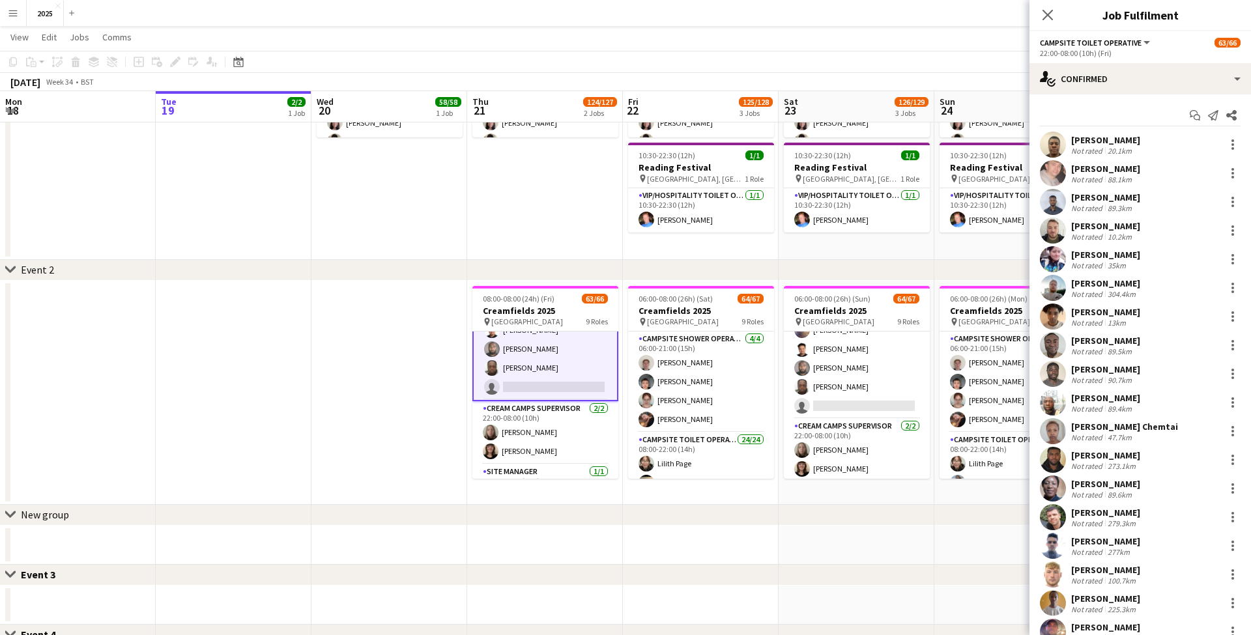
click at [556, 368] on app-card-role "Campsite Toilet Operative 3A 21/22 22:00-08:00 (10h) [PERSON_NAME] [PERSON_NAME…" at bounding box center [545, 180] width 146 height 444
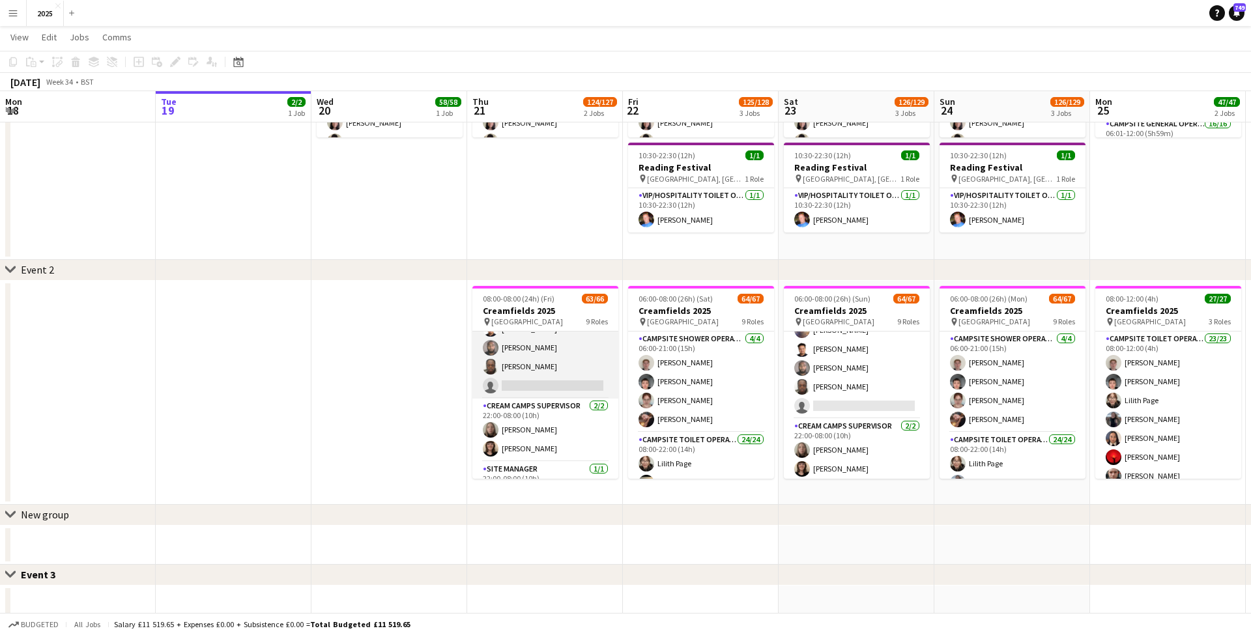
click at [559, 362] on app-card-role "Campsite Toilet Operative 3A 21/22 22:00-08:00 (10h) [PERSON_NAME] [PERSON_NAME…" at bounding box center [545, 178] width 146 height 441
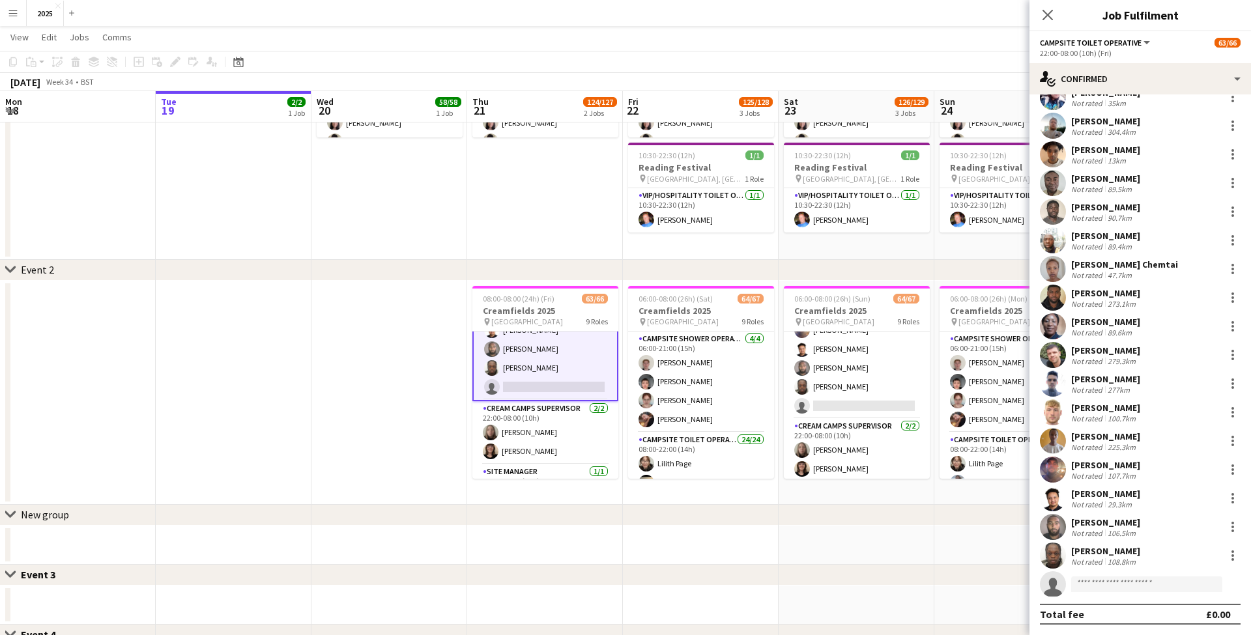
scroll to position [162, 0]
click at [1125, 561] on div "108.8km" at bounding box center [1121, 562] width 33 height 10
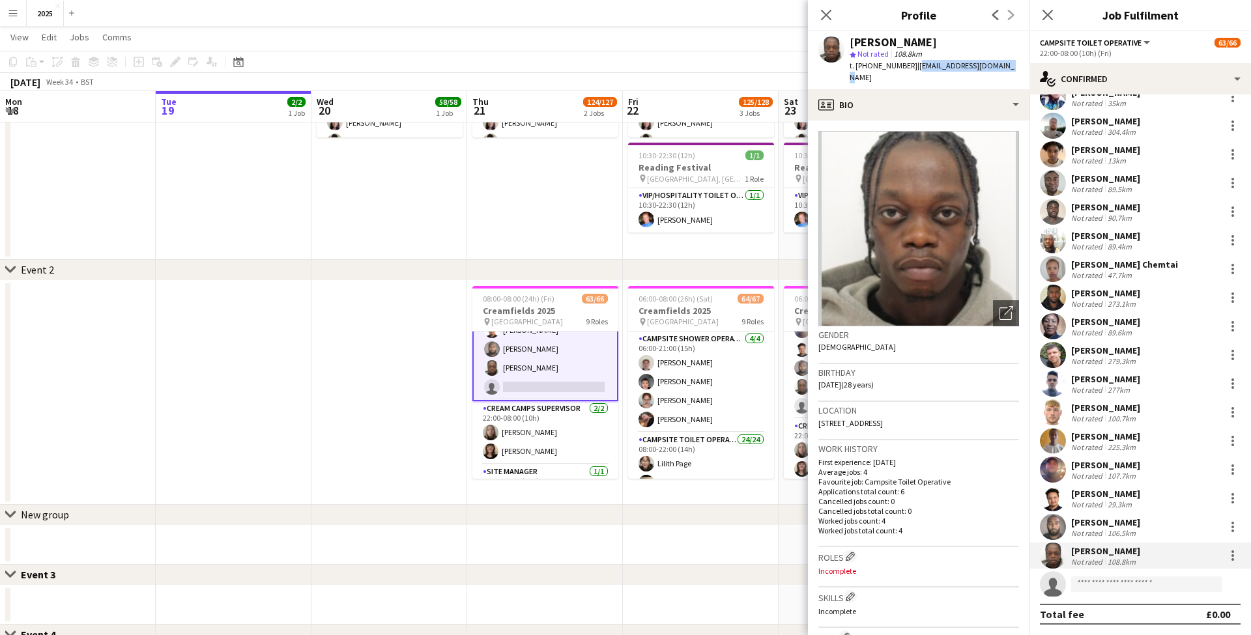
drag, startPoint x: 1004, startPoint y: 67, endPoint x: 913, endPoint y: 68, distance: 90.6
click at [913, 68] on div "[PERSON_NAME] star Not rated 108.8km t. [PHONE_NUMBER] | [EMAIL_ADDRESS][DOMAIN…" at bounding box center [919, 60] width 222 height 58
copy span "[EMAIL_ADDRESS][DOMAIN_NAME]"
click at [1112, 530] on div "106.5km" at bounding box center [1121, 534] width 33 height 10
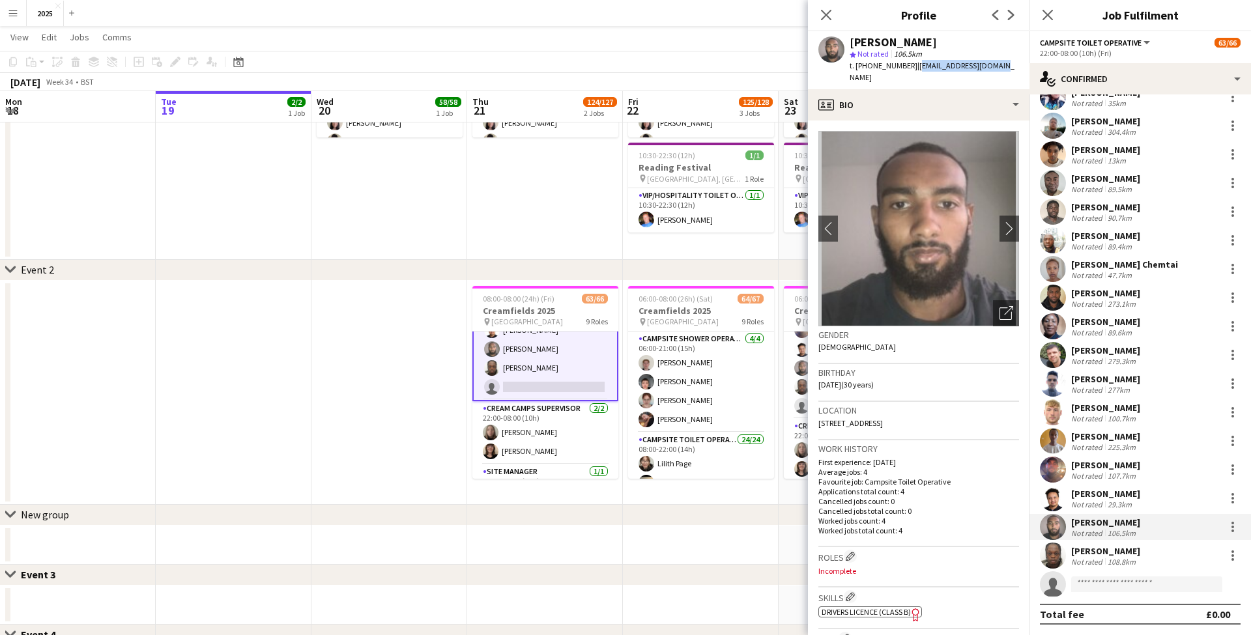
drag, startPoint x: 994, startPoint y: 68, endPoint x: 912, endPoint y: 68, distance: 82.8
click at [912, 68] on div "[PERSON_NAME] star Not rated 106.5km t. [PHONE_NUMBER] | [EMAIL_ADDRESS][DOMAIN…" at bounding box center [919, 60] width 222 height 58
copy span "[EMAIL_ADDRESS][DOMAIN_NAME]"
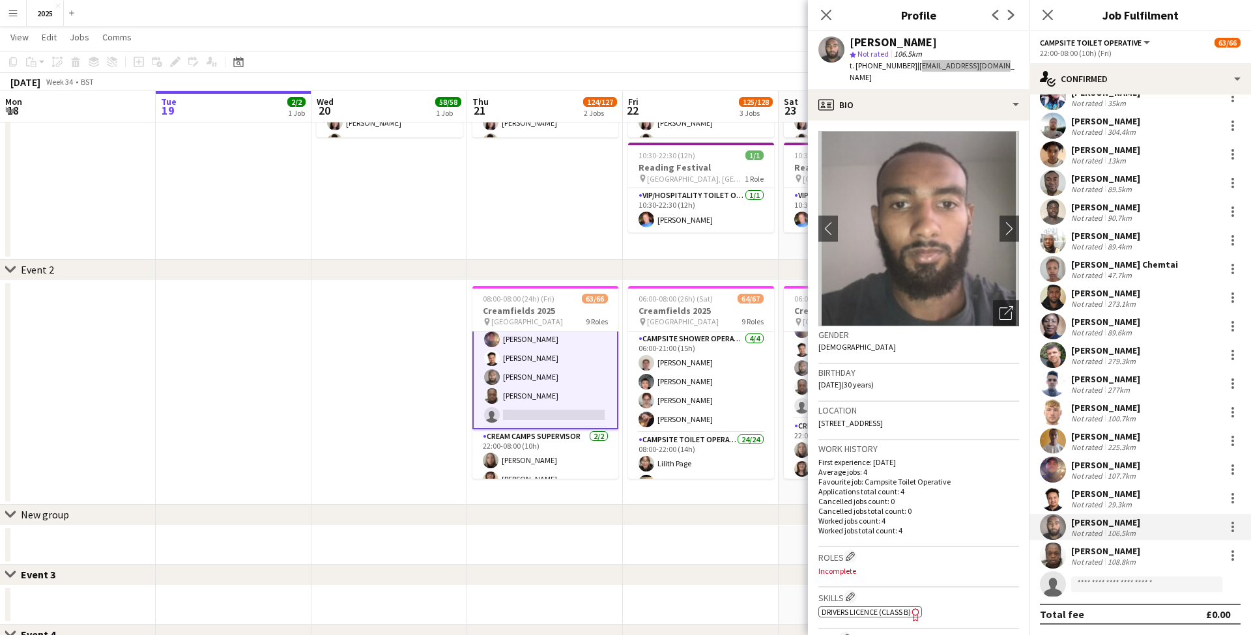
scroll to position [1271, 0]
click at [1096, 386] on div "Not rated" at bounding box center [1088, 390] width 34 height 10
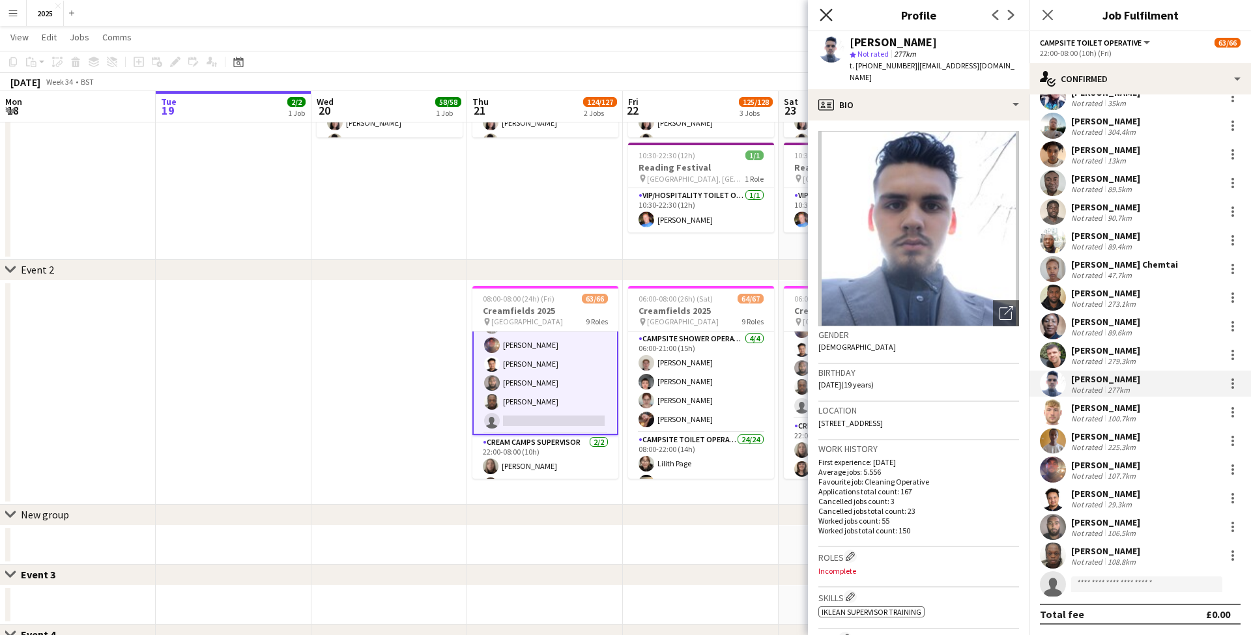
click at [822, 12] on icon "Close pop-in" at bounding box center [826, 14] width 12 height 12
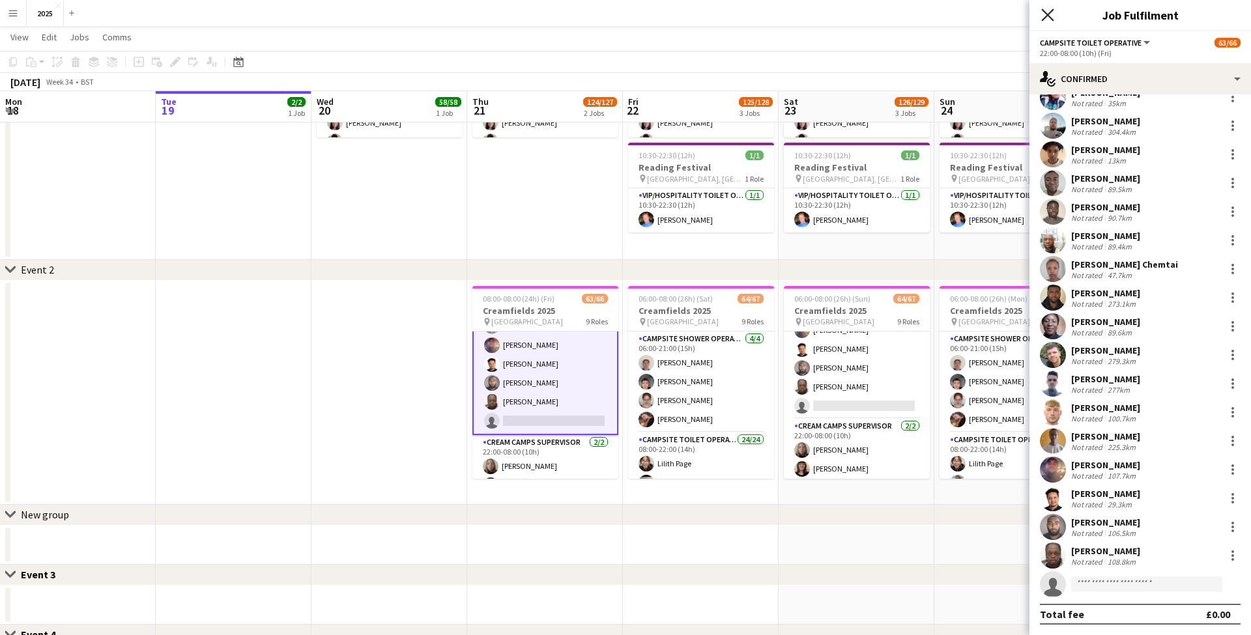
click at [1051, 18] on icon at bounding box center [1047, 14] width 12 height 12
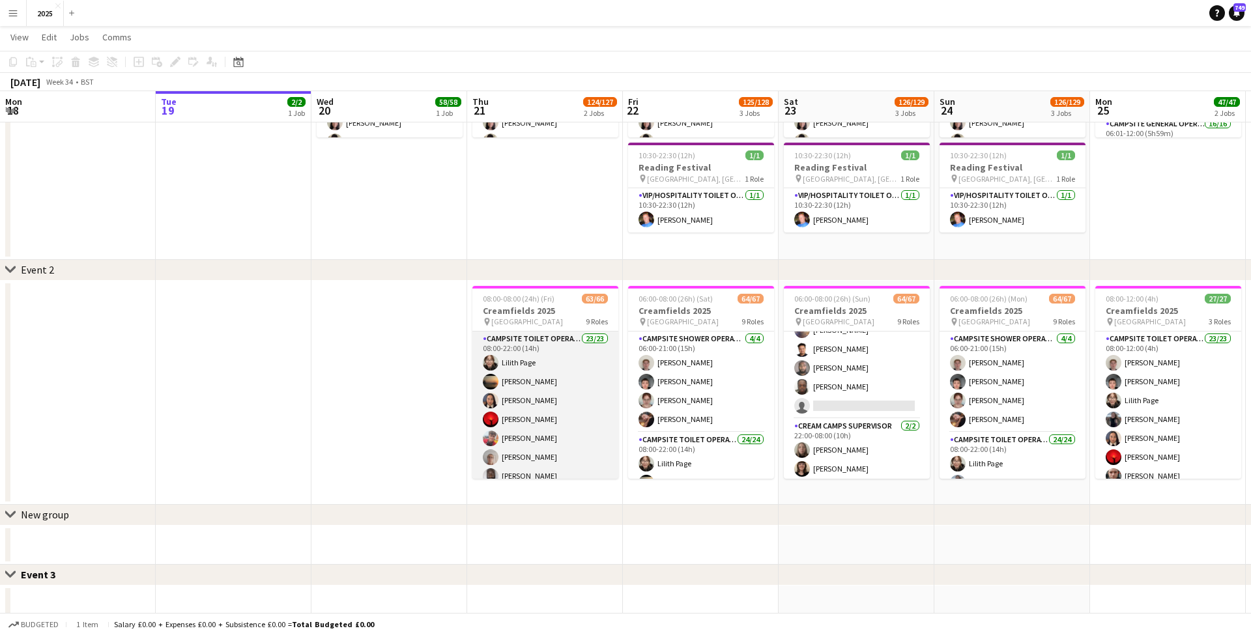
scroll to position [0, 0]
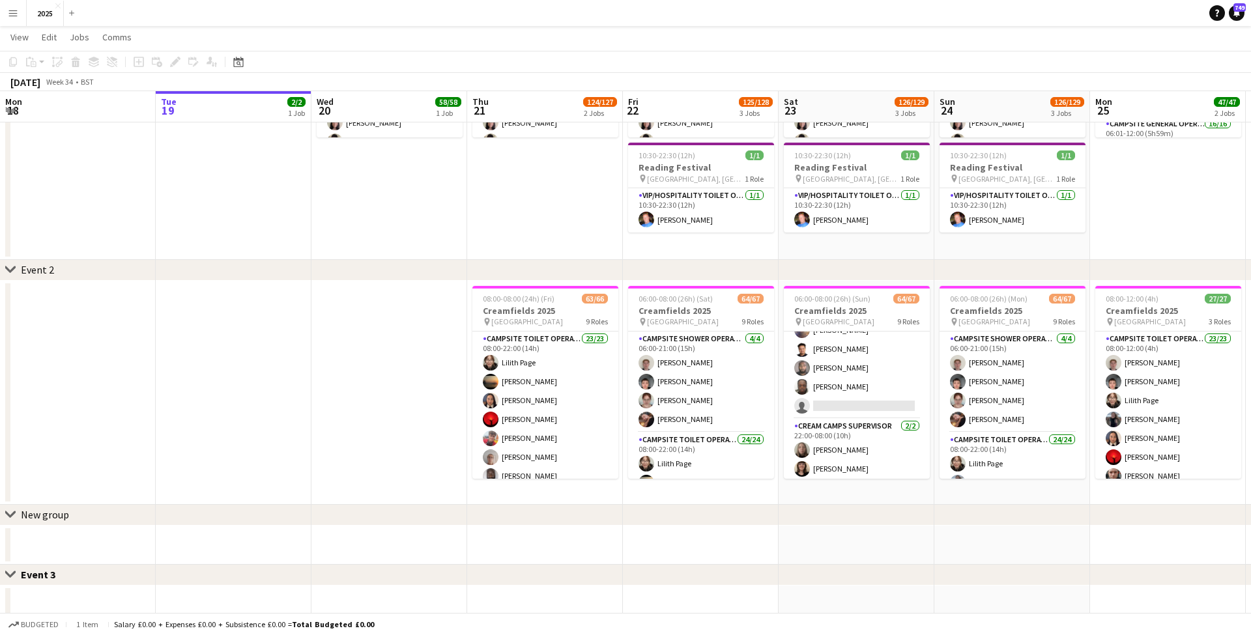
click at [424, 359] on app-date-cell at bounding box center [390, 393] width 156 height 224
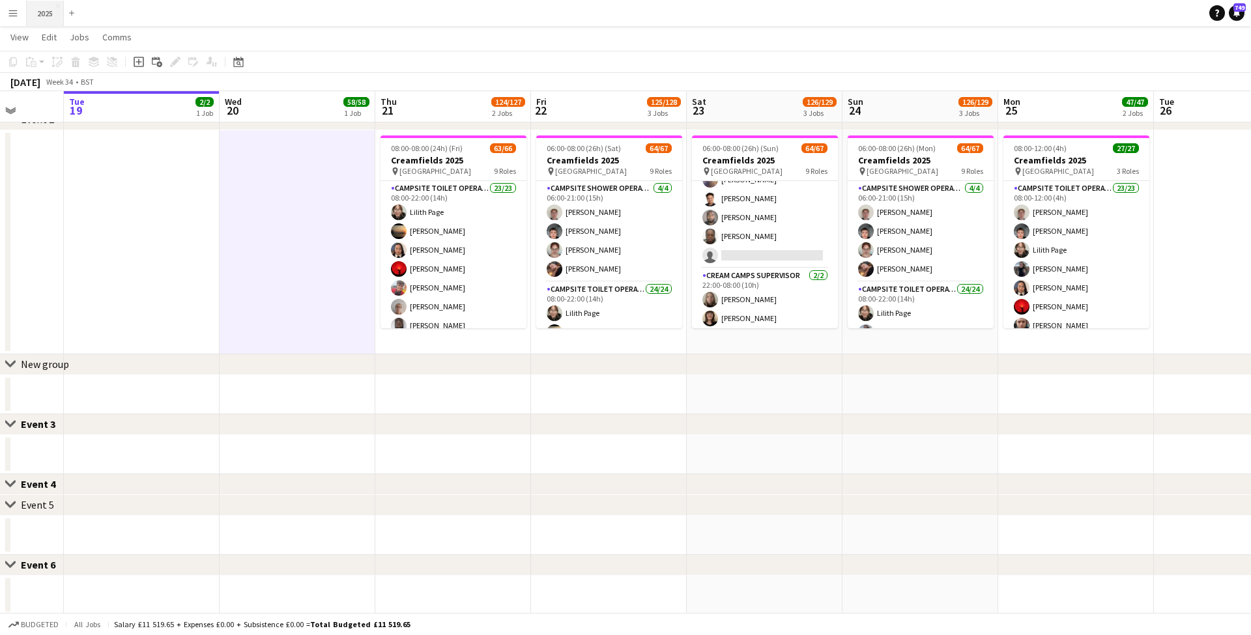
click at [45, 14] on button "2025 Close" at bounding box center [45, 13] width 37 height 25
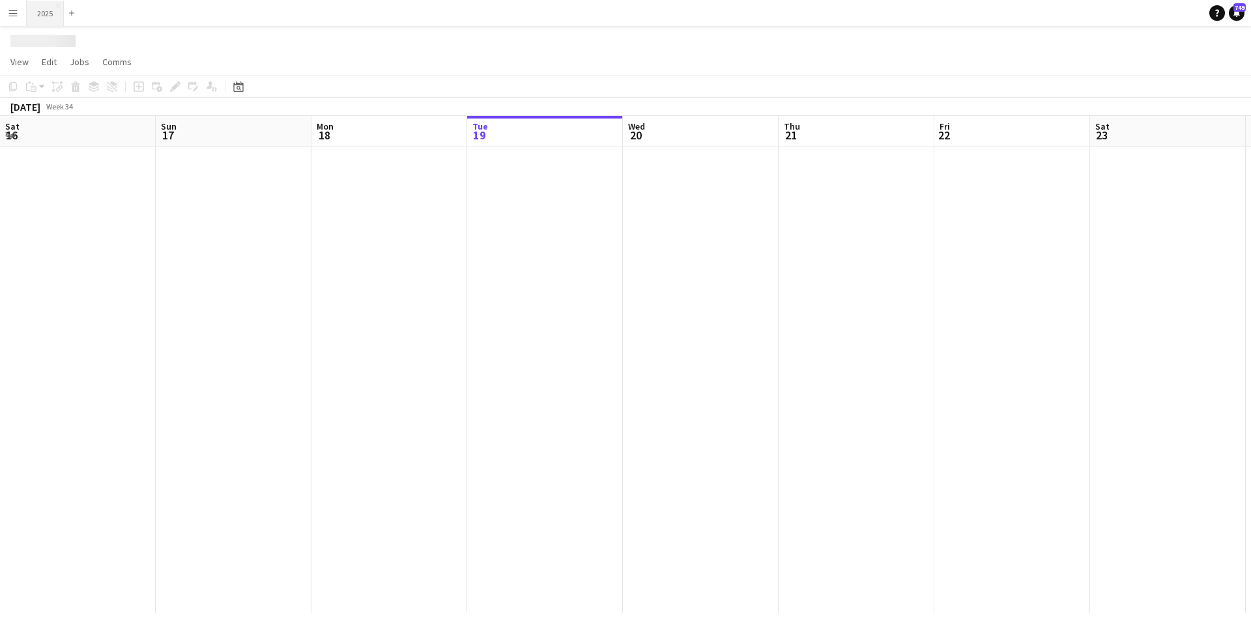
scroll to position [0, 312]
